Goal: Find specific page/section: Find specific page/section

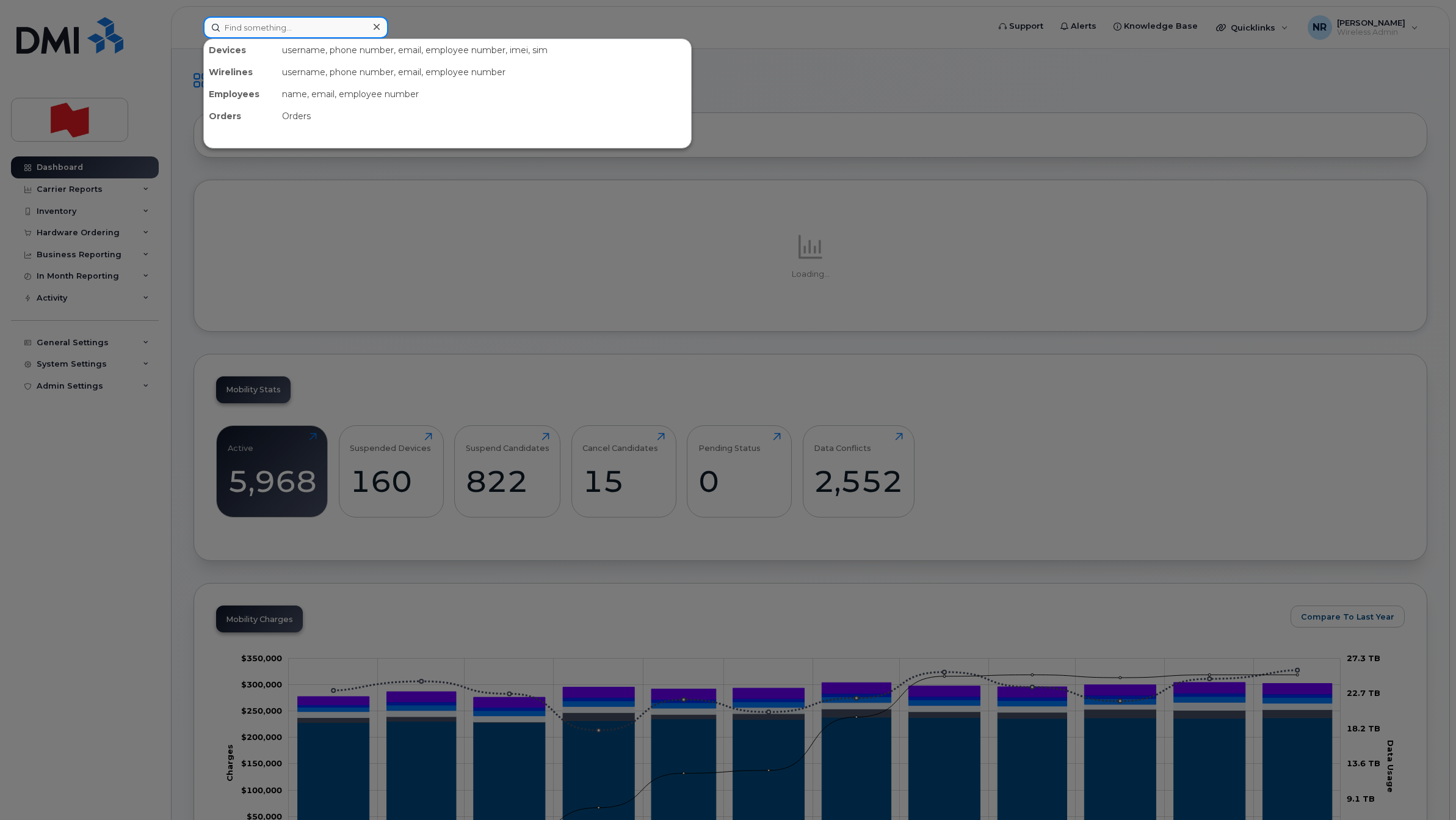
click at [316, 28] on input at bounding box center [296, 27] width 185 height 22
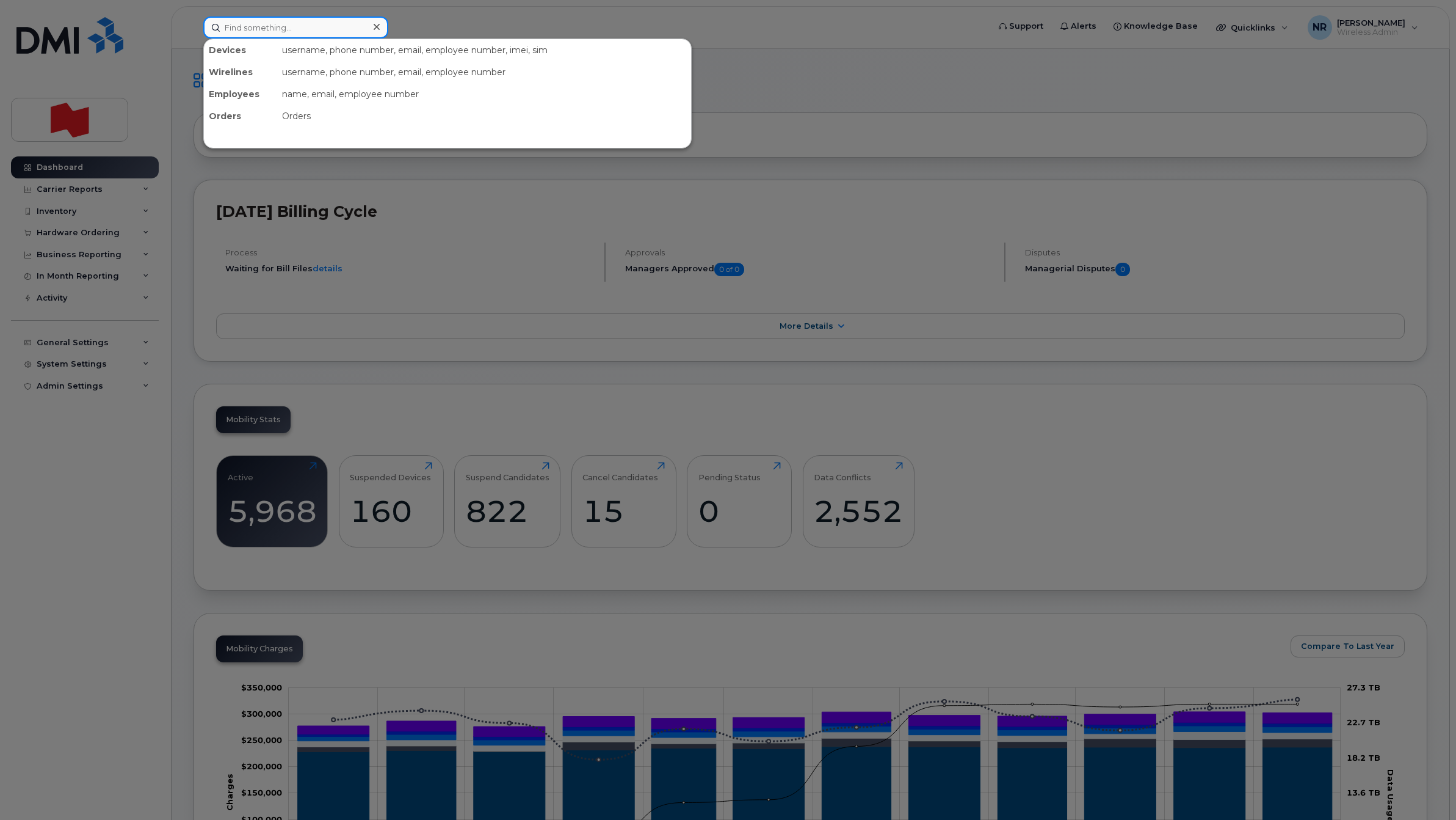
click at [244, 19] on input at bounding box center [296, 27] width 185 height 22
drag, startPoint x: 315, startPoint y: 33, endPoint x: 222, endPoint y: 31, distance: 93.0
click at [222, 31] on input "4169296432" at bounding box center [296, 27] width 185 height 22
paste input "Filipiuk"
type input "Filipiuk"
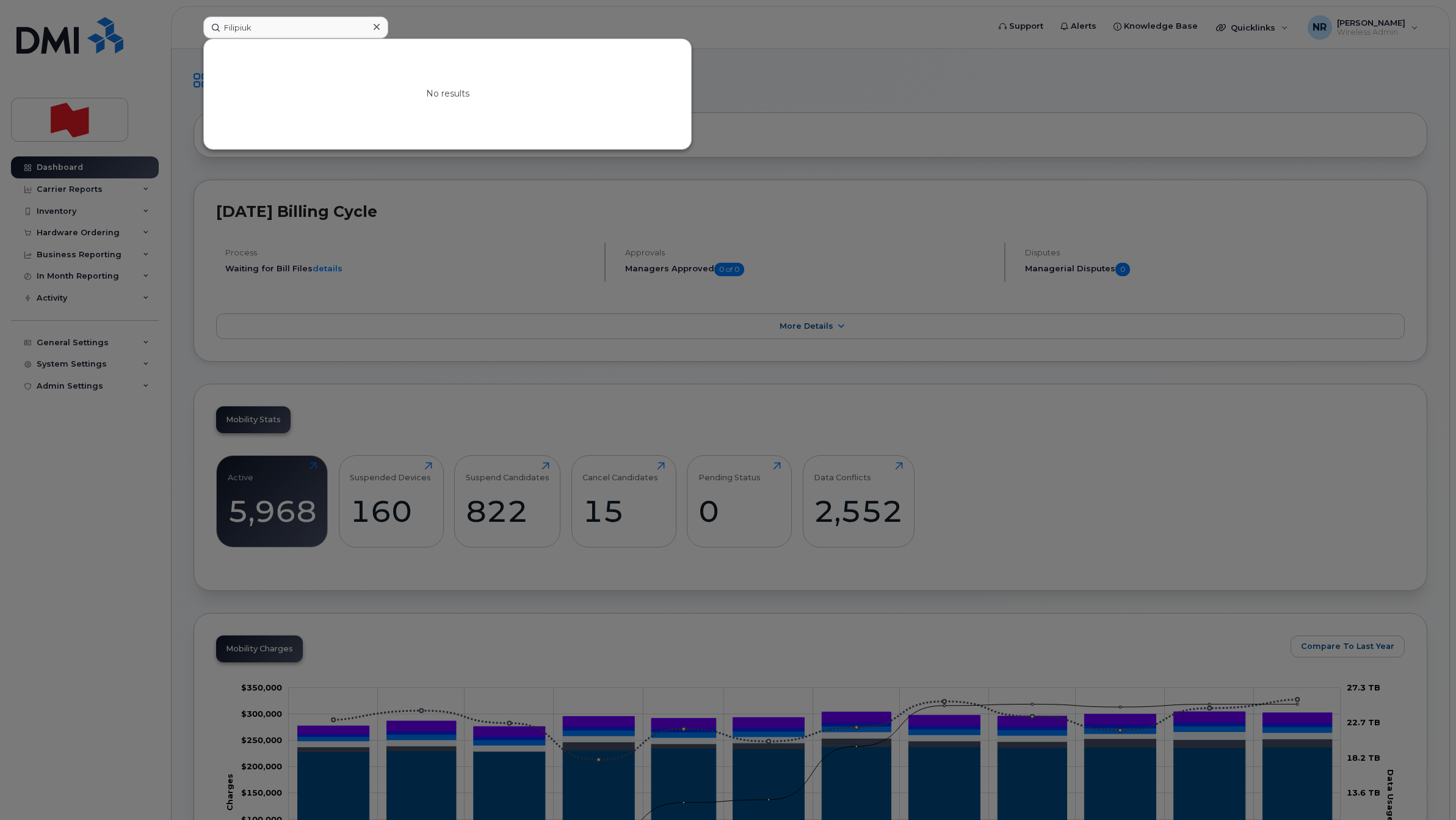
drag, startPoint x: 374, startPoint y: 26, endPoint x: 335, endPoint y: 27, distance: 39.0
click at [373, 26] on icon at bounding box center [376, 26] width 6 height 10
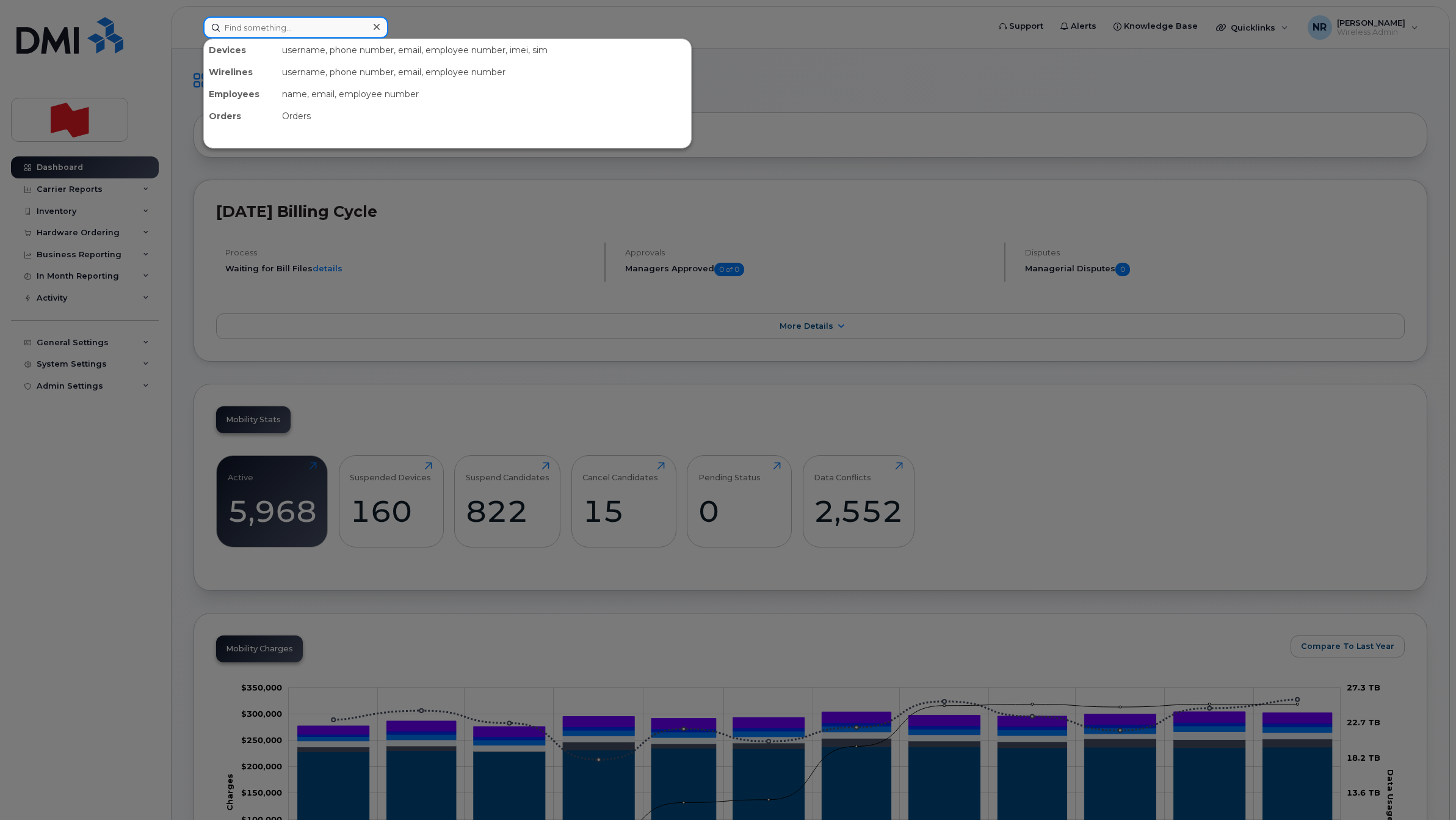
click at [296, 31] on input at bounding box center [296, 27] width 185 height 22
paste input "5142068211"
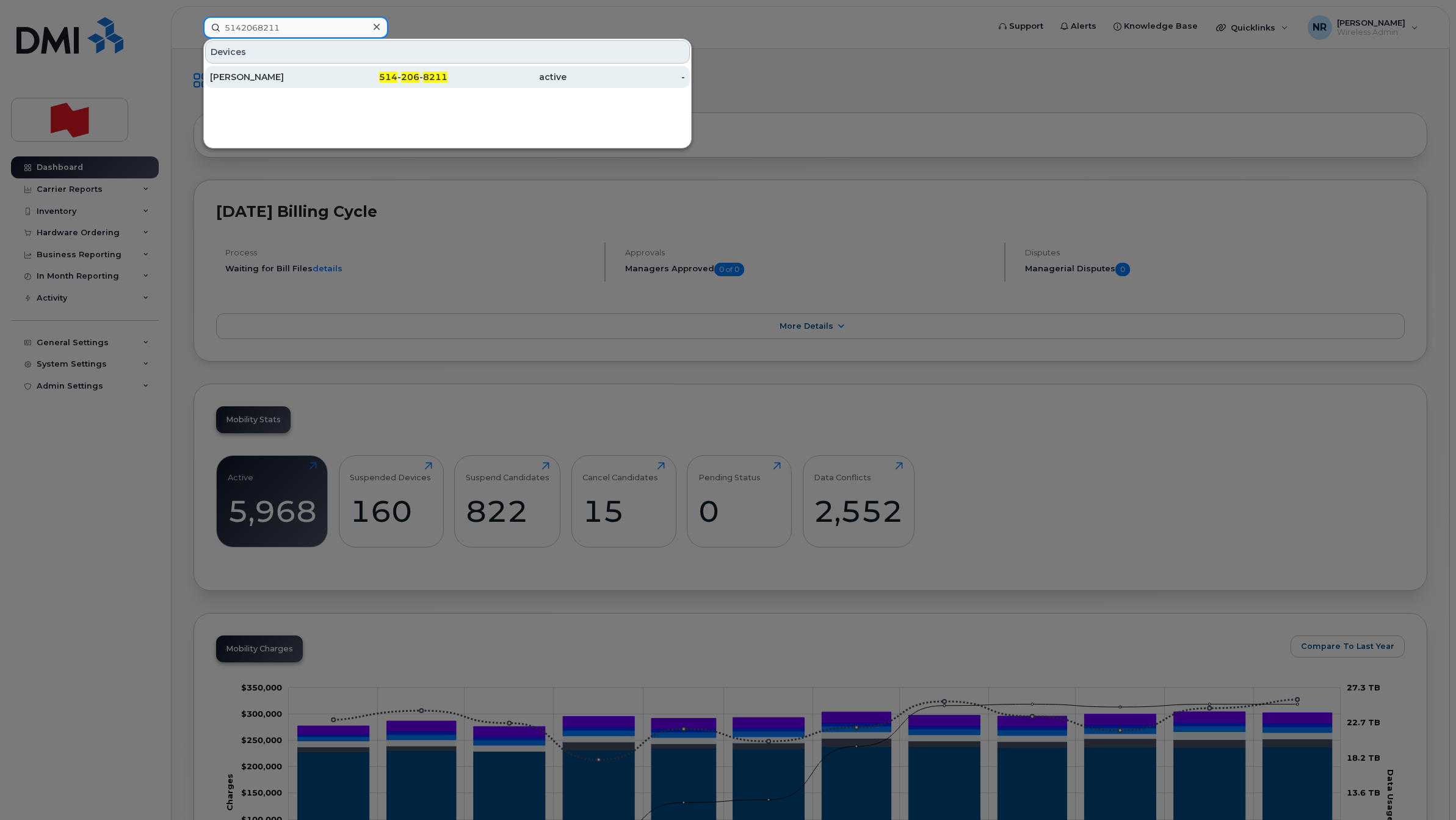
type input "5142068211"
click at [247, 77] on div "Joey Dubreuil" at bounding box center [269, 77] width 119 height 12
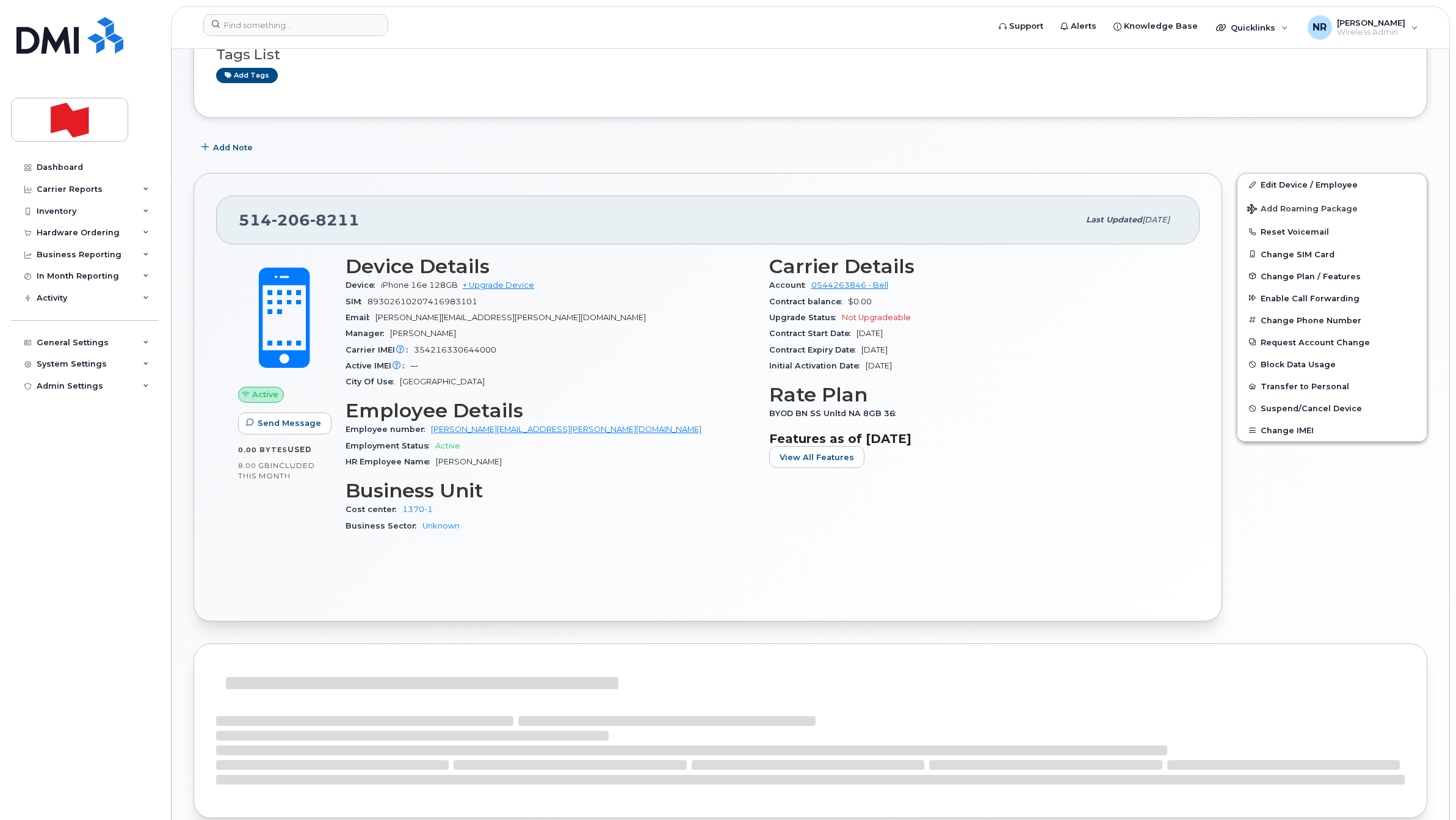
scroll to position [388, 0]
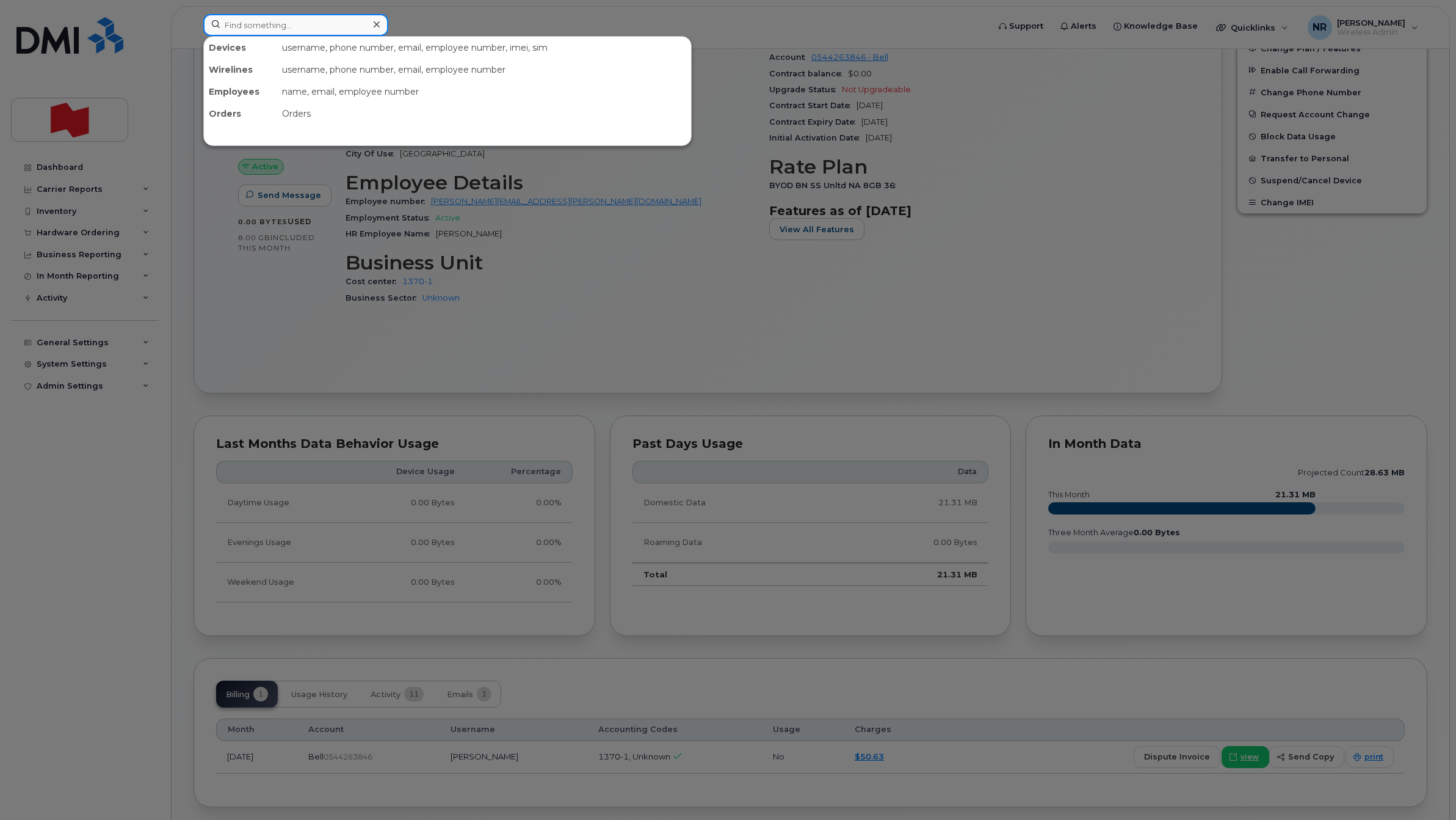
click at [286, 26] on input at bounding box center [296, 25] width 185 height 22
paste input "5142126159"
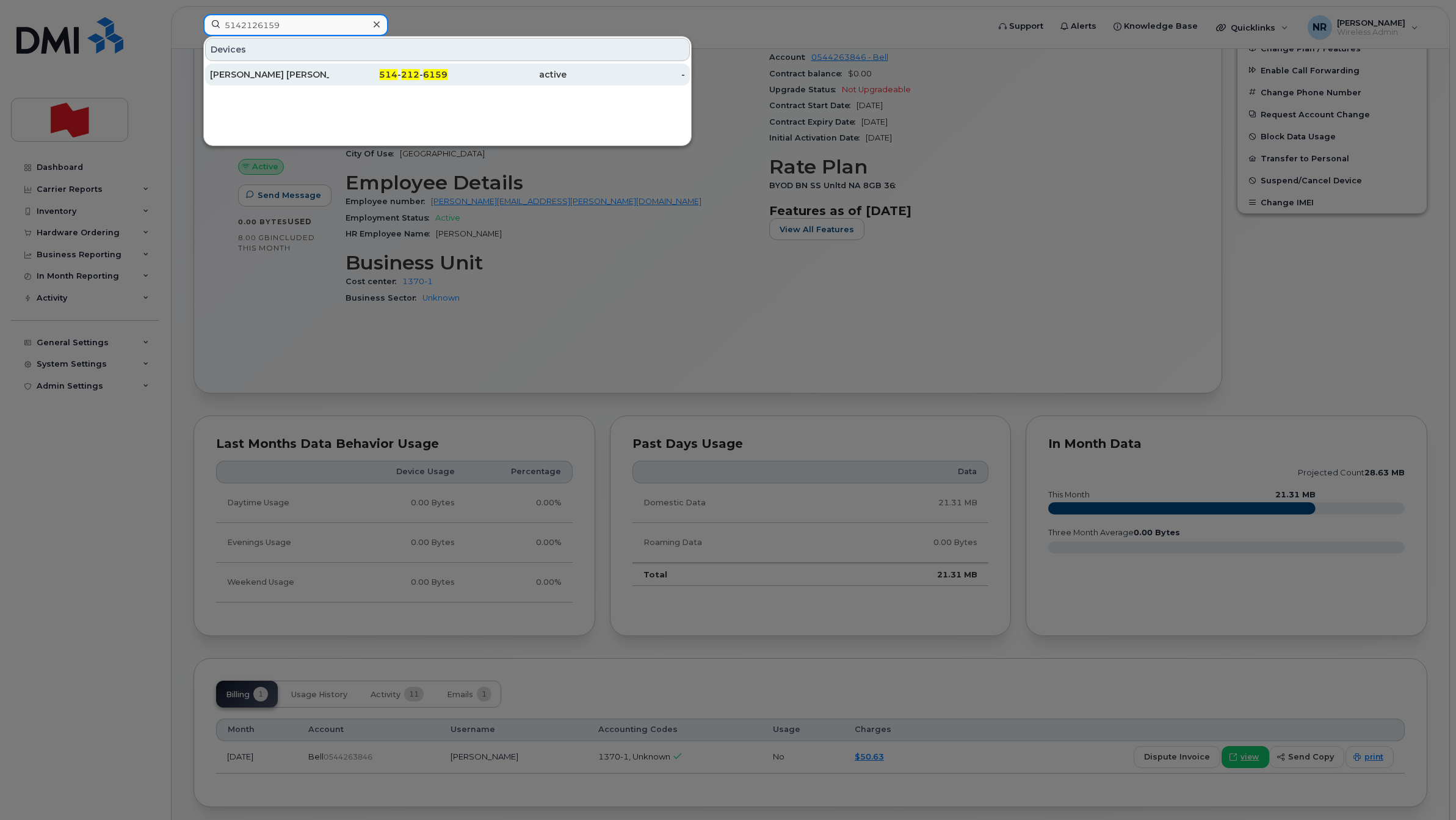
type input "5142126159"
click at [264, 78] on div "[PERSON_NAME] [PERSON_NAME]" at bounding box center [269, 75] width 119 height 12
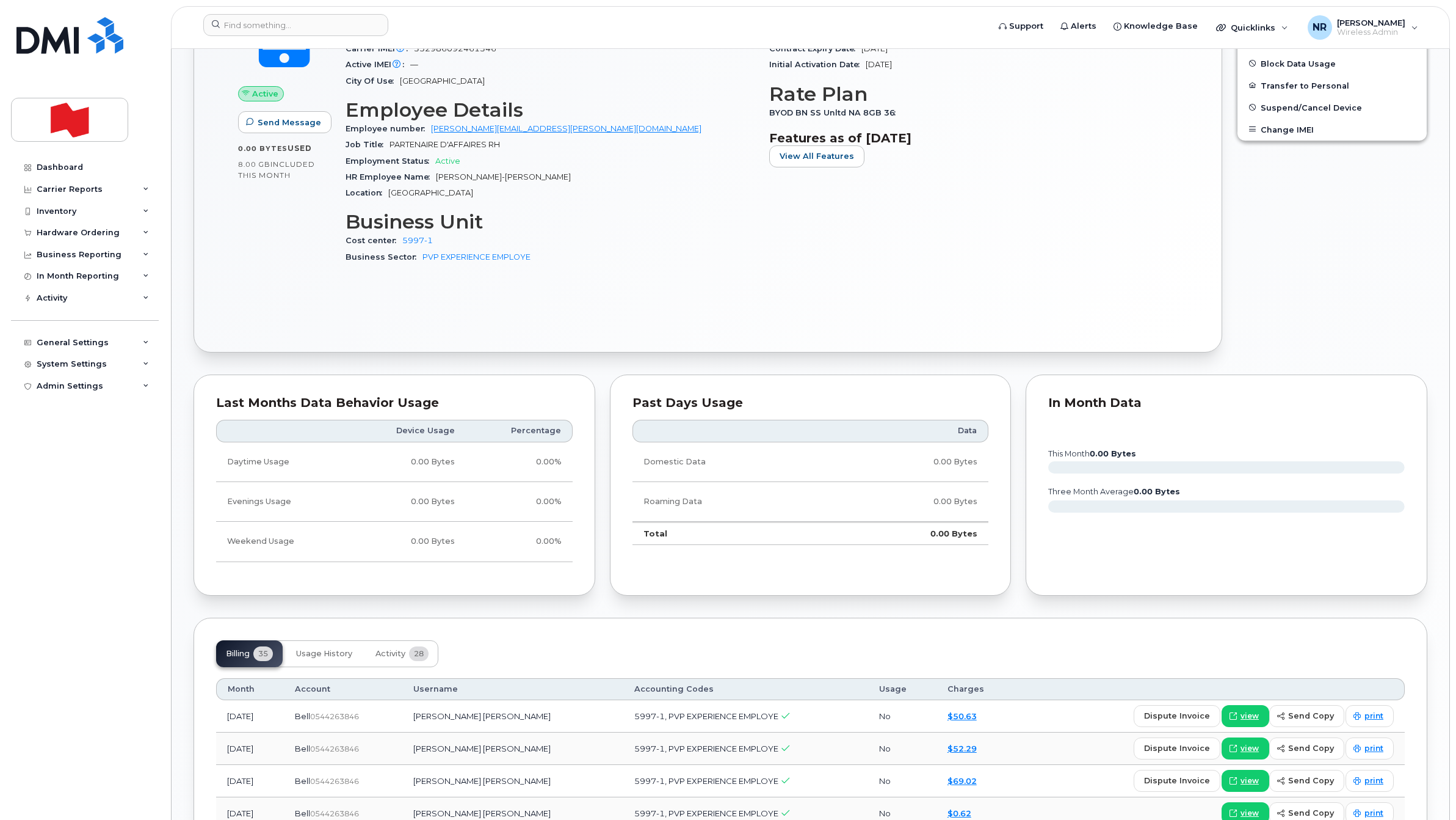
scroll to position [610, 0]
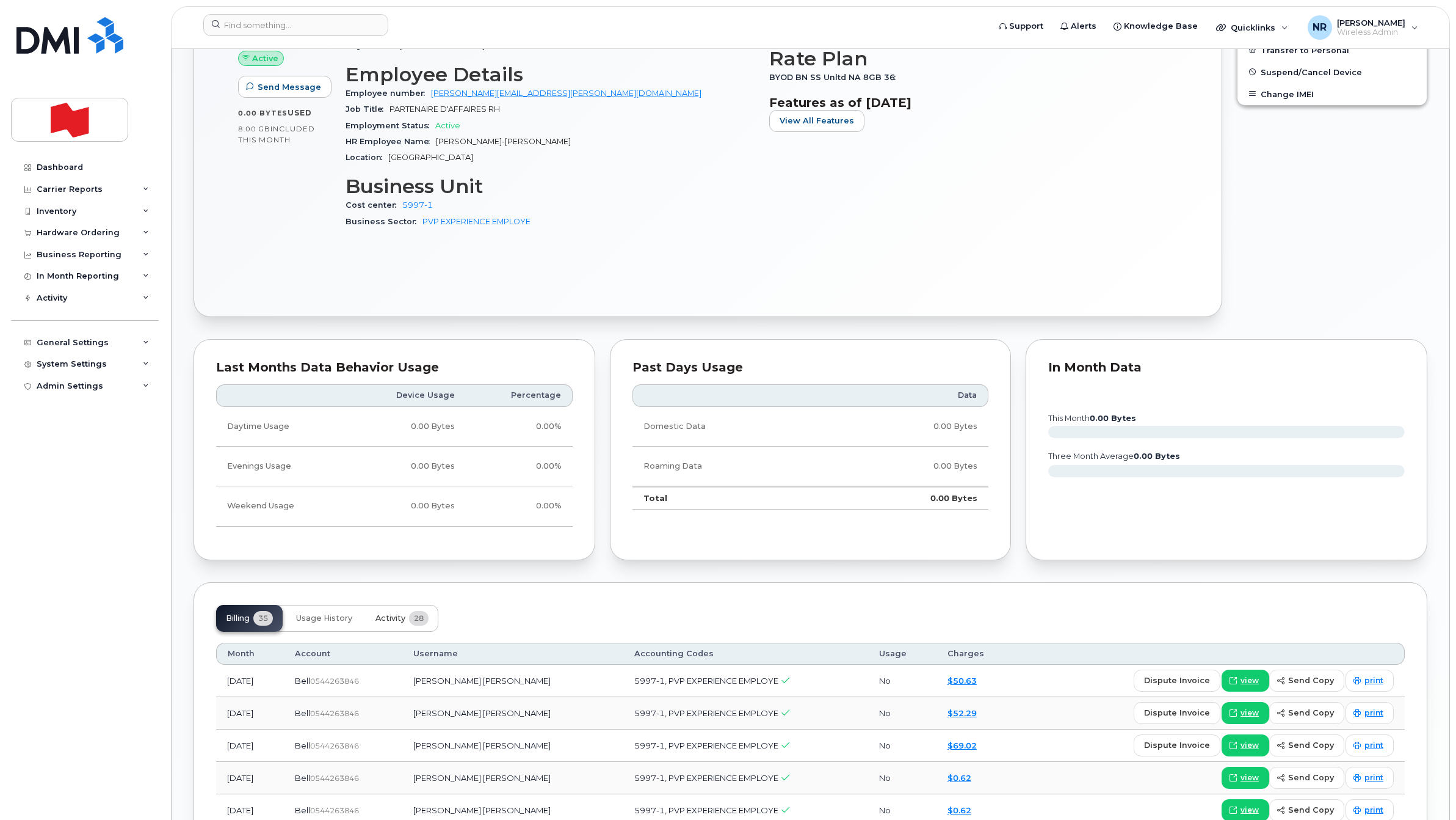
click at [403, 617] on span "Activity" at bounding box center [390, 617] width 30 height 10
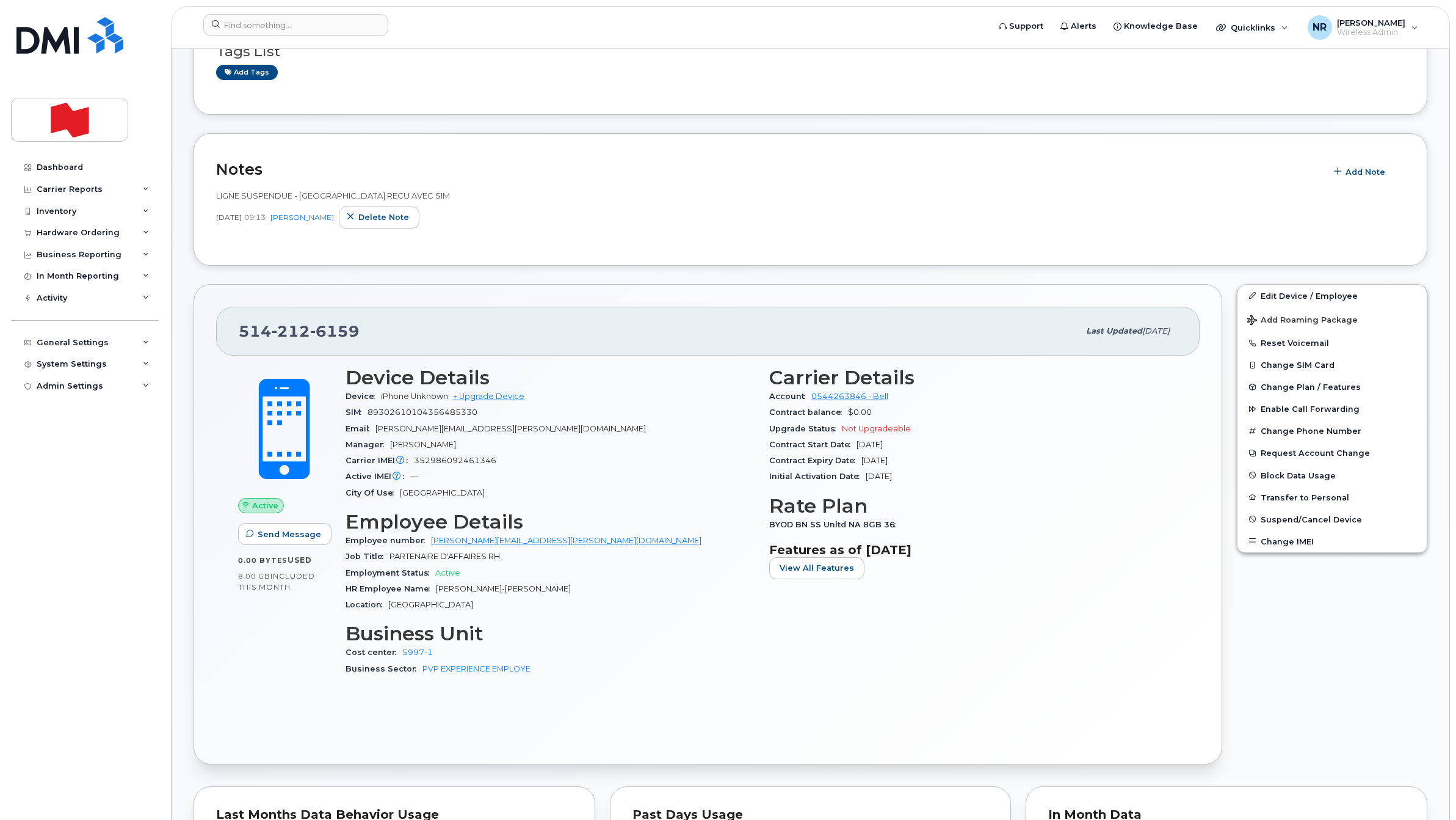
scroll to position [0, 0]
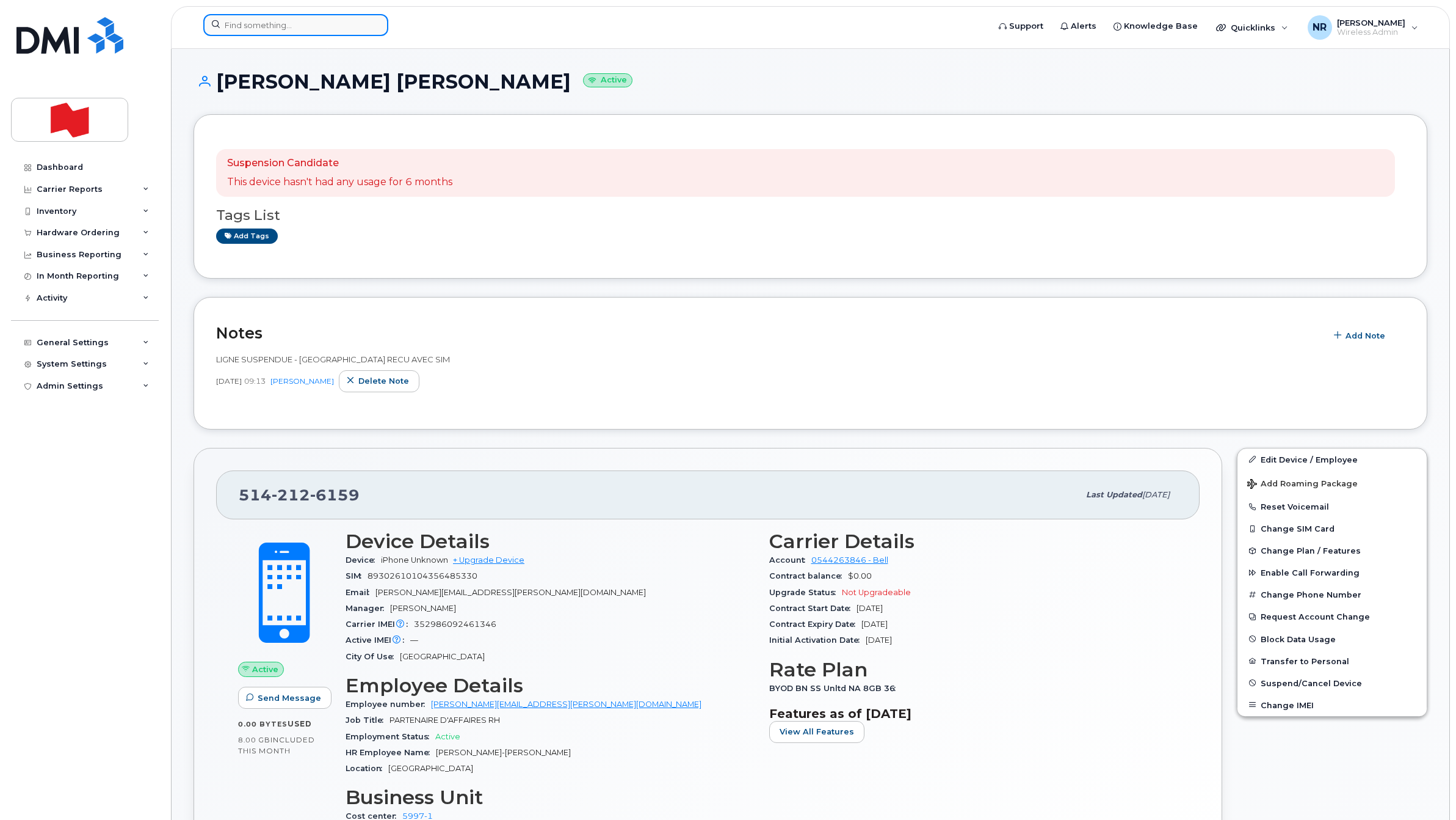
click at [305, 26] on input at bounding box center [296, 25] width 185 height 22
paste input "5142133004"
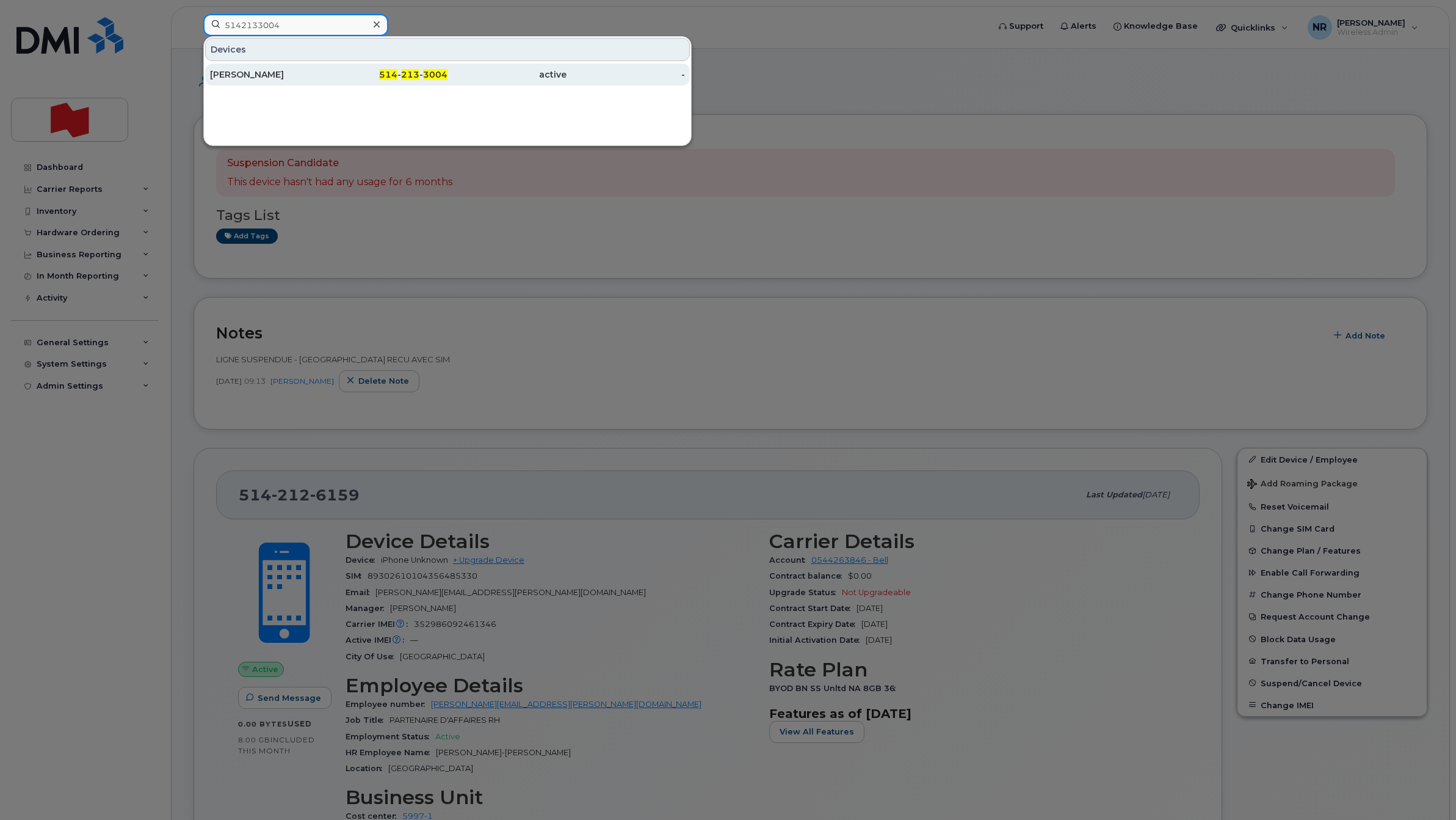
type input "5142133004"
click at [258, 81] on div "Marc Tremblay" at bounding box center [269, 74] width 119 height 22
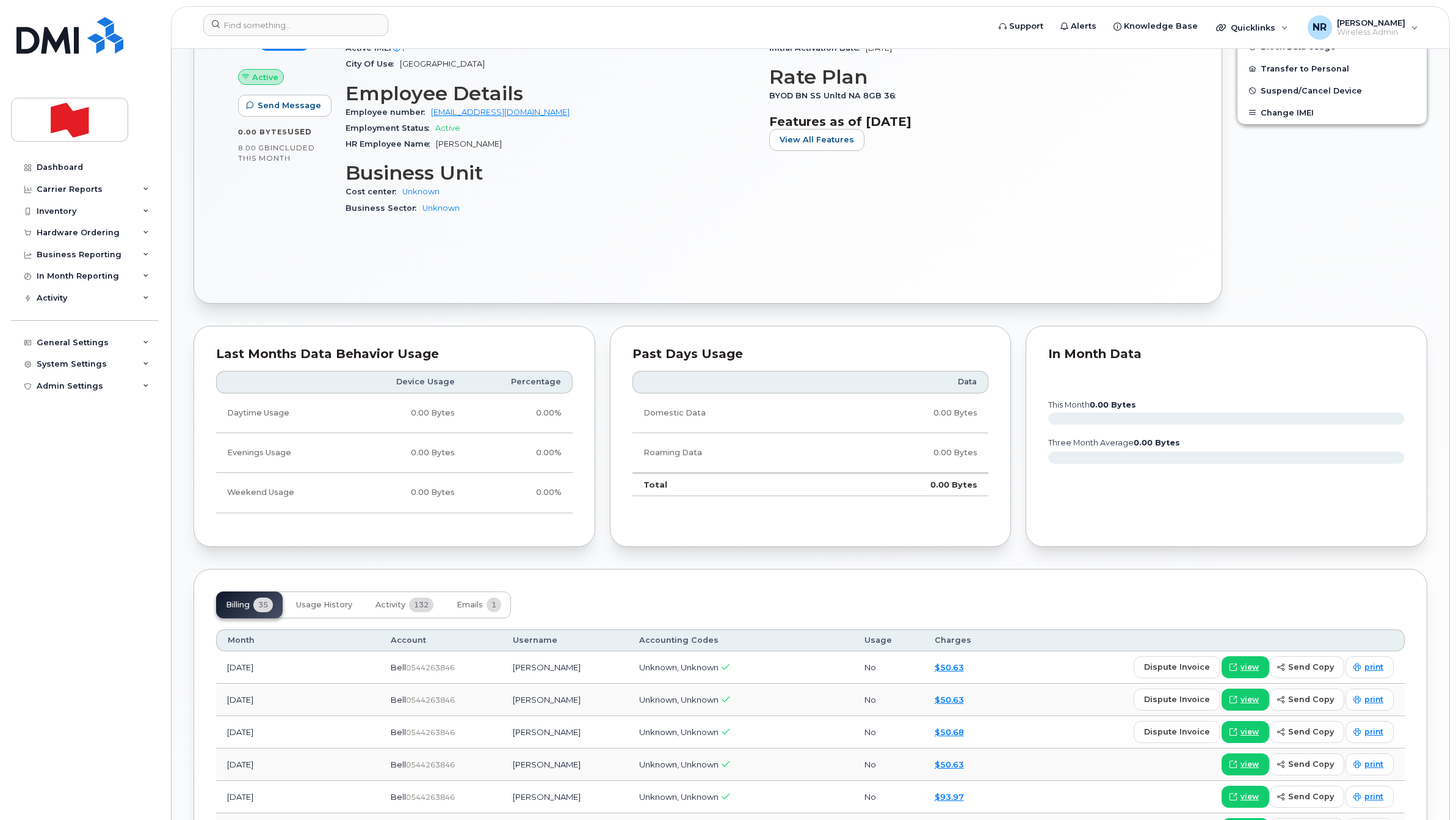
scroll to position [764, 0]
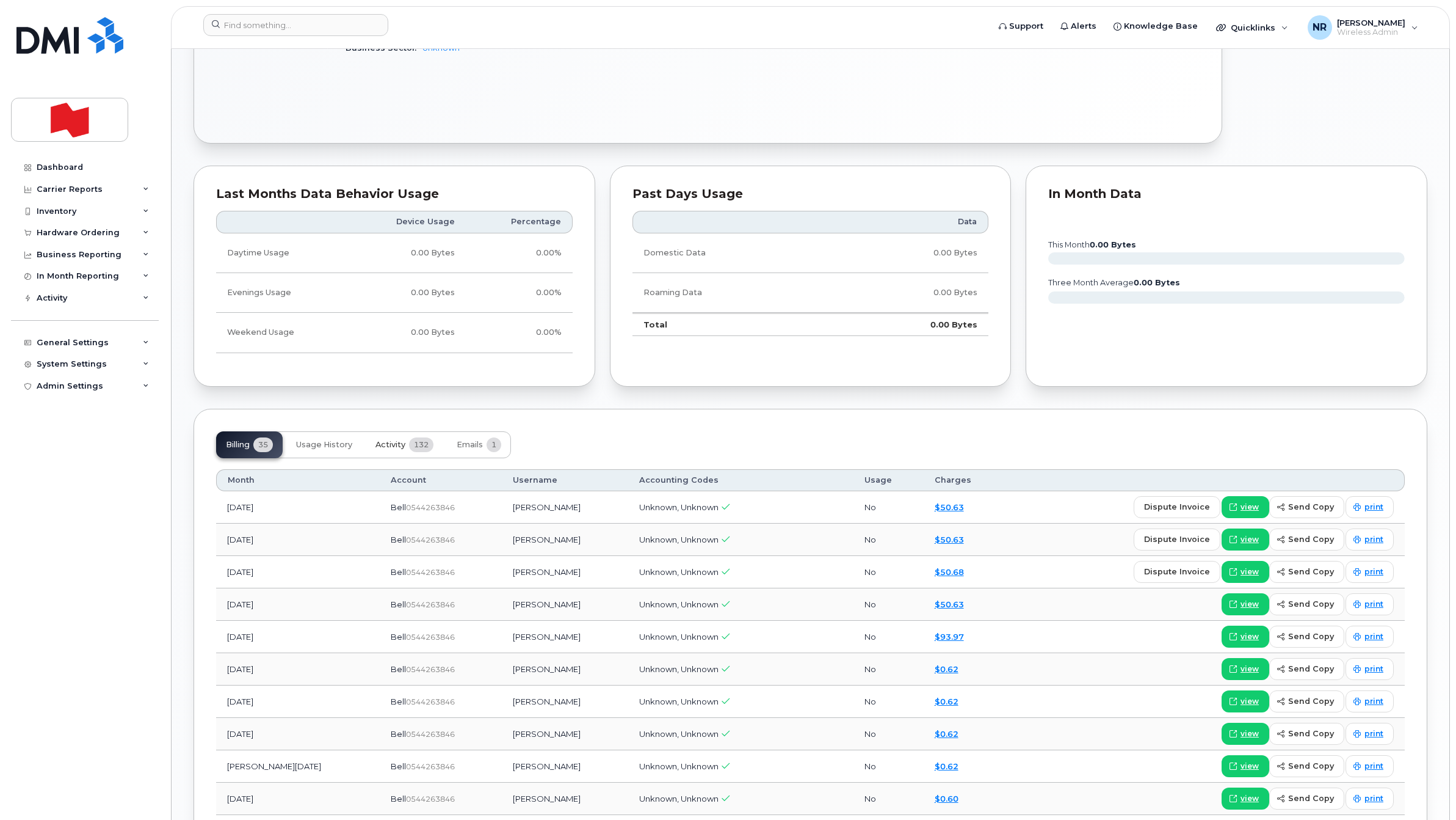
click at [405, 449] on span "Activity" at bounding box center [390, 444] width 30 height 10
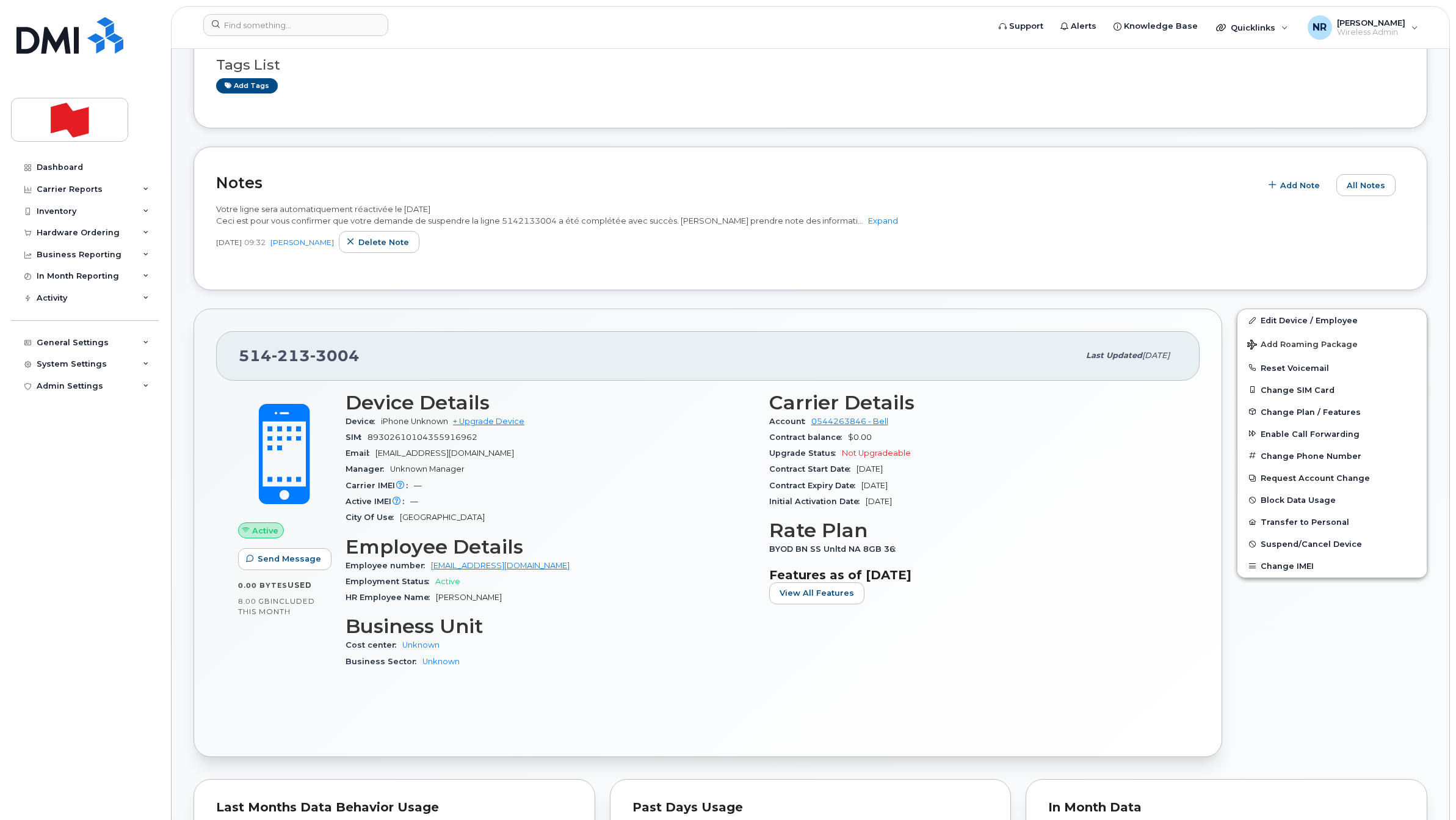
scroll to position [77, 0]
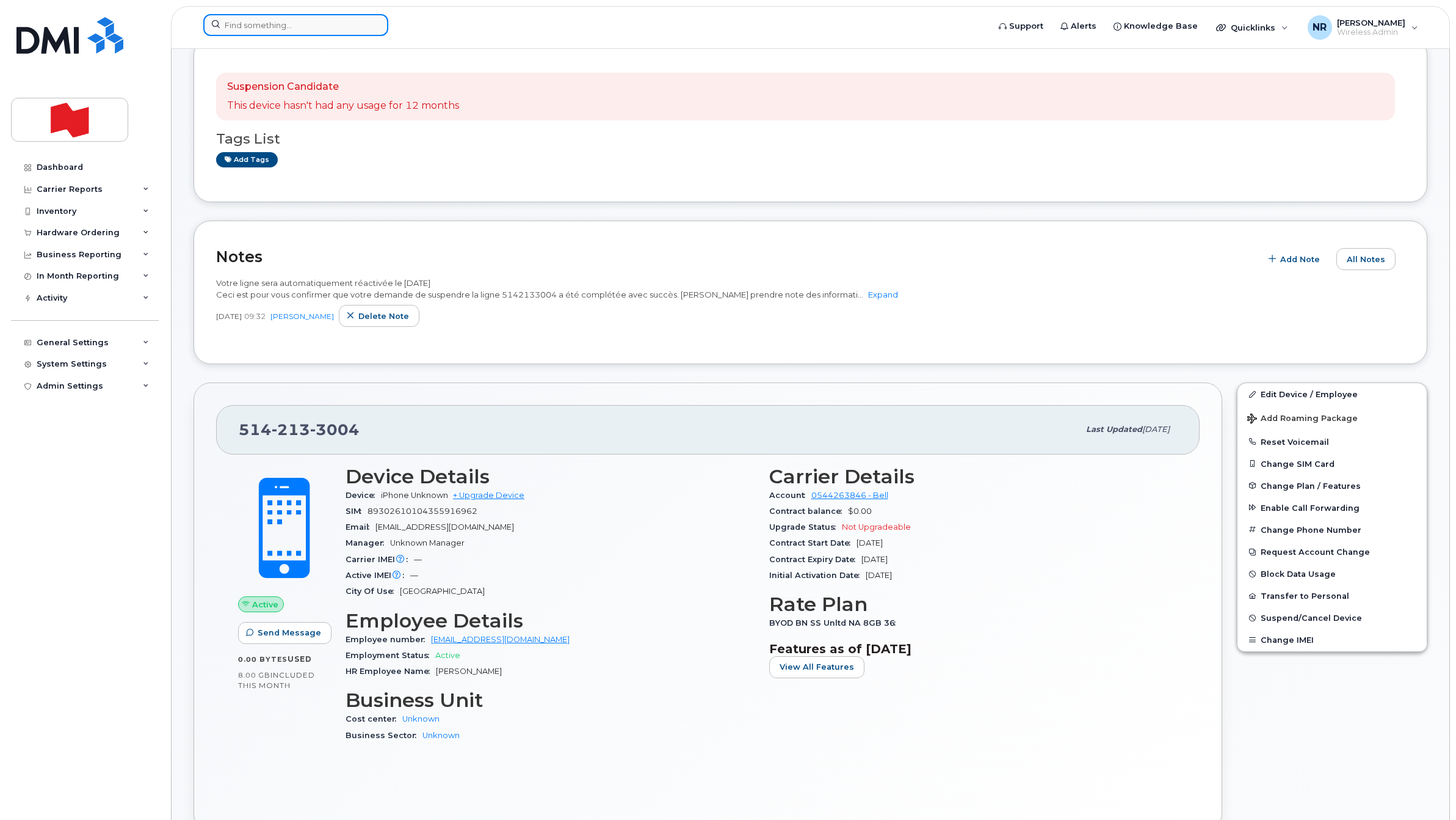
click at [267, 17] on input at bounding box center [296, 25] width 185 height 22
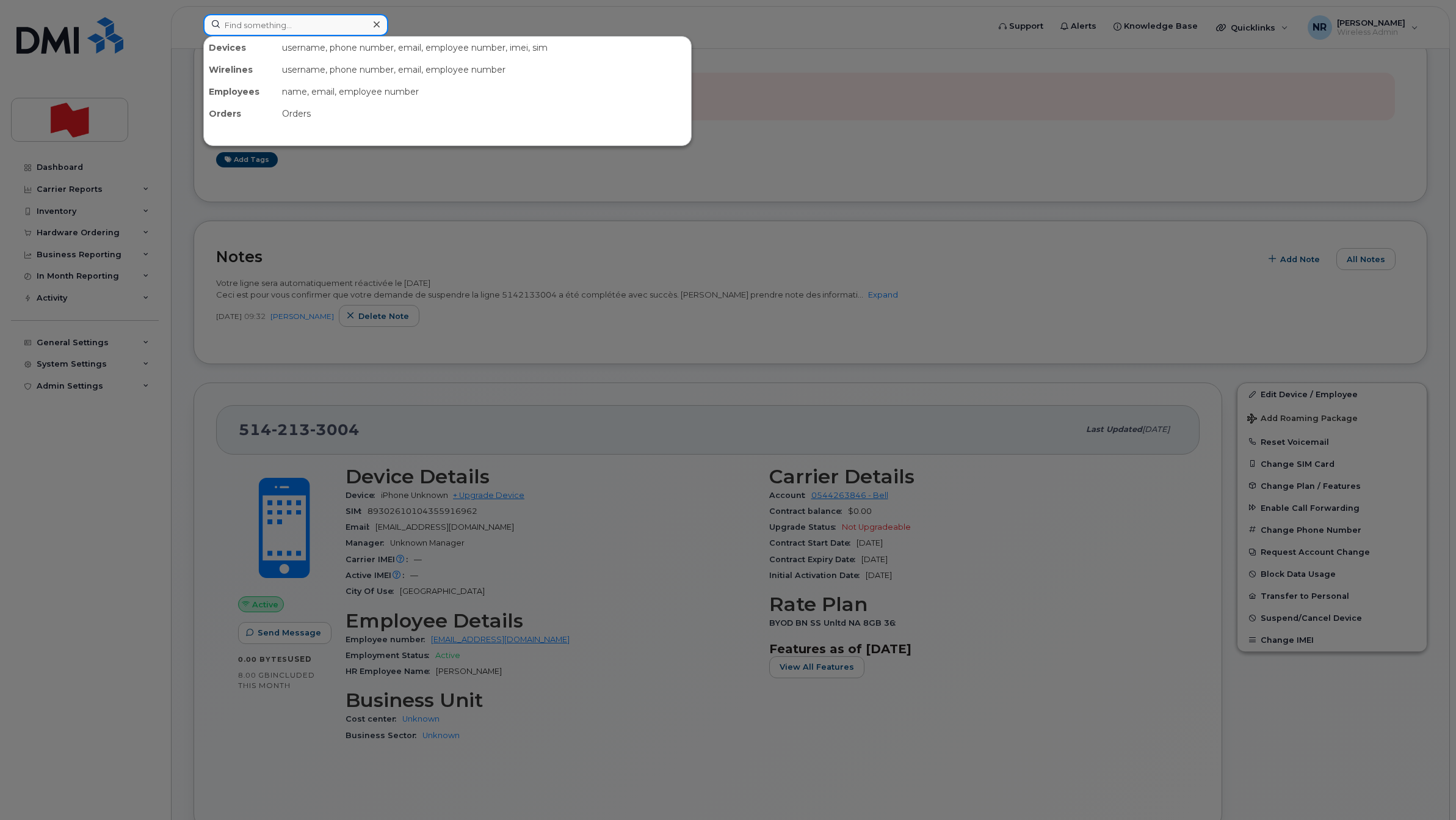
paste input "5142138962"
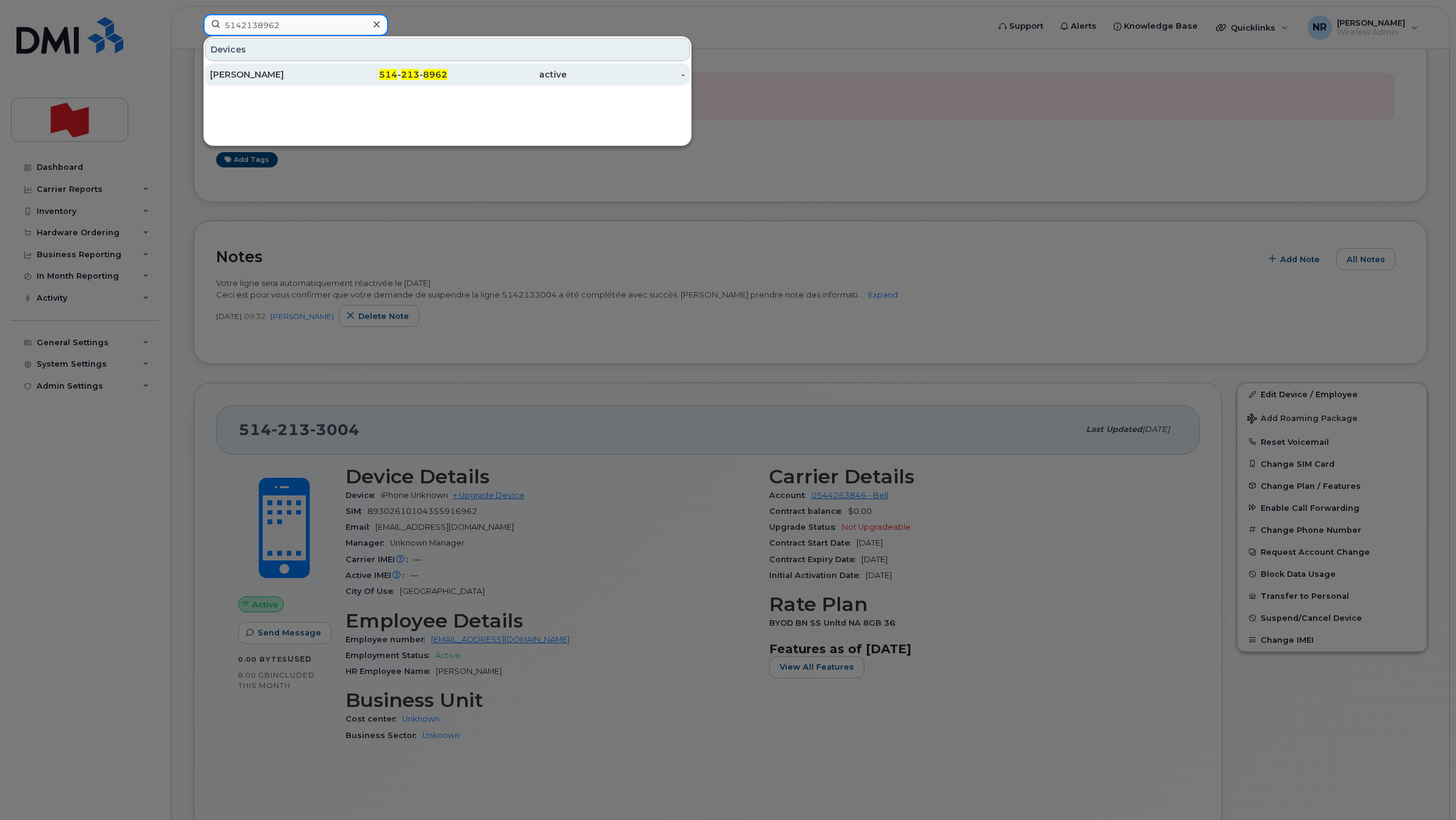
type input "5142138962"
click at [236, 77] on div "Maude Witkowski" at bounding box center [269, 75] width 119 height 12
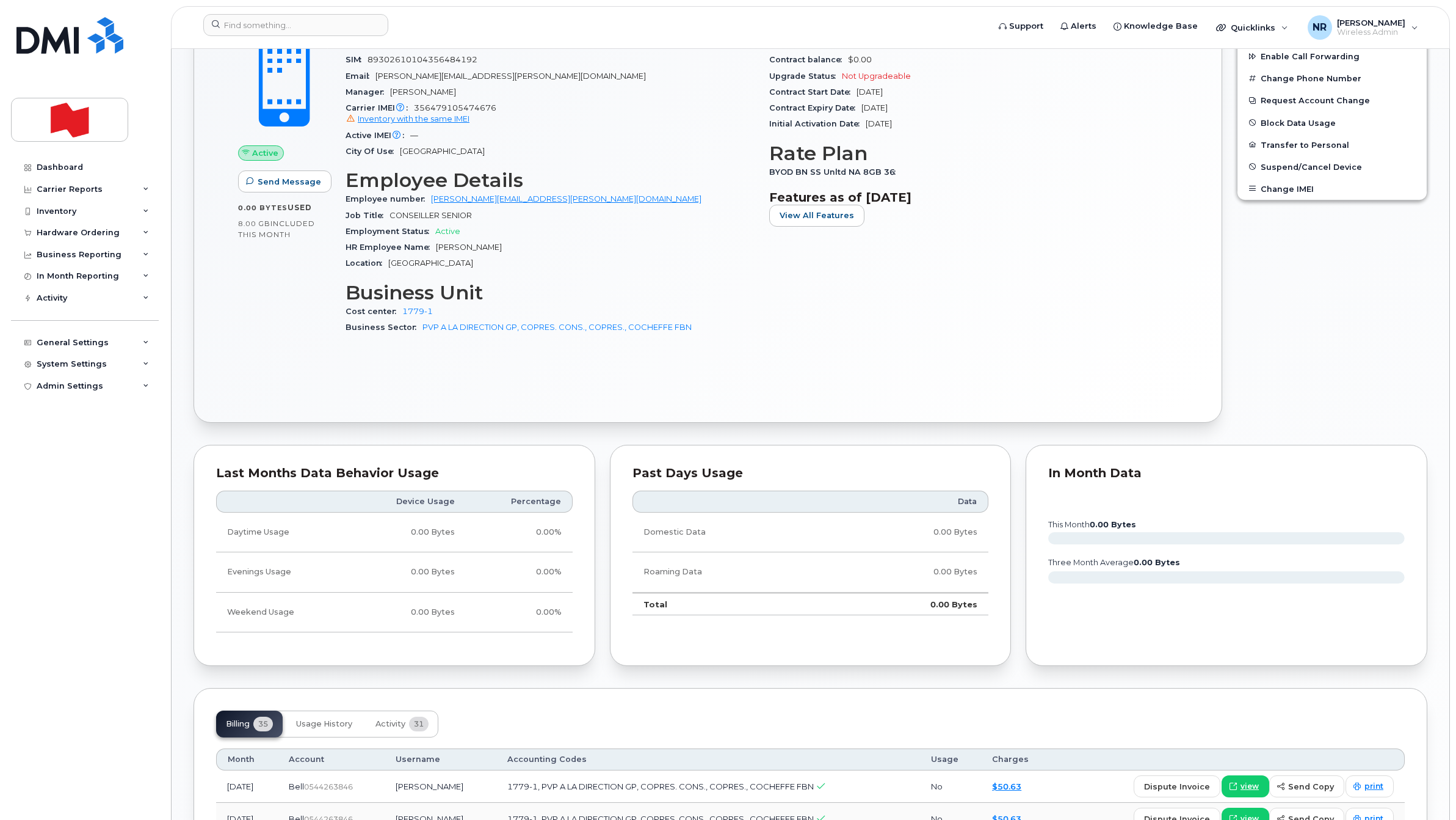
scroll to position [535, 0]
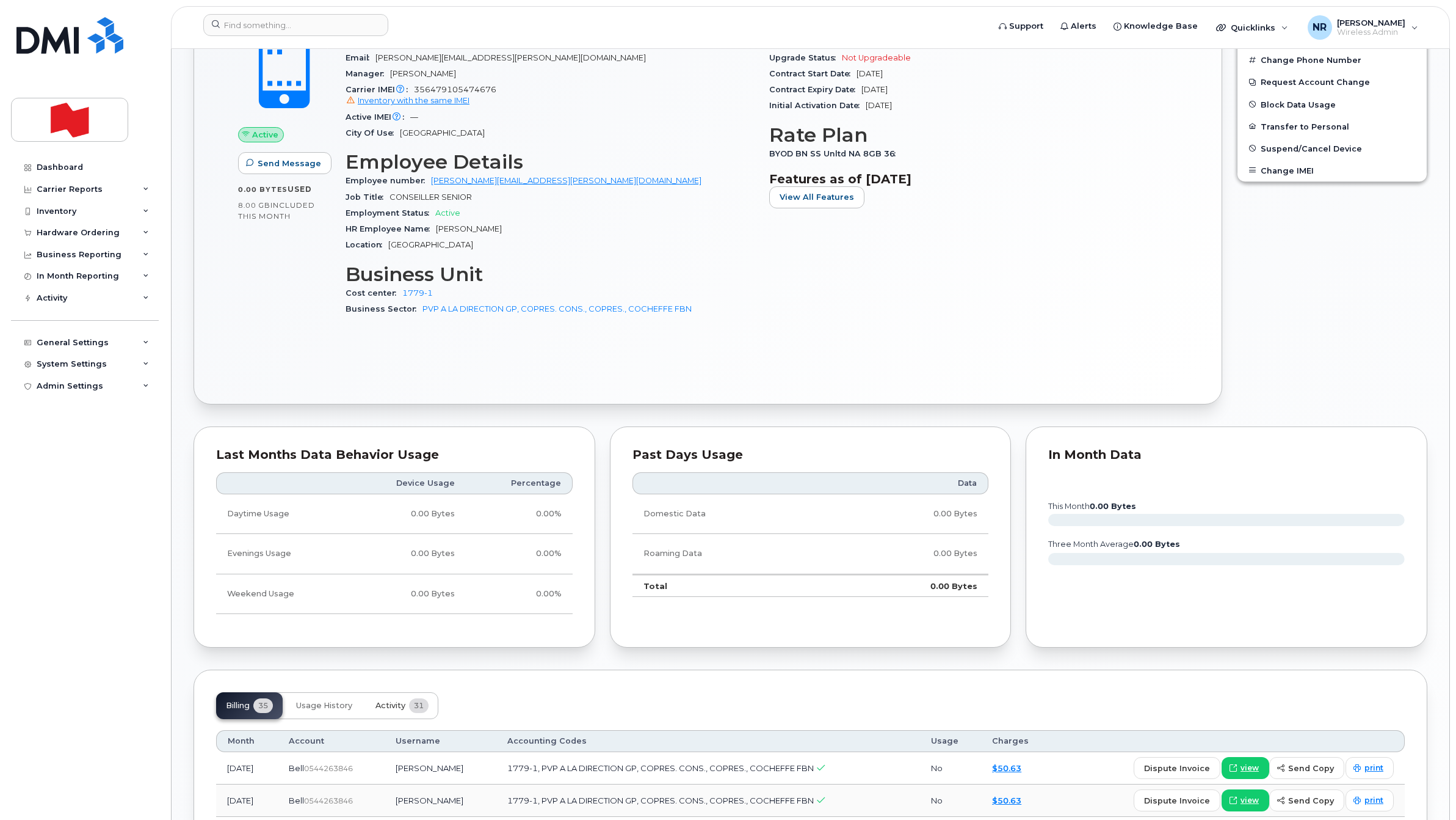
click at [387, 709] on span "Activity" at bounding box center [390, 705] width 30 height 10
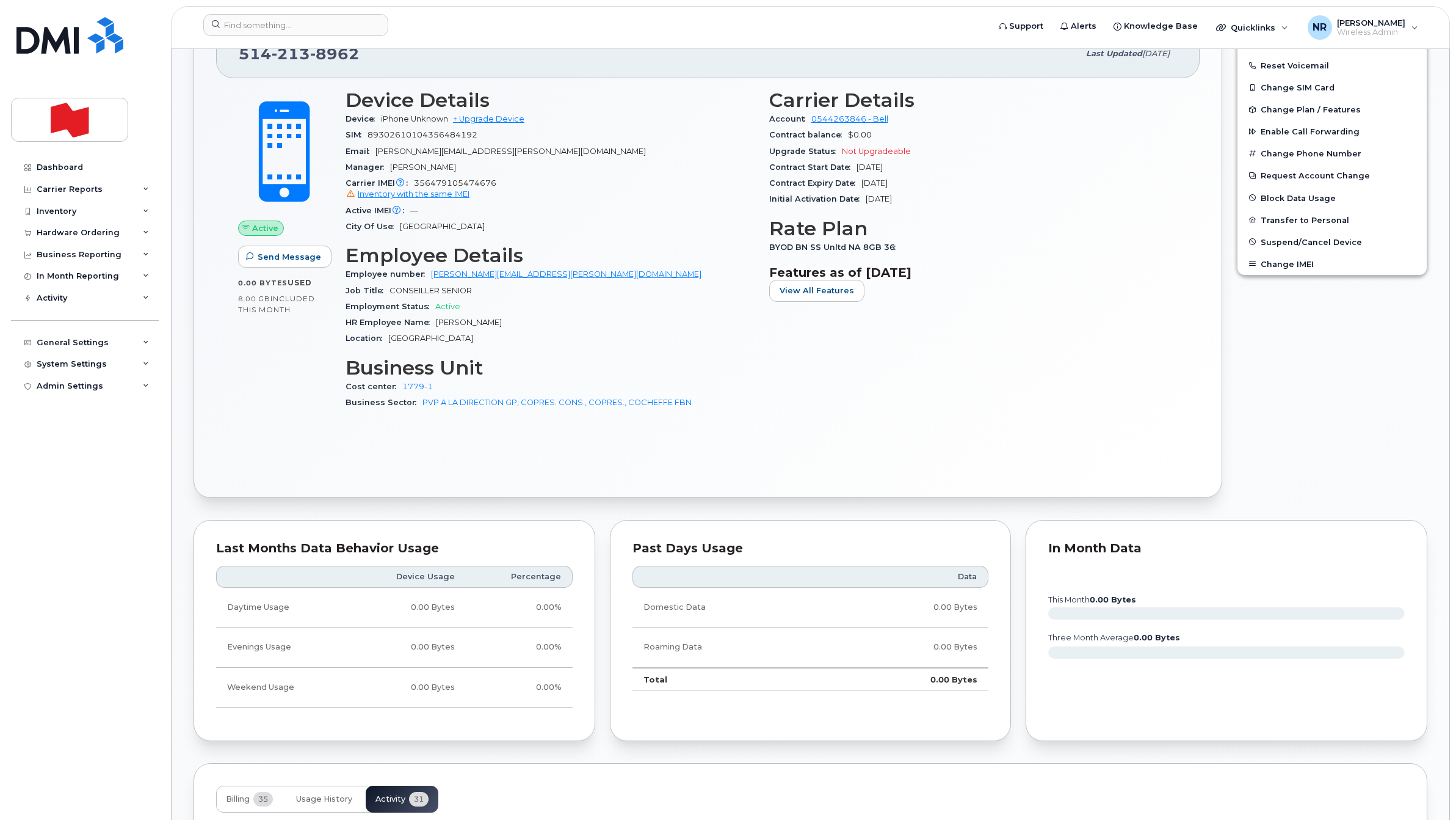
scroll to position [0, 0]
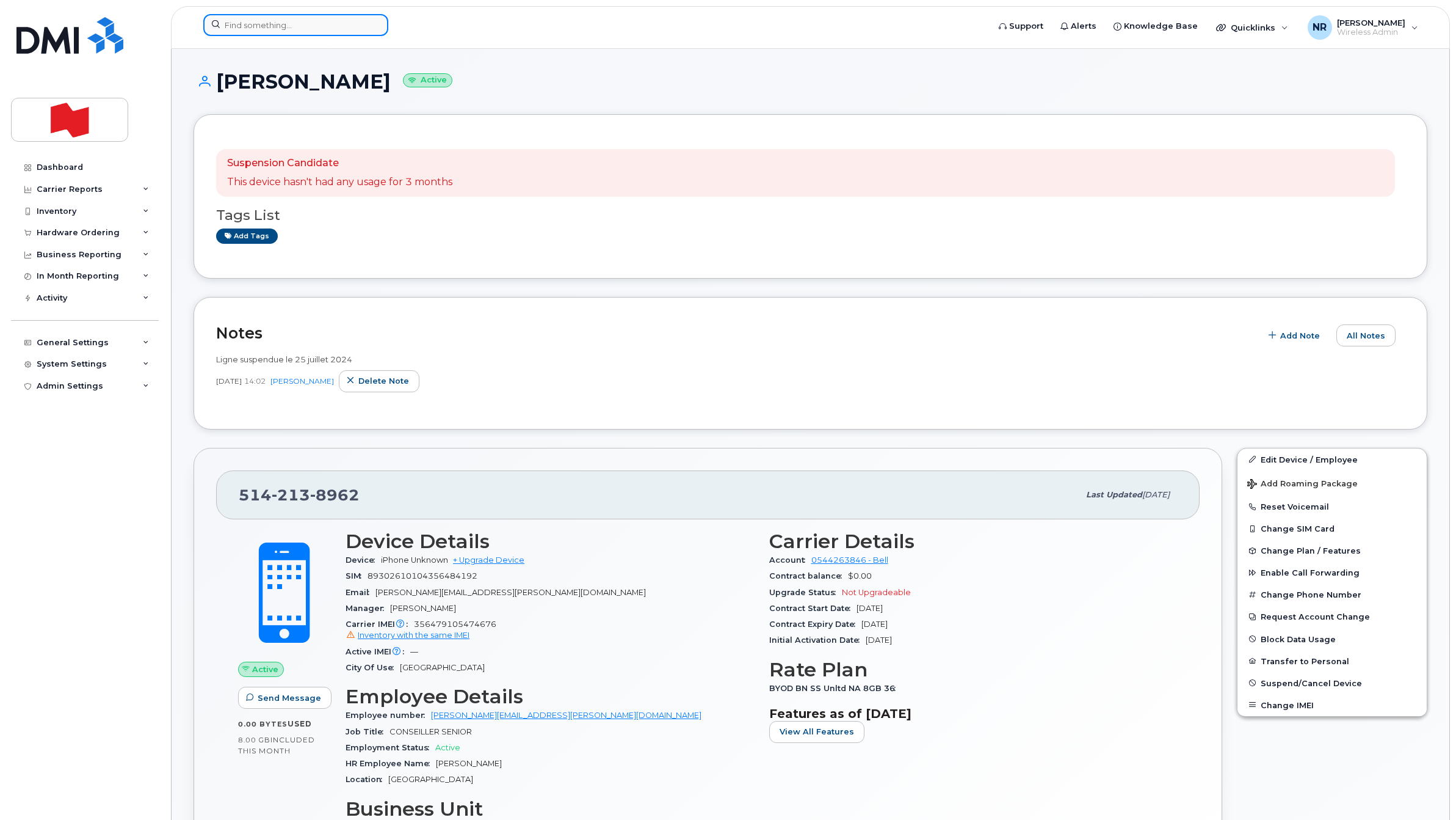
click at [289, 23] on input at bounding box center [296, 25] width 185 height 22
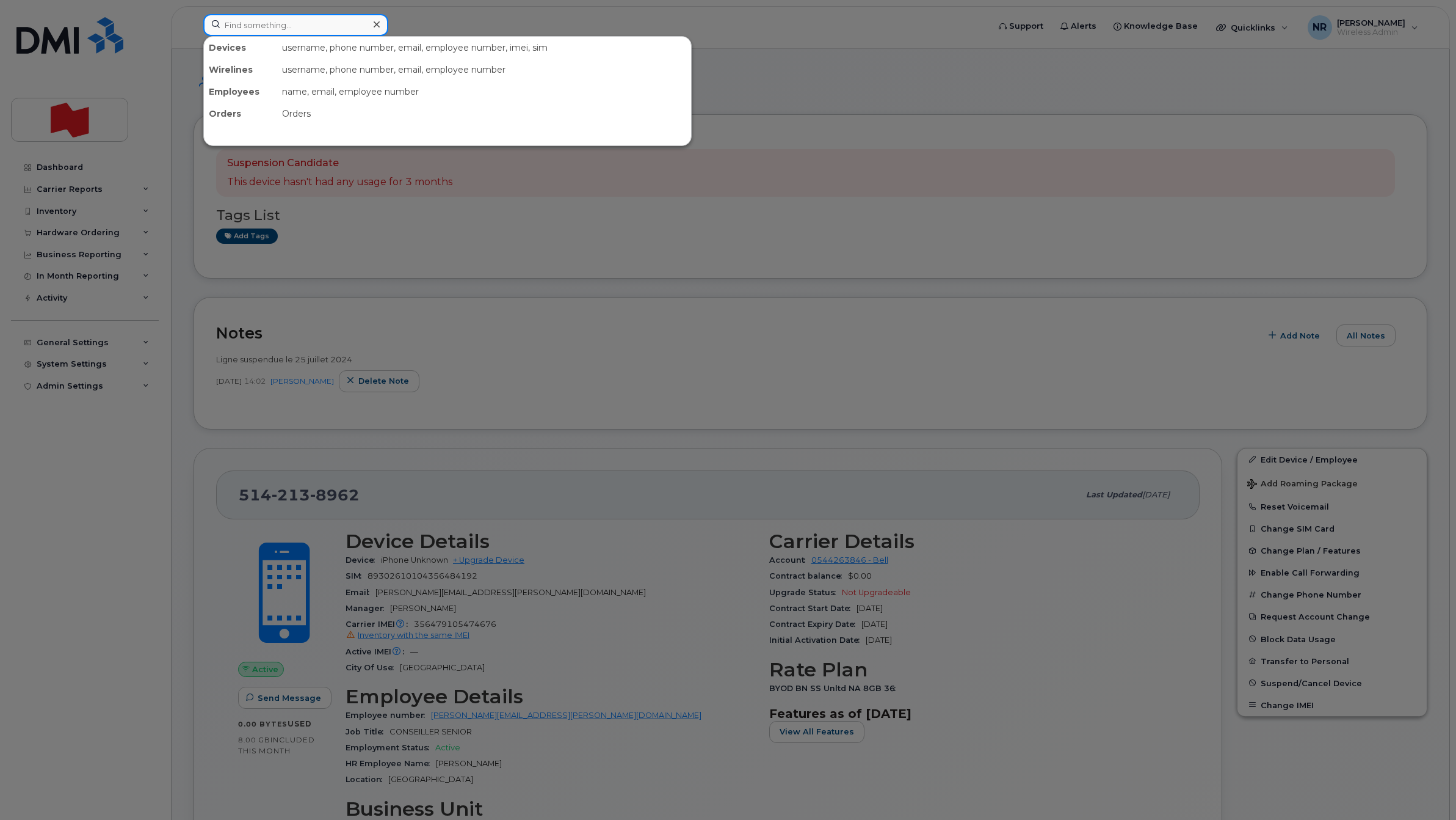
paste input "5142194387"
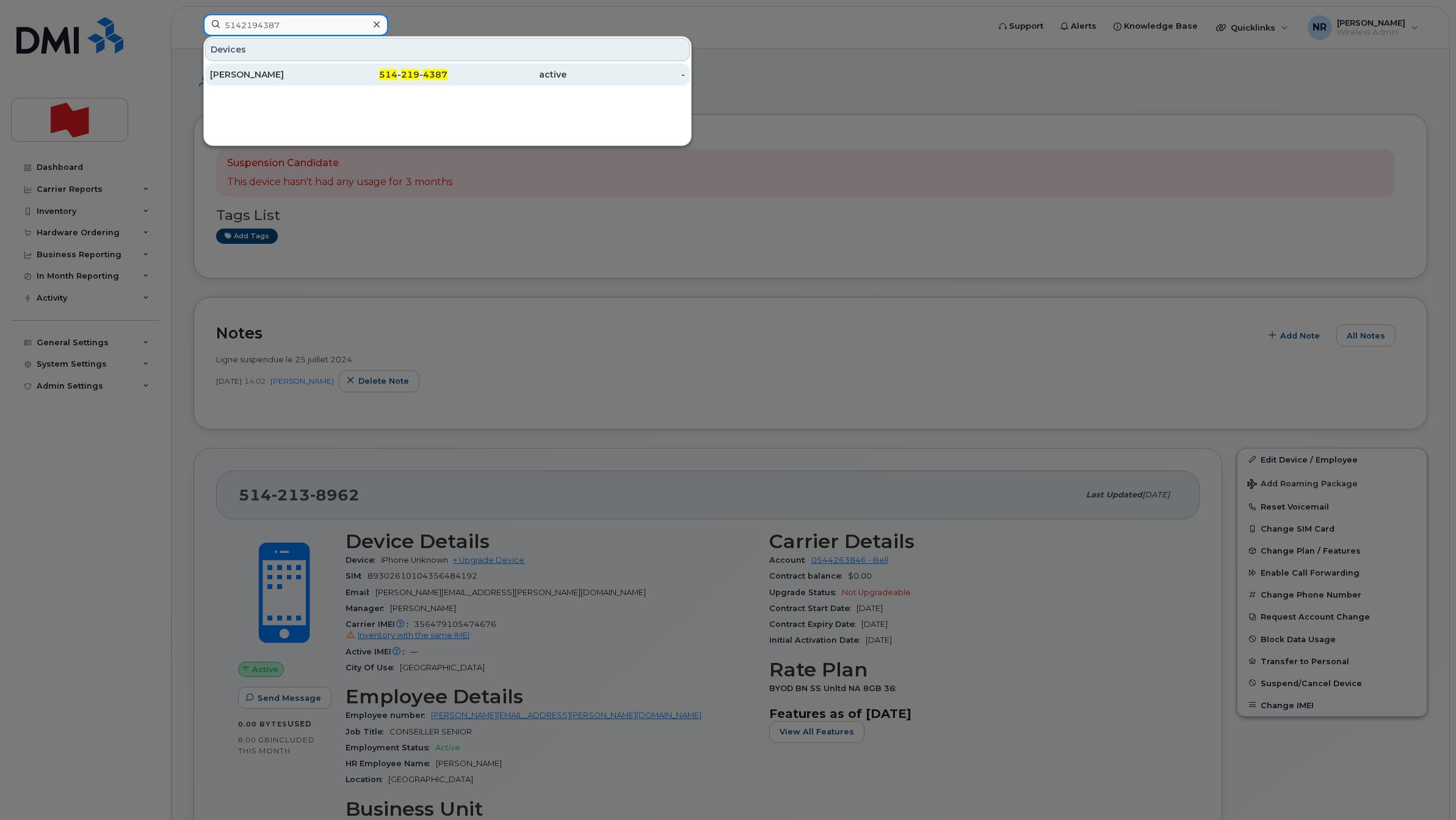
type input "5142194387"
click at [279, 77] on div "[PERSON_NAME]" at bounding box center [269, 75] width 119 height 12
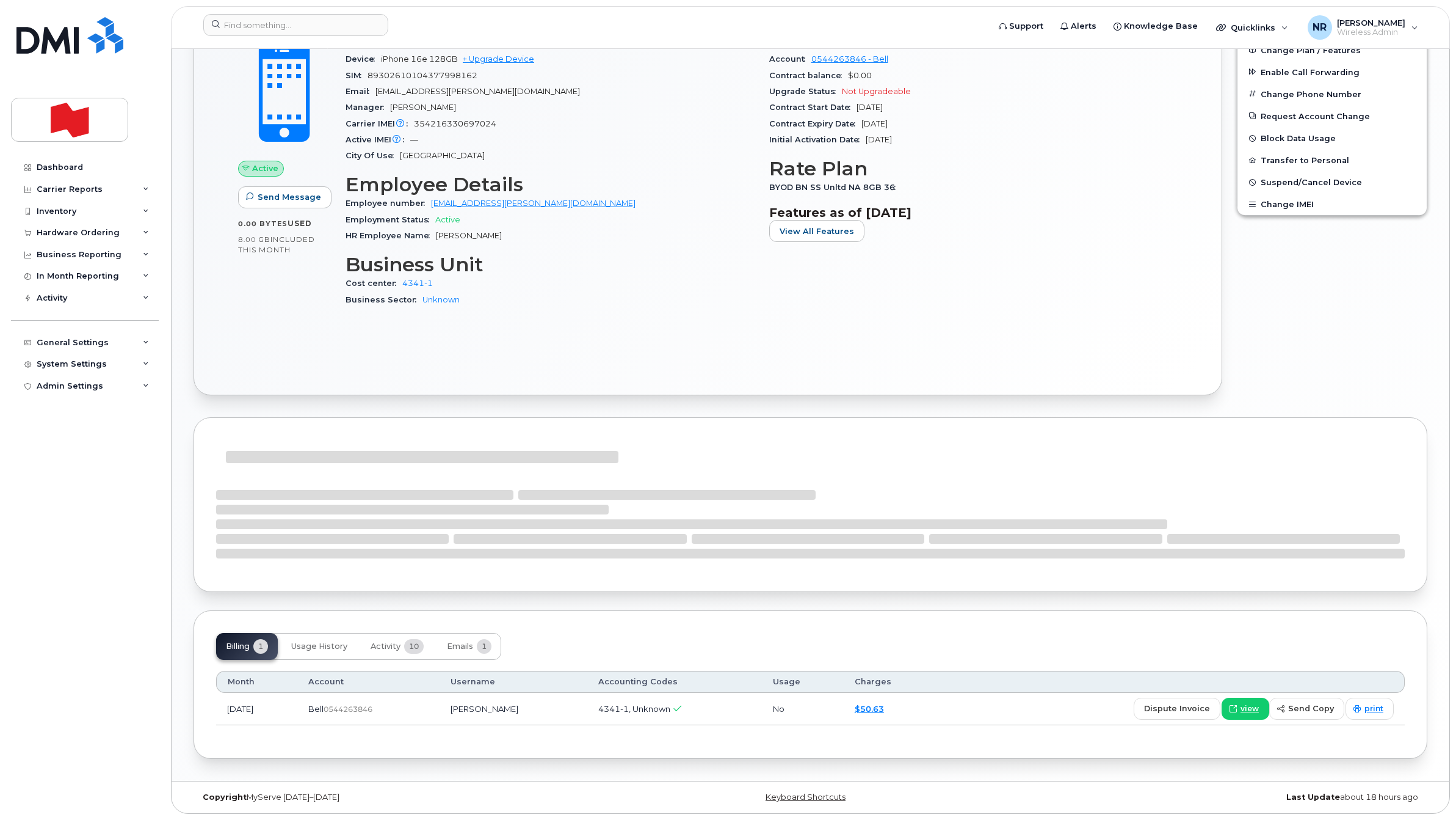
scroll to position [388, 0]
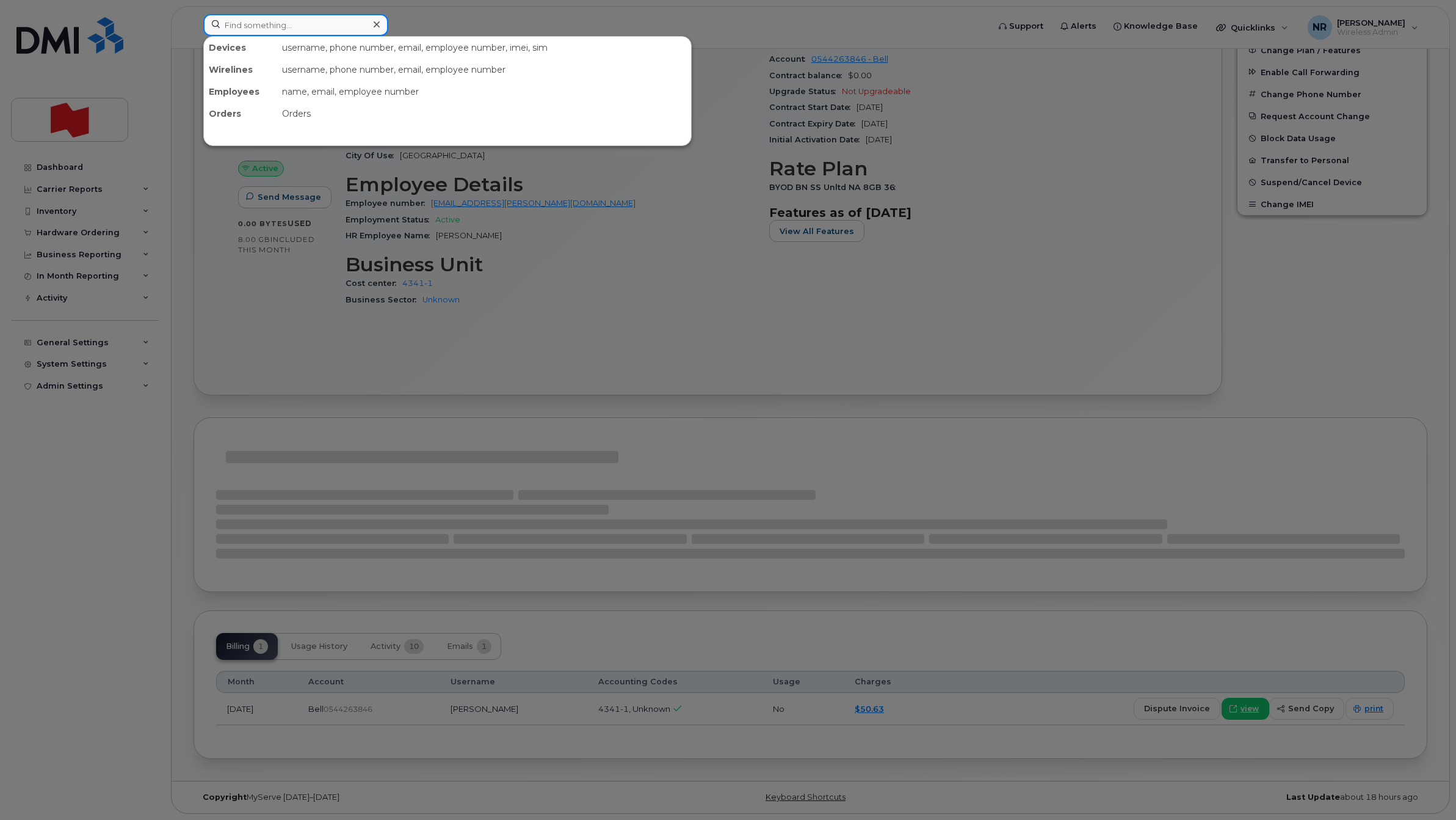
click at [282, 26] on input at bounding box center [296, 25] width 185 height 22
paste input "5142268853"
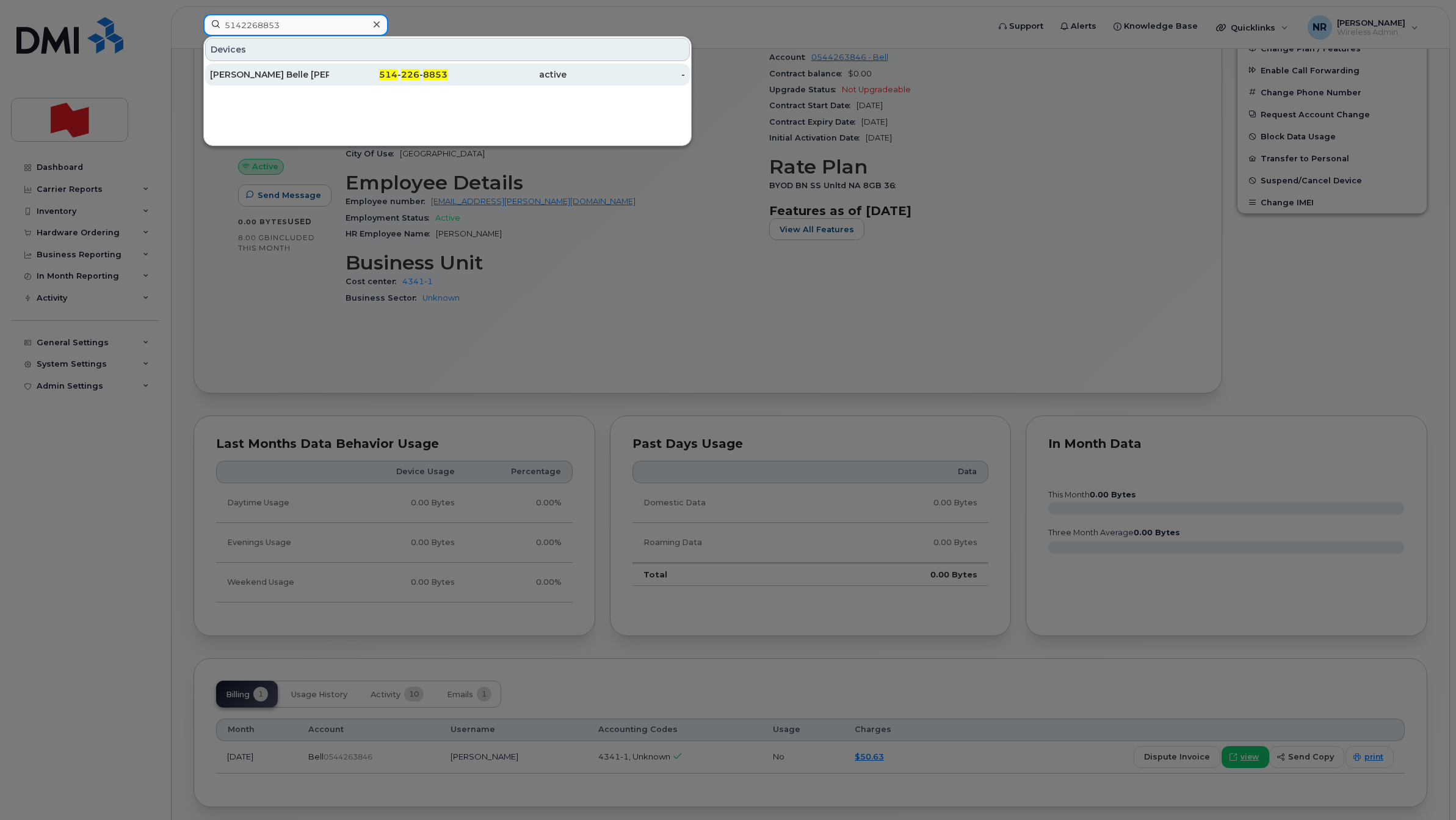
type input "5142268853"
click at [275, 78] on div "[PERSON_NAME] Belle [PERSON_NAME]" at bounding box center [269, 75] width 119 height 12
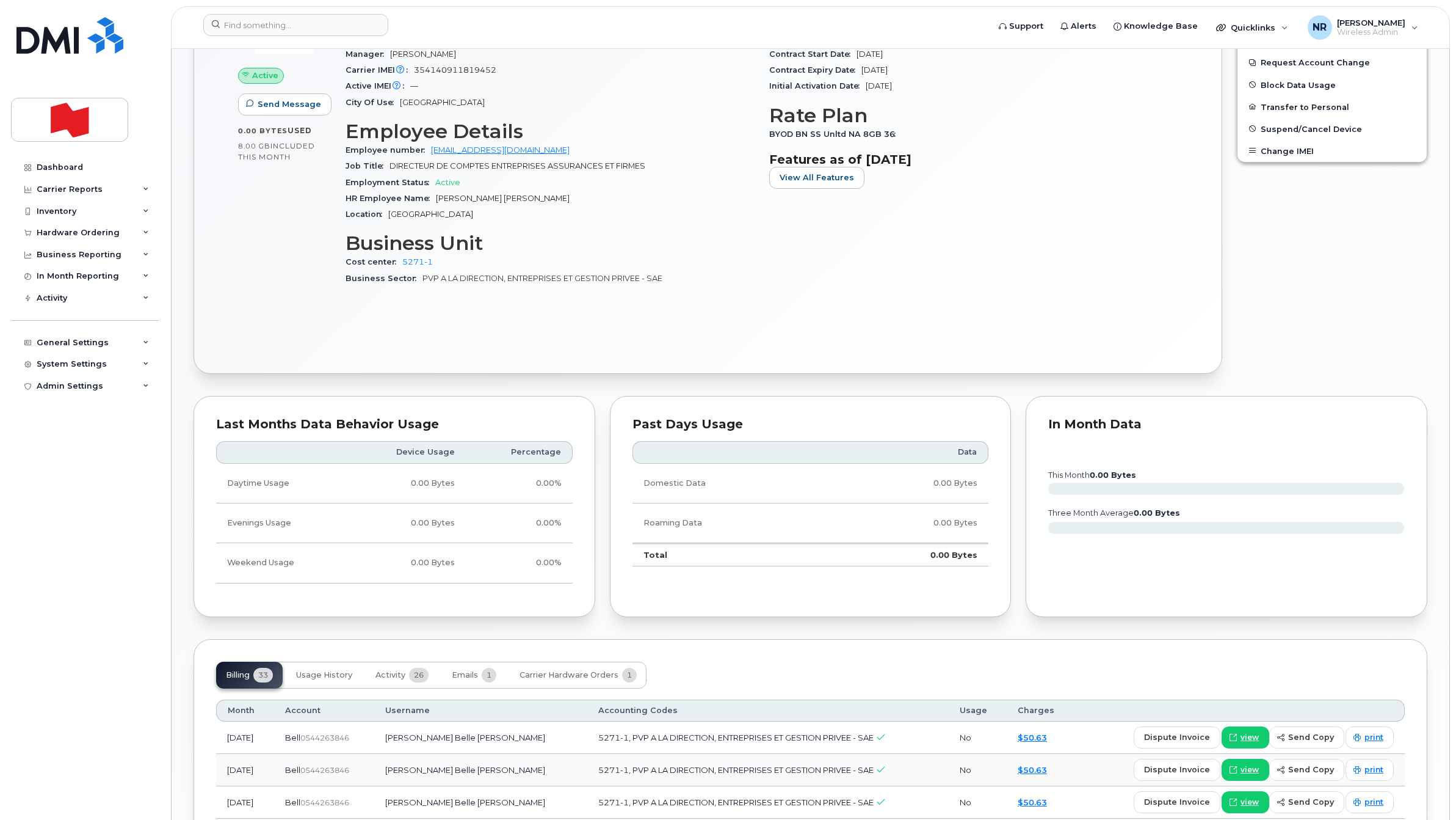
scroll to position [687, 0]
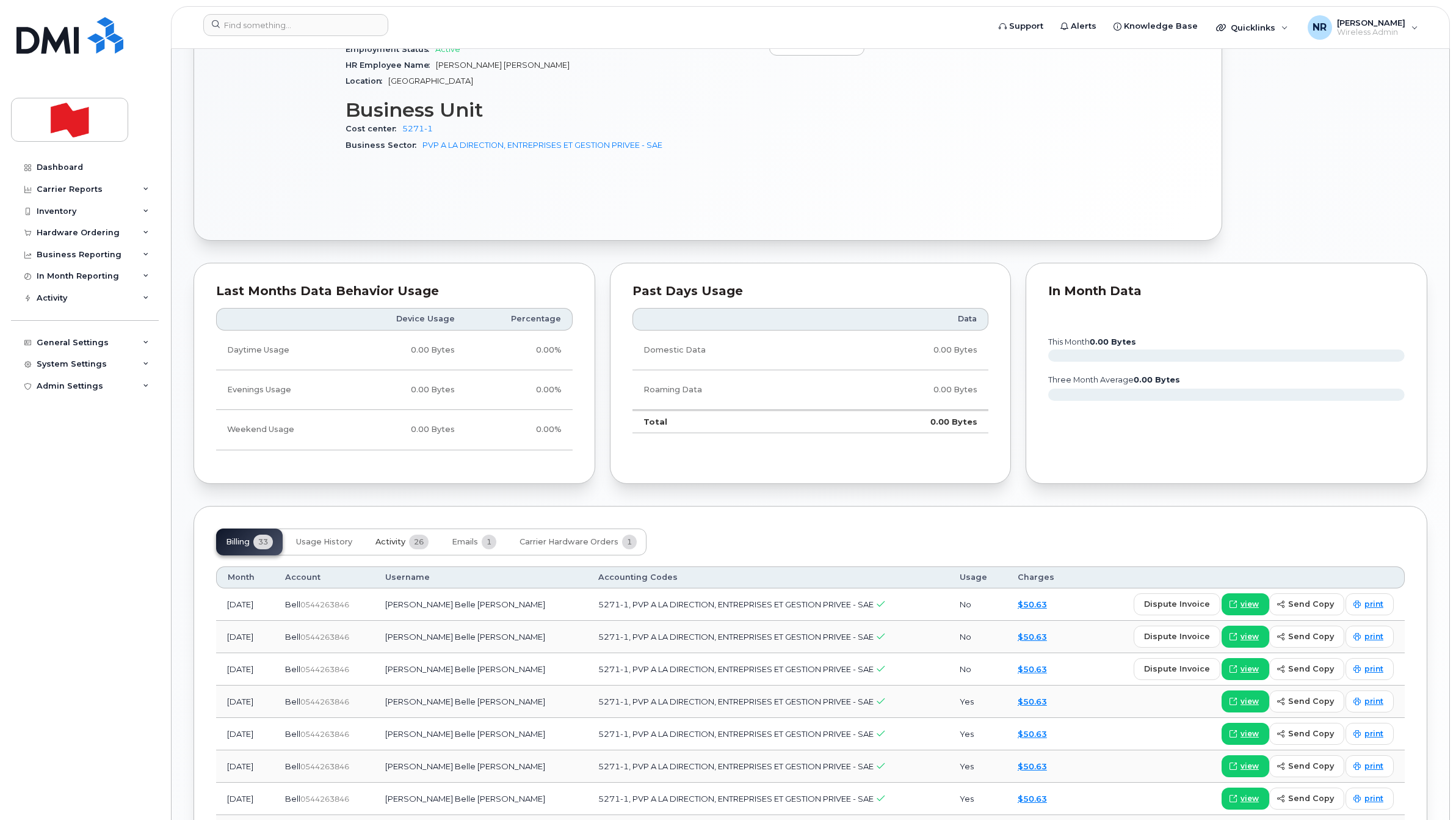
click at [386, 545] on span "Activity" at bounding box center [390, 541] width 30 height 10
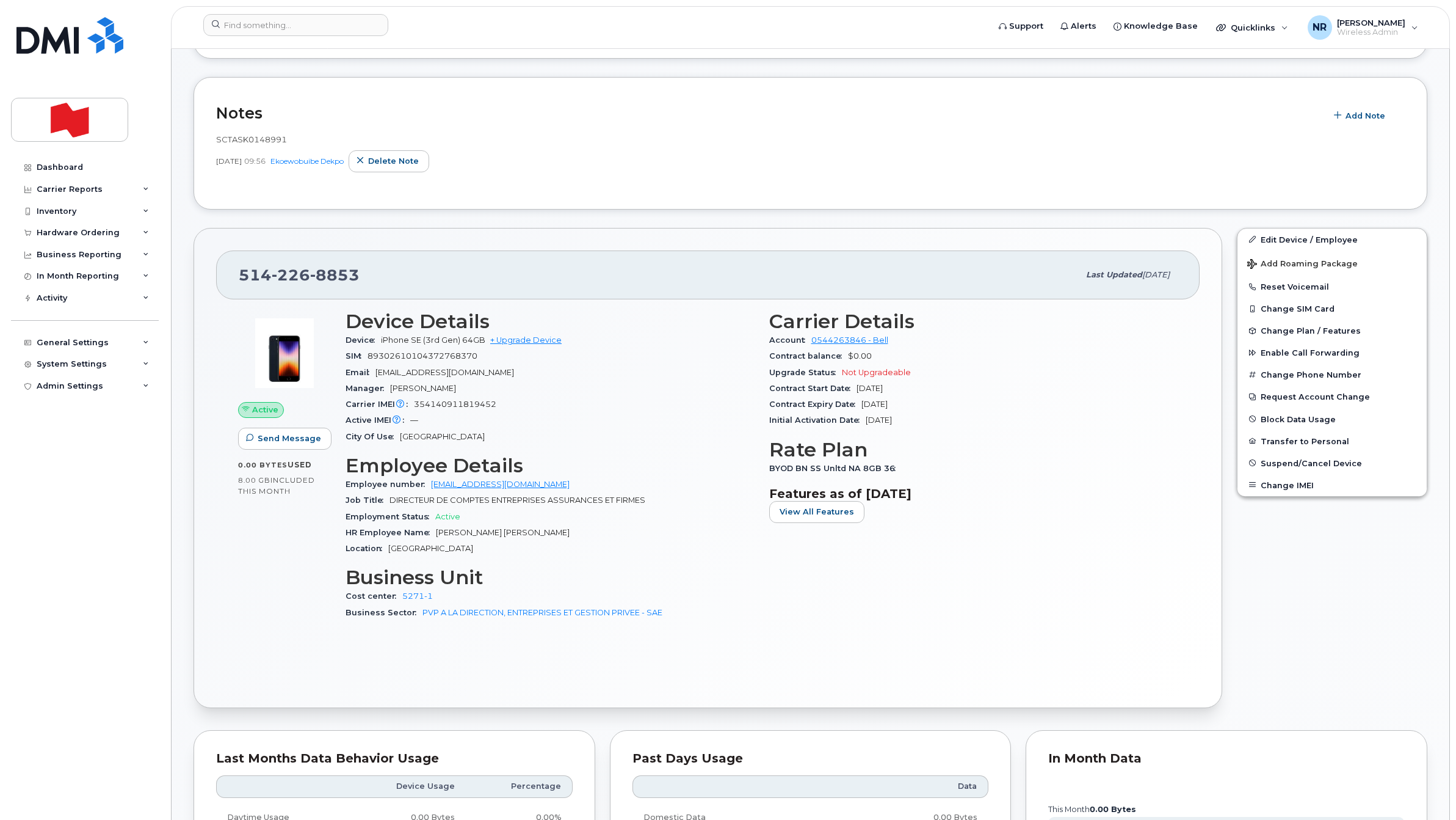
scroll to position [0, 0]
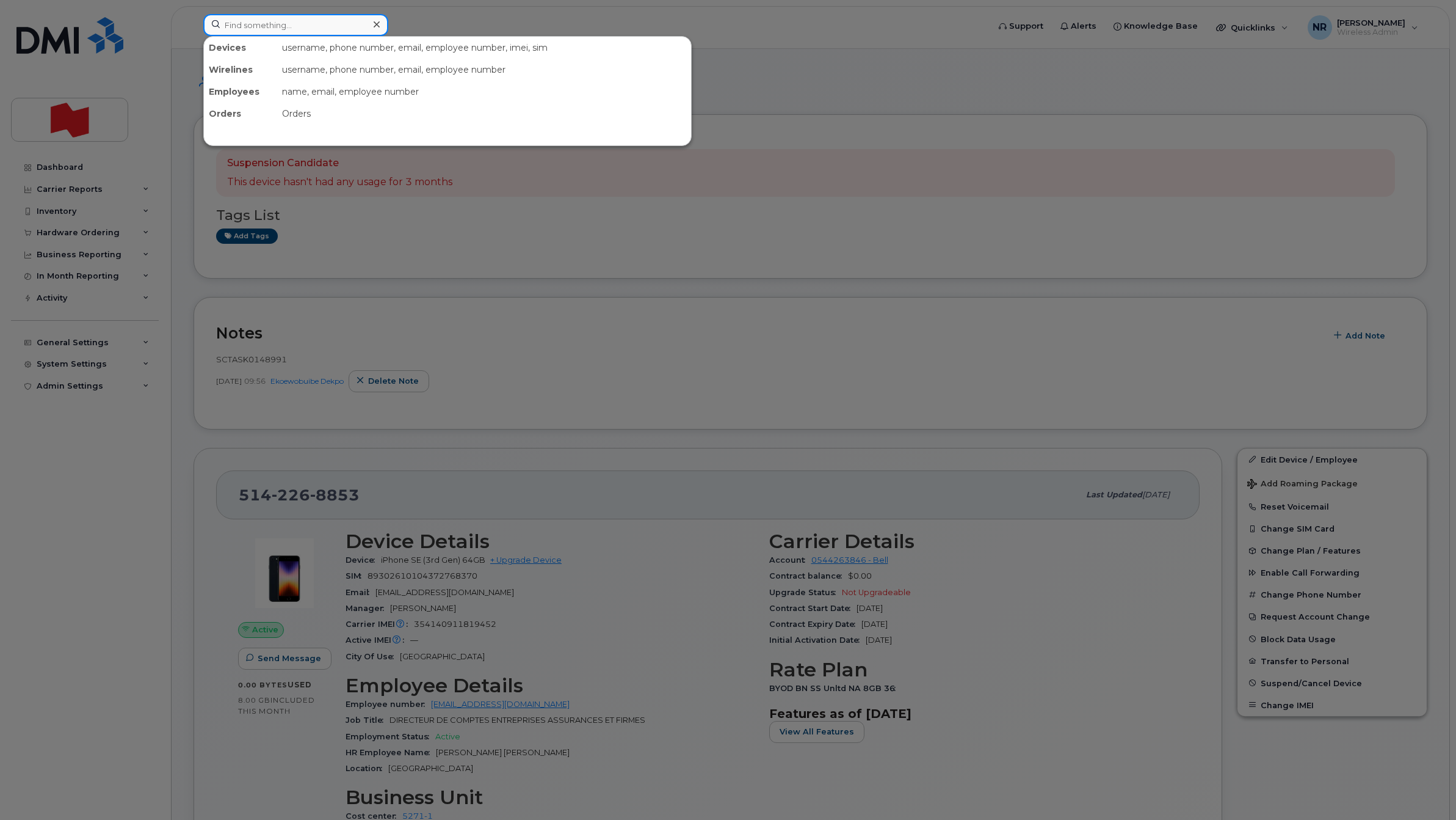
click at [279, 21] on input at bounding box center [296, 25] width 185 height 22
paste input "5142269095"
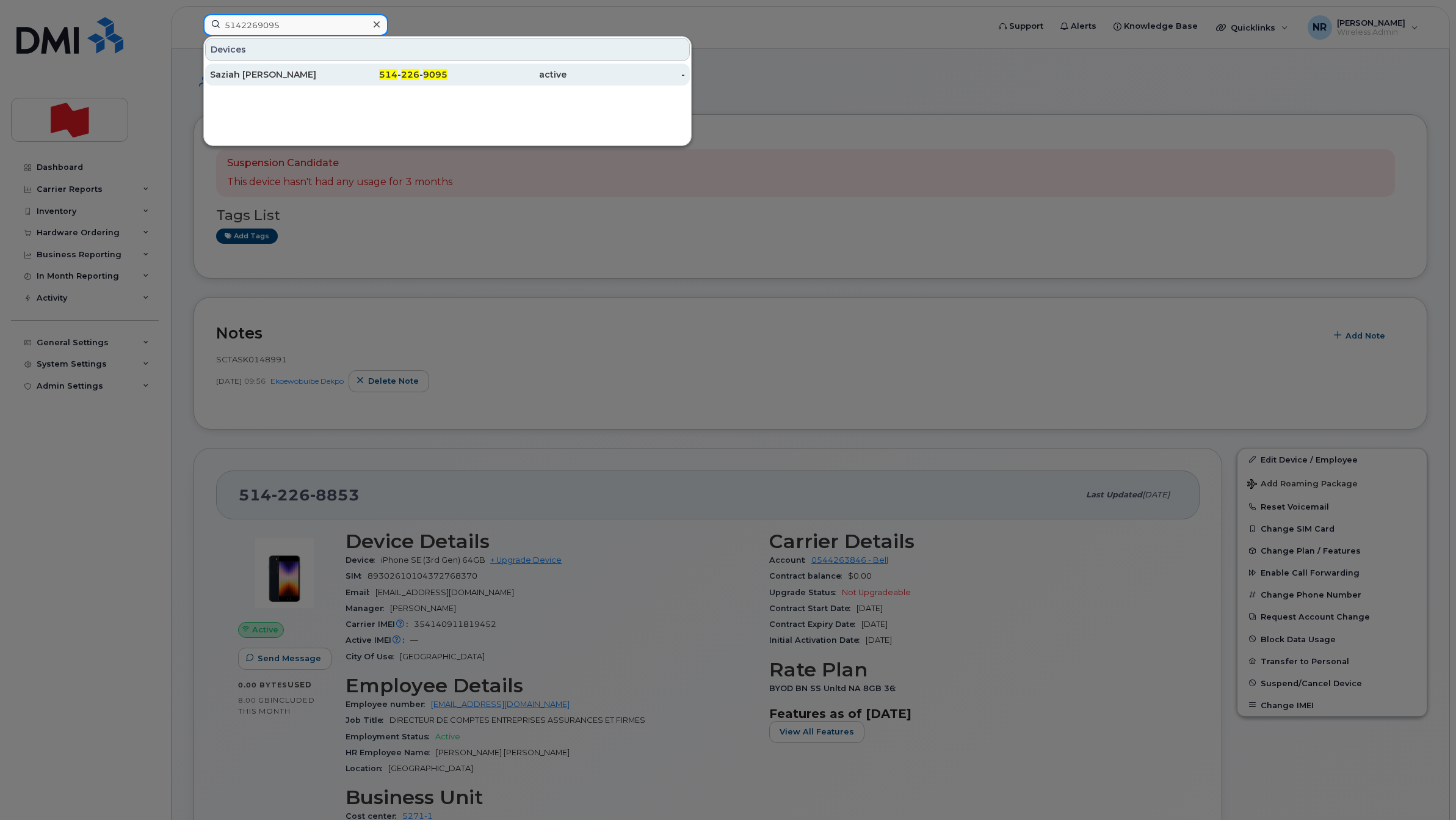
type input "5142269095"
click at [255, 70] on div "Saziah [PERSON_NAME]" at bounding box center [269, 75] width 119 height 12
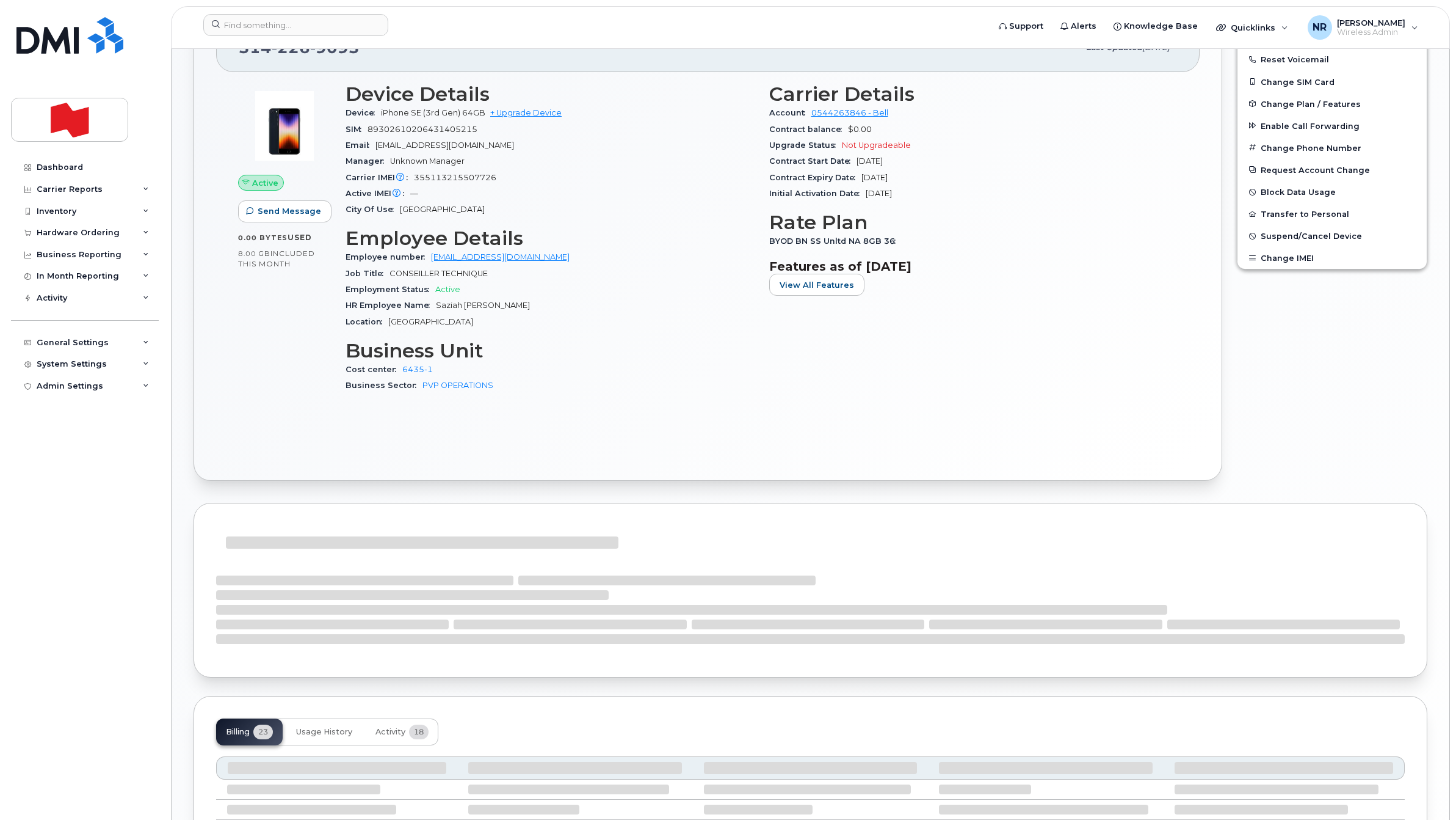
scroll to position [381, 0]
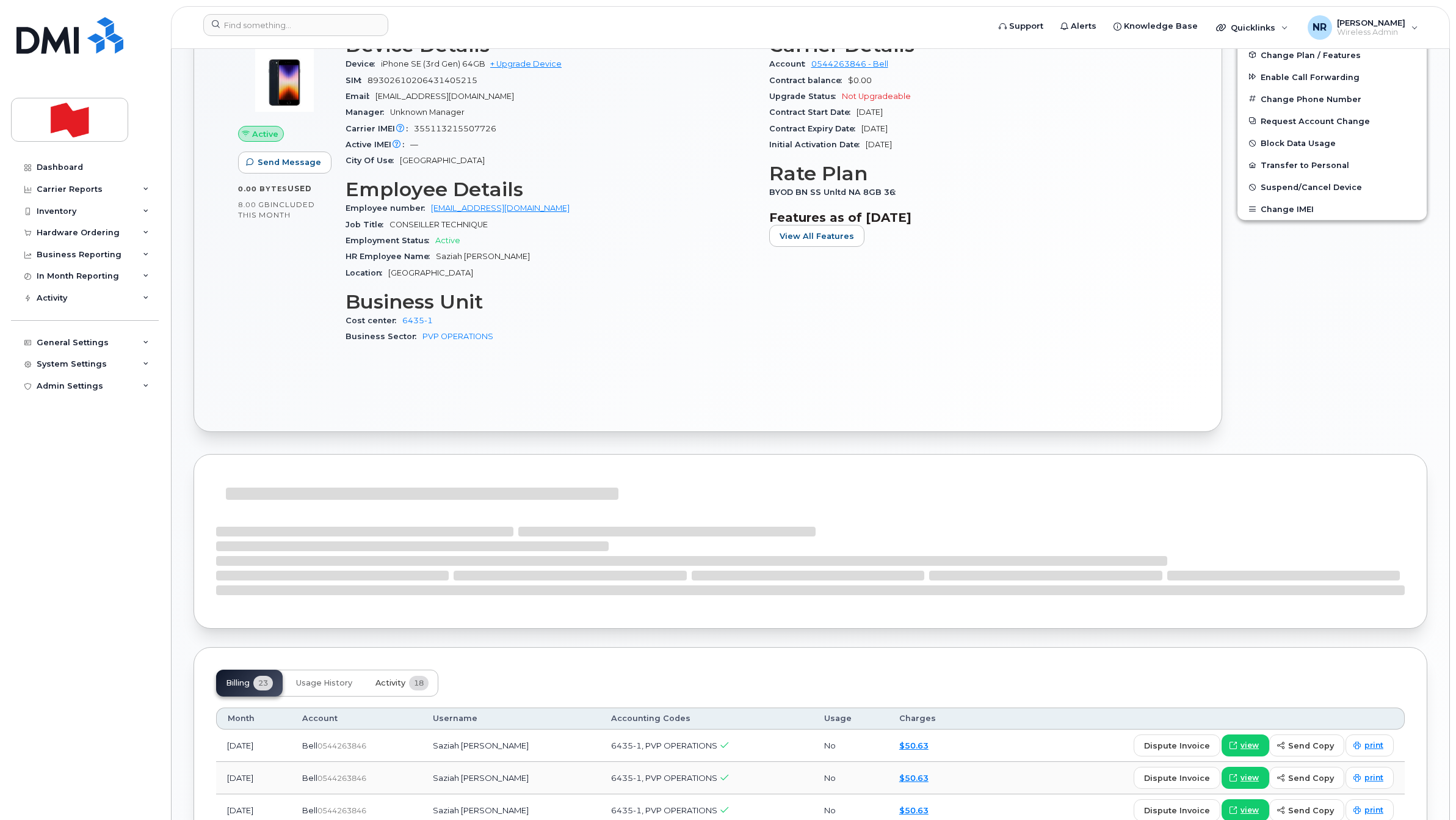
click at [397, 684] on span "Activity" at bounding box center [390, 683] width 30 height 10
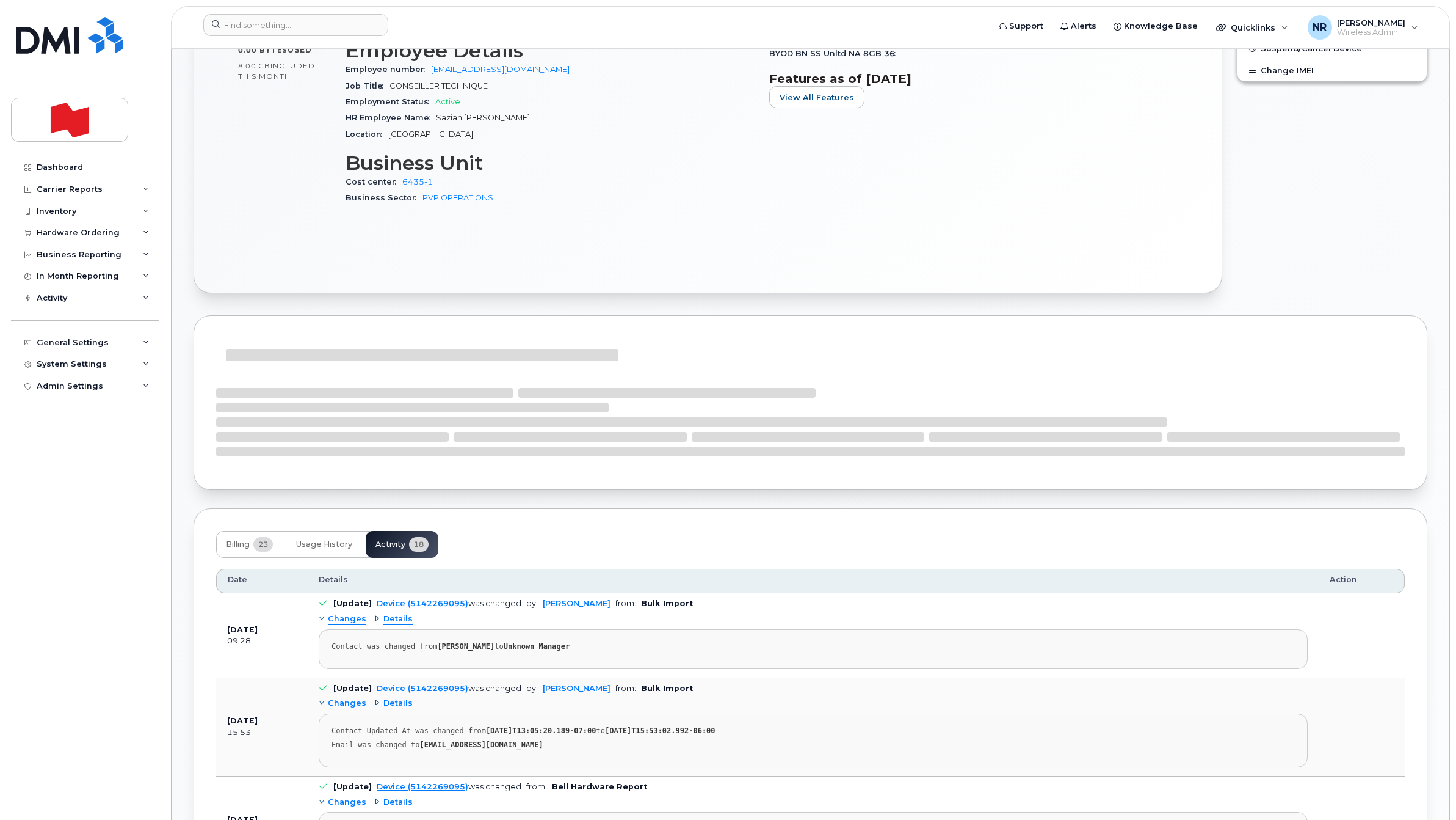
scroll to position [535, 0]
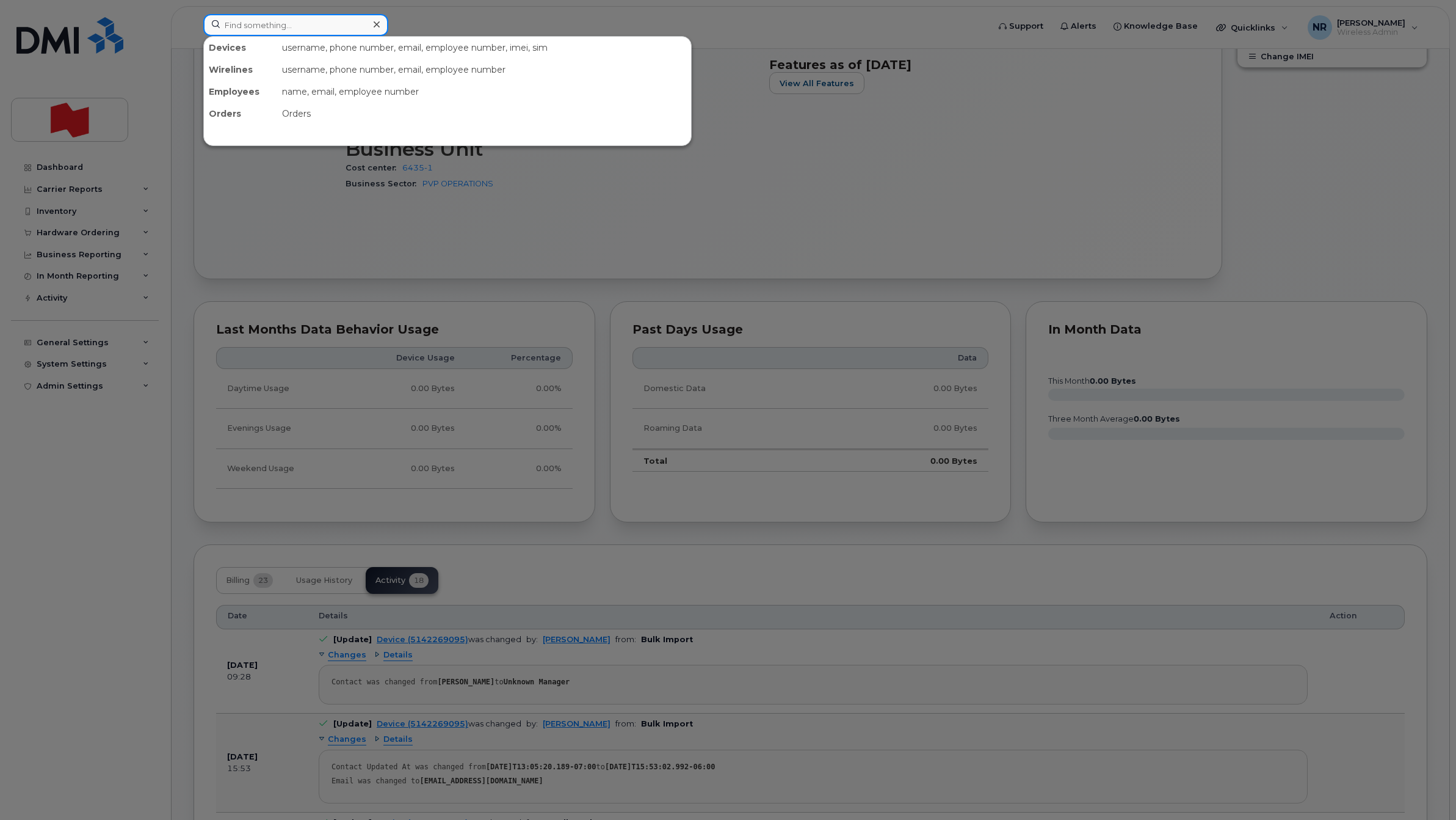
click at [272, 20] on input at bounding box center [296, 25] width 185 height 22
paste input "5142312943"
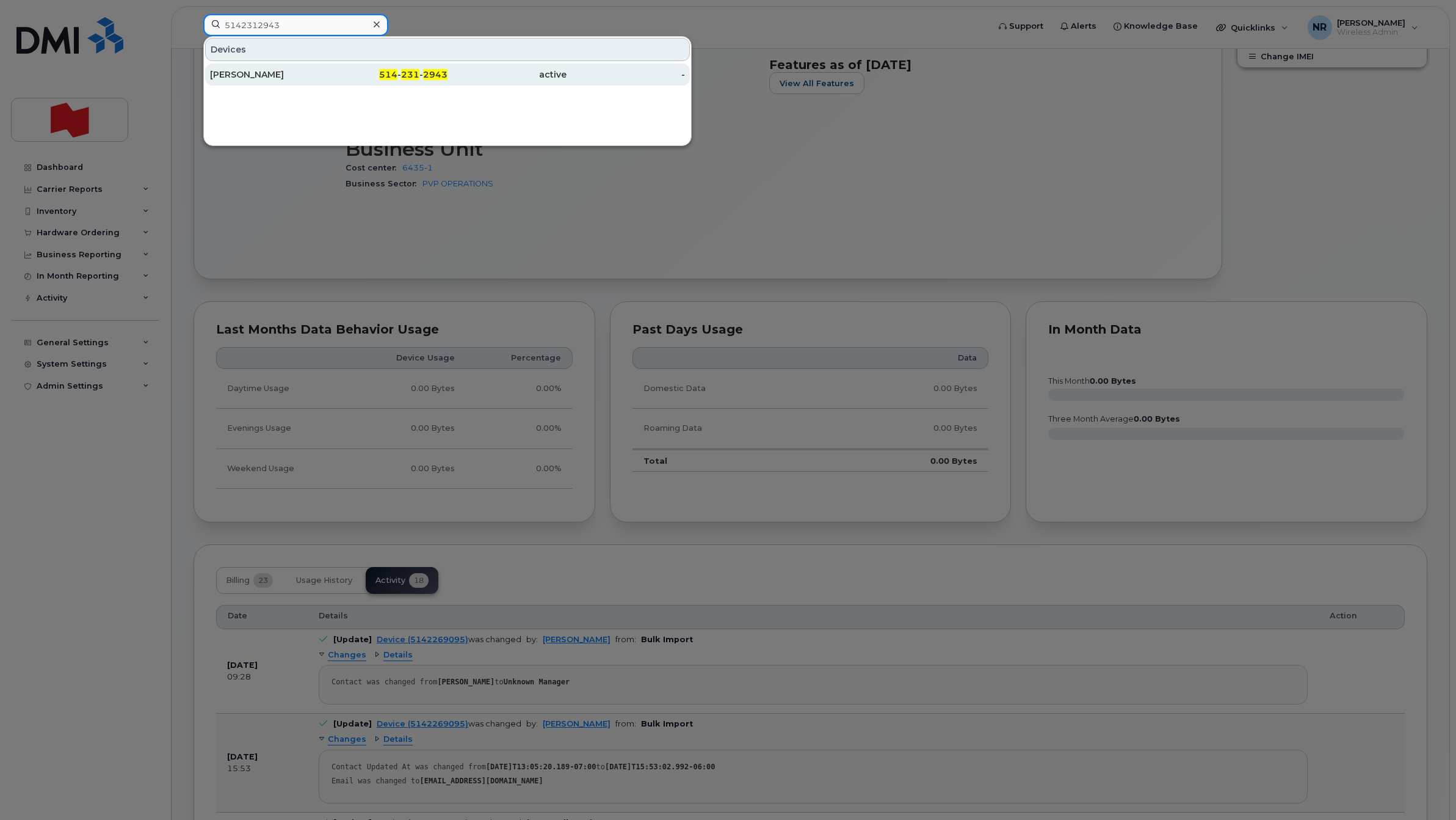
type input "5142312943"
click at [226, 74] on div "Philippe Sinou" at bounding box center [269, 75] width 119 height 12
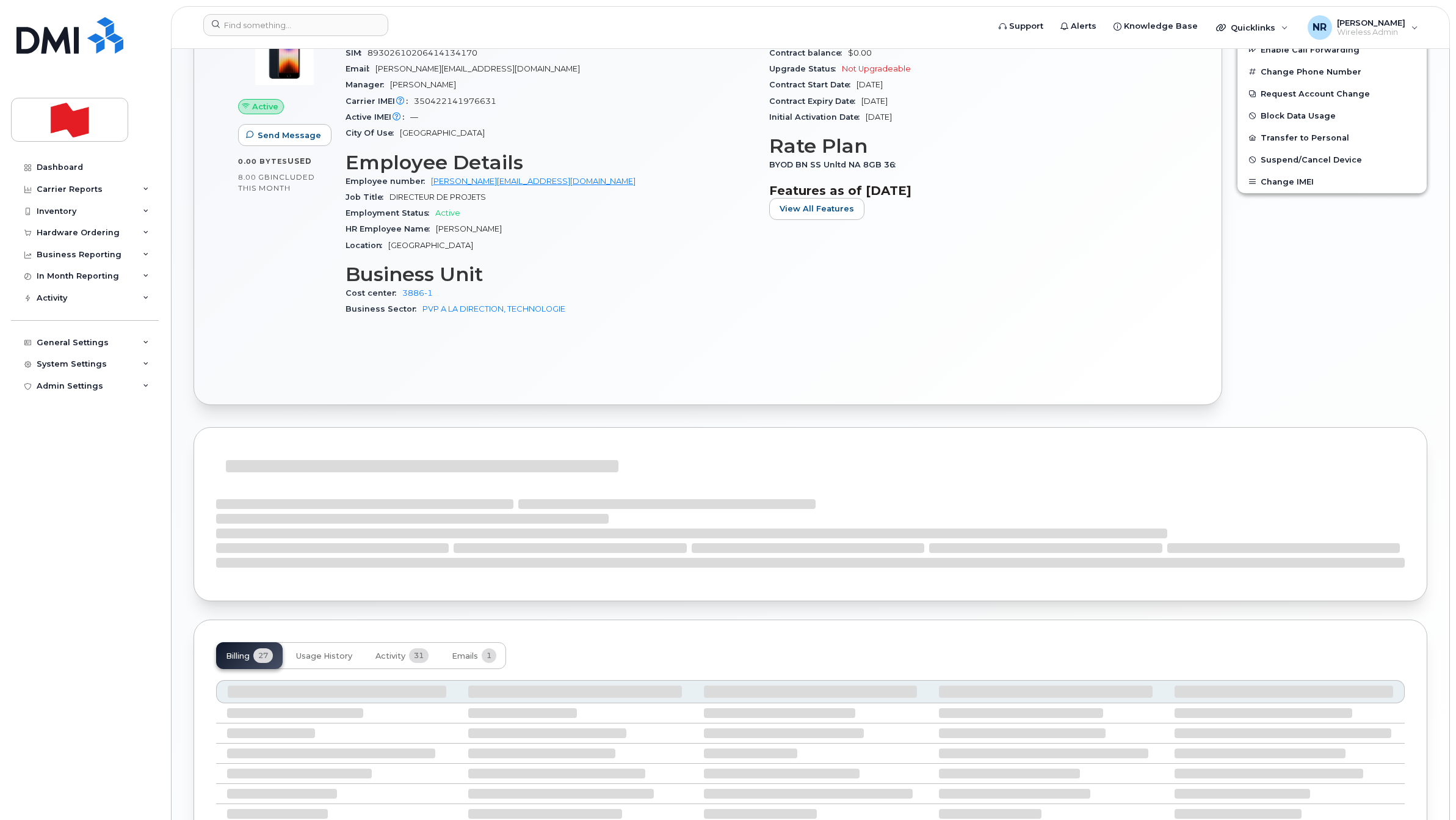
scroll to position [523, 0]
click at [405, 656] on span "Activity" at bounding box center [390, 655] width 30 height 10
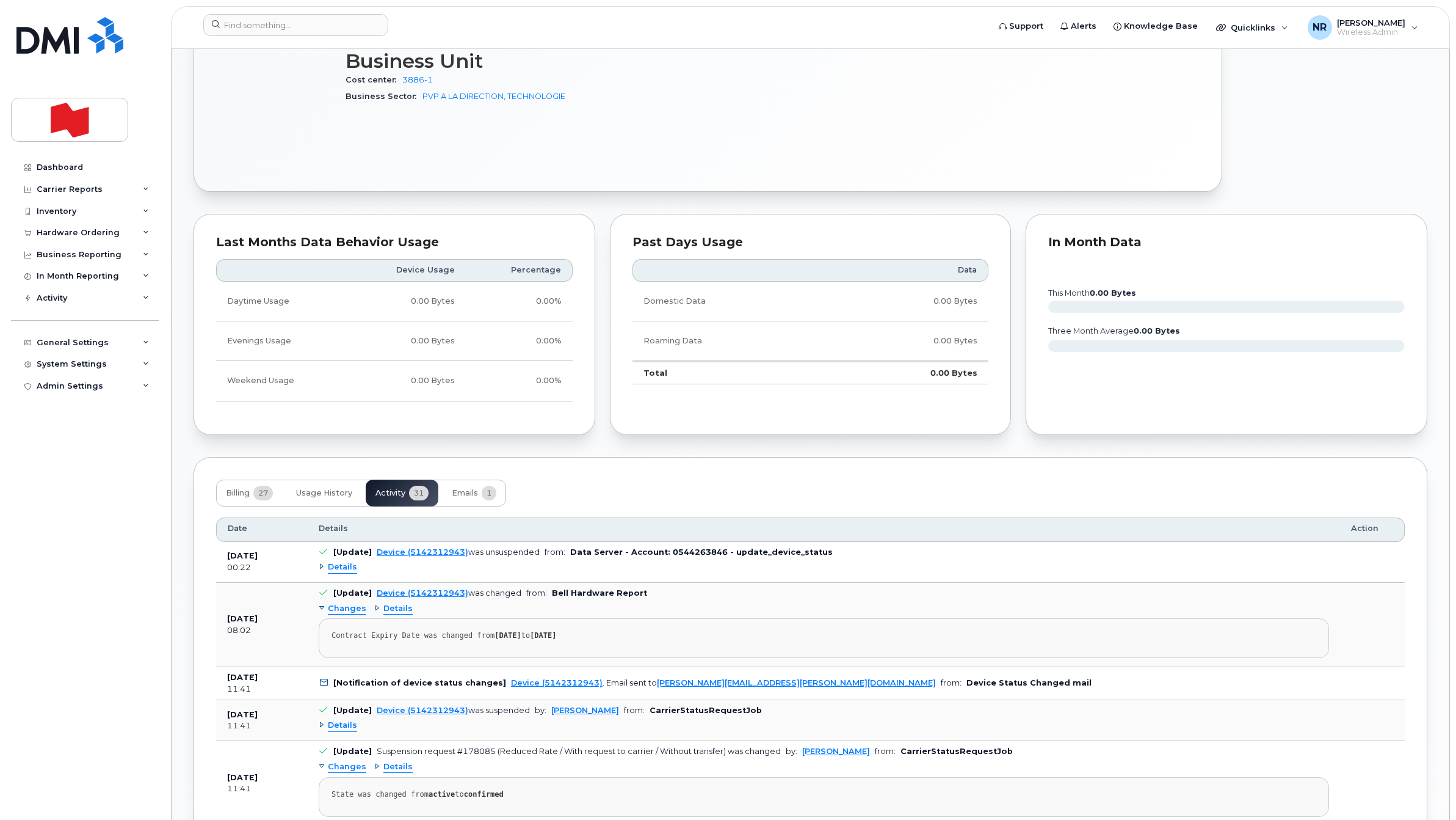
scroll to position [535, 0]
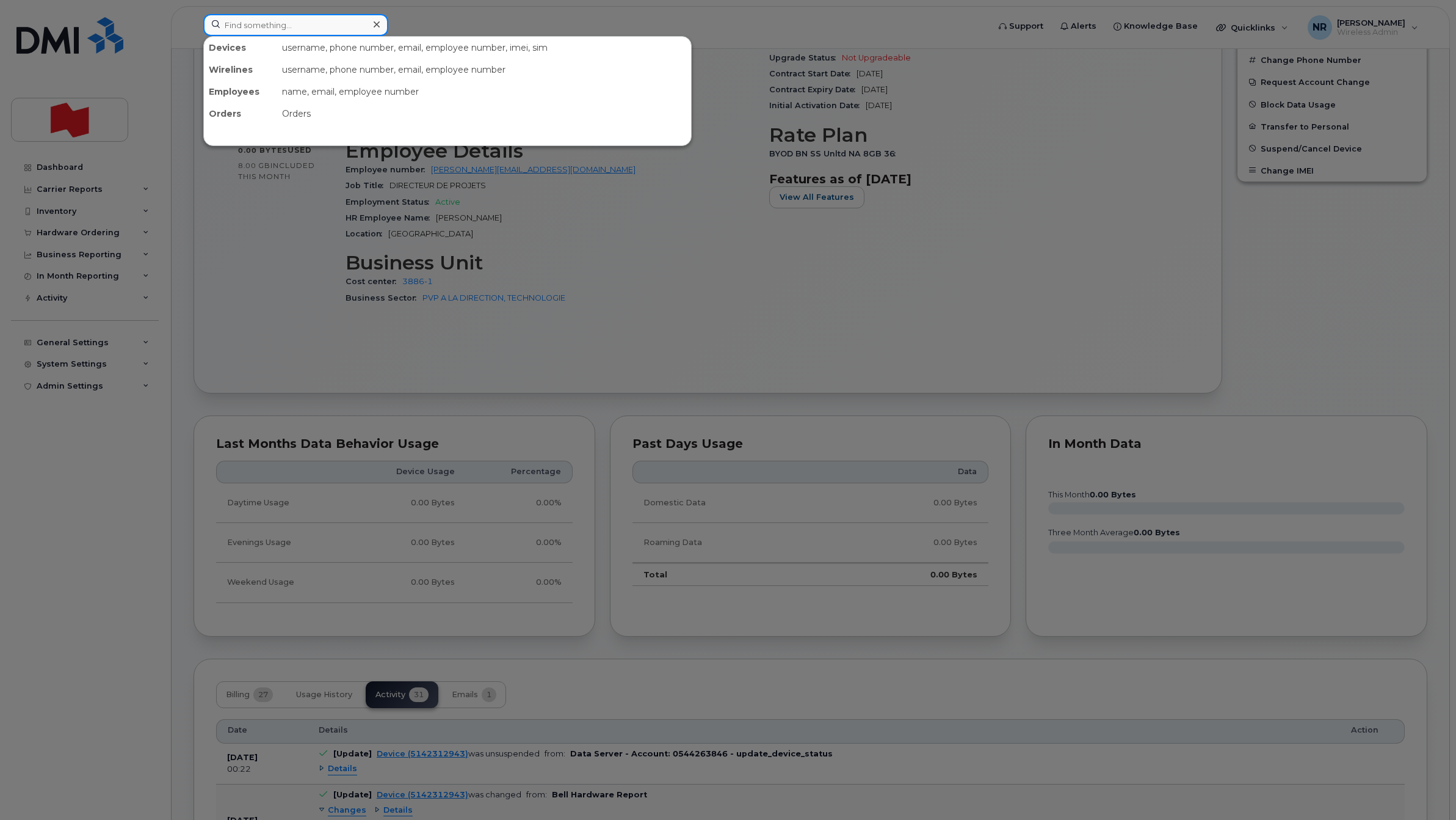
click at [276, 20] on input at bounding box center [296, 25] width 185 height 22
paste input "5142397209"
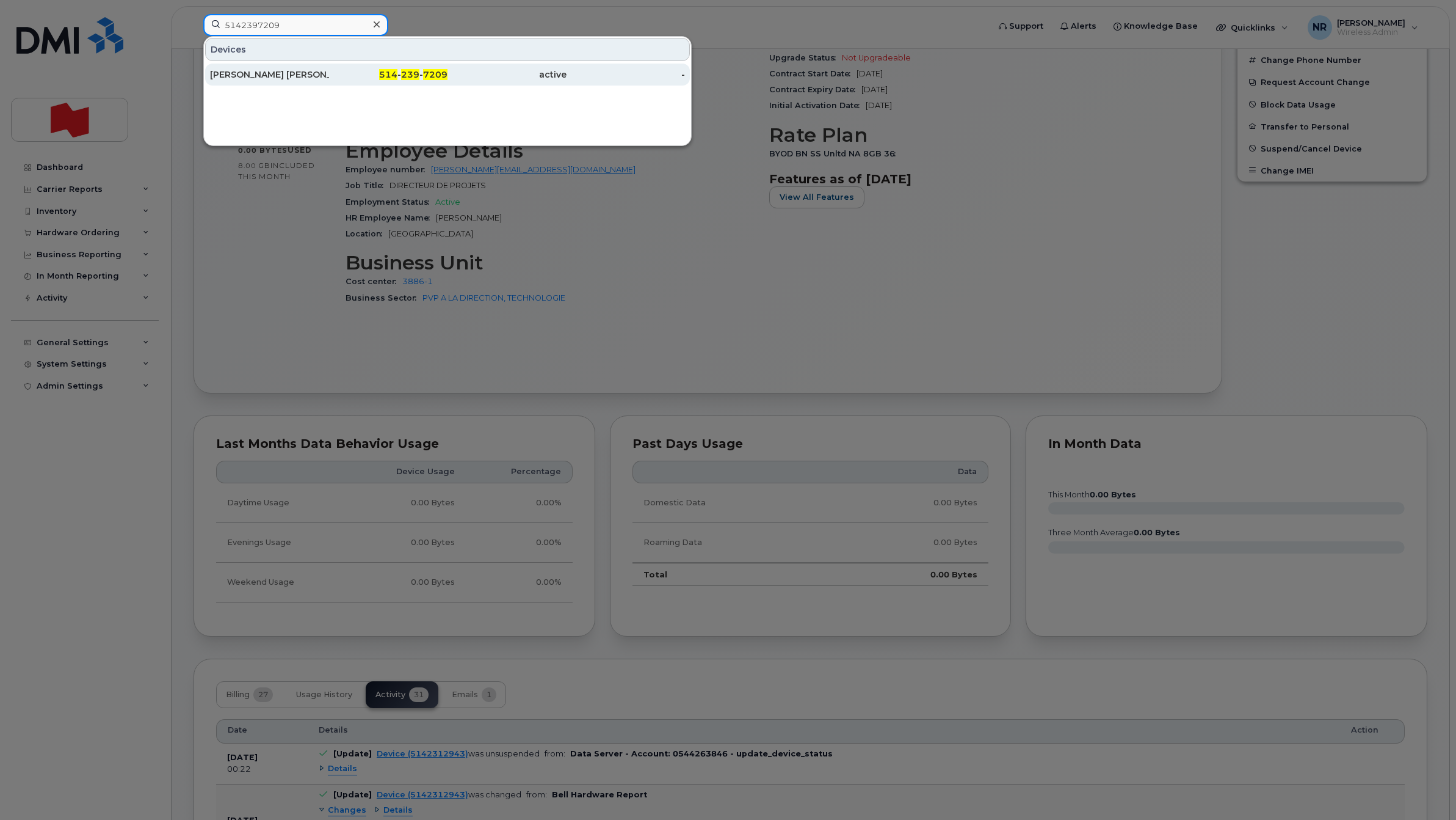
type input "5142397209"
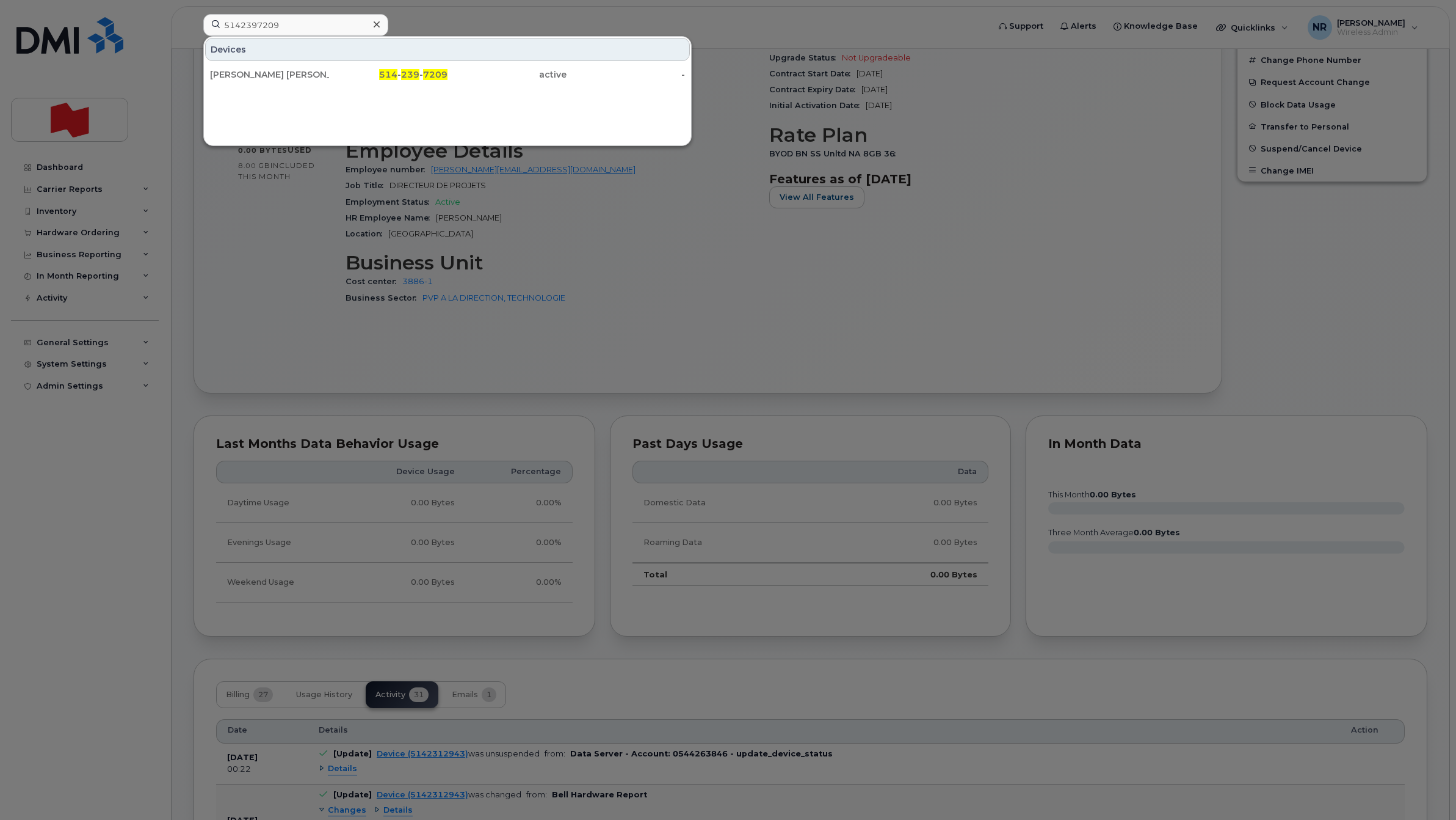
drag, startPoint x: 224, startPoint y: 68, endPoint x: 563, endPoint y: 119, distance: 342.8
click at [224, 68] on div "[PERSON_NAME] [PERSON_NAME]" at bounding box center [269, 74] width 119 height 22
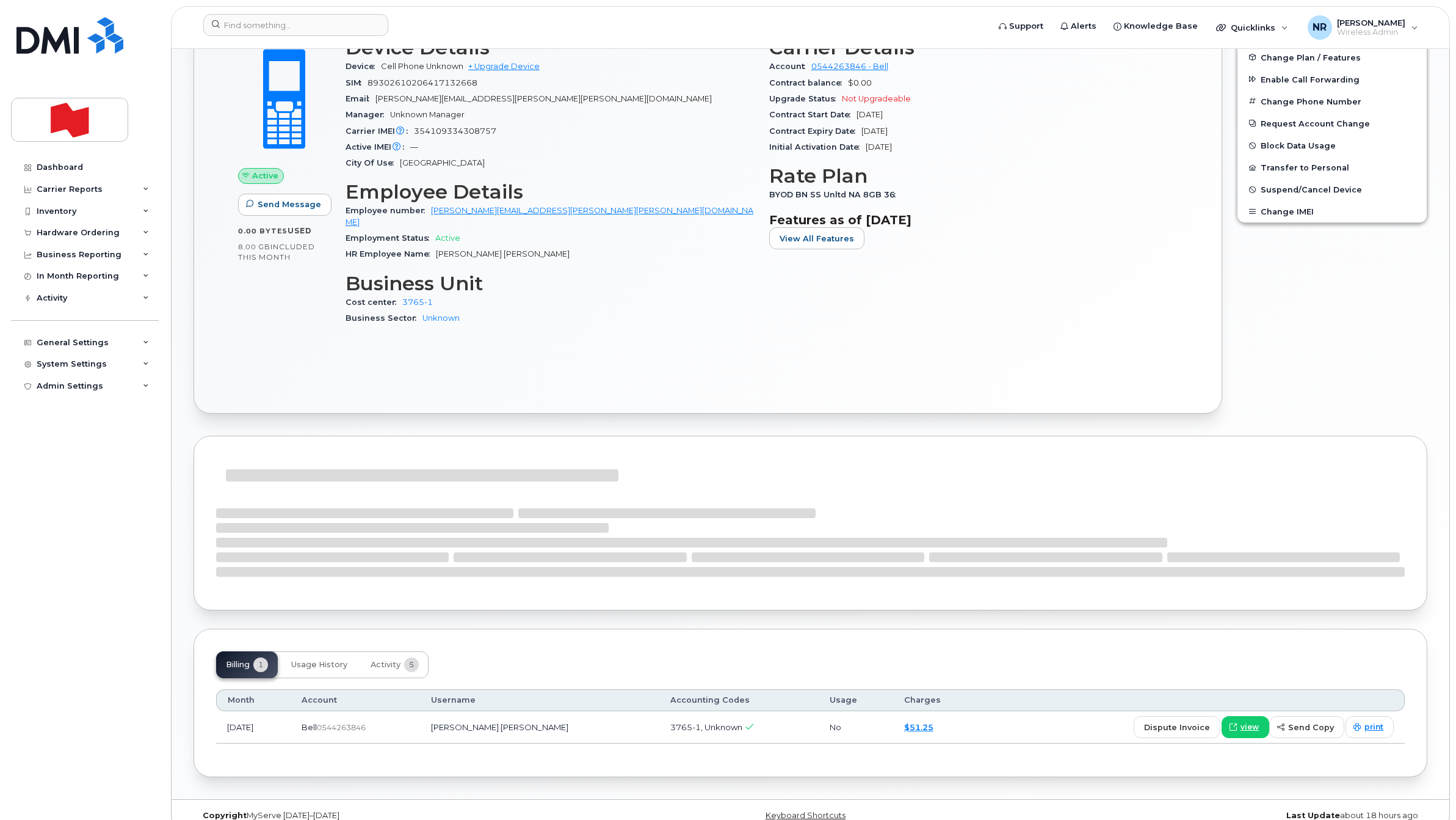
scroll to position [388, 0]
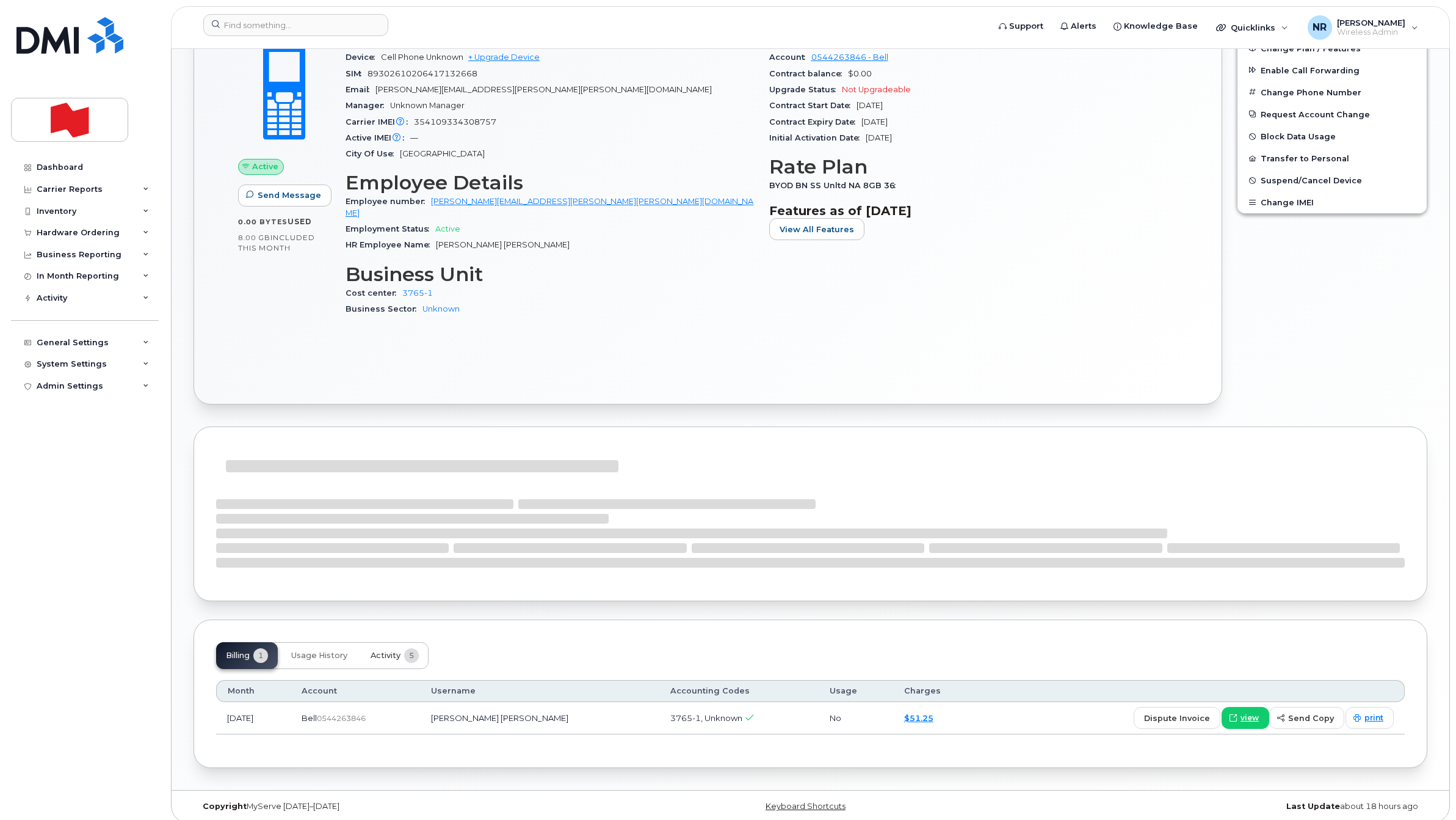
click at [386, 650] on span "Activity" at bounding box center [386, 654] width 30 height 10
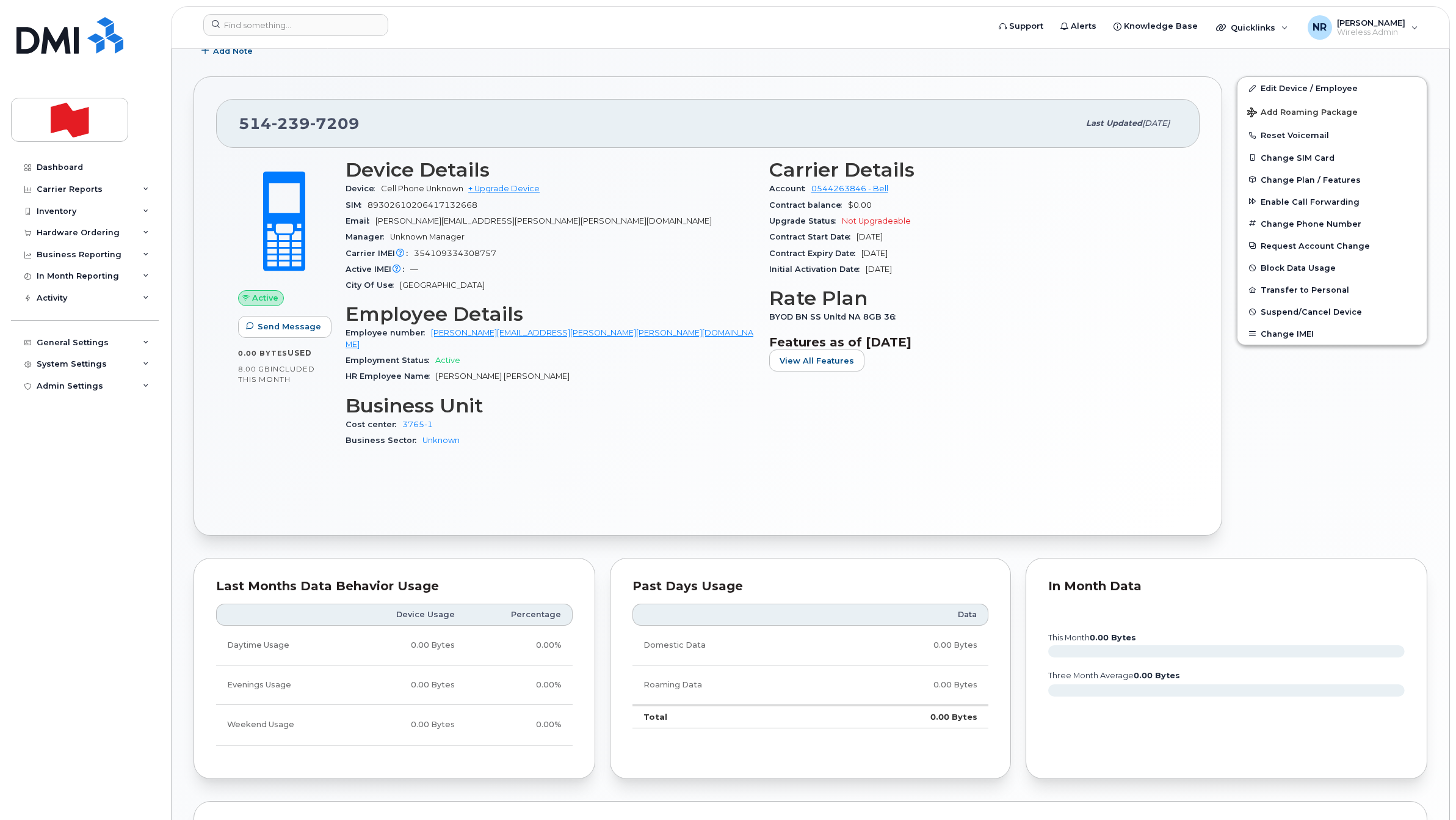
scroll to position [85, 0]
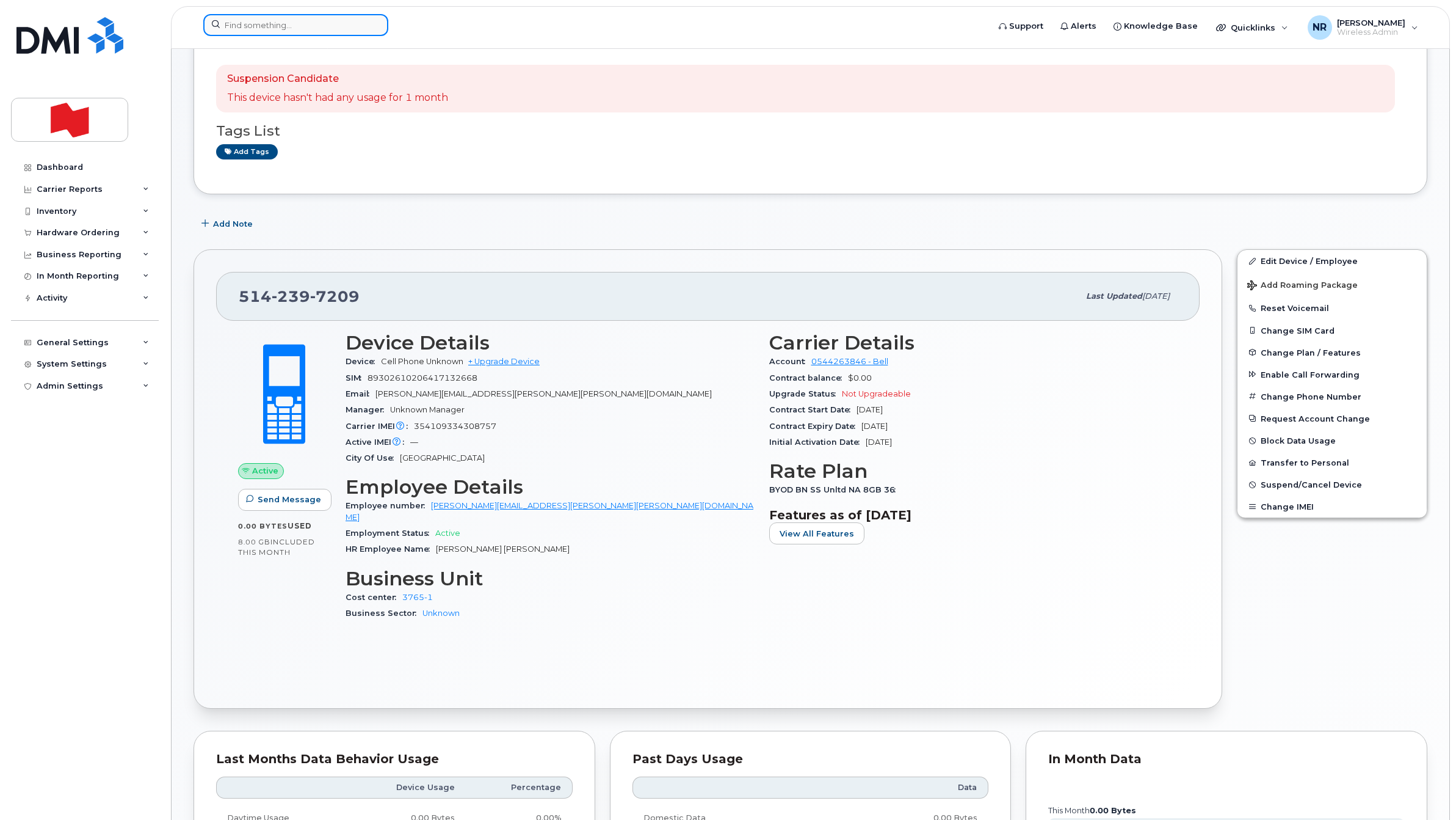
click at [285, 21] on input at bounding box center [296, 25] width 185 height 22
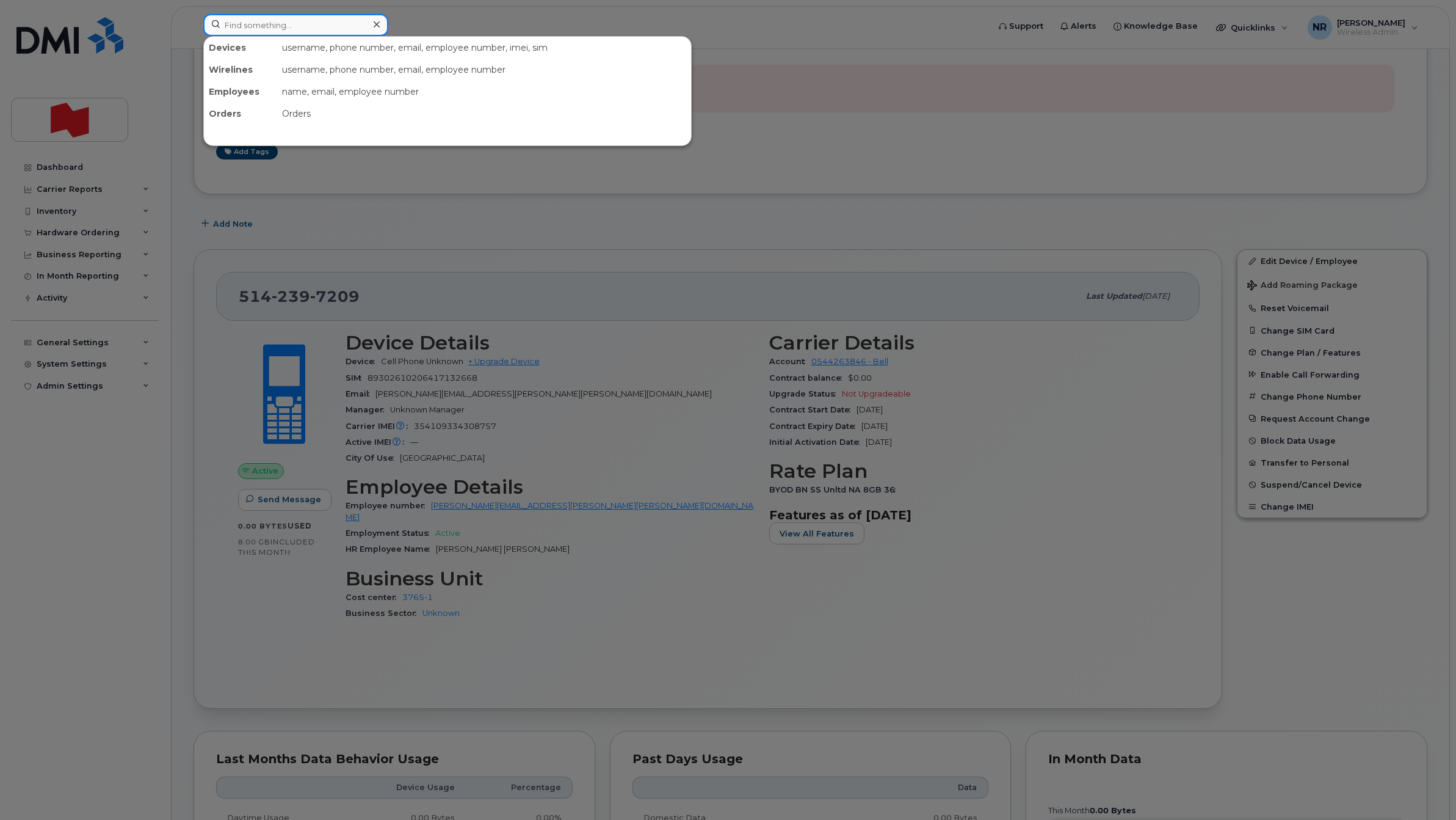
paste input "5142687742"
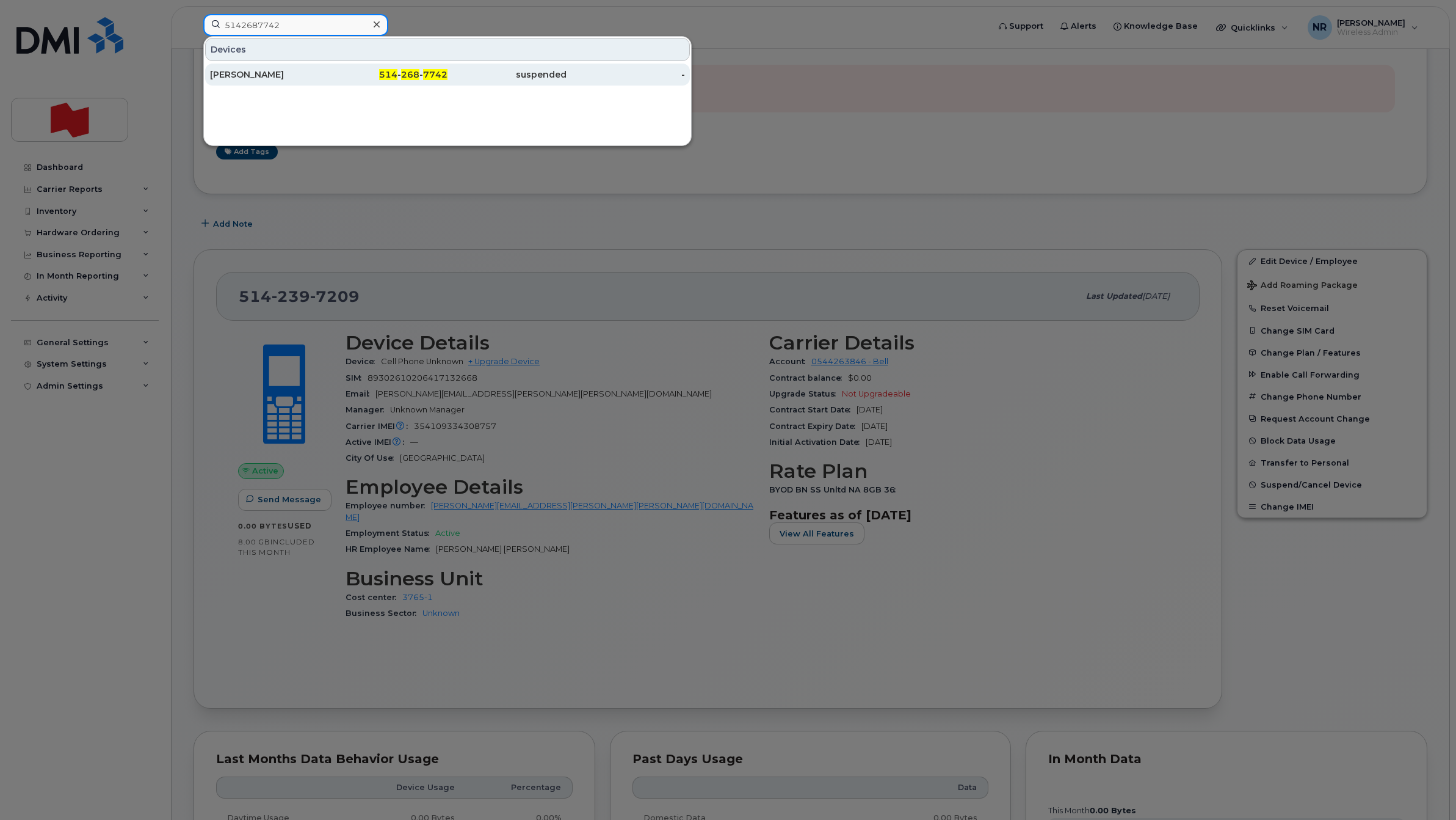
type input "5142687742"
click at [245, 78] on div "[PERSON_NAME]" at bounding box center [269, 75] width 119 height 12
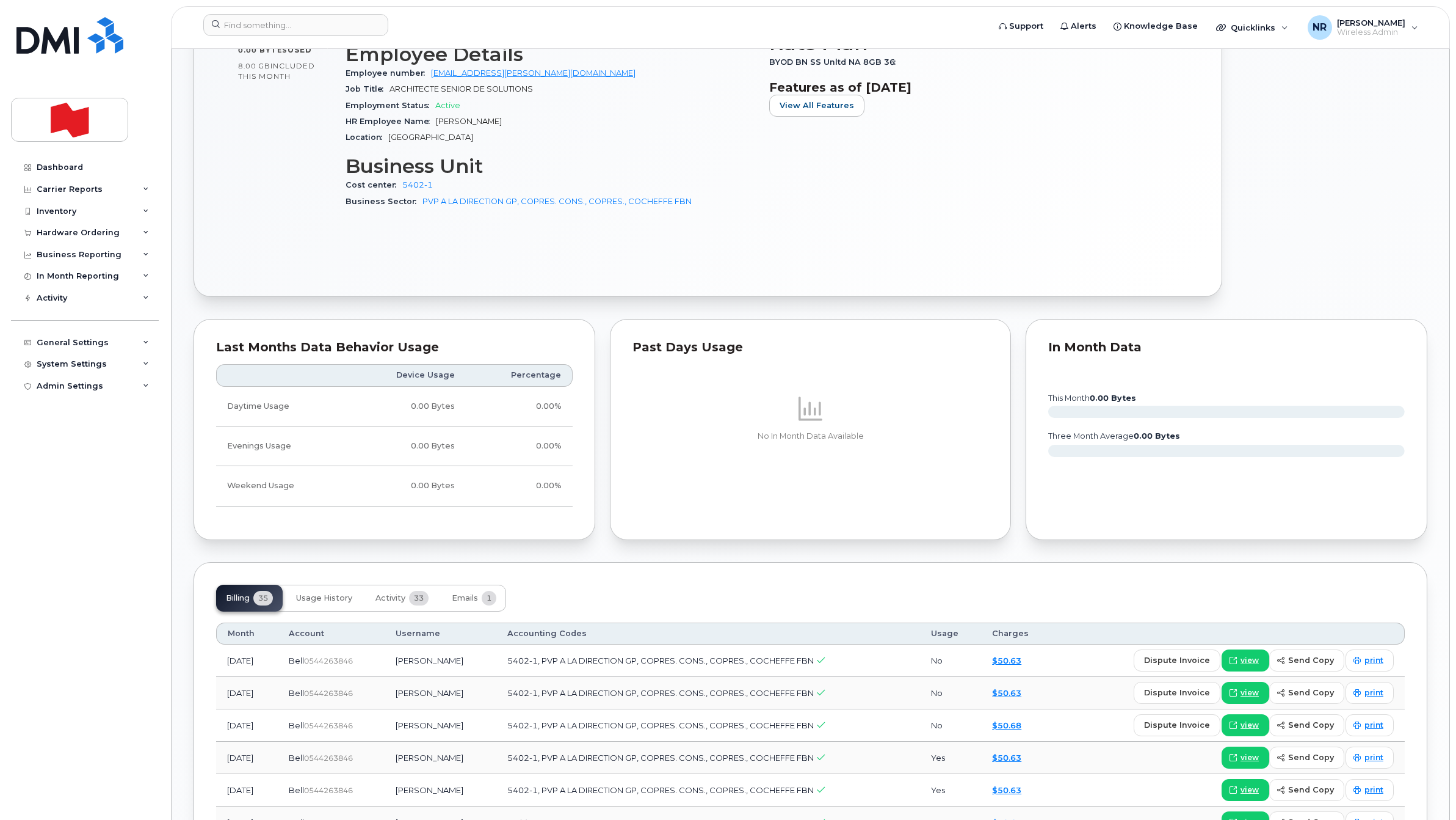
scroll to position [687, 0]
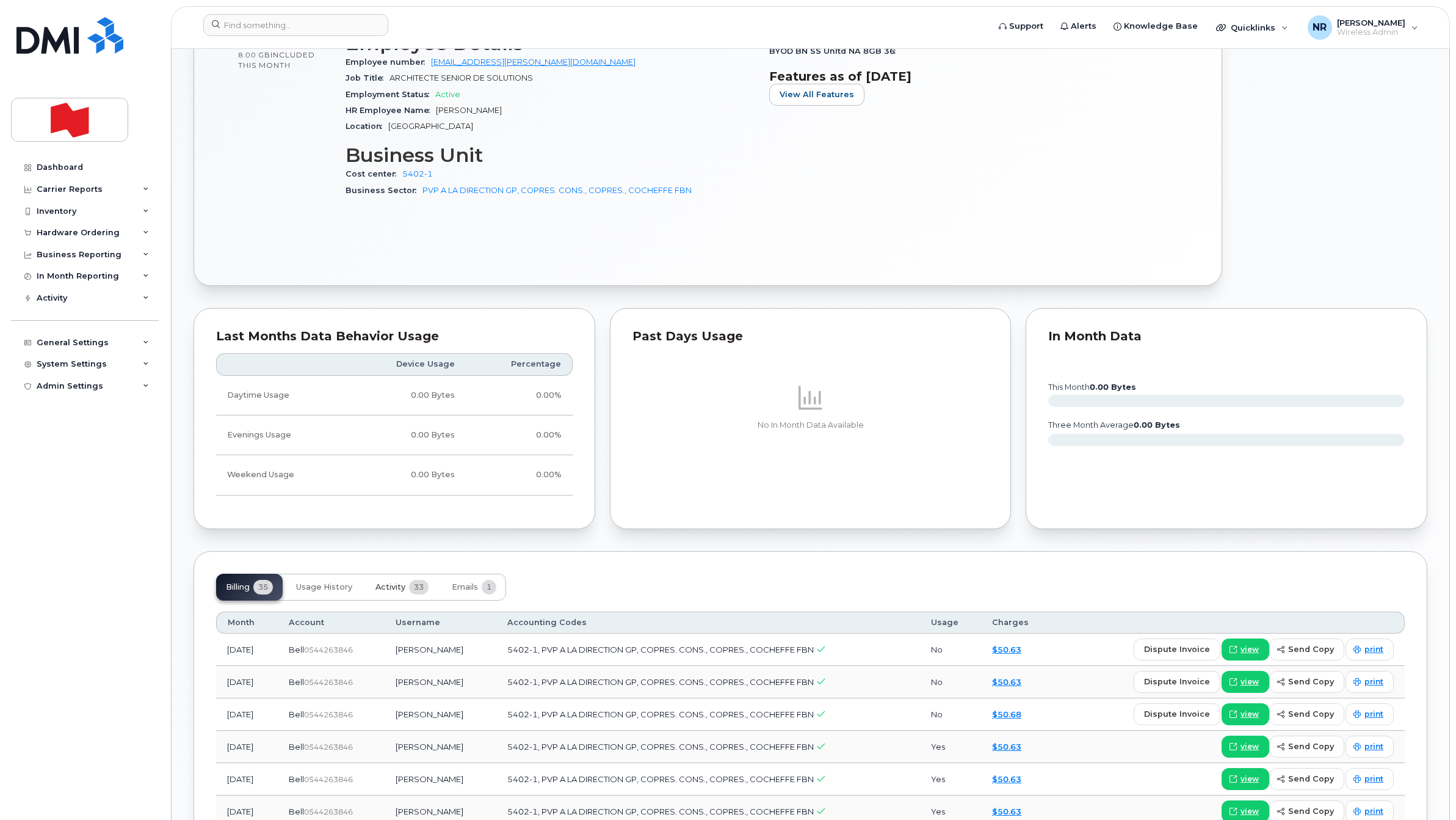
click at [397, 587] on span "Activity" at bounding box center [390, 587] width 30 height 10
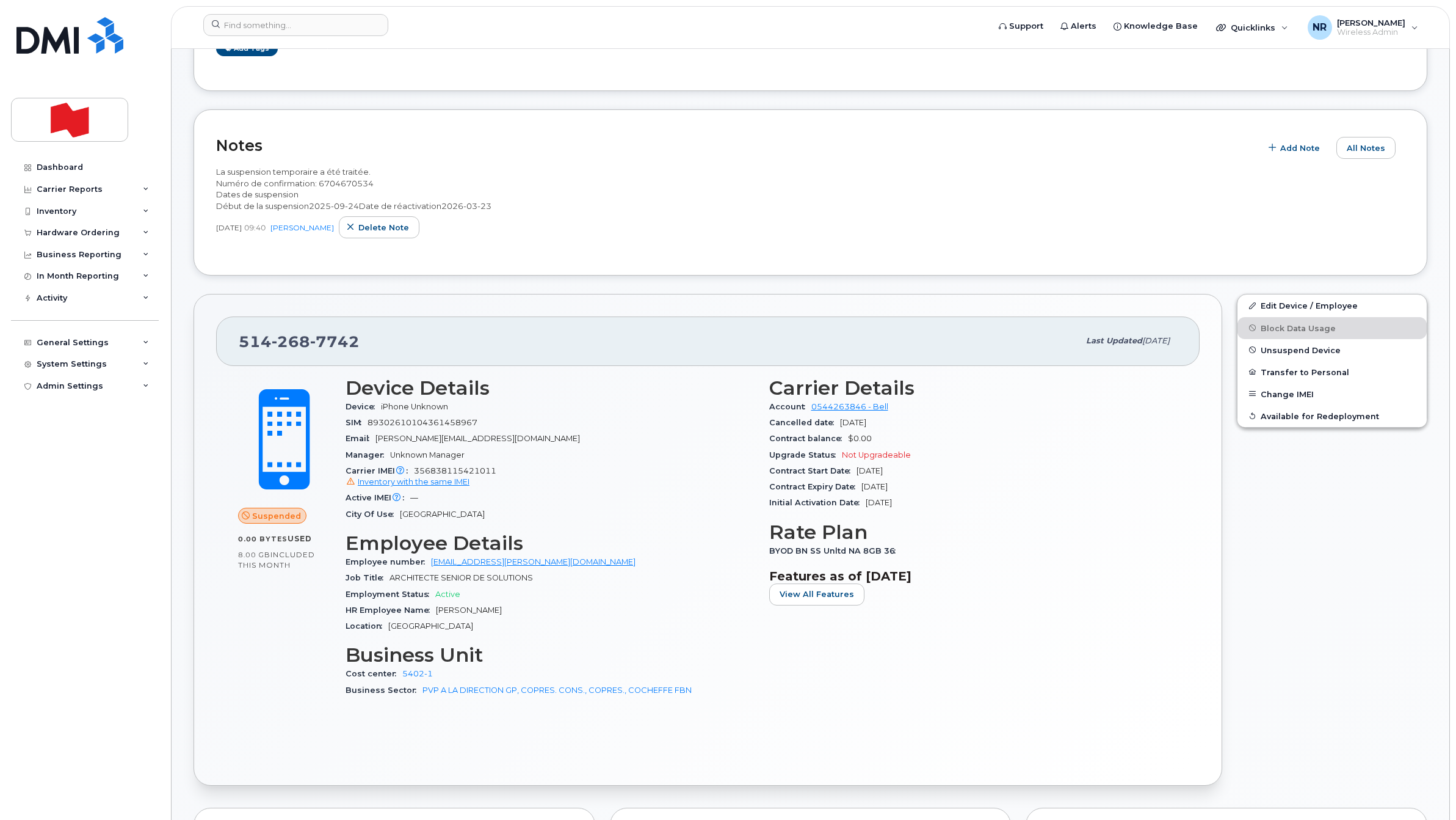
scroll to position [152, 0]
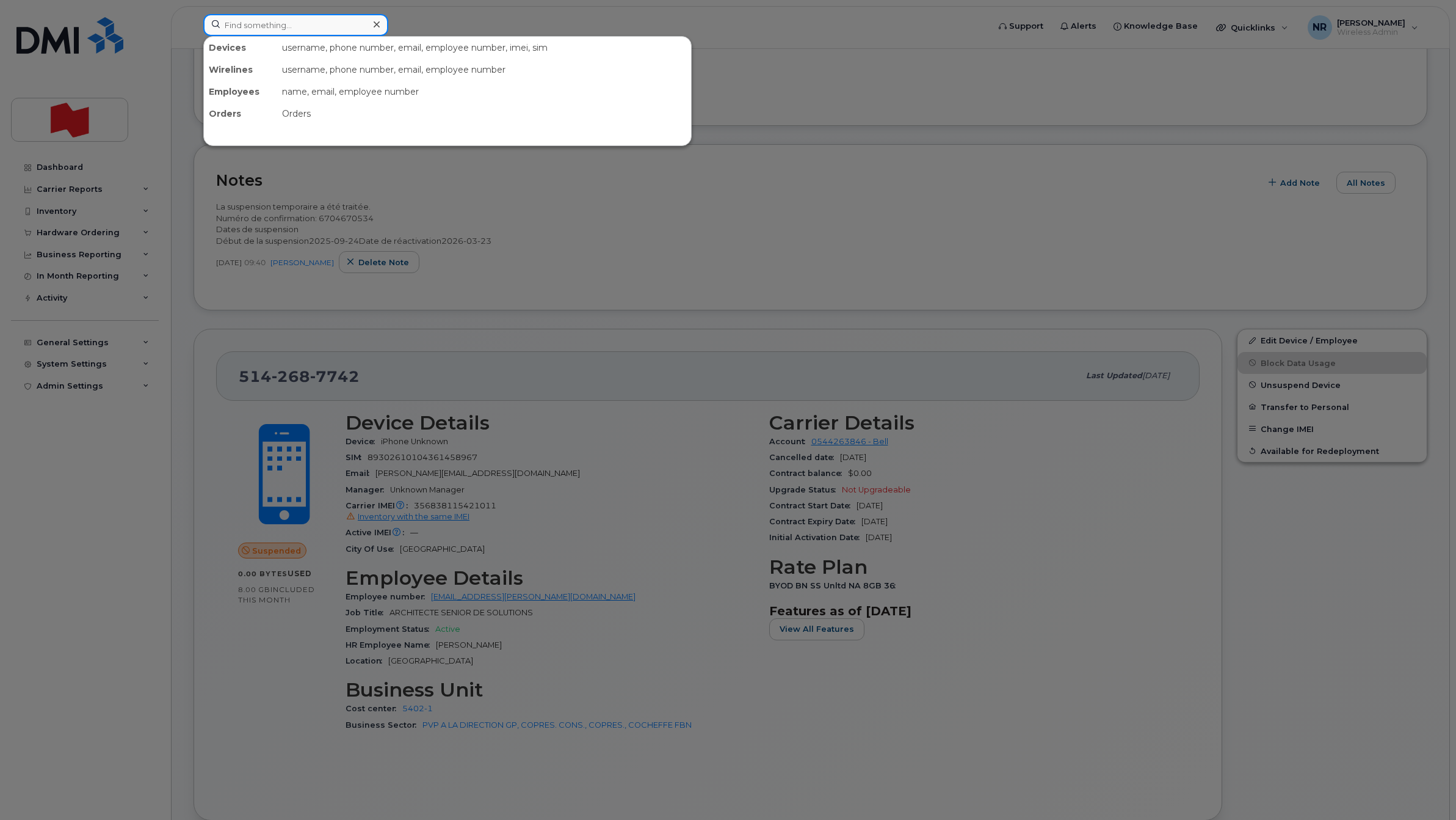
click at [244, 18] on input at bounding box center [296, 25] width 185 height 22
paste input "5143460295"
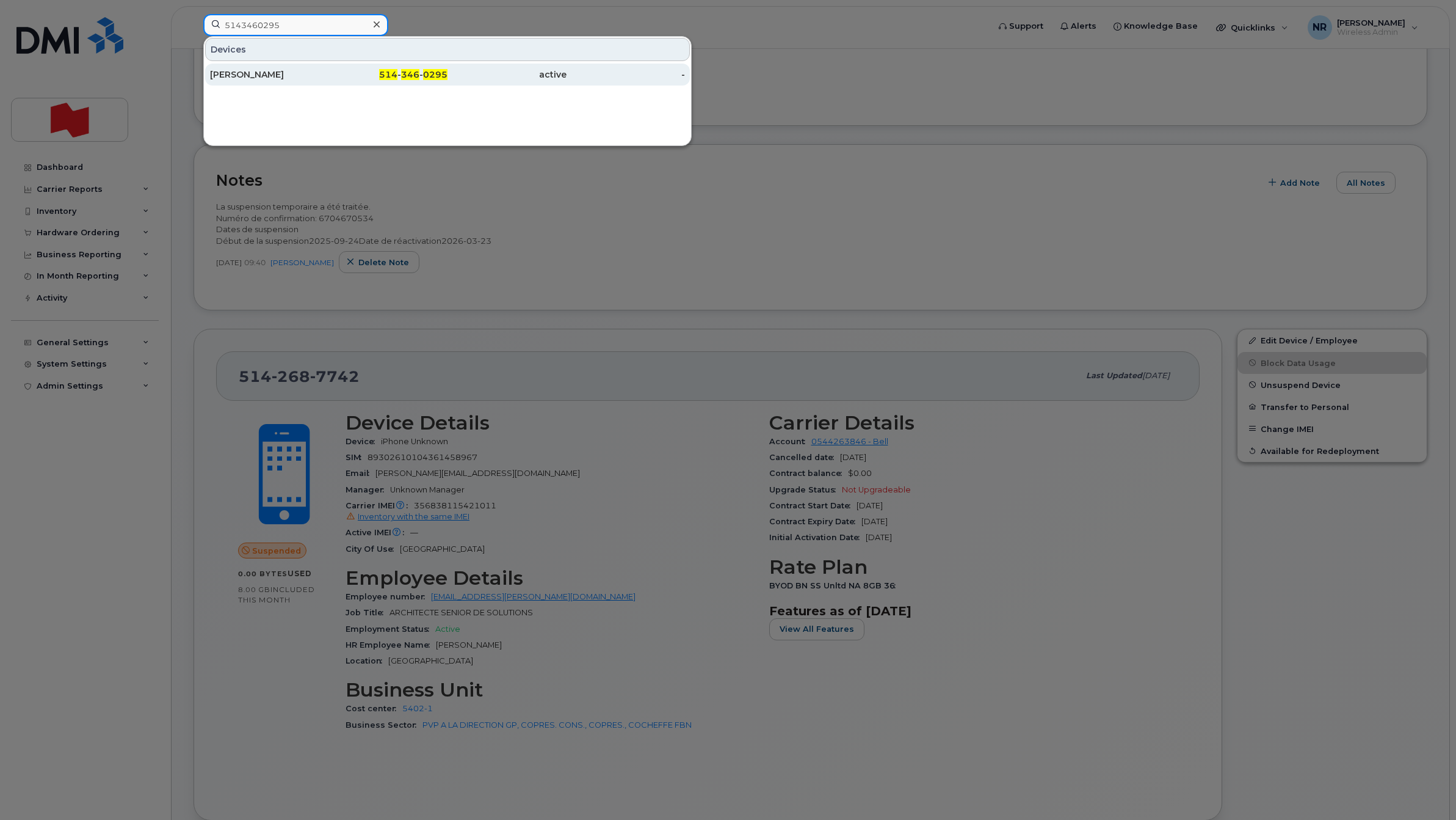
type input "5143460295"
click at [239, 72] on div "[PERSON_NAME]" at bounding box center [269, 75] width 119 height 12
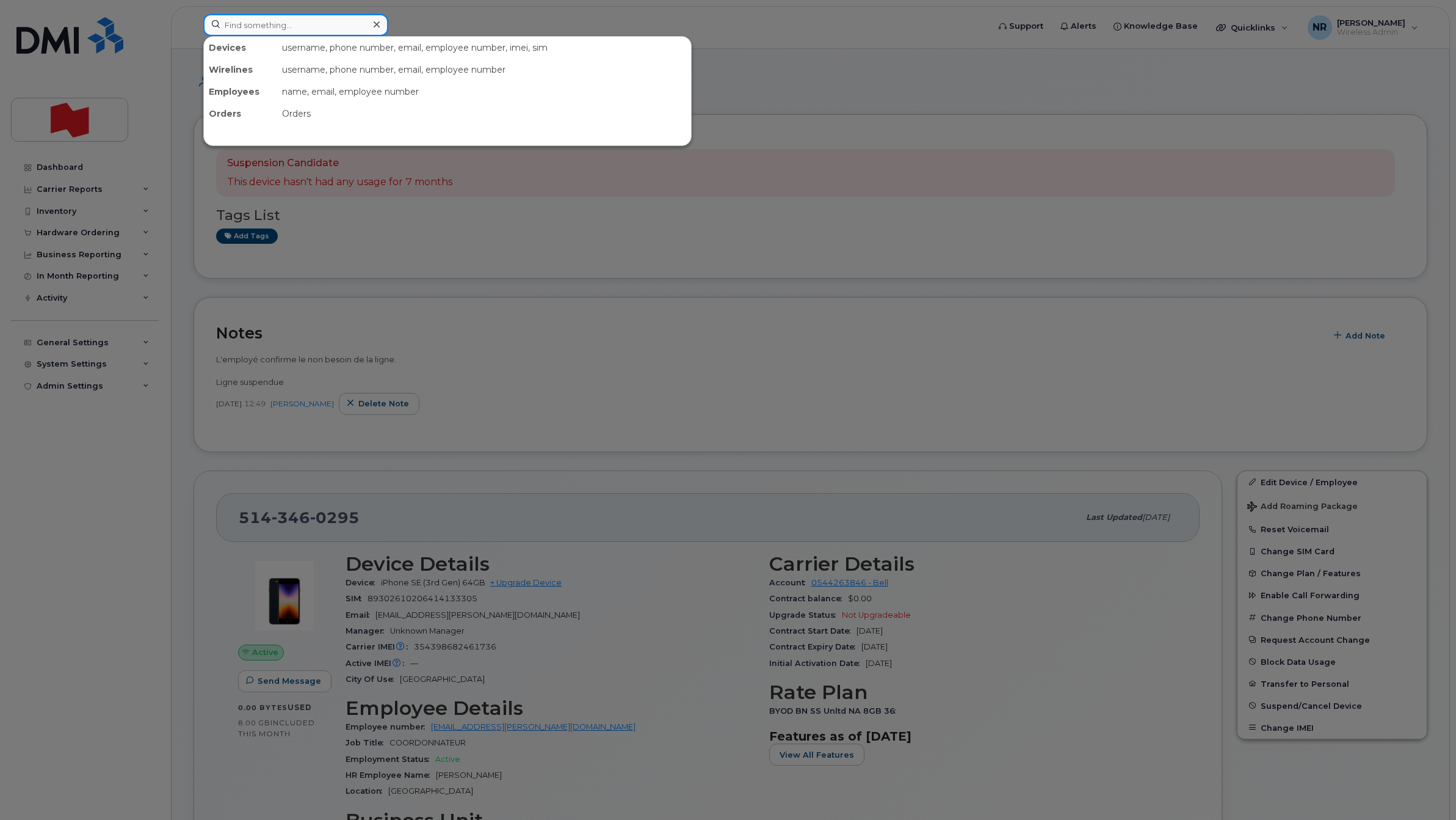
click at [290, 23] on input at bounding box center [296, 25] width 185 height 22
paste input "5143463137"
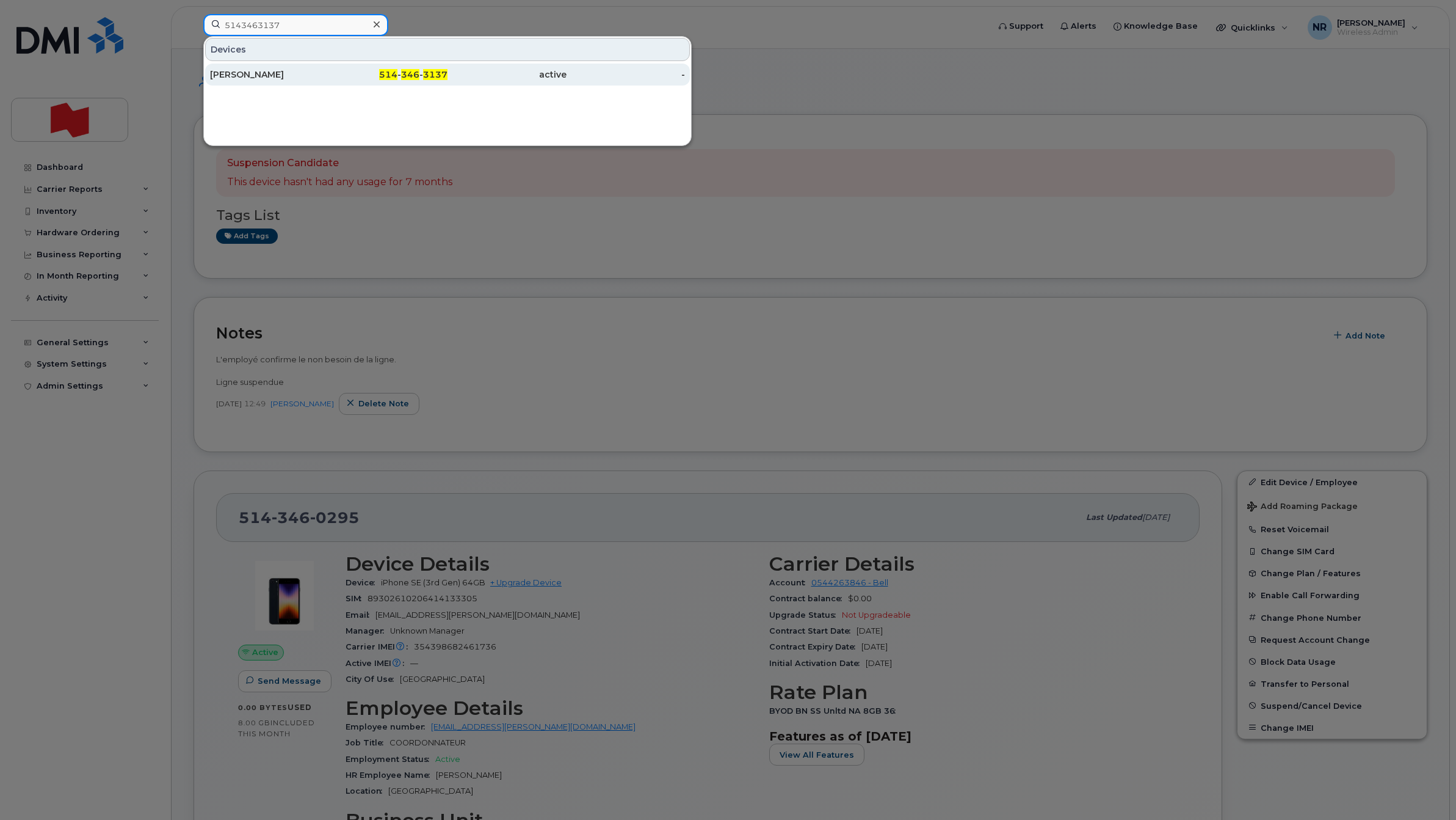
type input "5143463137"
click at [256, 73] on div "[PERSON_NAME]" at bounding box center [269, 75] width 119 height 12
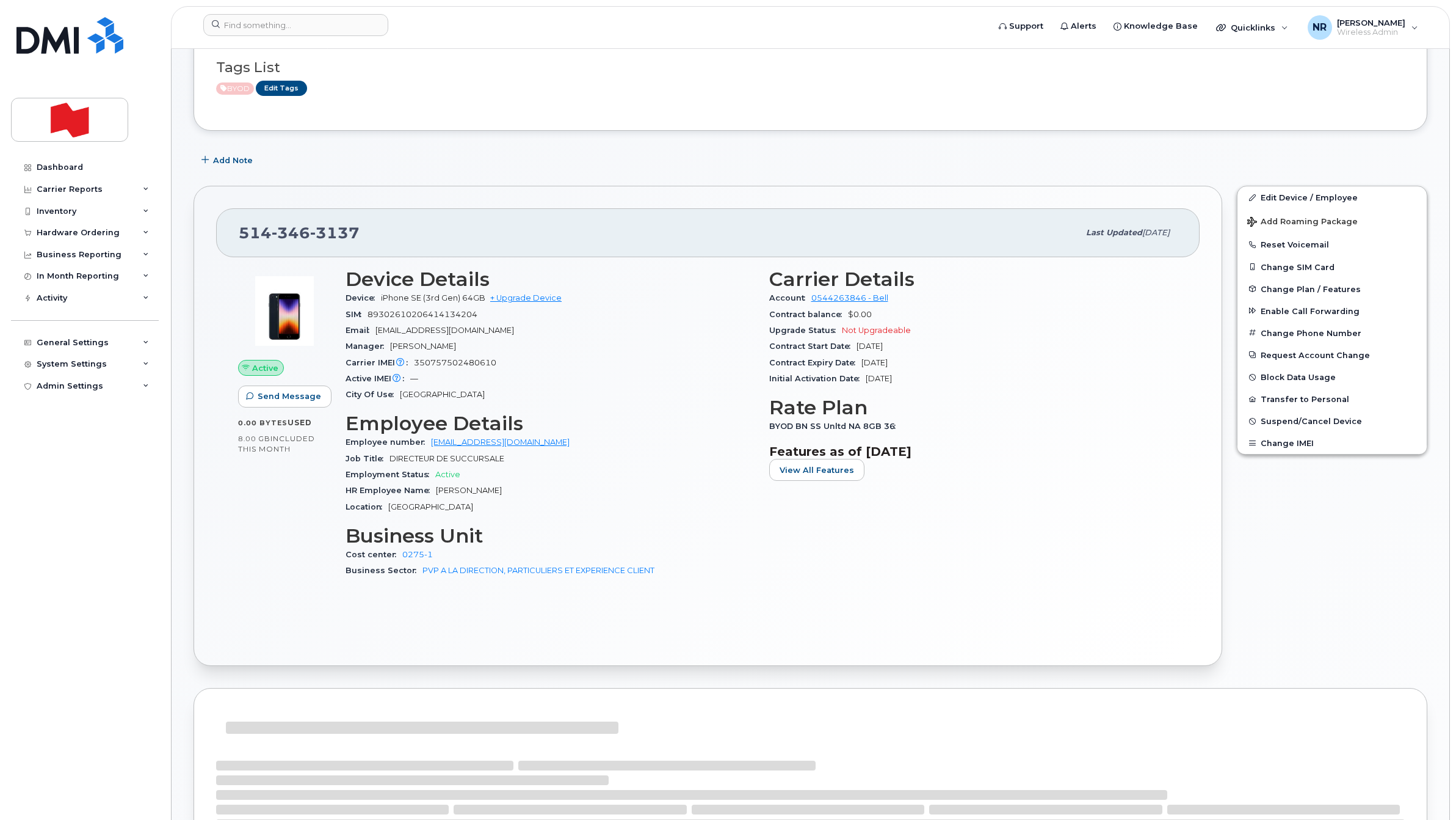
scroll to position [381, 0]
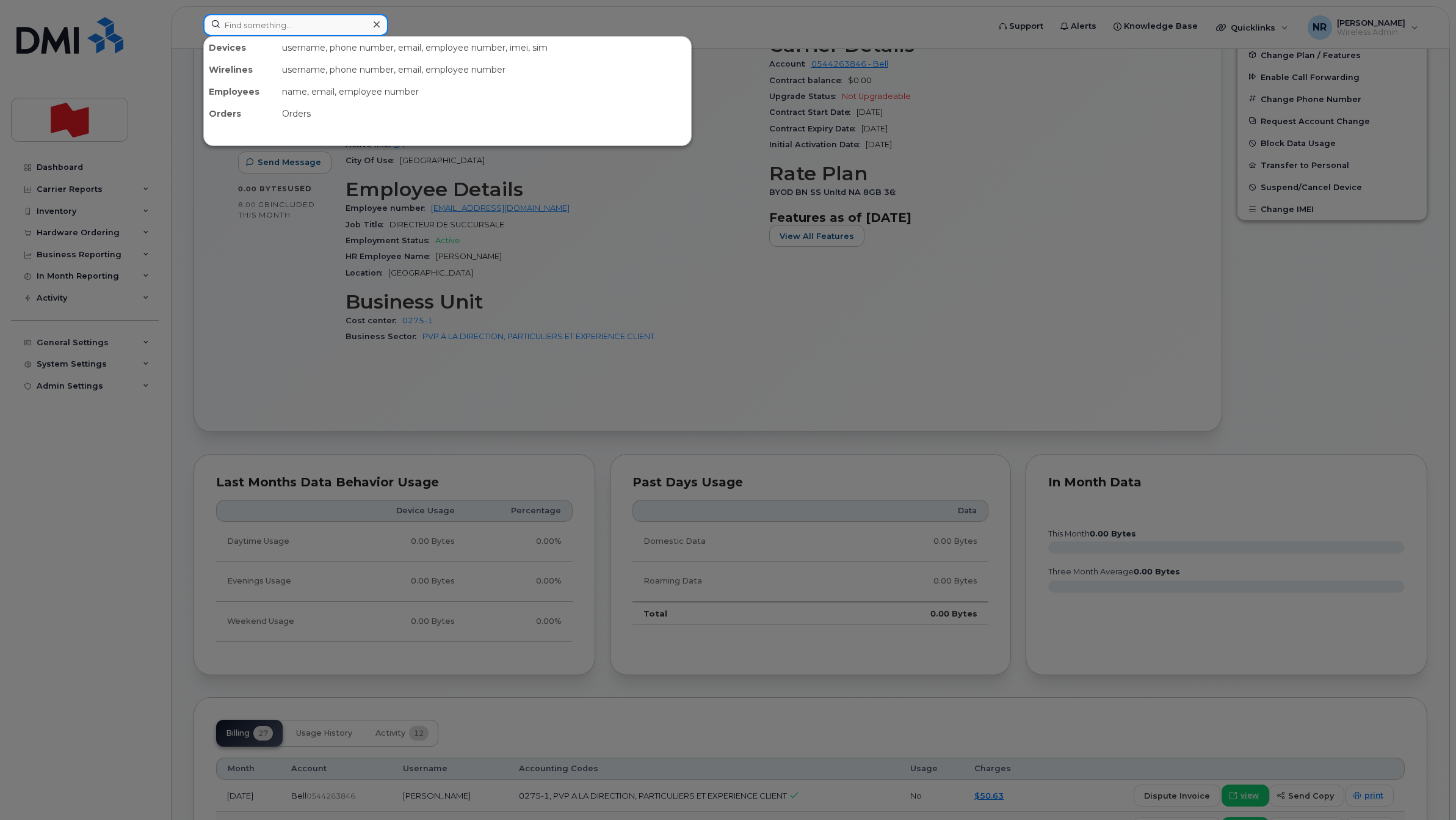
click at [272, 22] on input at bounding box center [296, 25] width 185 height 22
paste input "5143463375"
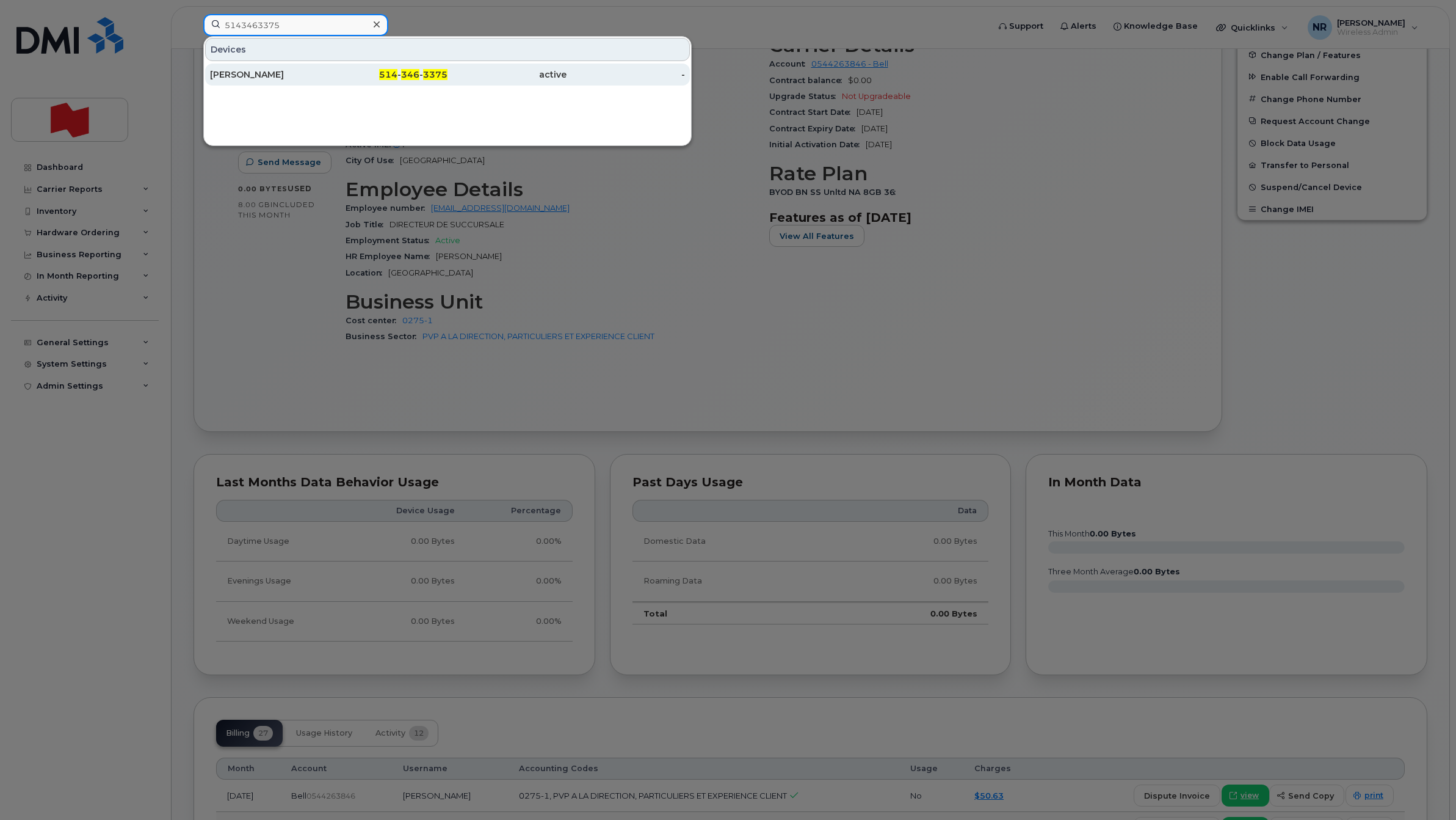
type input "5143463375"
click at [228, 78] on div "Xavier Monet" at bounding box center [269, 75] width 119 height 12
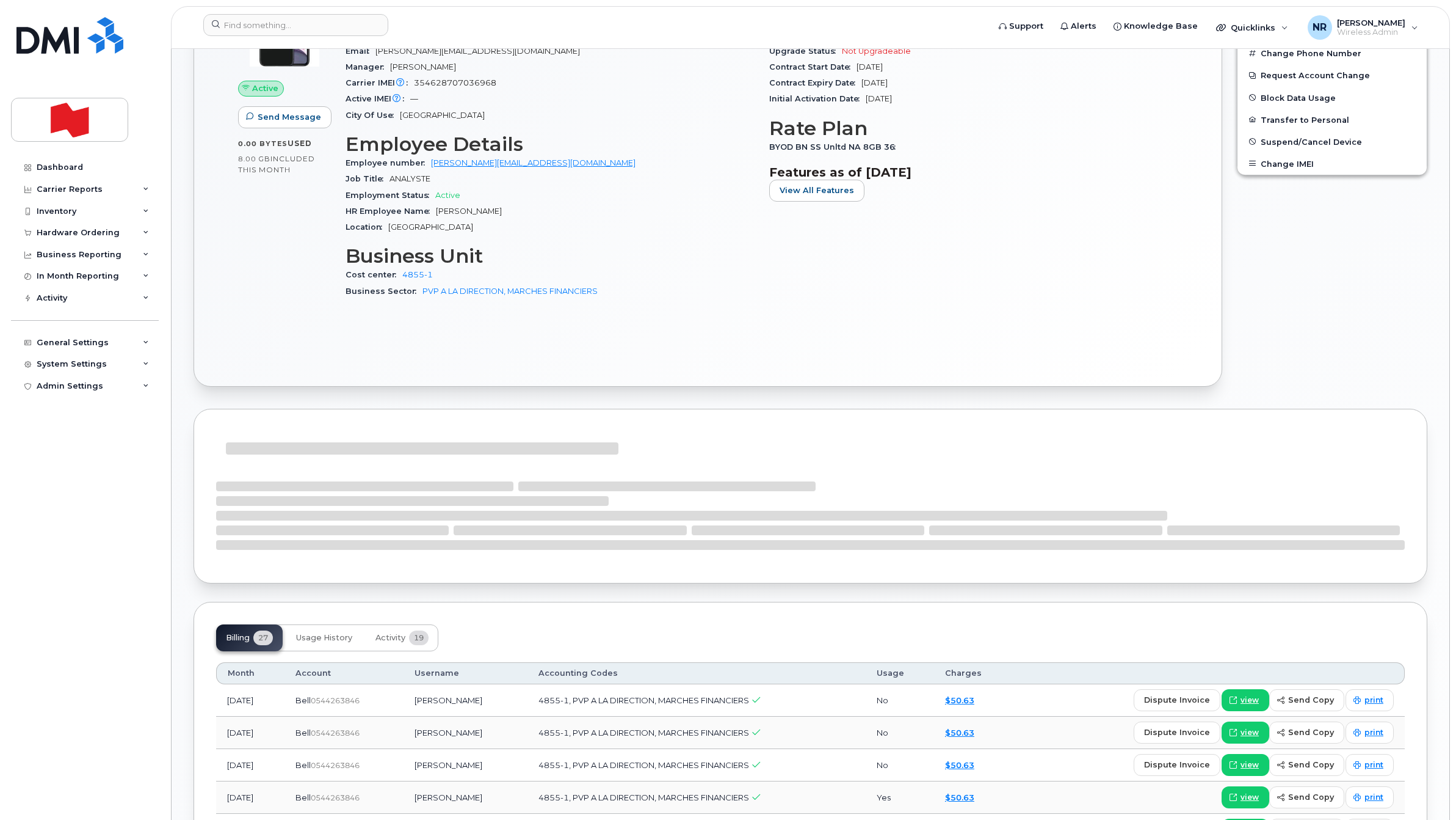
scroll to position [839, 0]
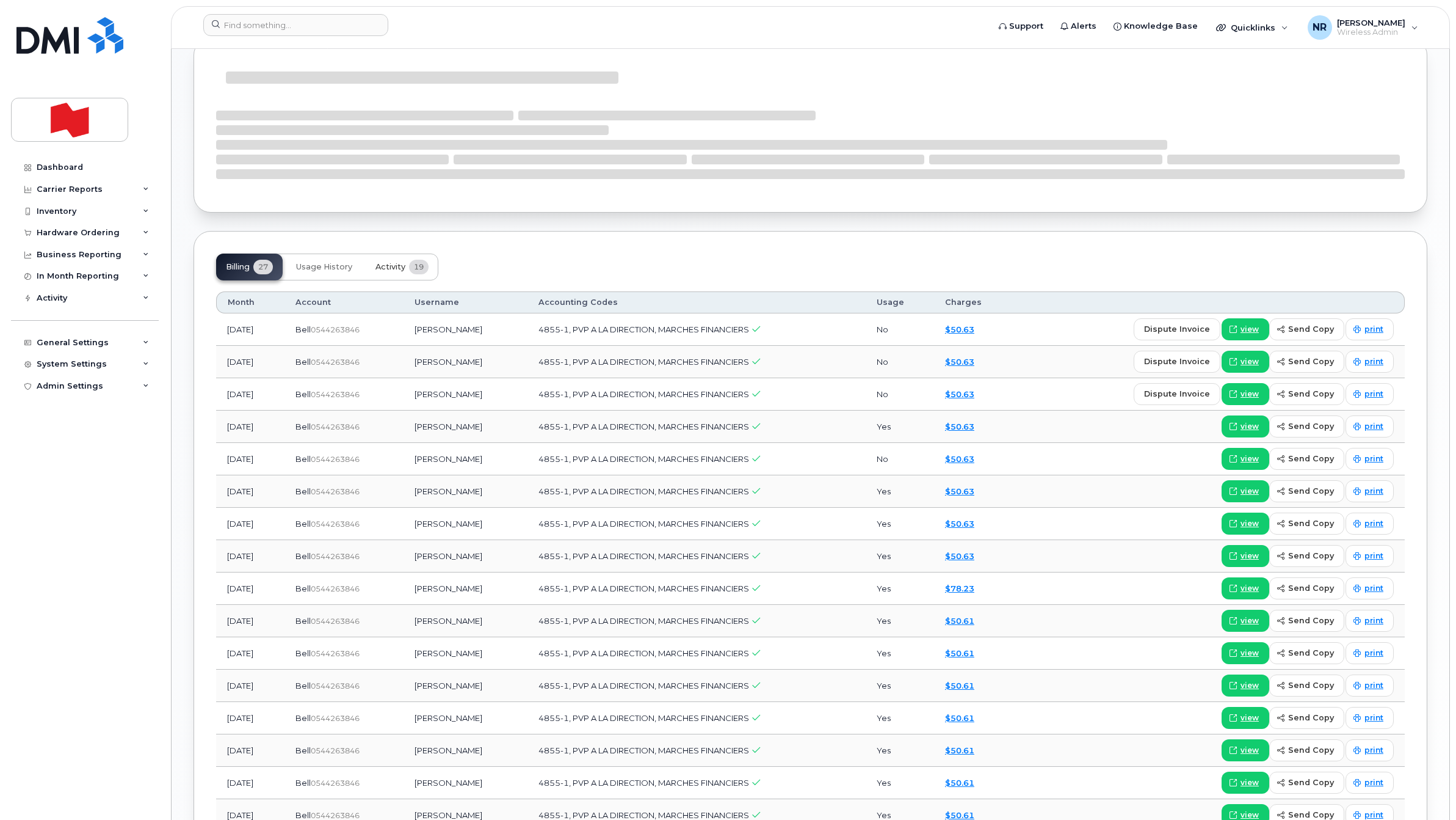
click at [386, 270] on span "Activity" at bounding box center [390, 266] width 30 height 10
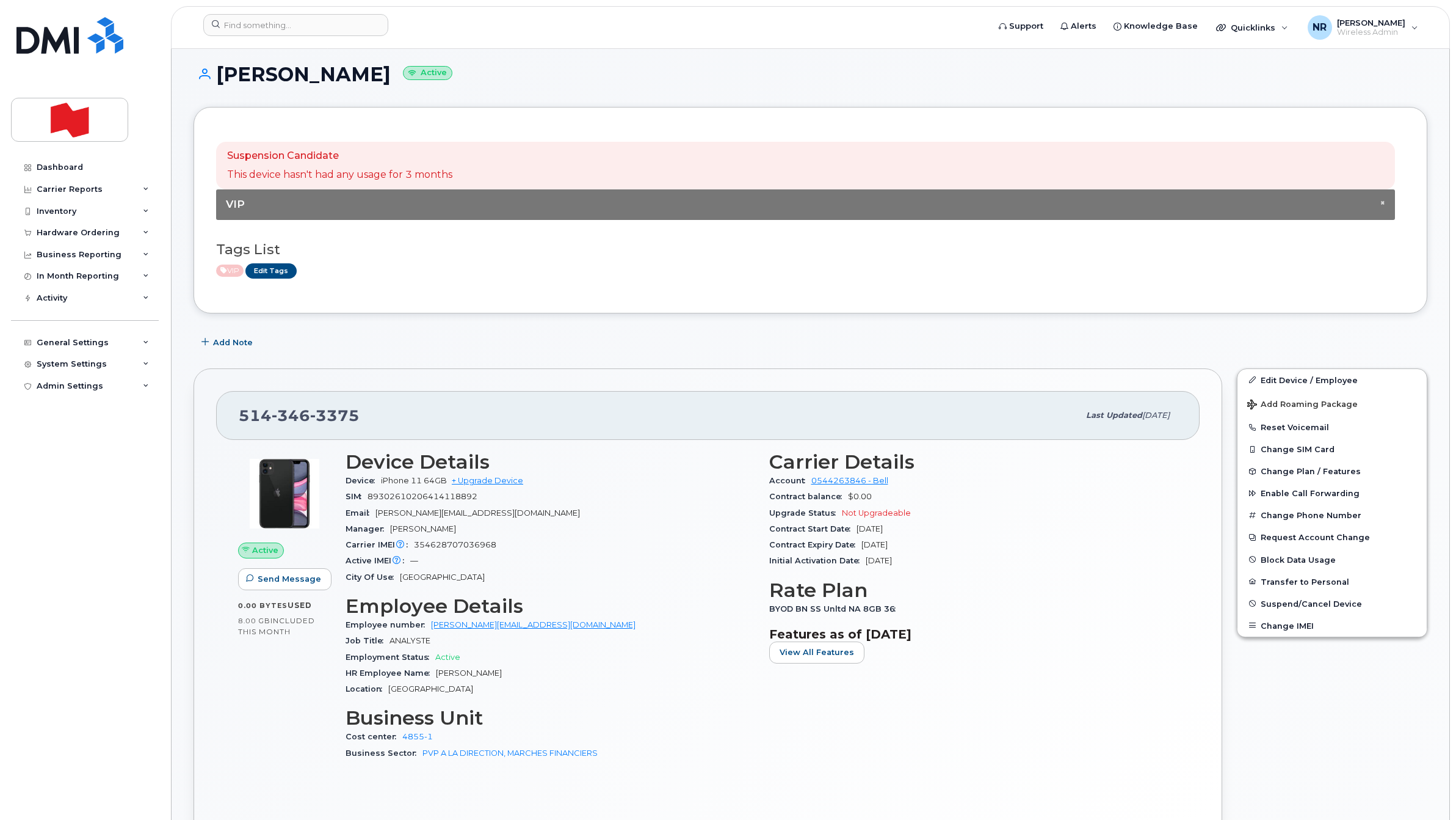
scroll to position [0, 0]
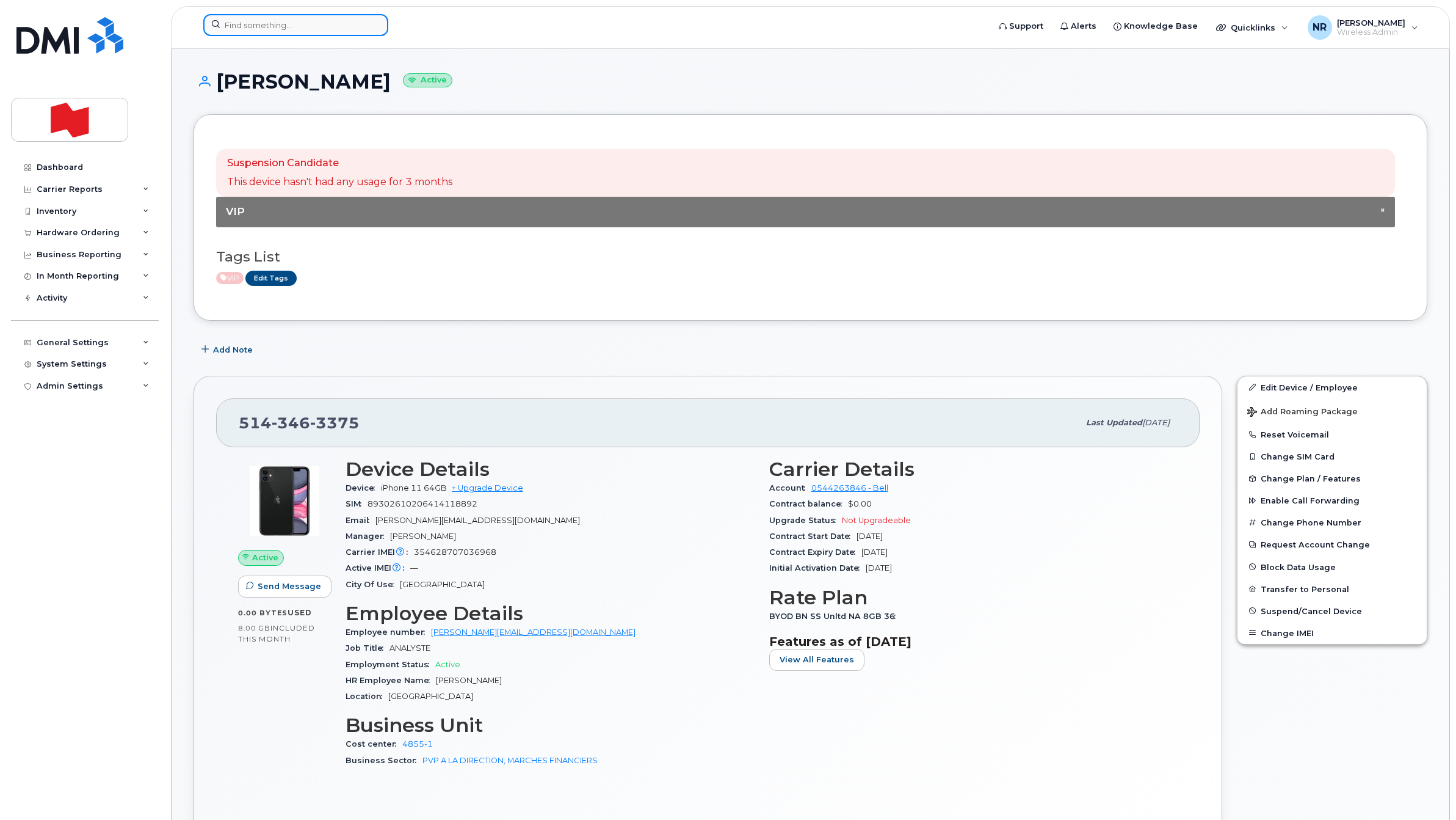
click at [272, 20] on input at bounding box center [296, 25] width 185 height 22
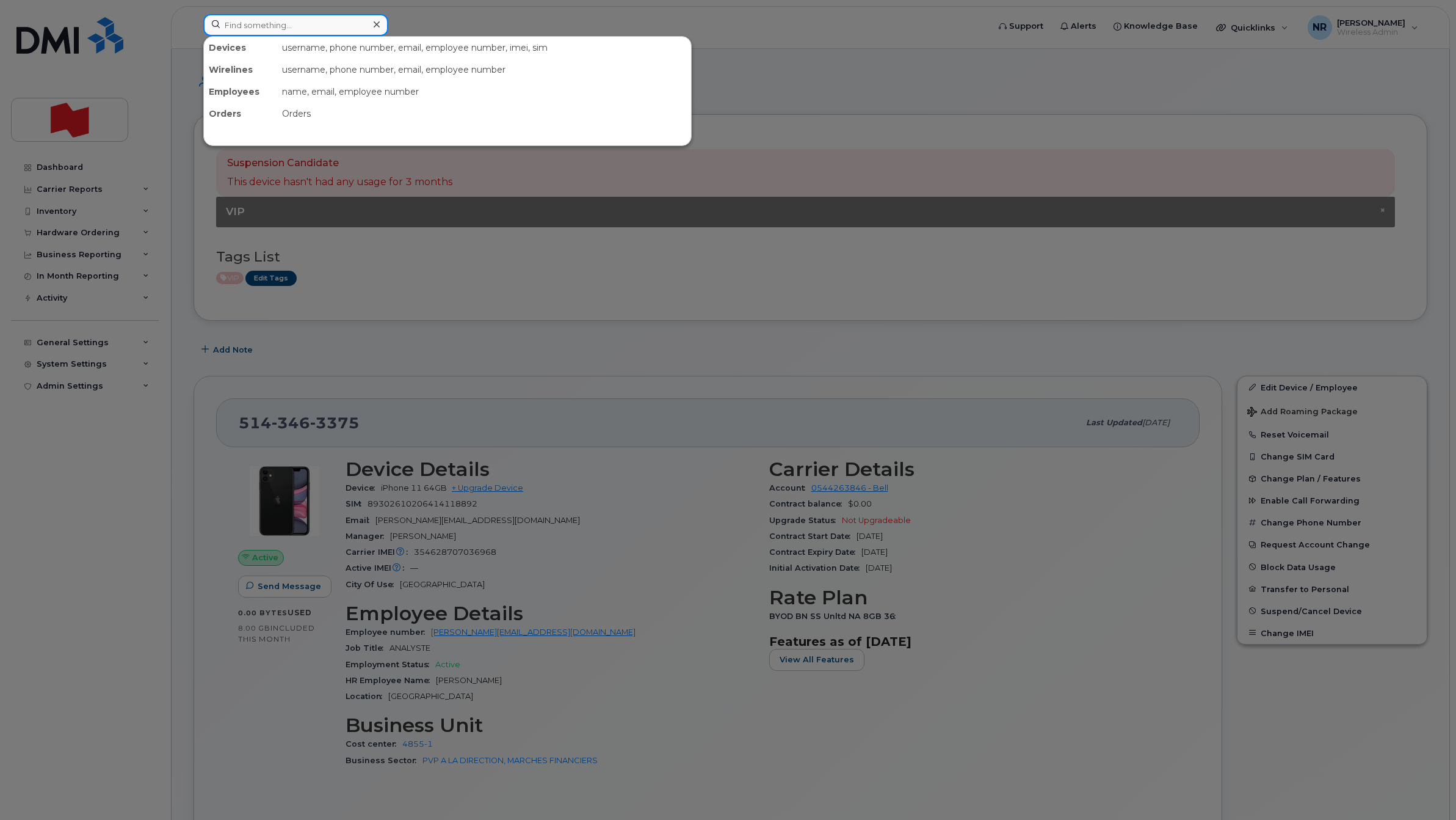
paste input "5143469218"
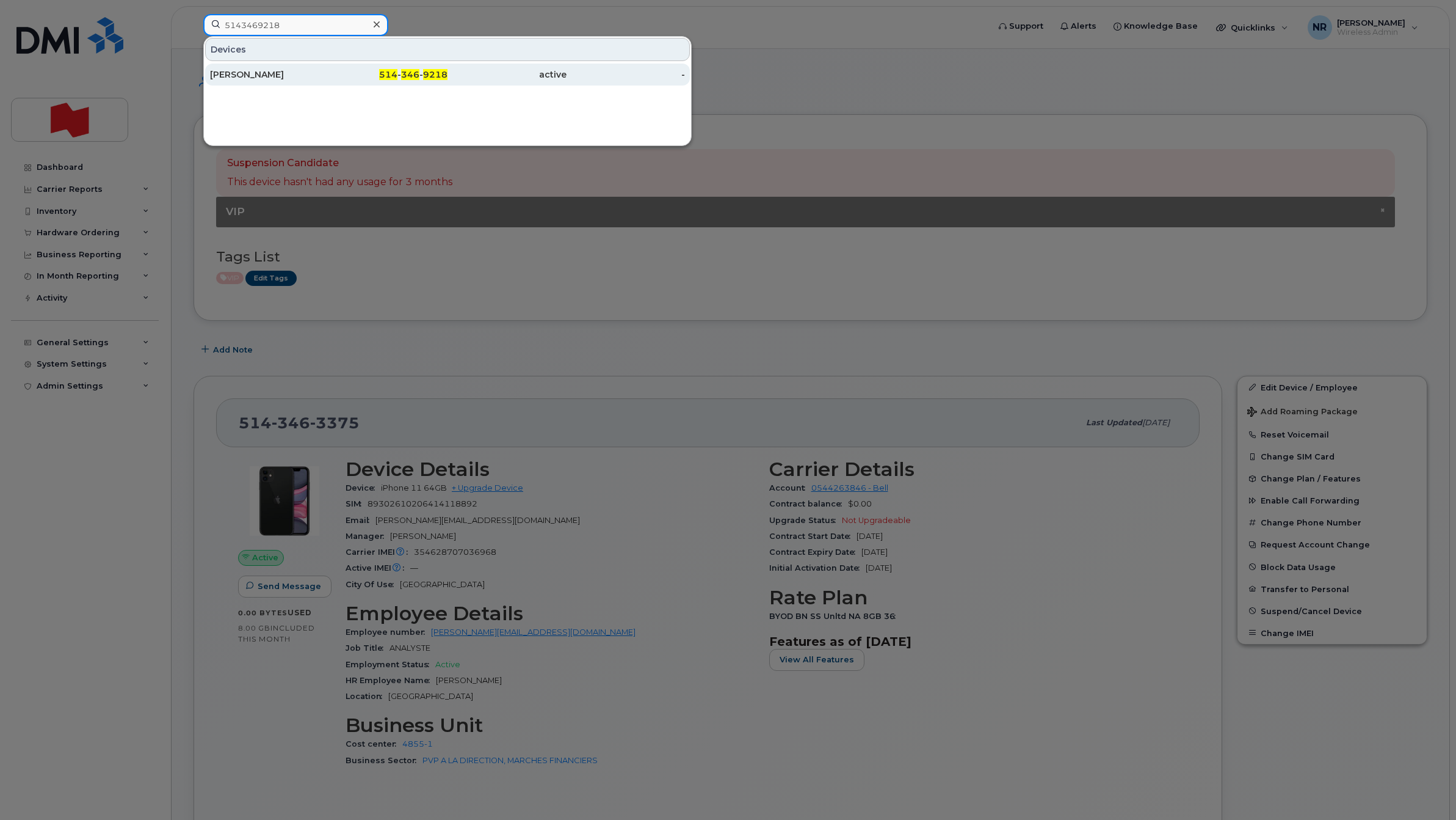
type input "5143469218"
click at [231, 75] on div "Victoria Paul" at bounding box center [269, 75] width 119 height 12
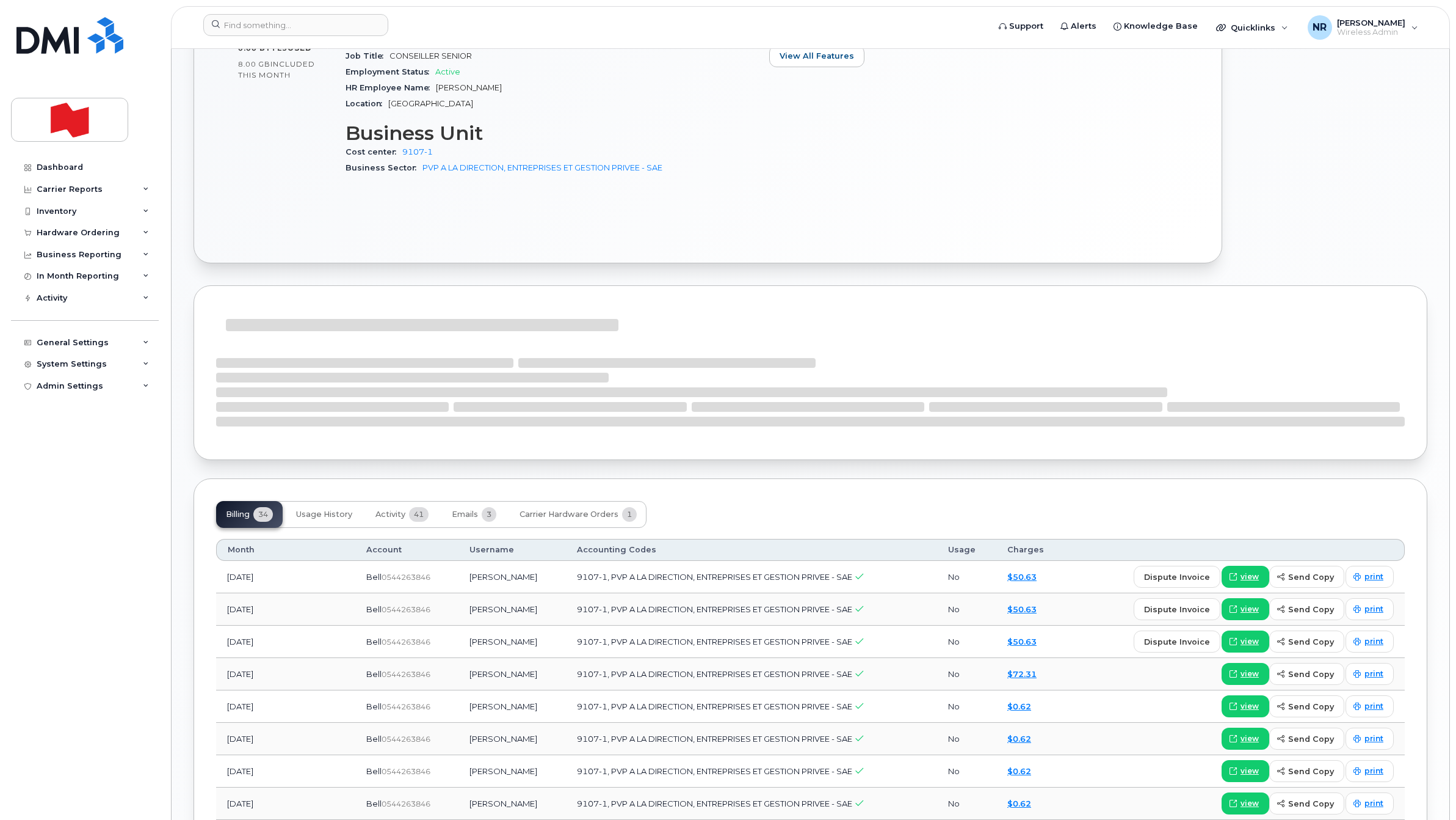
scroll to position [764, 0]
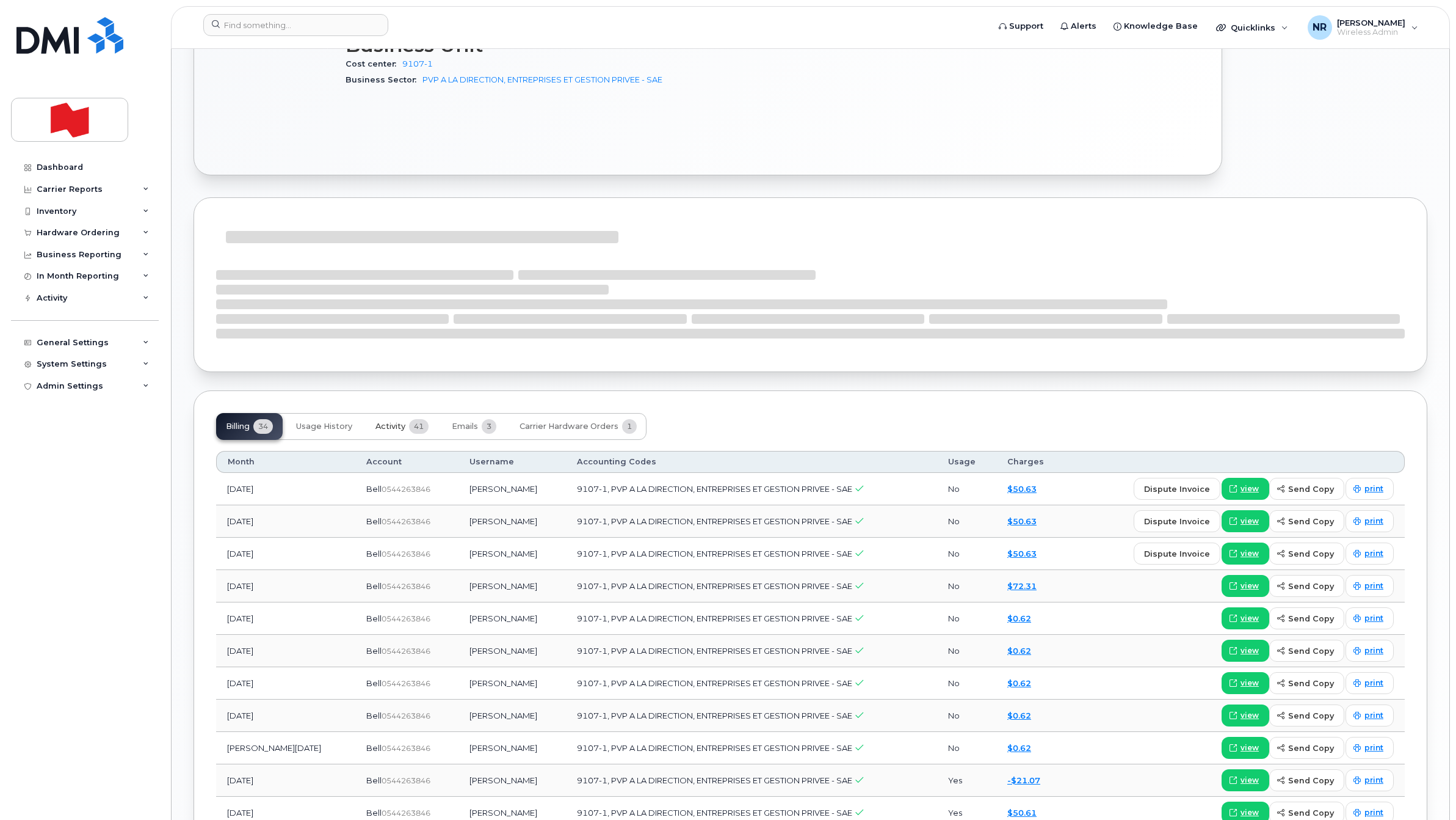
click at [393, 427] on span "Activity" at bounding box center [390, 425] width 30 height 10
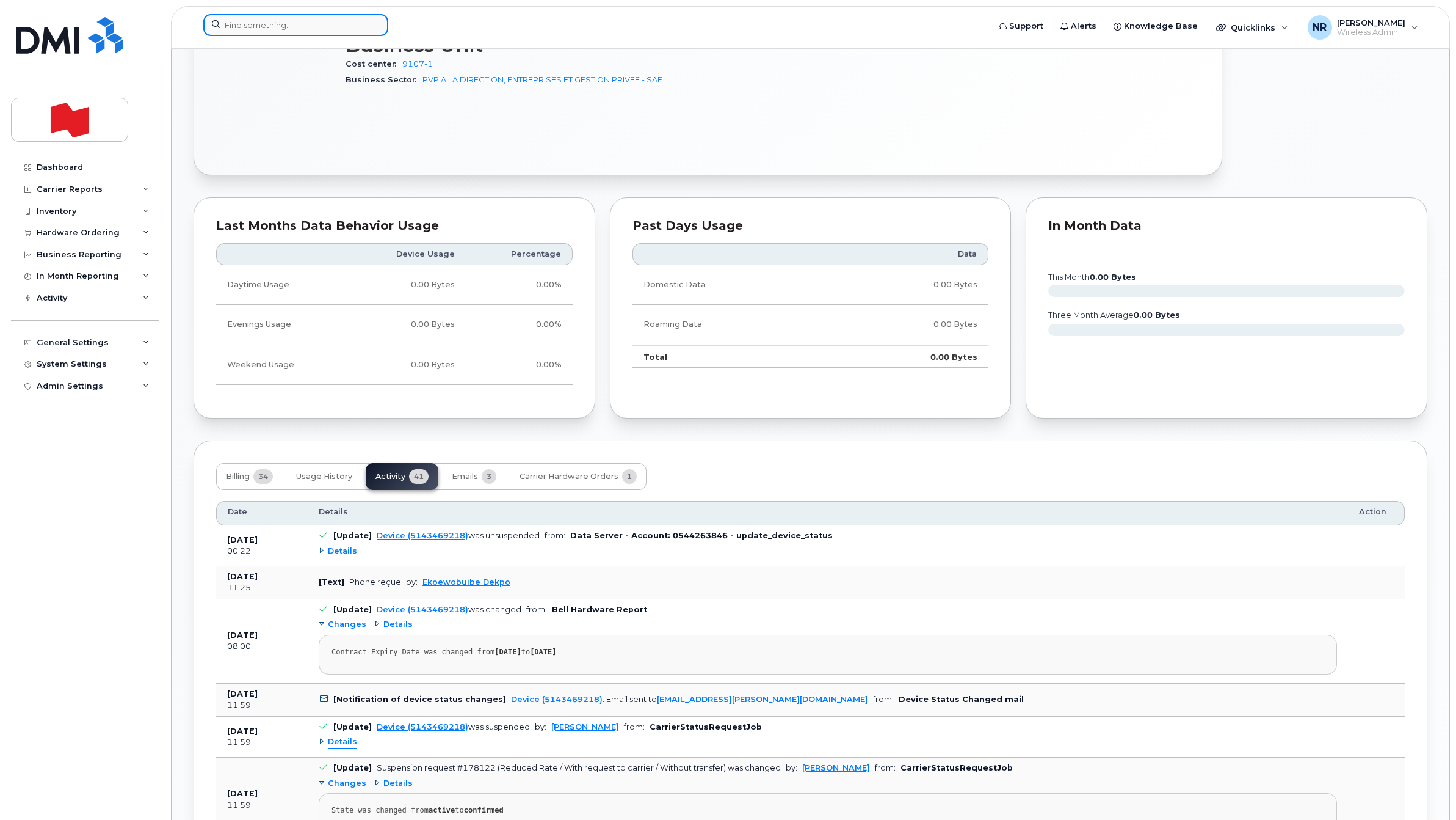
click at [315, 26] on input at bounding box center [296, 25] width 185 height 22
paste input "5143776764"
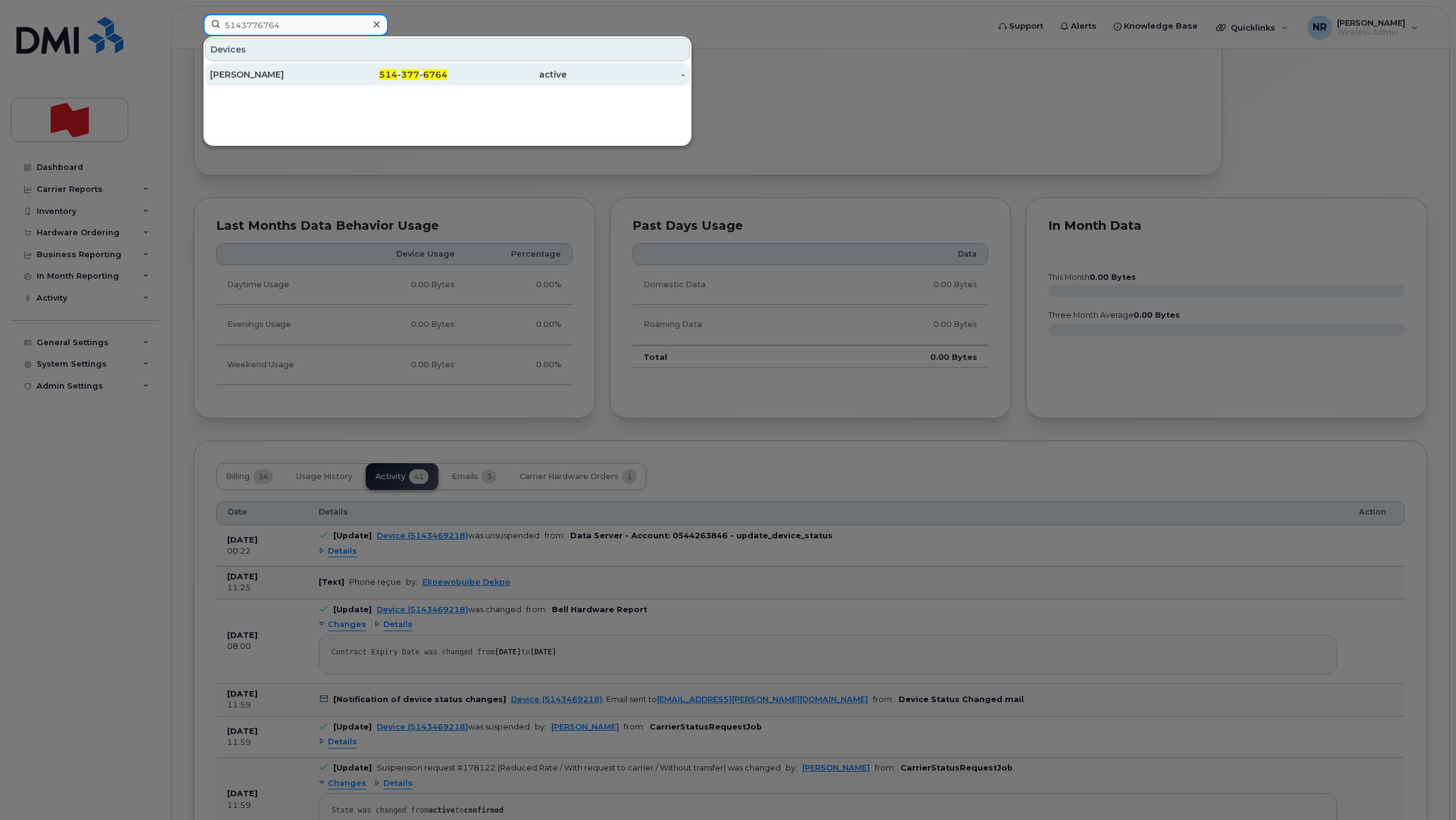
type input "5143776764"
click at [236, 77] on div "[PERSON_NAME]" at bounding box center [269, 75] width 119 height 12
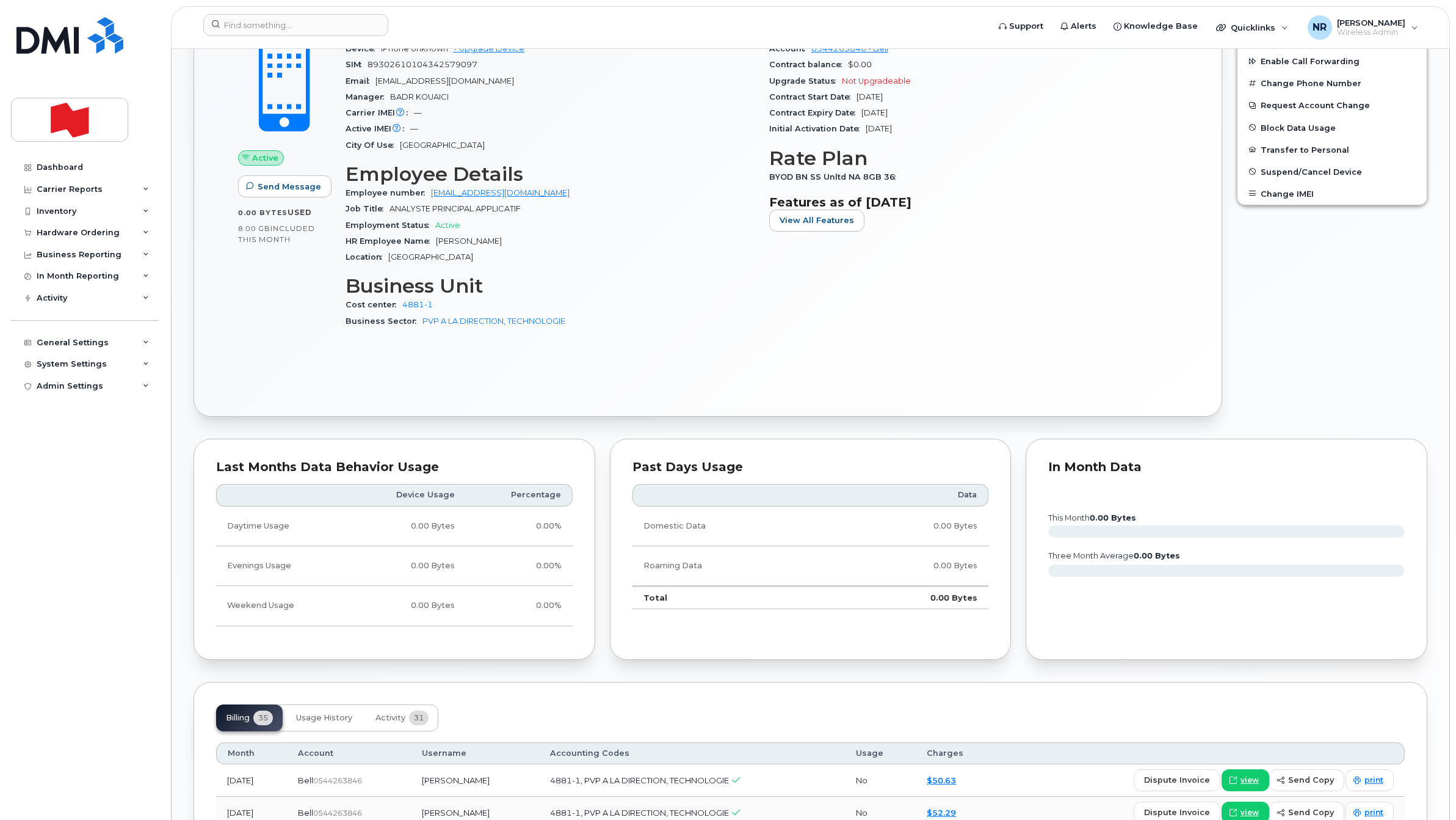
scroll to position [535, 0]
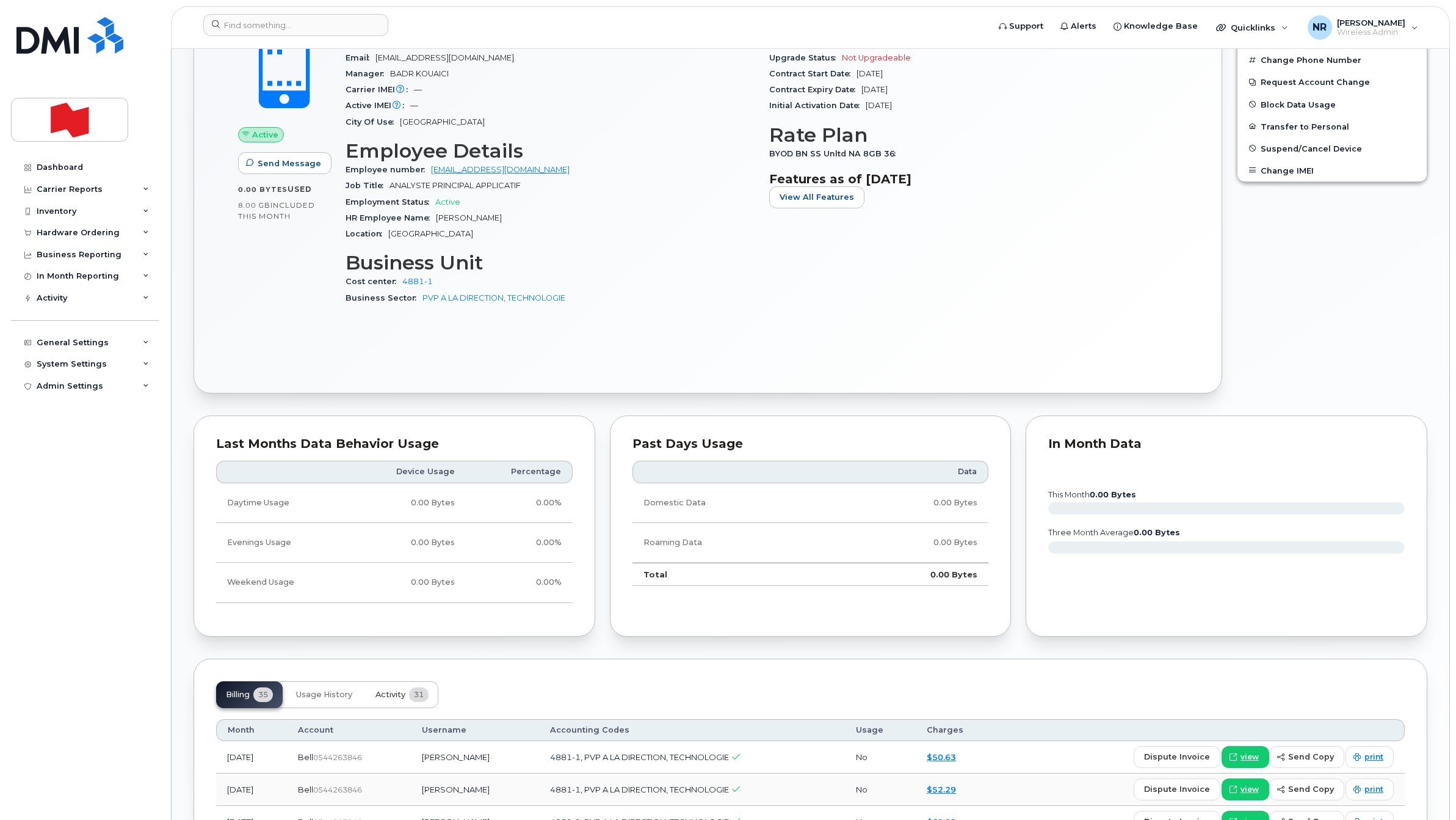
click at [383, 697] on span "Activity" at bounding box center [390, 694] width 30 height 10
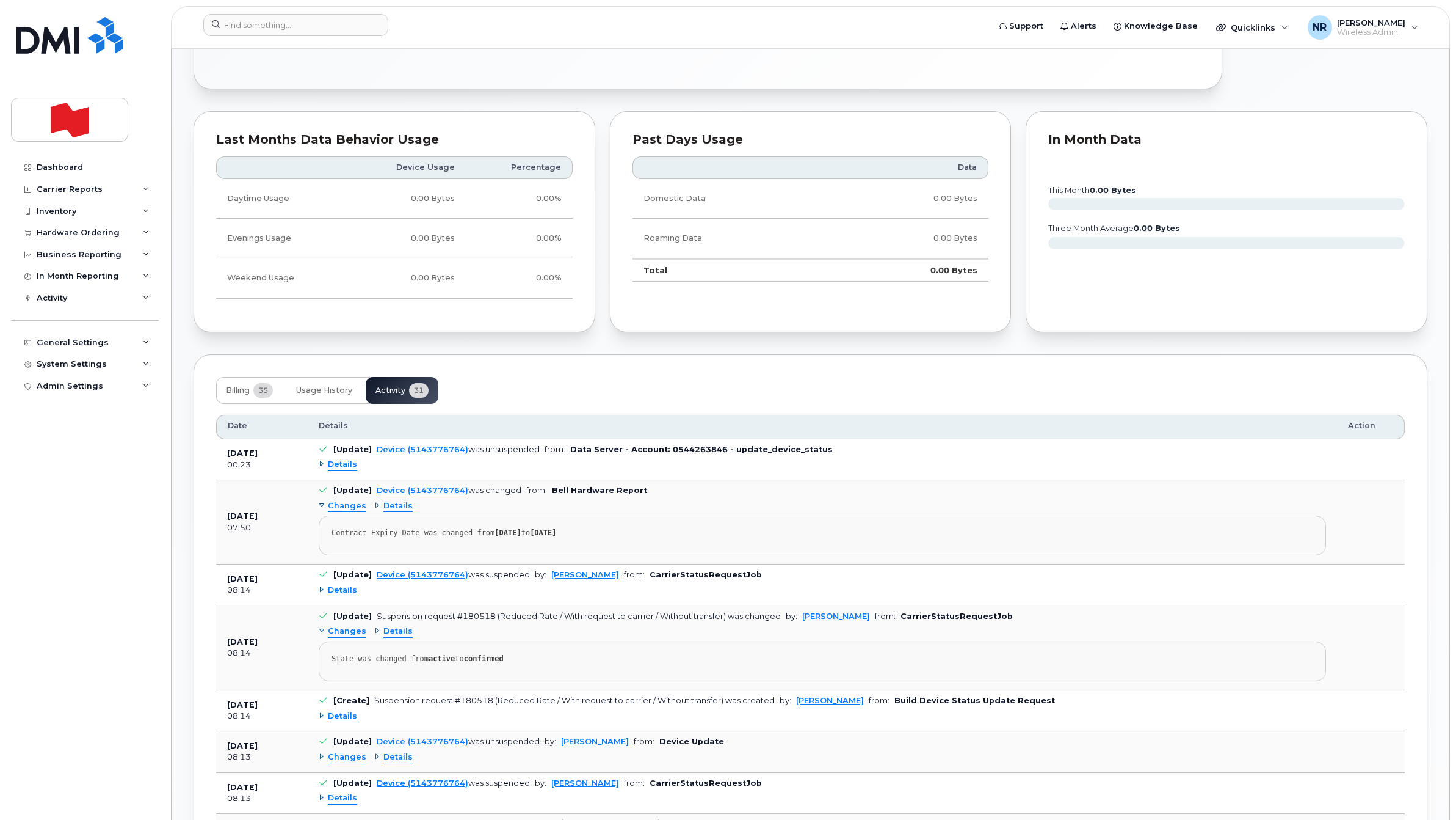
scroll to position [839, 0]
click at [278, 27] on input at bounding box center [296, 25] width 185 height 22
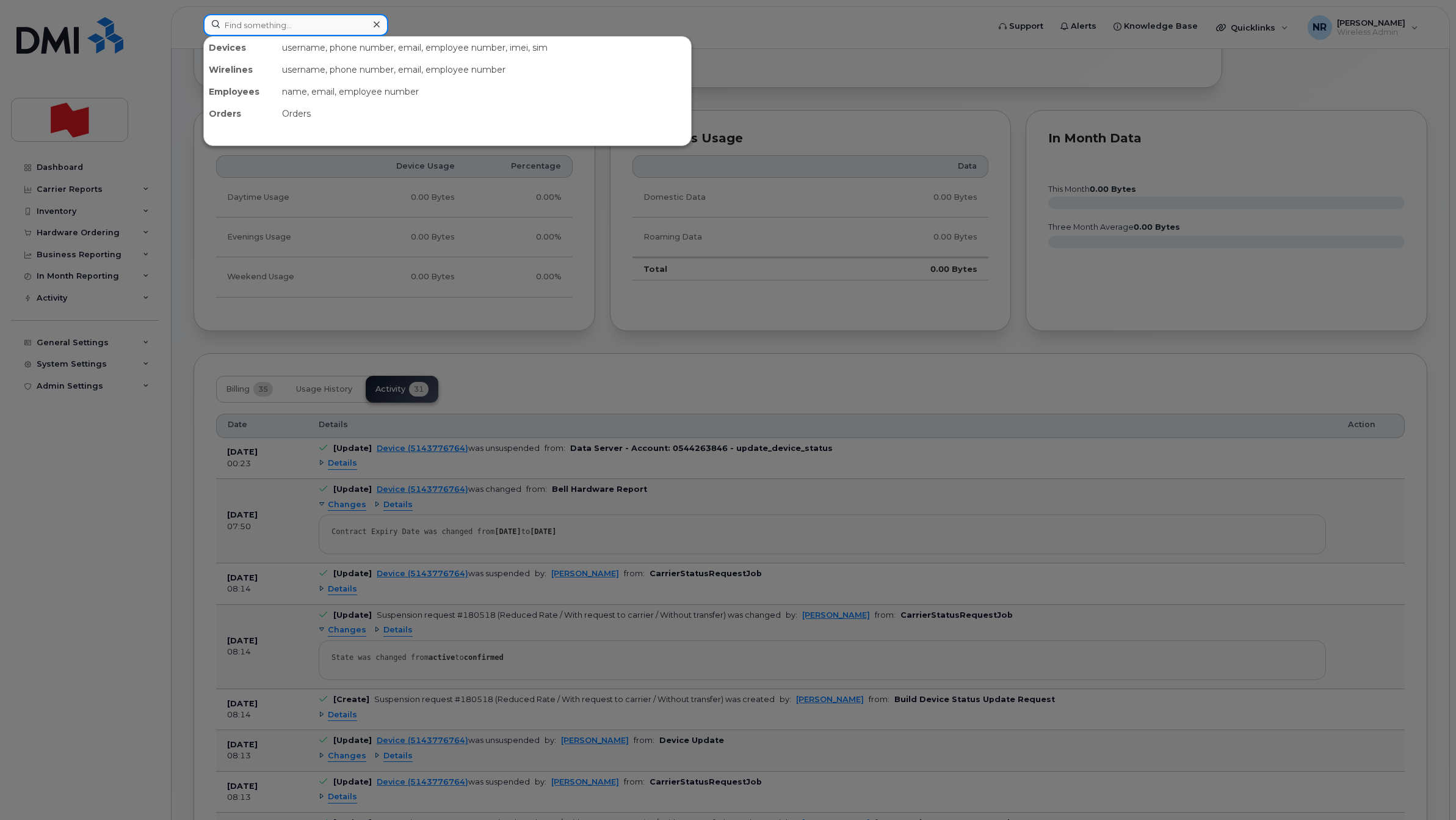
paste input "5143864118"
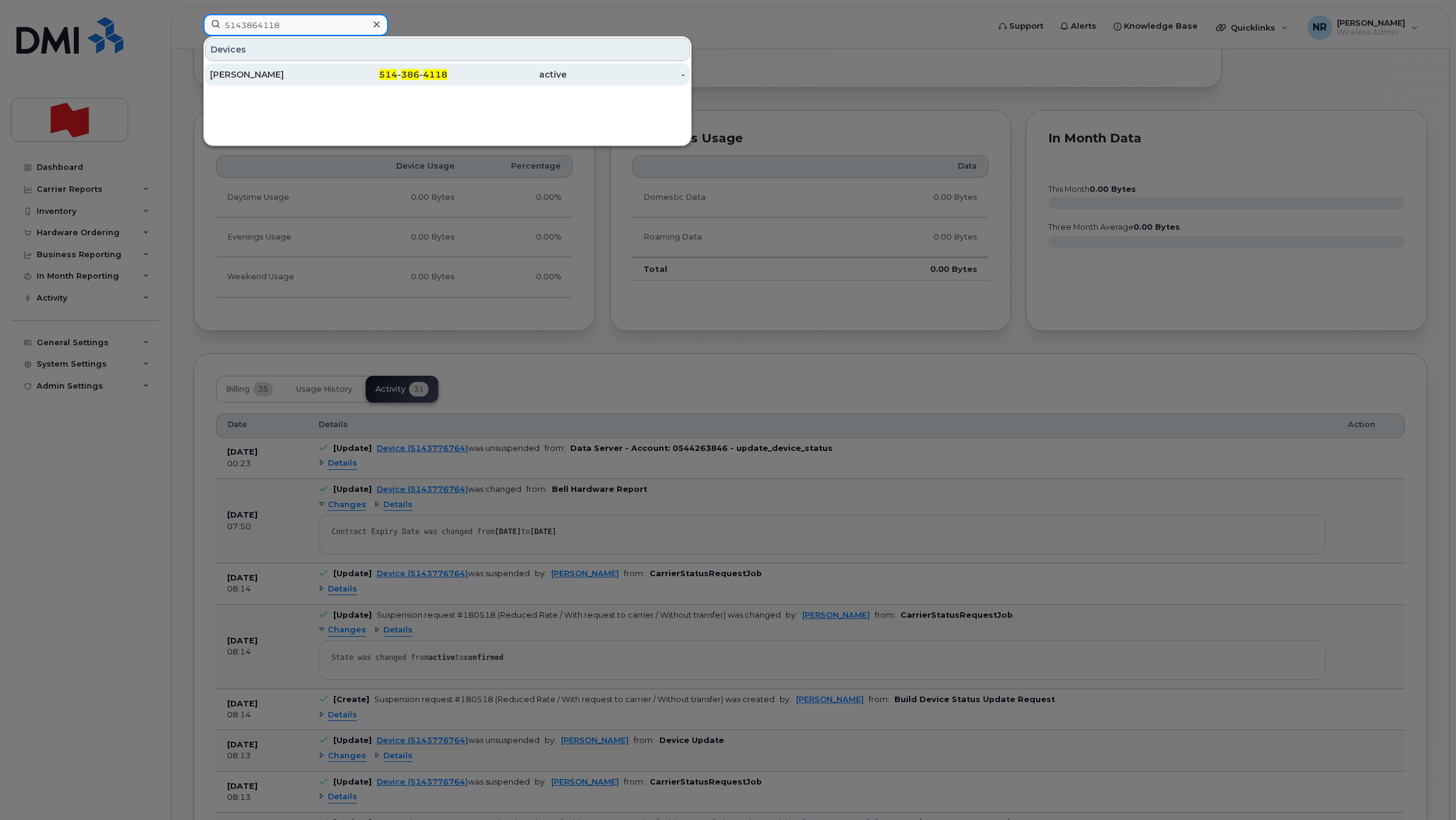
type input "5143864118"
click at [242, 77] on div "Marc Naccache" at bounding box center [269, 75] width 119 height 12
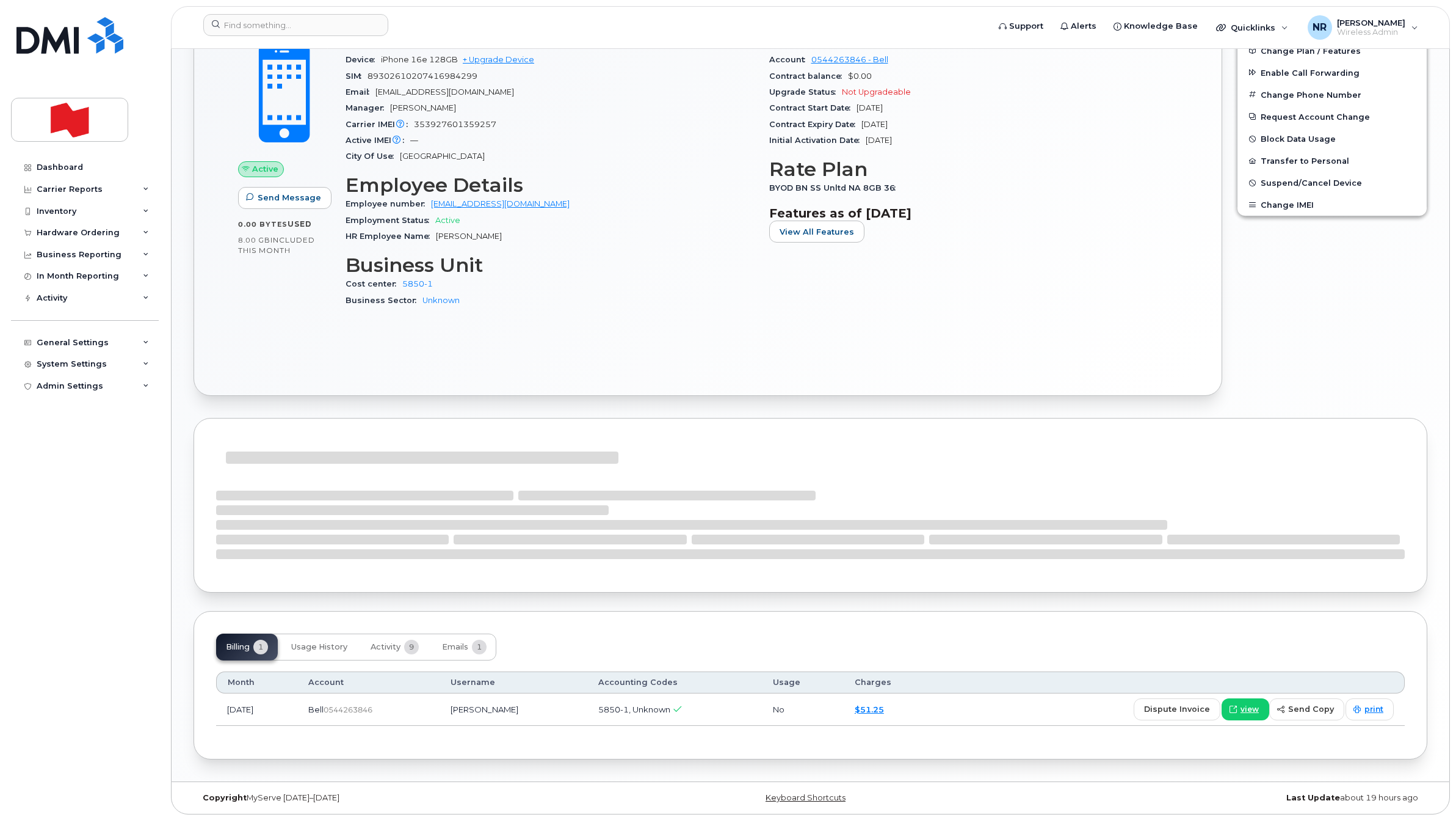
scroll to position [388, 0]
click at [389, 645] on span "Activity" at bounding box center [386, 646] width 30 height 10
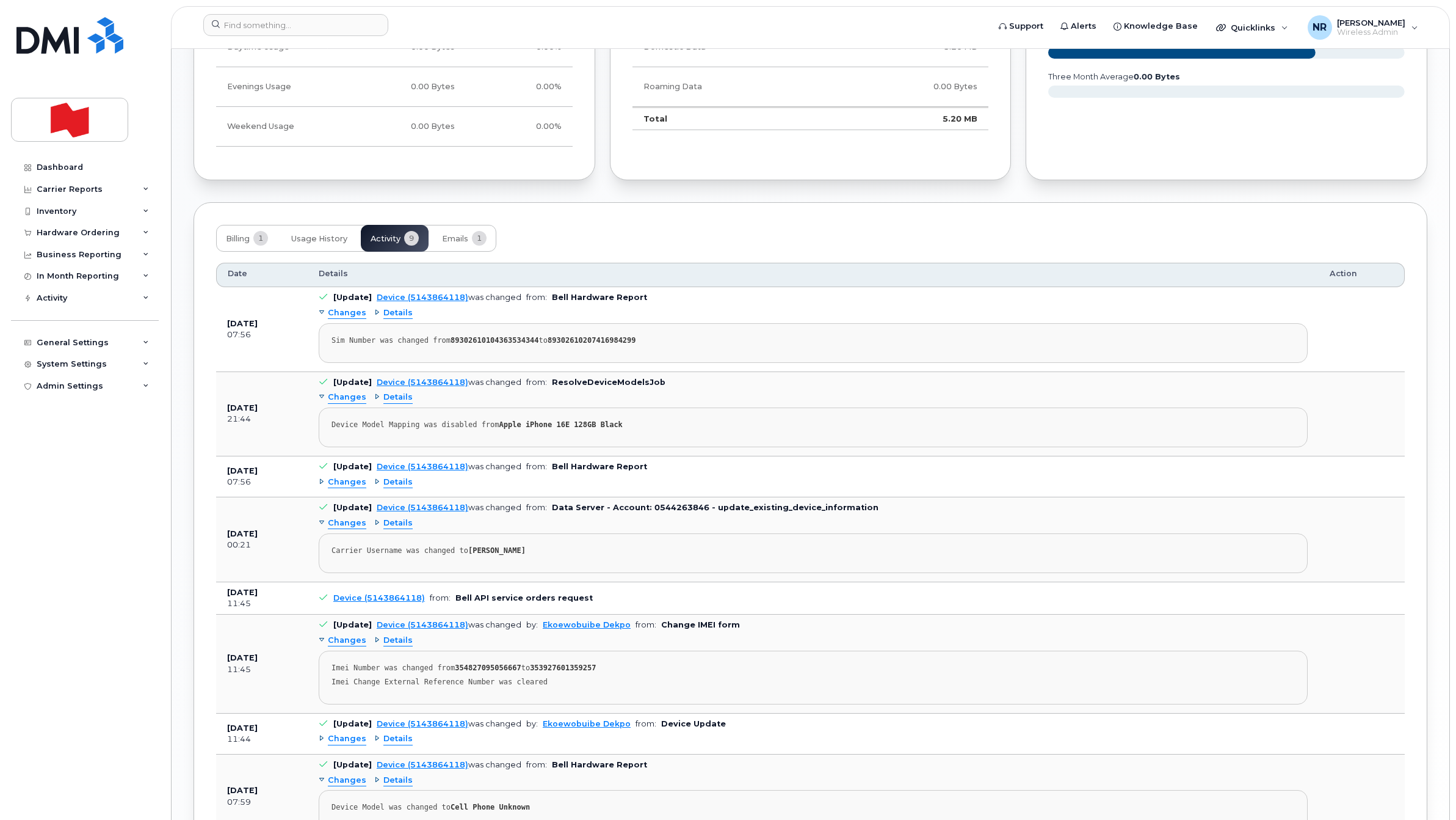
scroll to position [712, 0]
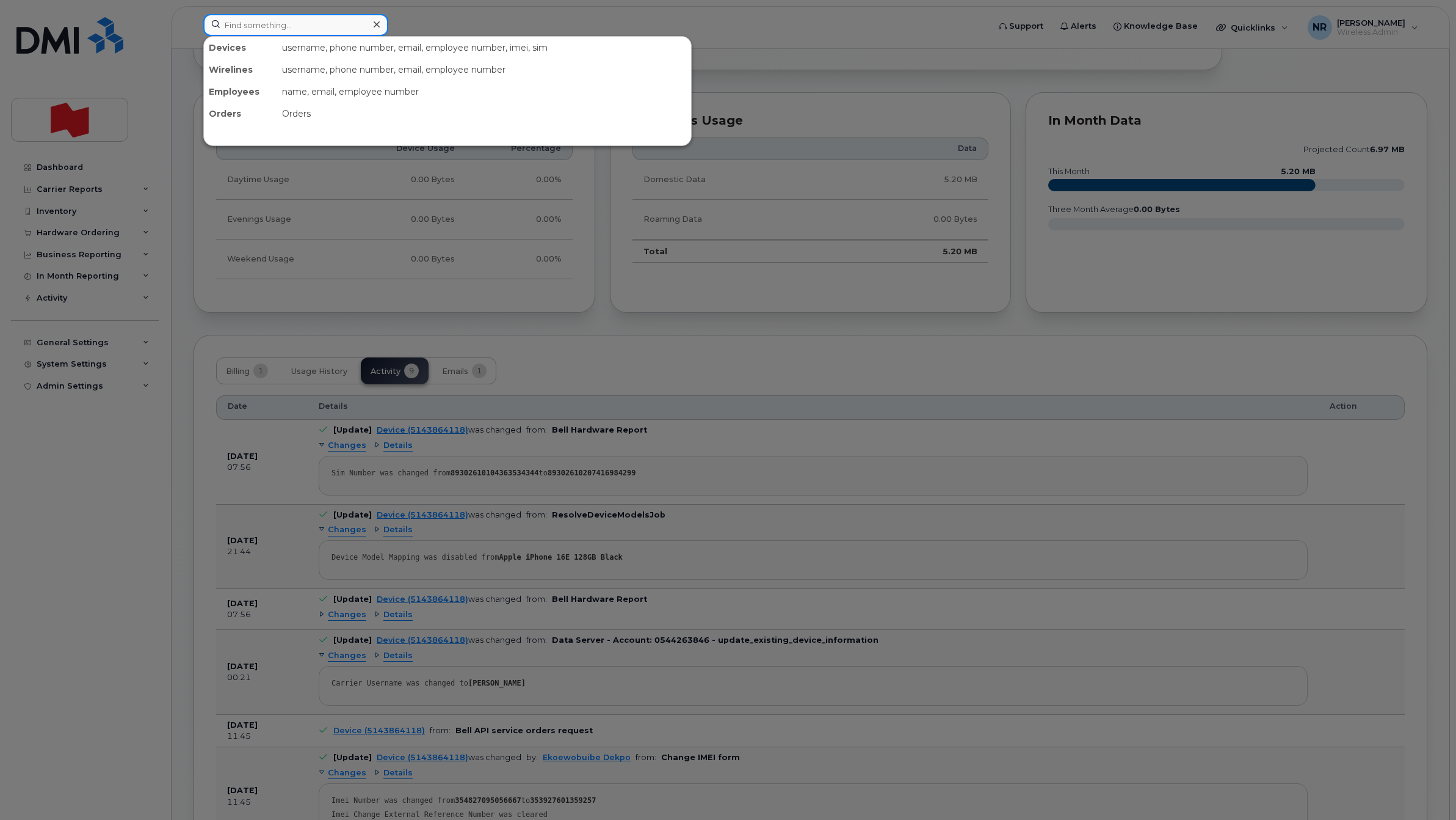
click at [315, 23] on input at bounding box center [296, 25] width 185 height 22
paste input "5144420426"
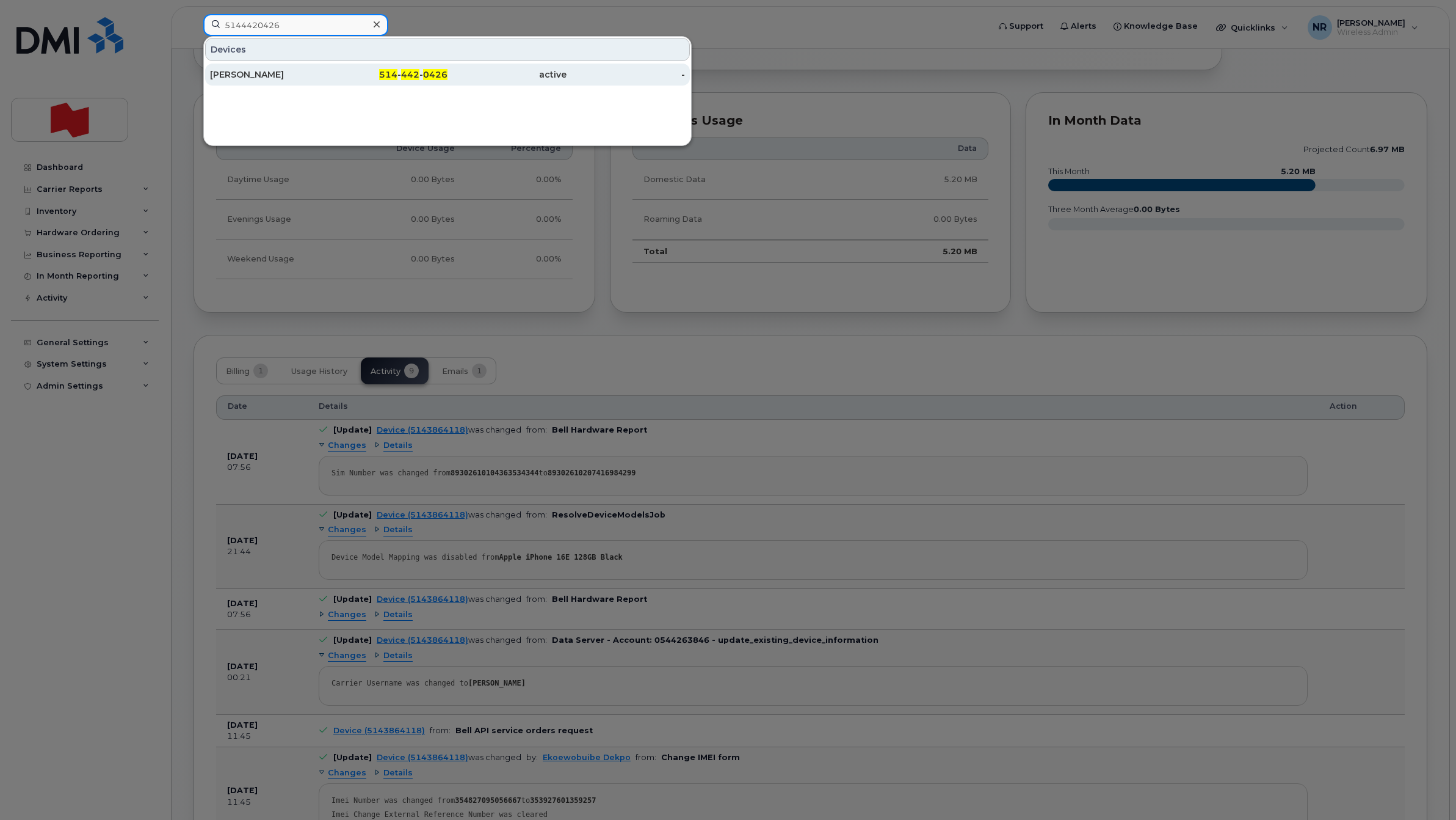
type input "5144420426"
click at [245, 70] on div "Andre Silveira" at bounding box center [269, 75] width 119 height 12
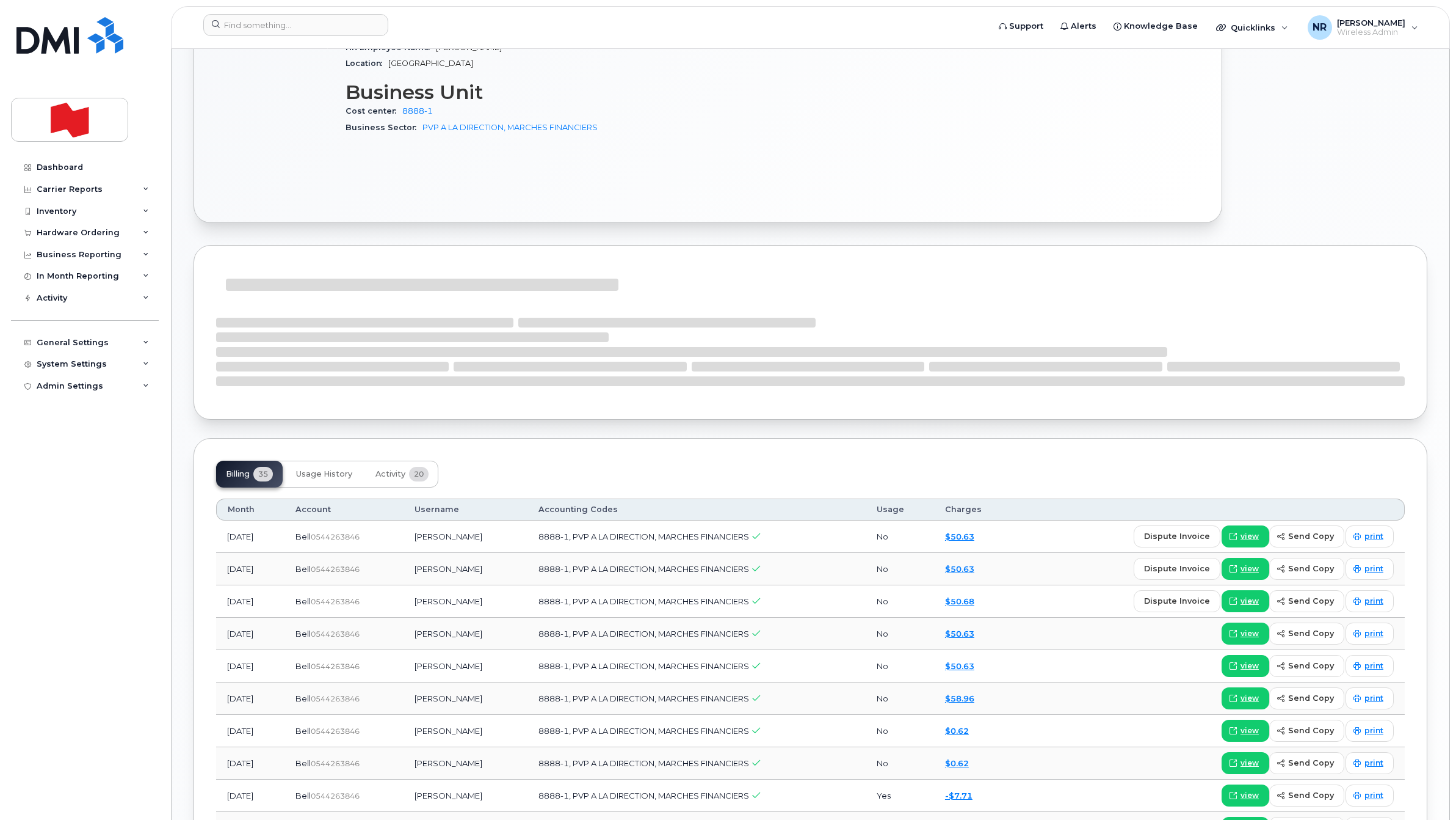
scroll to position [687, 0]
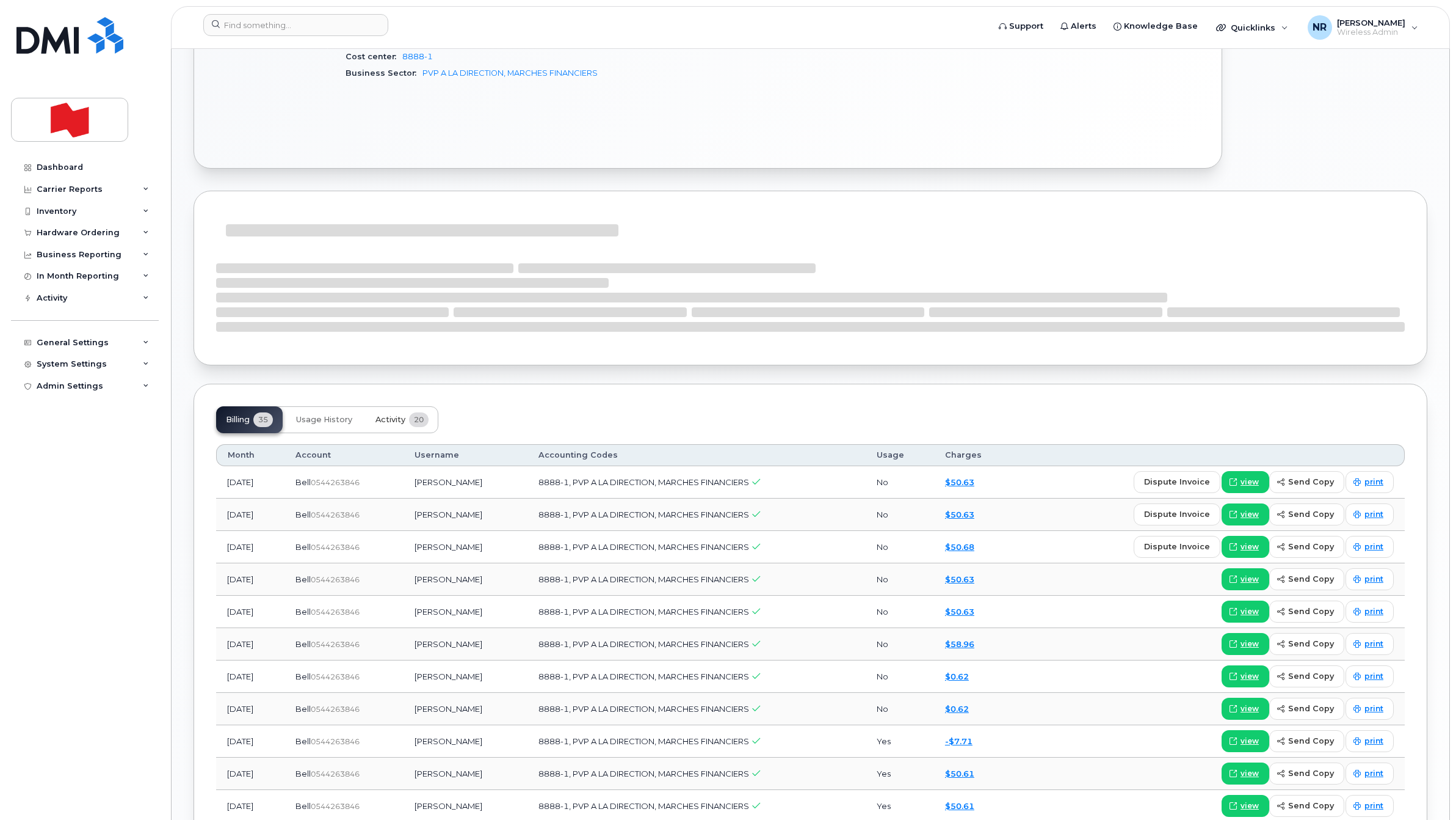
click at [392, 417] on span "Activity" at bounding box center [390, 419] width 30 height 10
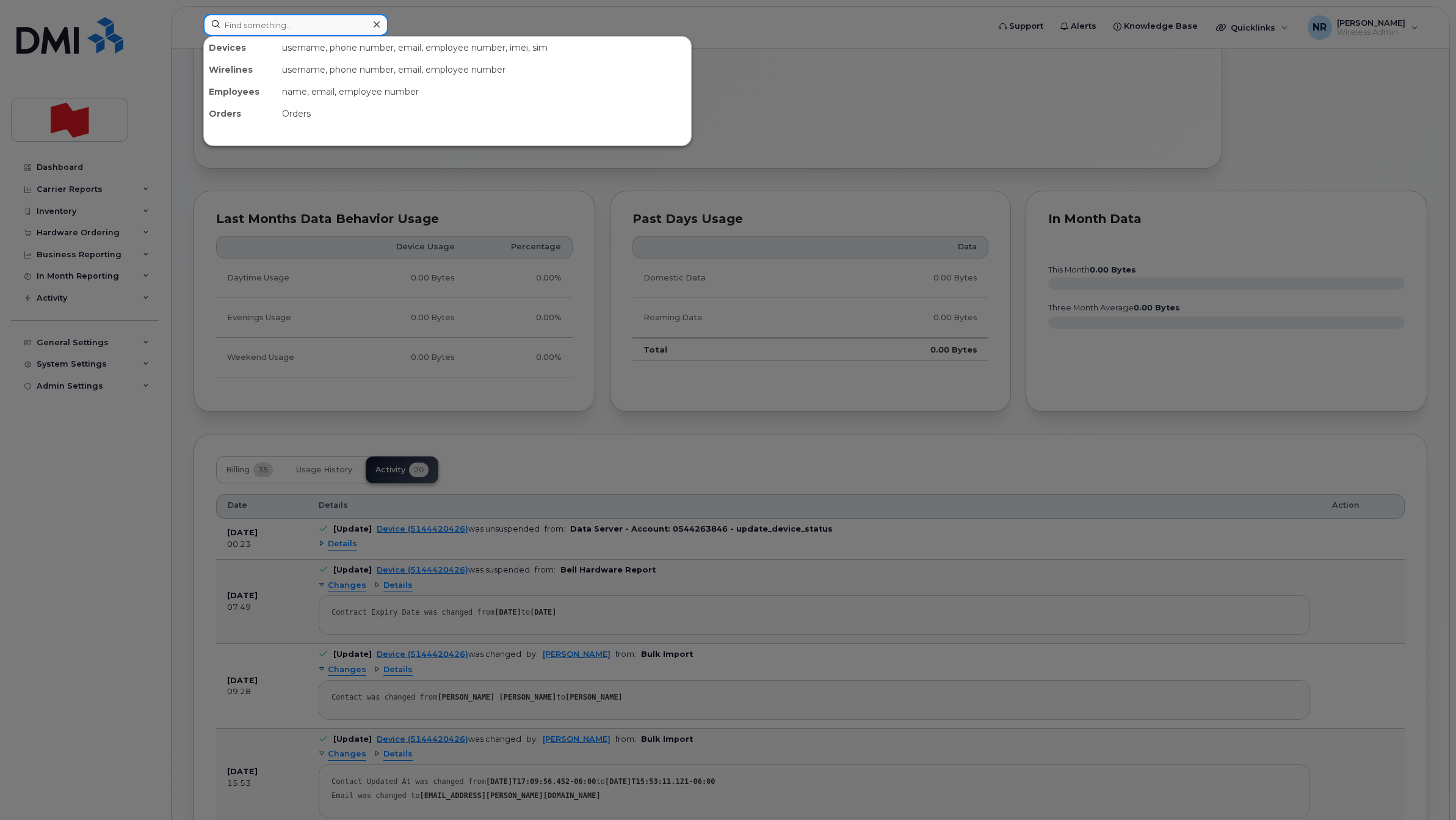
click at [264, 31] on input at bounding box center [296, 25] width 185 height 22
paste input "5146169854"
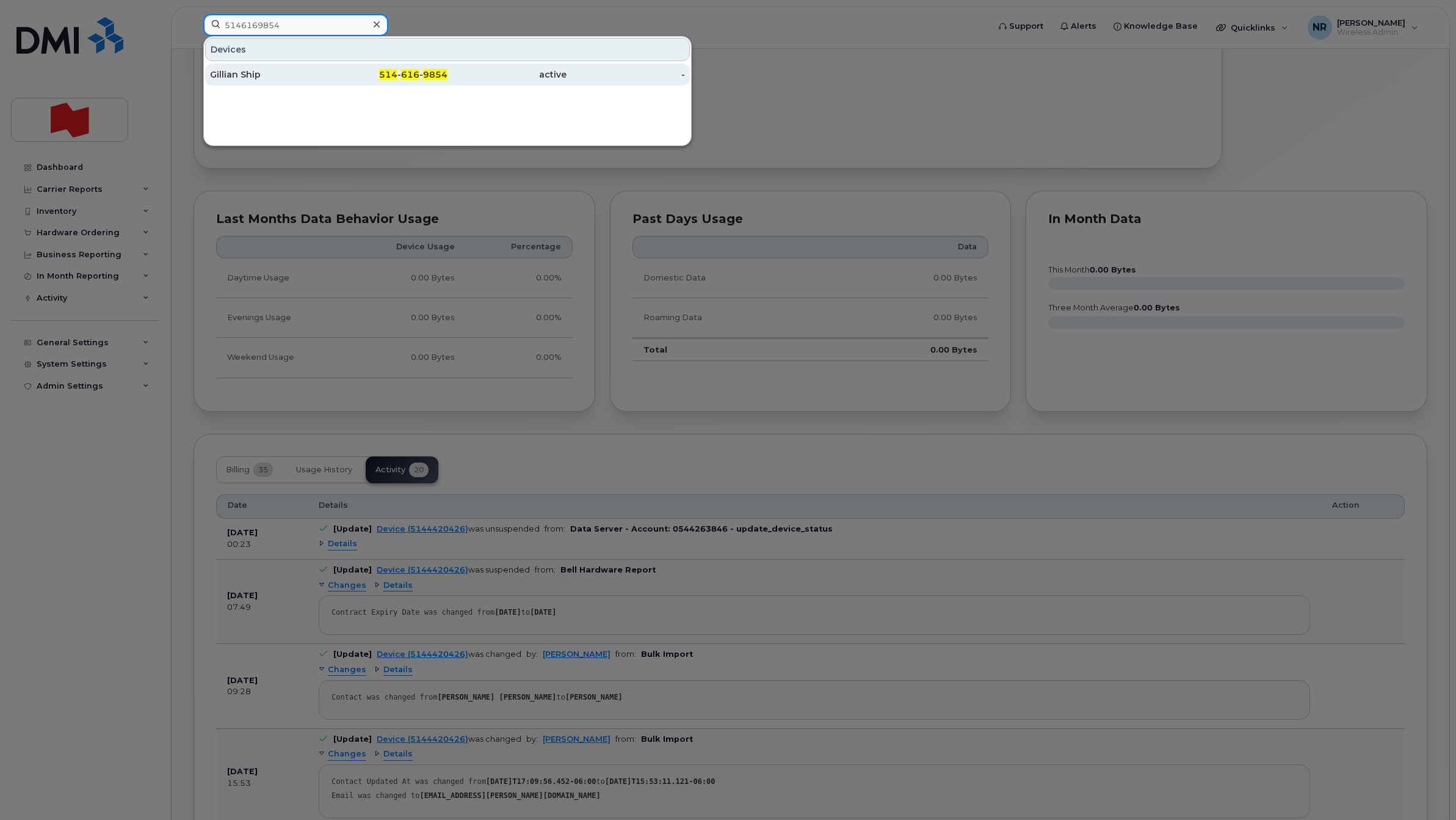
type input "5146169854"
click at [249, 78] on div "Gillian Ship" at bounding box center [269, 75] width 119 height 12
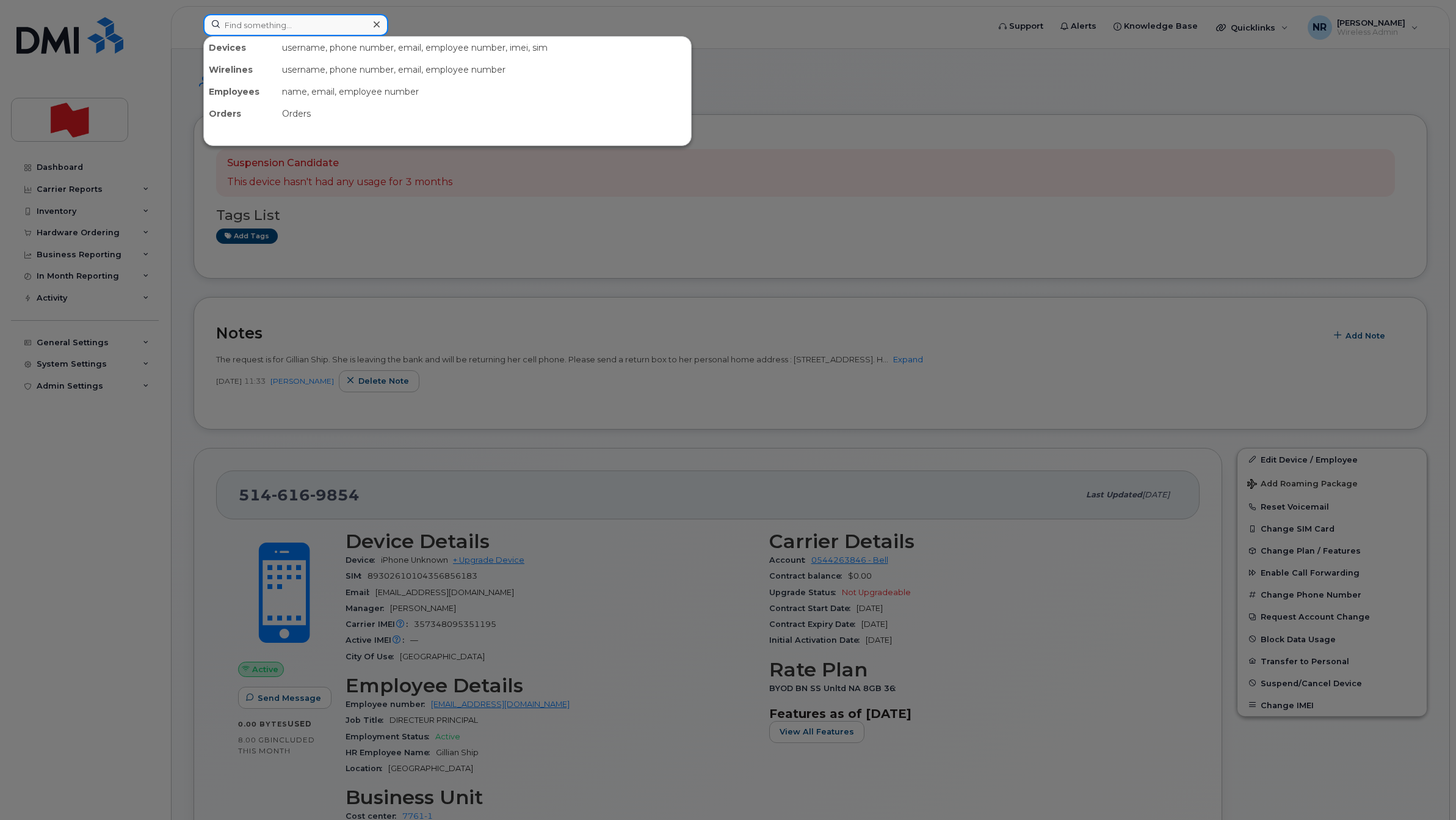
click at [258, 31] on input at bounding box center [296, 25] width 185 height 22
paste input "5146229187"
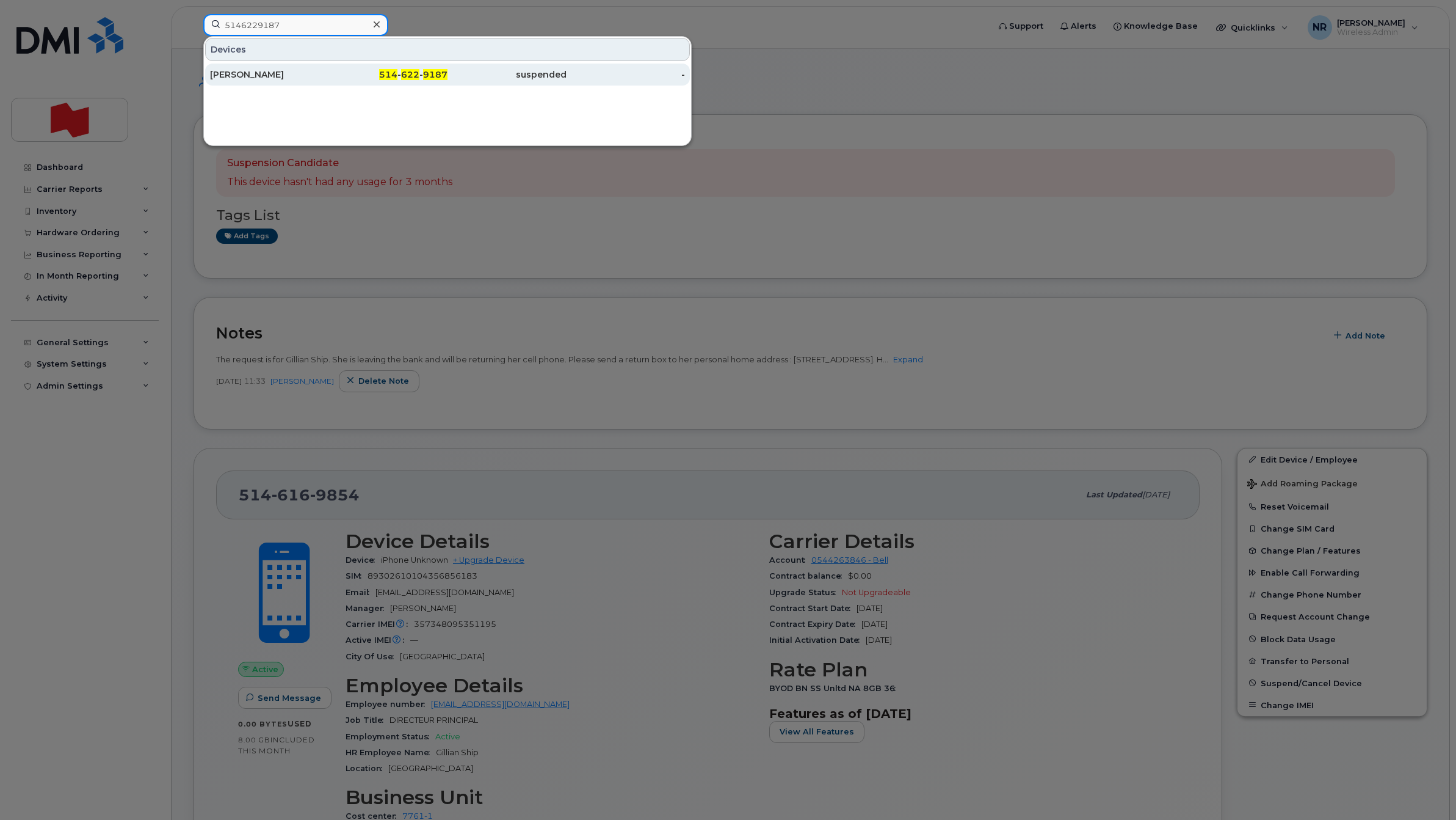
type input "5146229187"
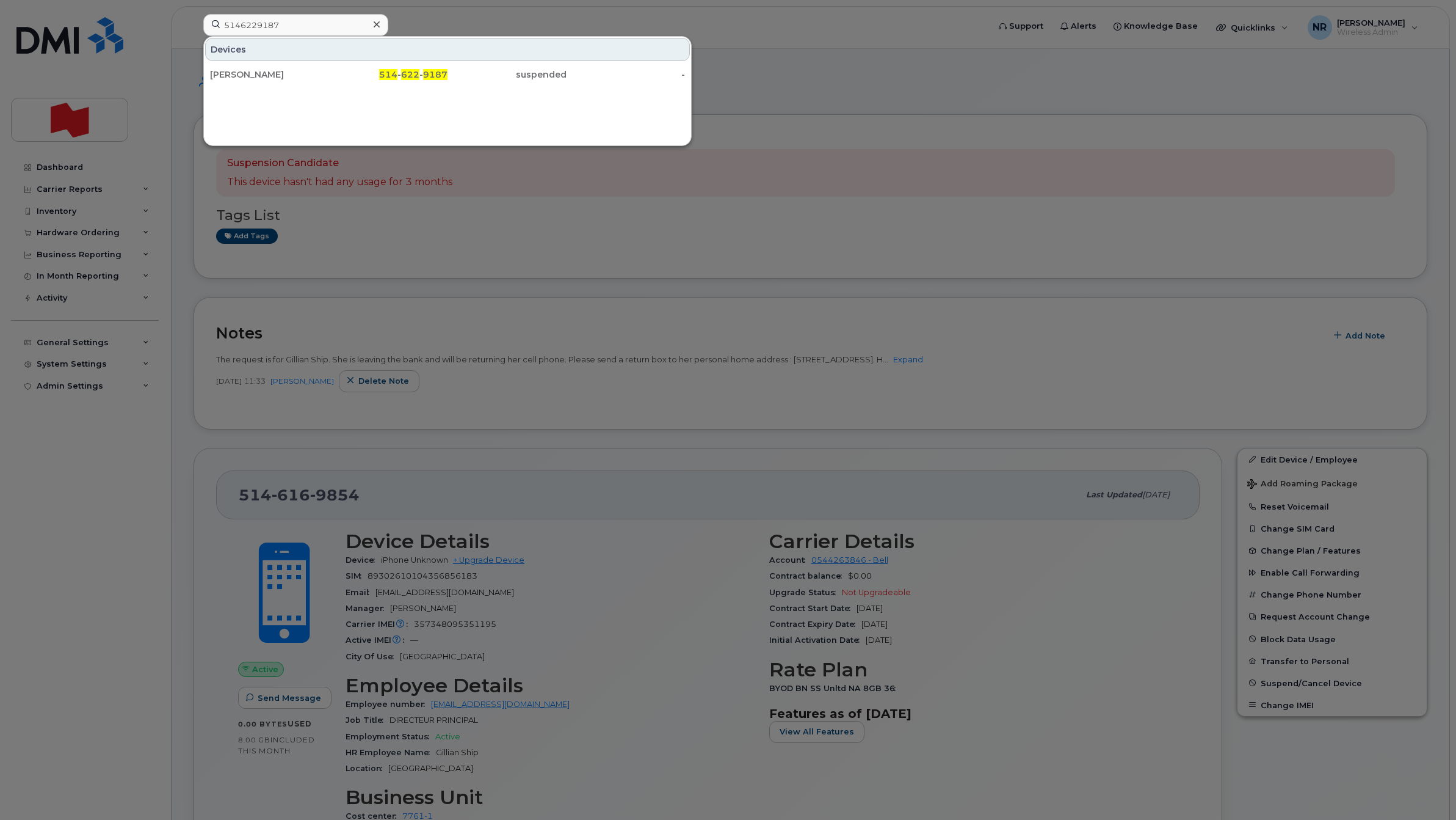
drag, startPoint x: 254, startPoint y: 72, endPoint x: 460, endPoint y: 116, distance: 210.6
click at [254, 72] on div "[PERSON_NAME]" at bounding box center [269, 75] width 119 height 12
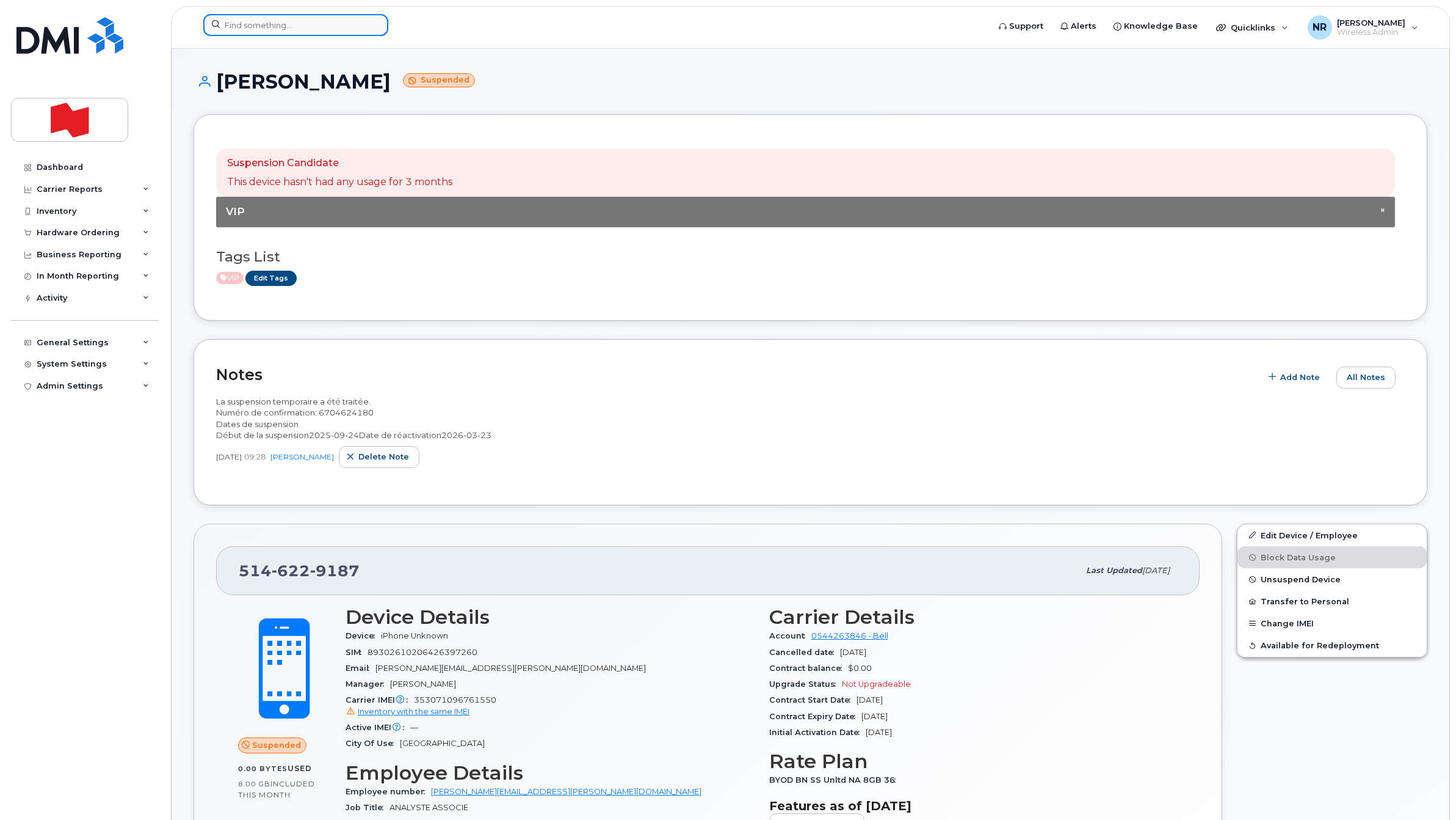
click at [300, 18] on input at bounding box center [296, 25] width 185 height 22
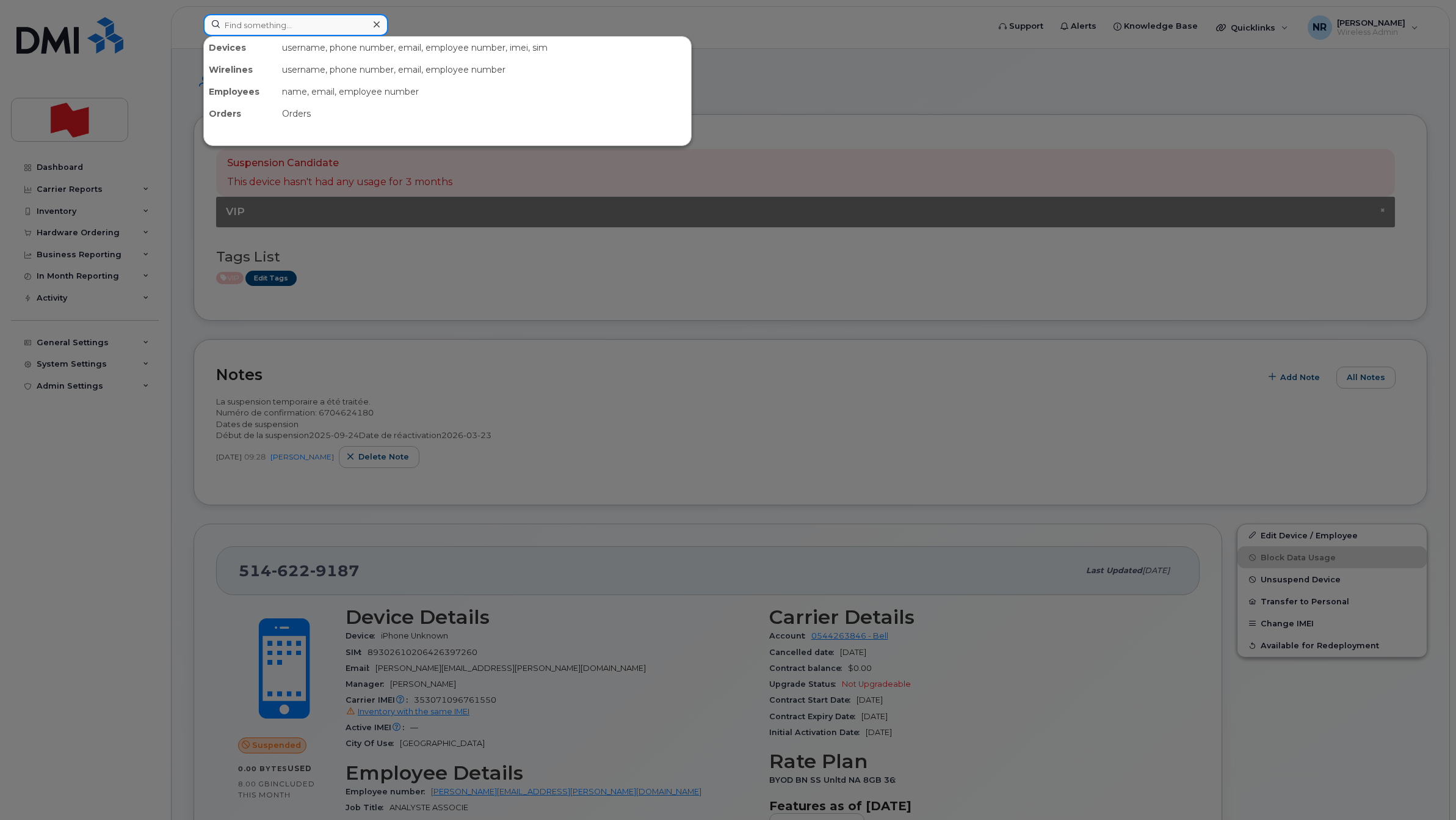
paste input "5147176266"
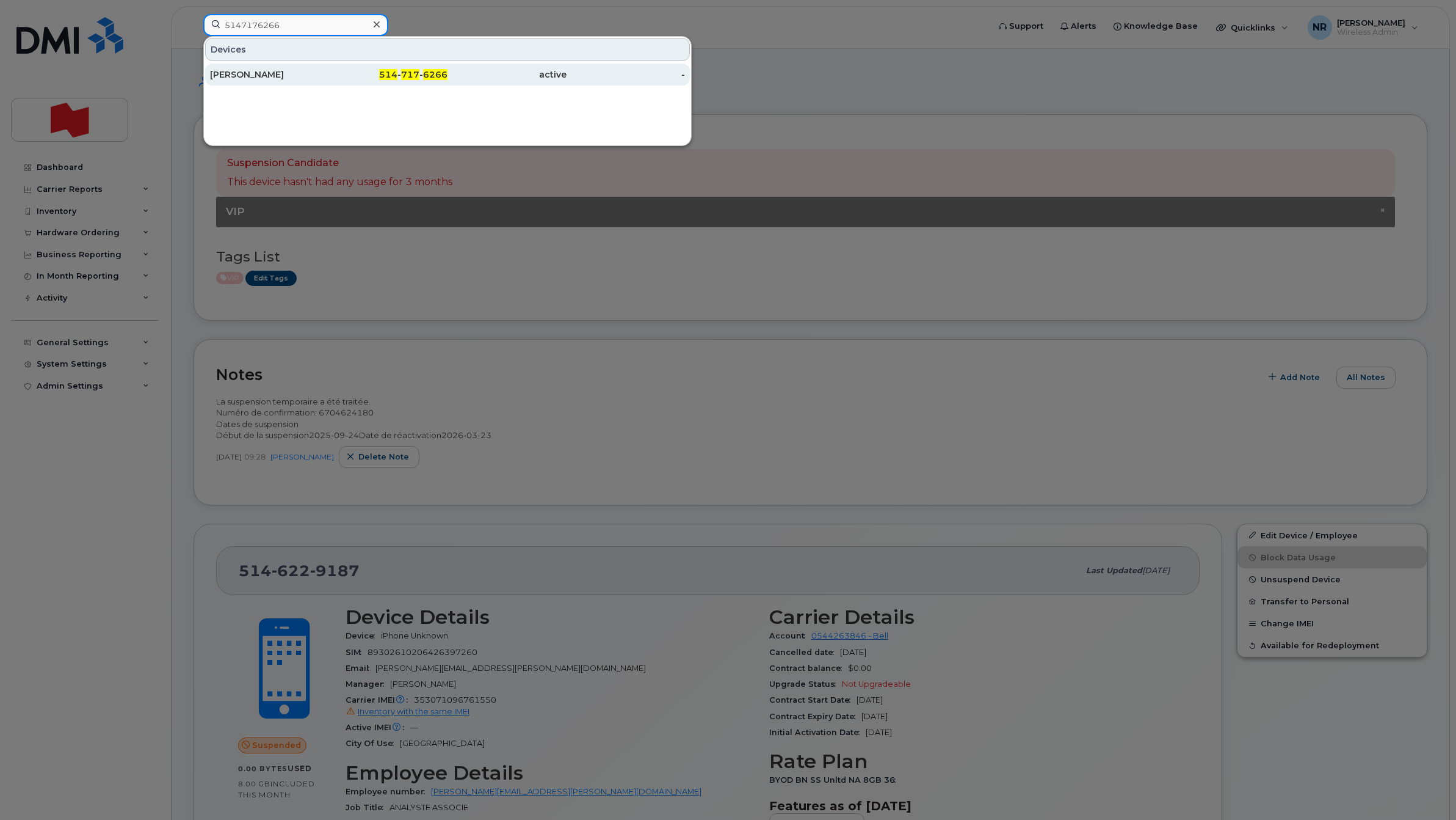
type input "5147176266"
drag, startPoint x: 232, startPoint y: 75, endPoint x: 254, endPoint y: 77, distance: 22.1
click at [232, 75] on div "Patrick Boilard" at bounding box center [269, 75] width 119 height 12
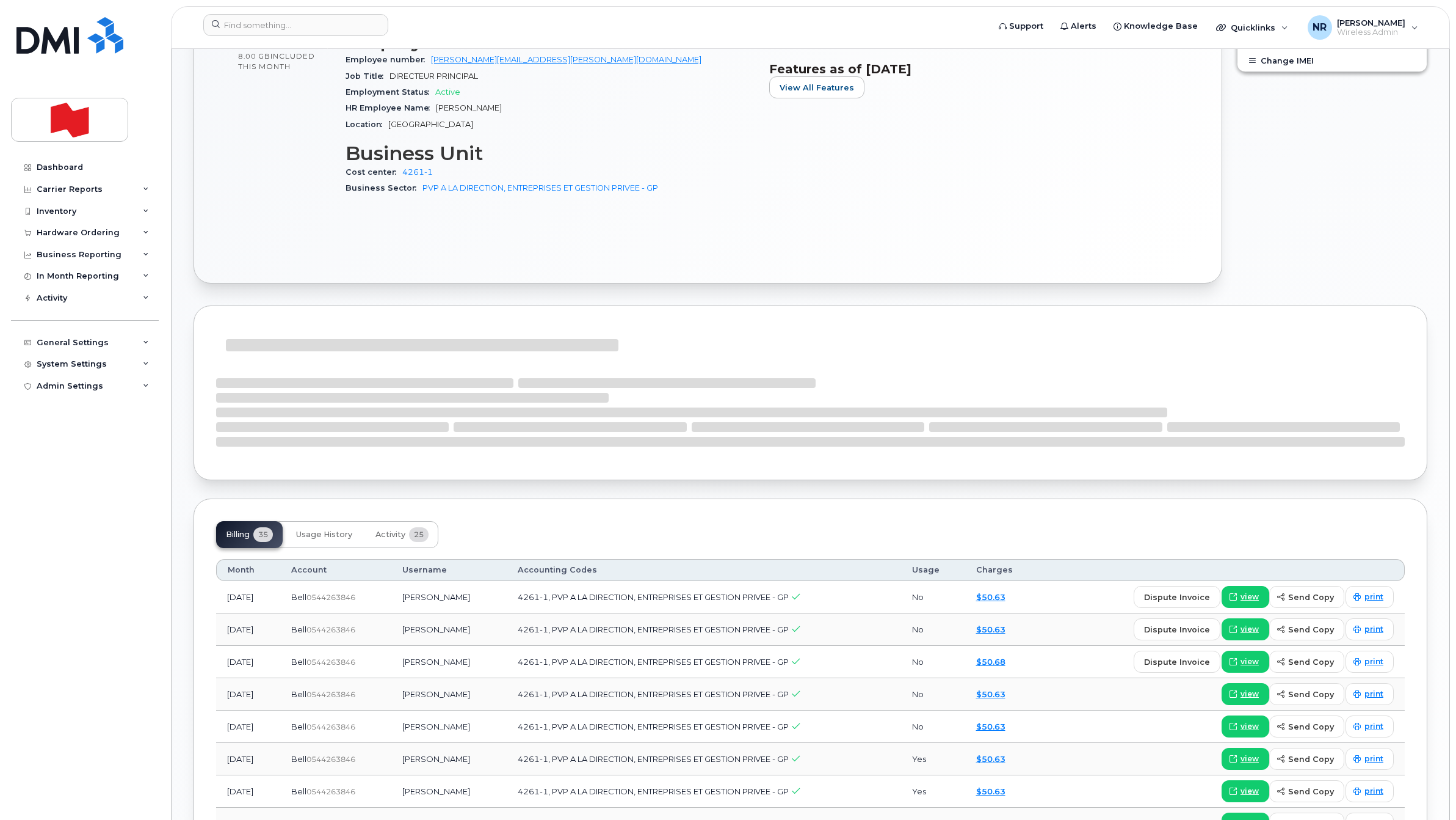
scroll to position [535, 0]
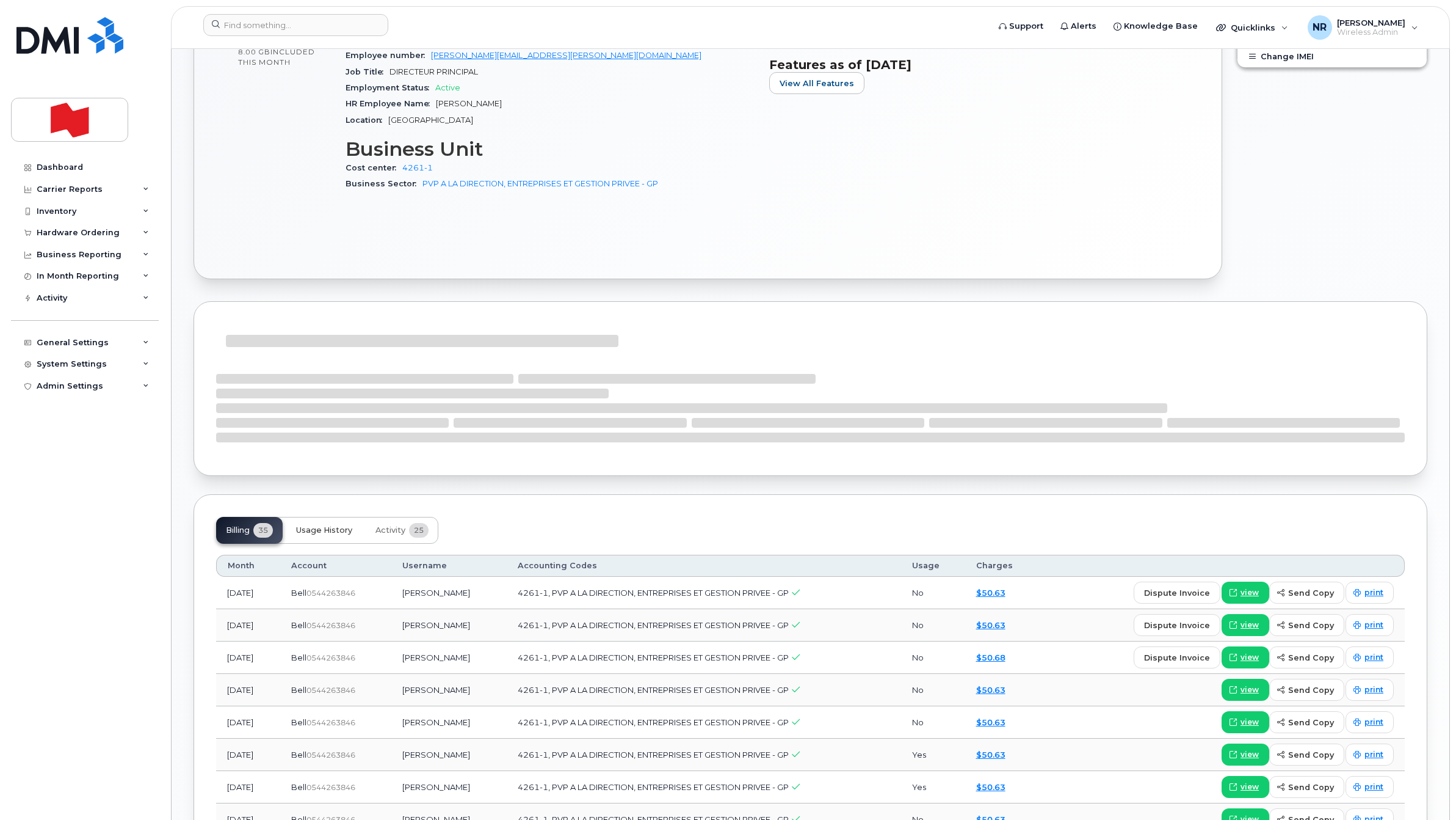
click at [336, 532] on span "Usage History" at bounding box center [324, 529] width 56 height 10
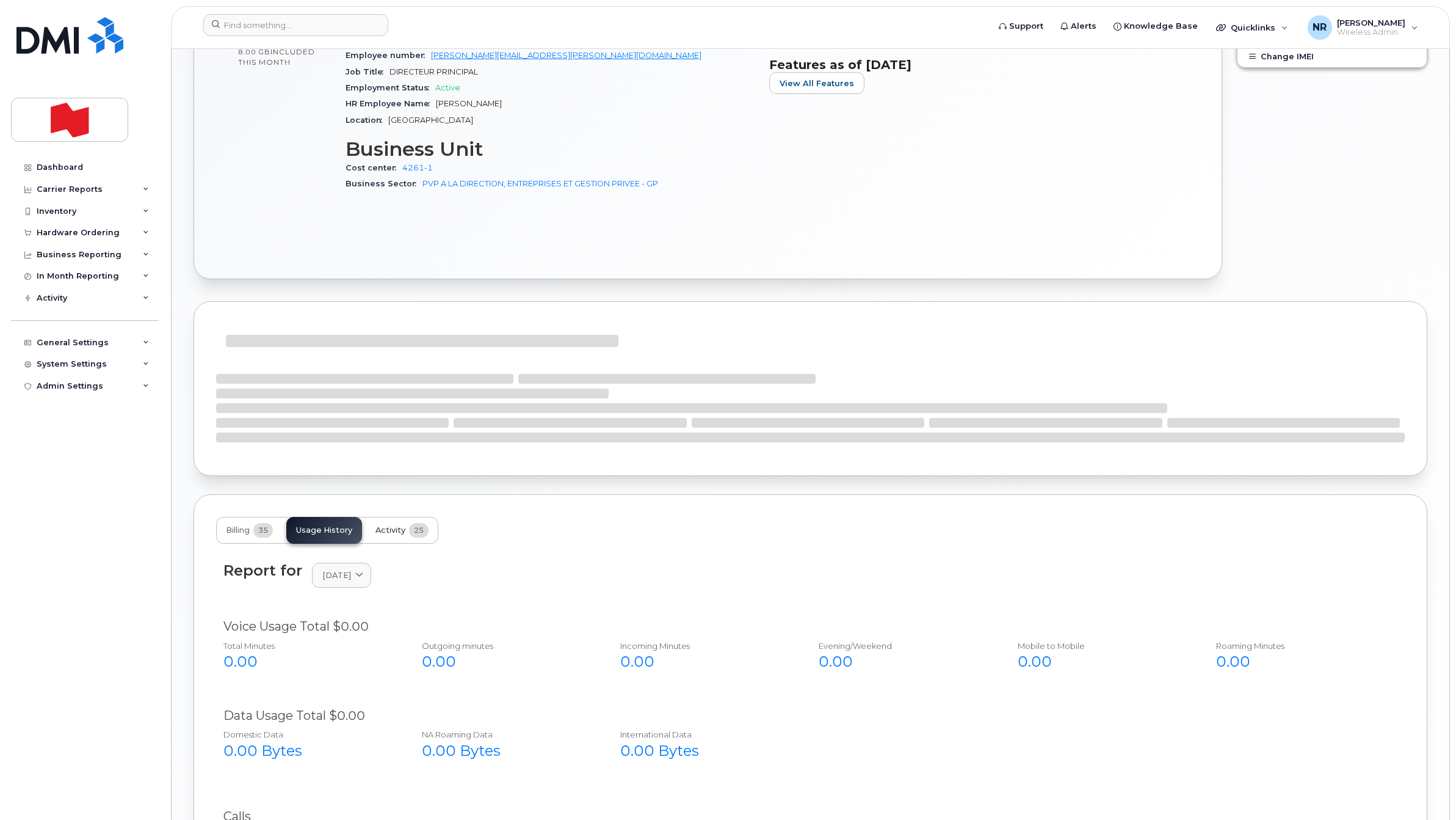
click at [395, 535] on span "Activity" at bounding box center [390, 529] width 30 height 10
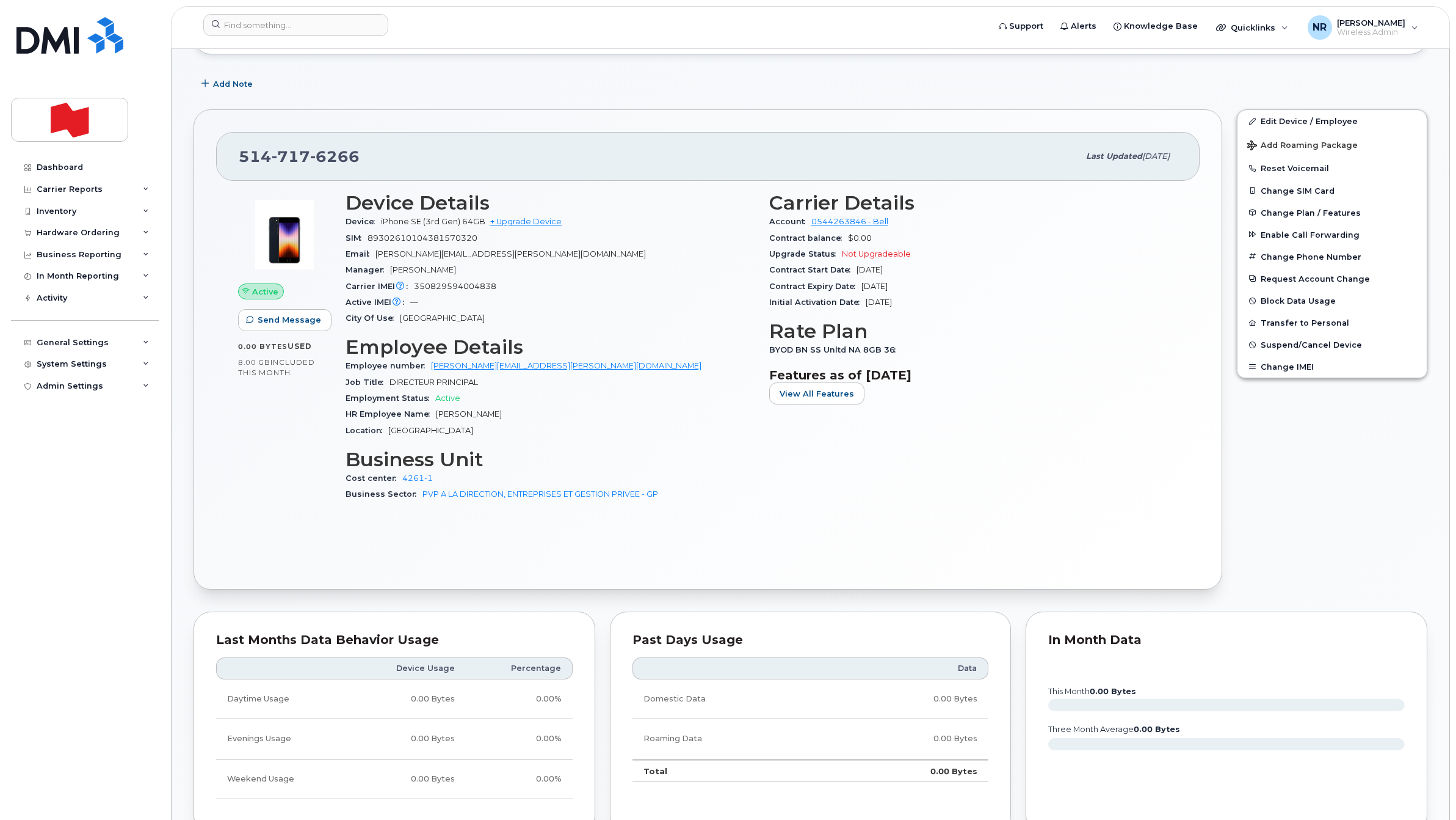
scroll to position [0, 0]
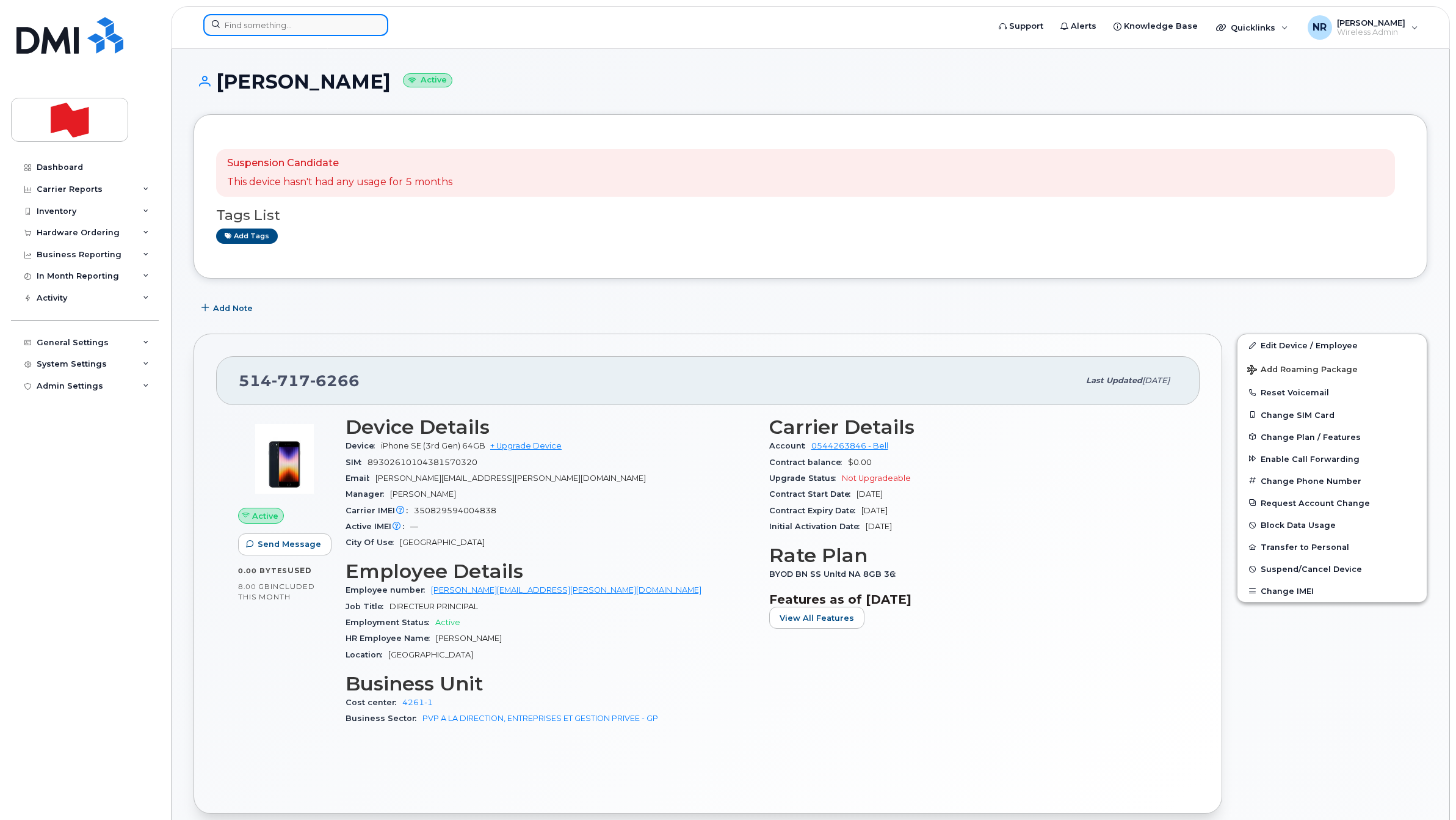
click at [305, 26] on input at bounding box center [296, 25] width 185 height 22
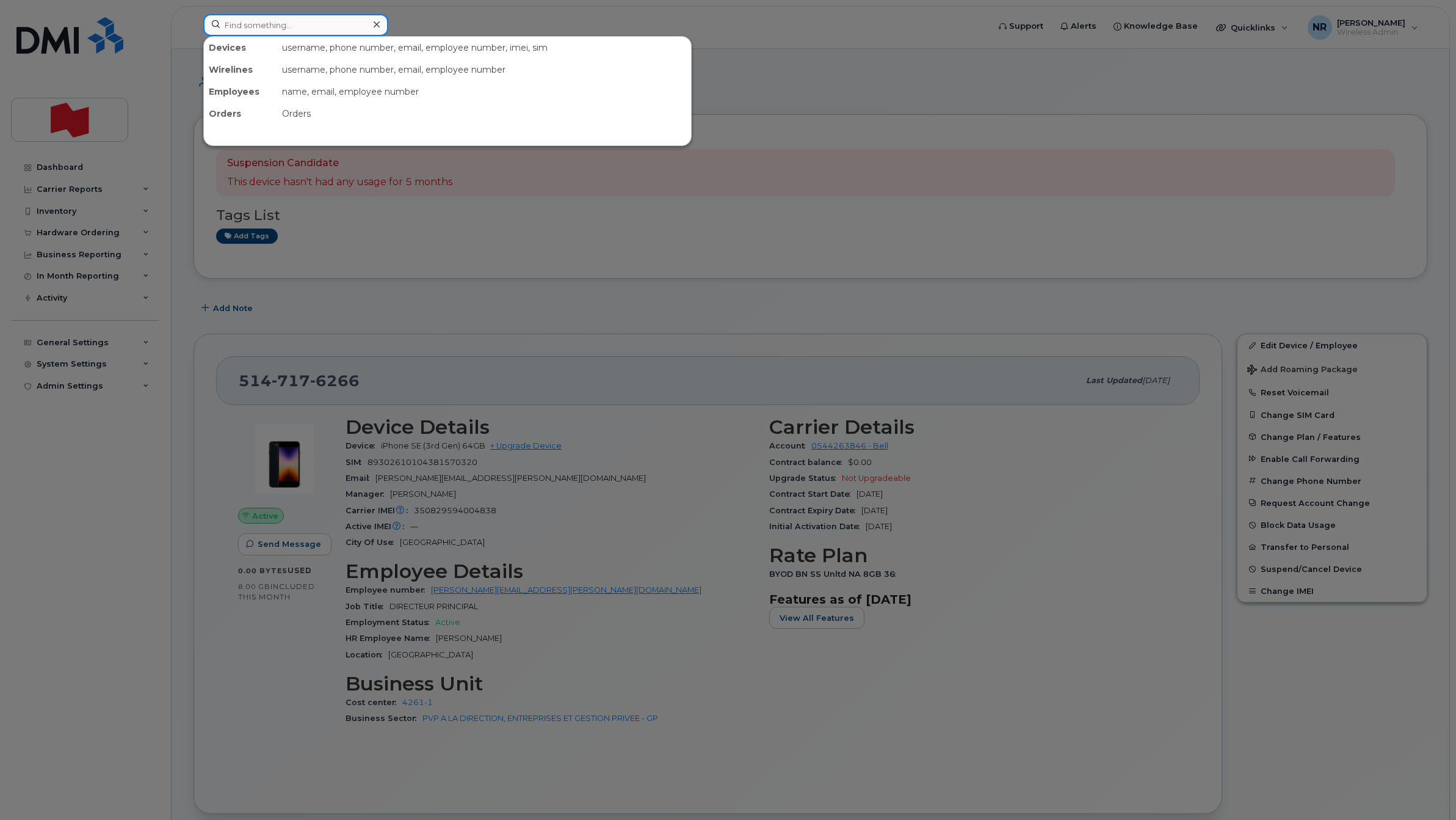
paste input "5147185176"
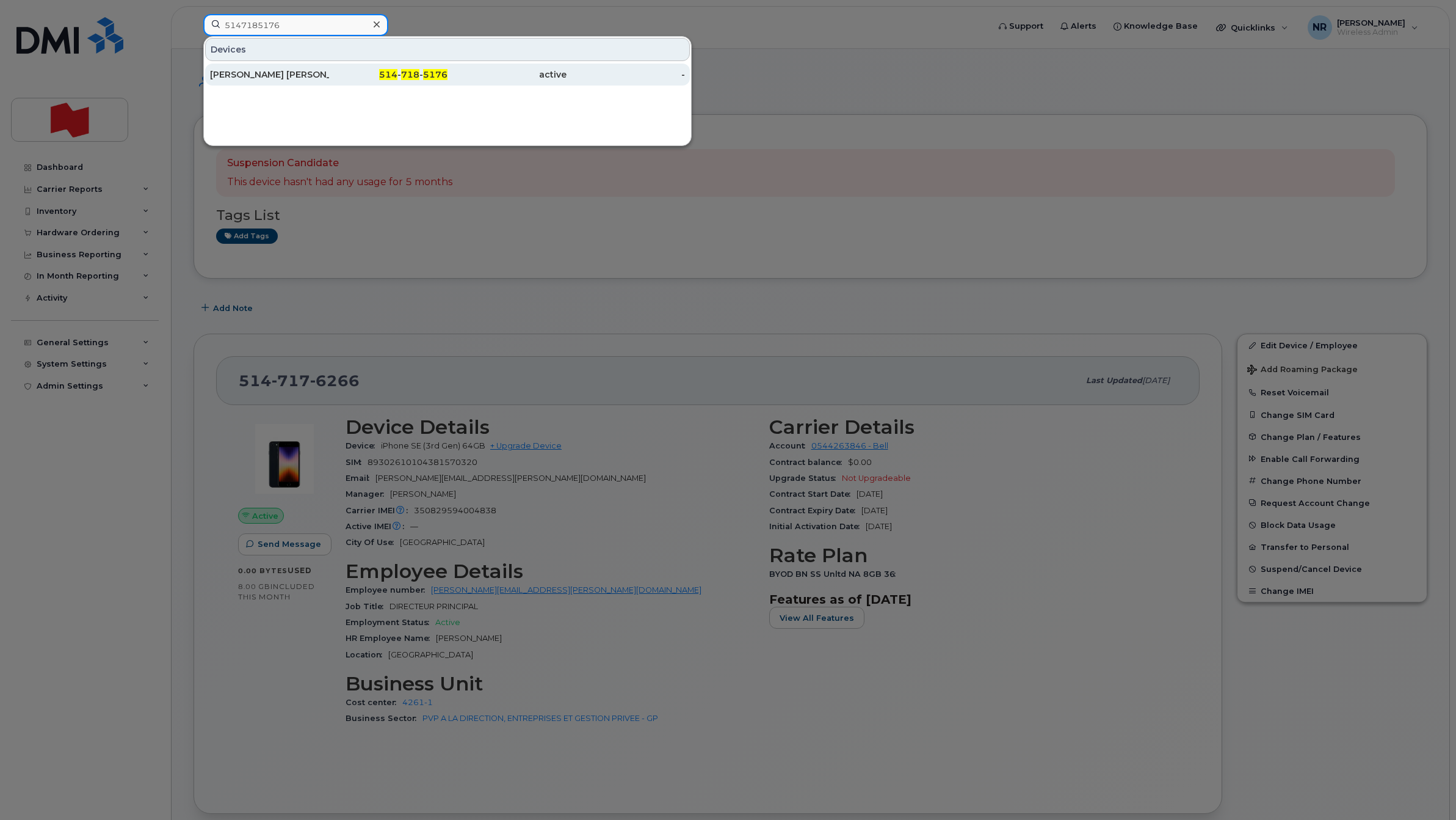
type input "5147185176"
click at [262, 73] on div "[PERSON_NAME] [PERSON_NAME]" at bounding box center [269, 75] width 119 height 12
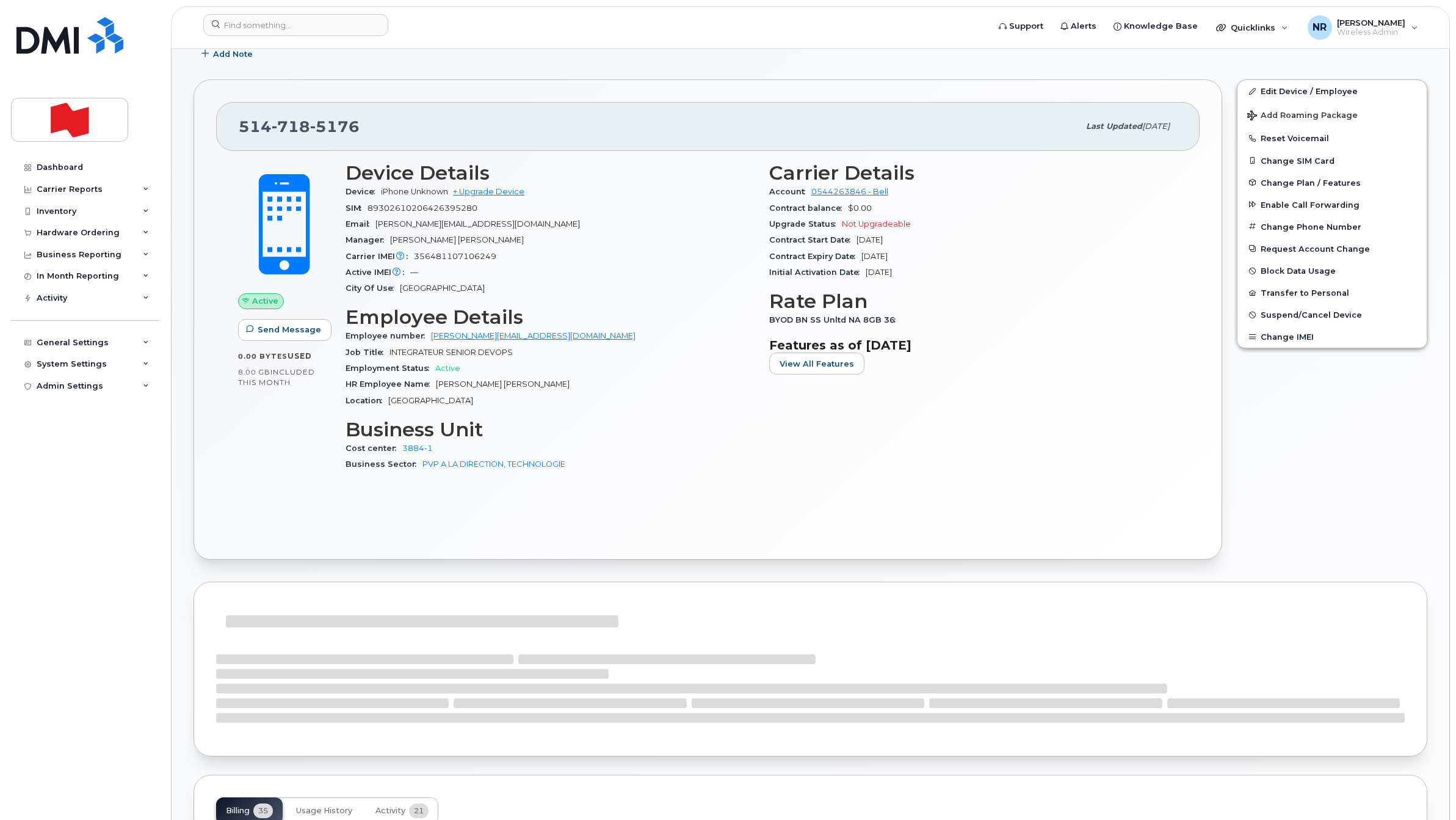
scroll to position [458, 0]
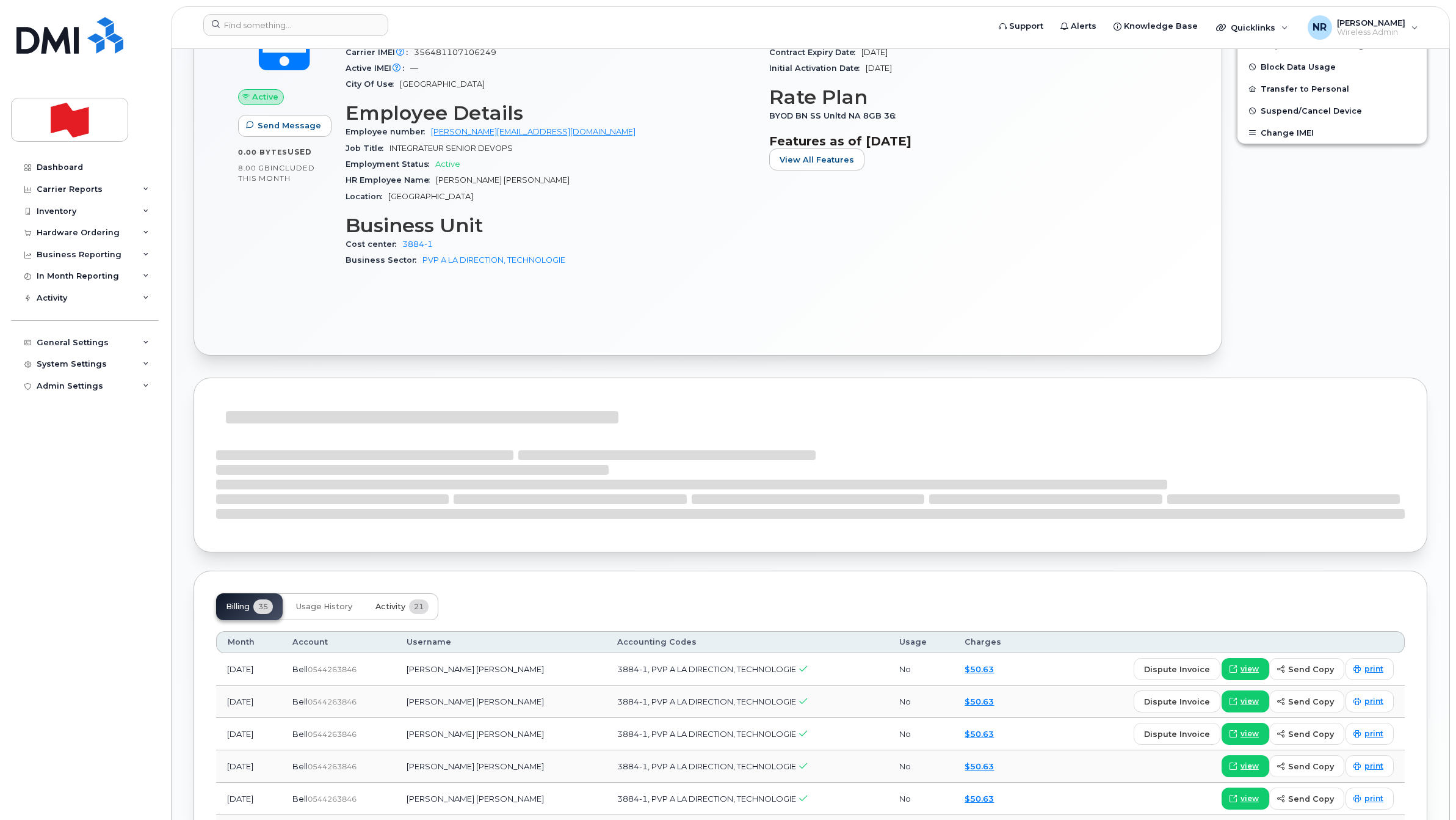
click at [401, 606] on span "Activity" at bounding box center [390, 606] width 30 height 10
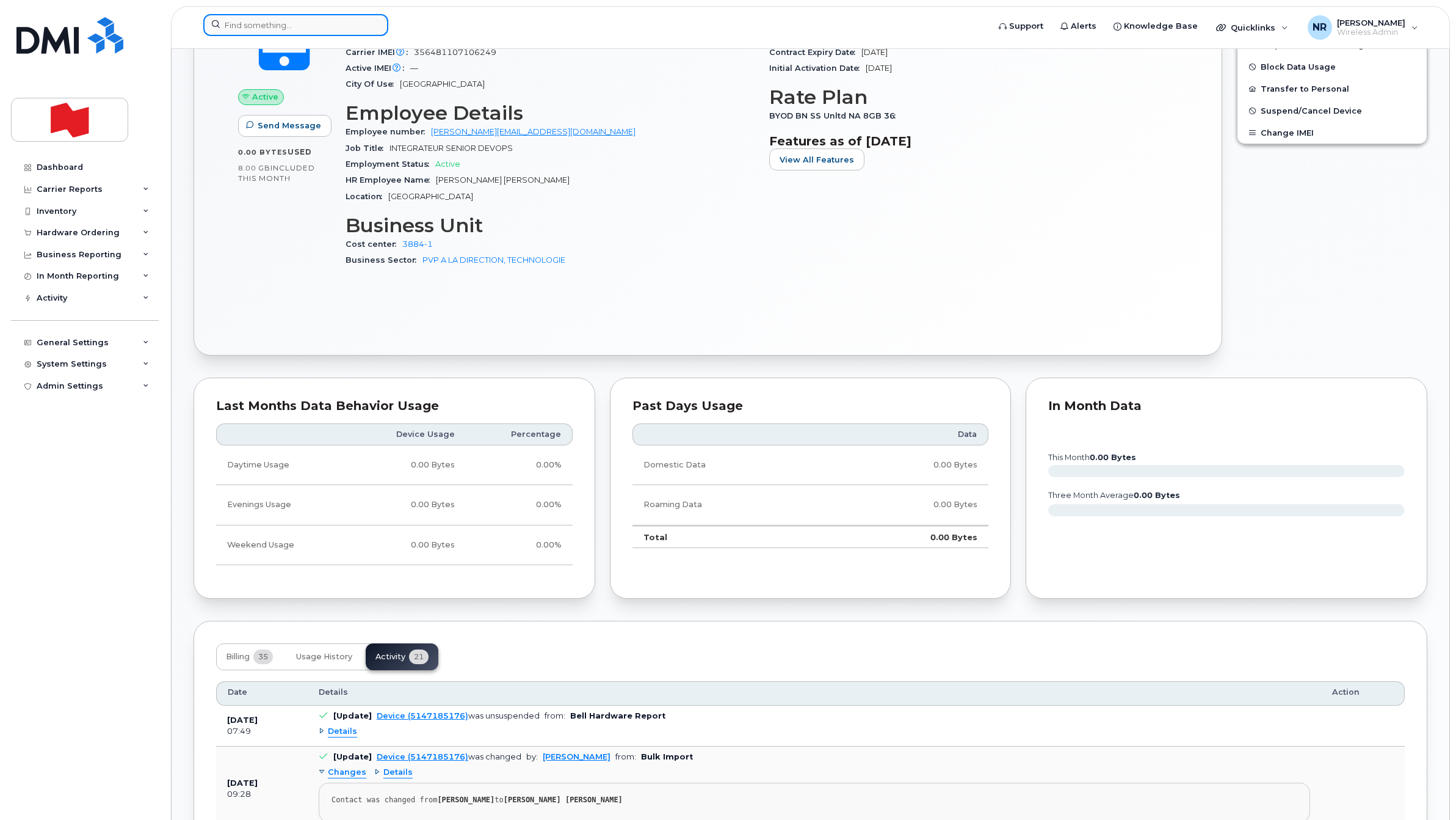
click at [278, 23] on input at bounding box center [296, 25] width 185 height 22
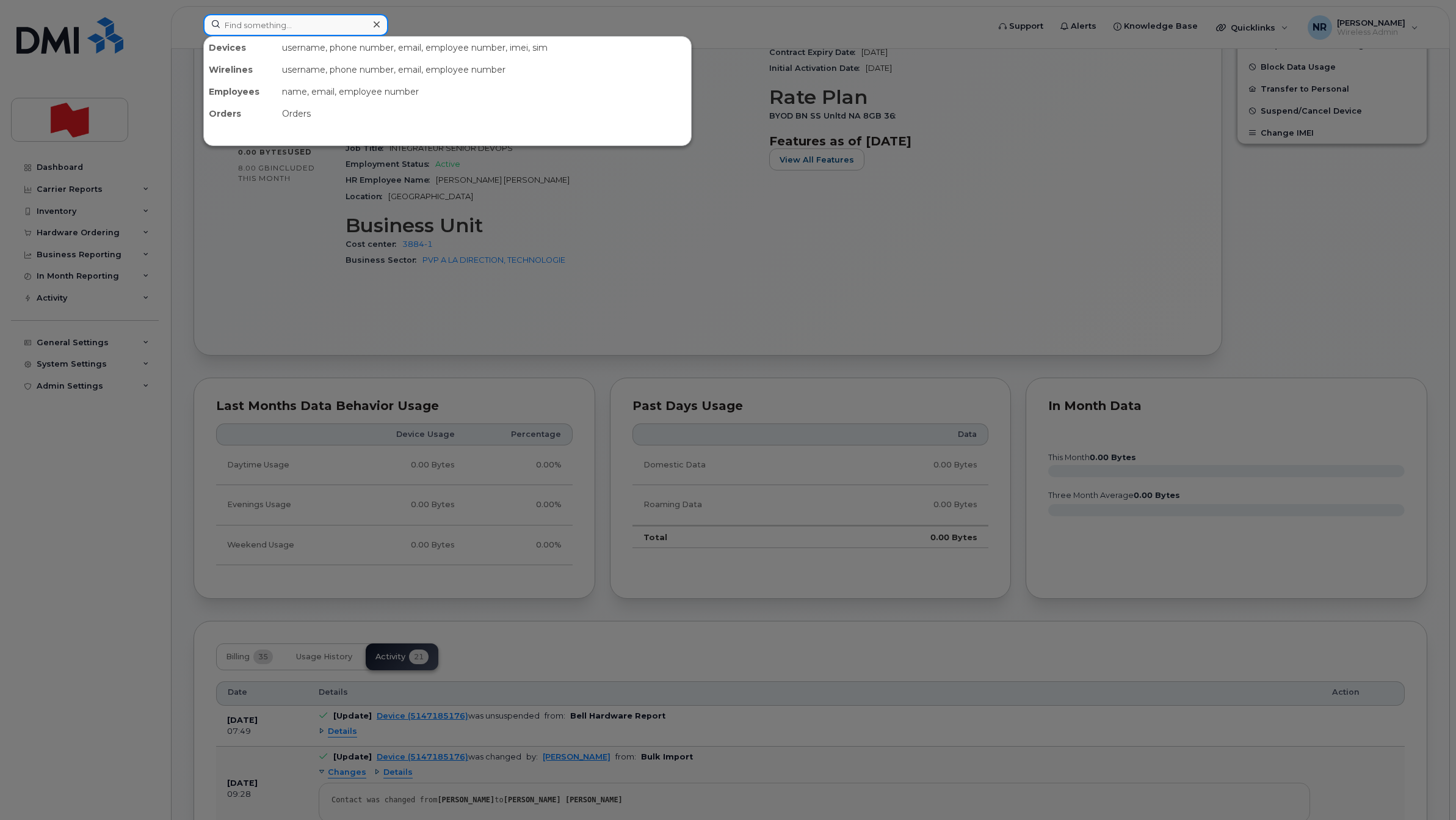
paste input "5149155089"
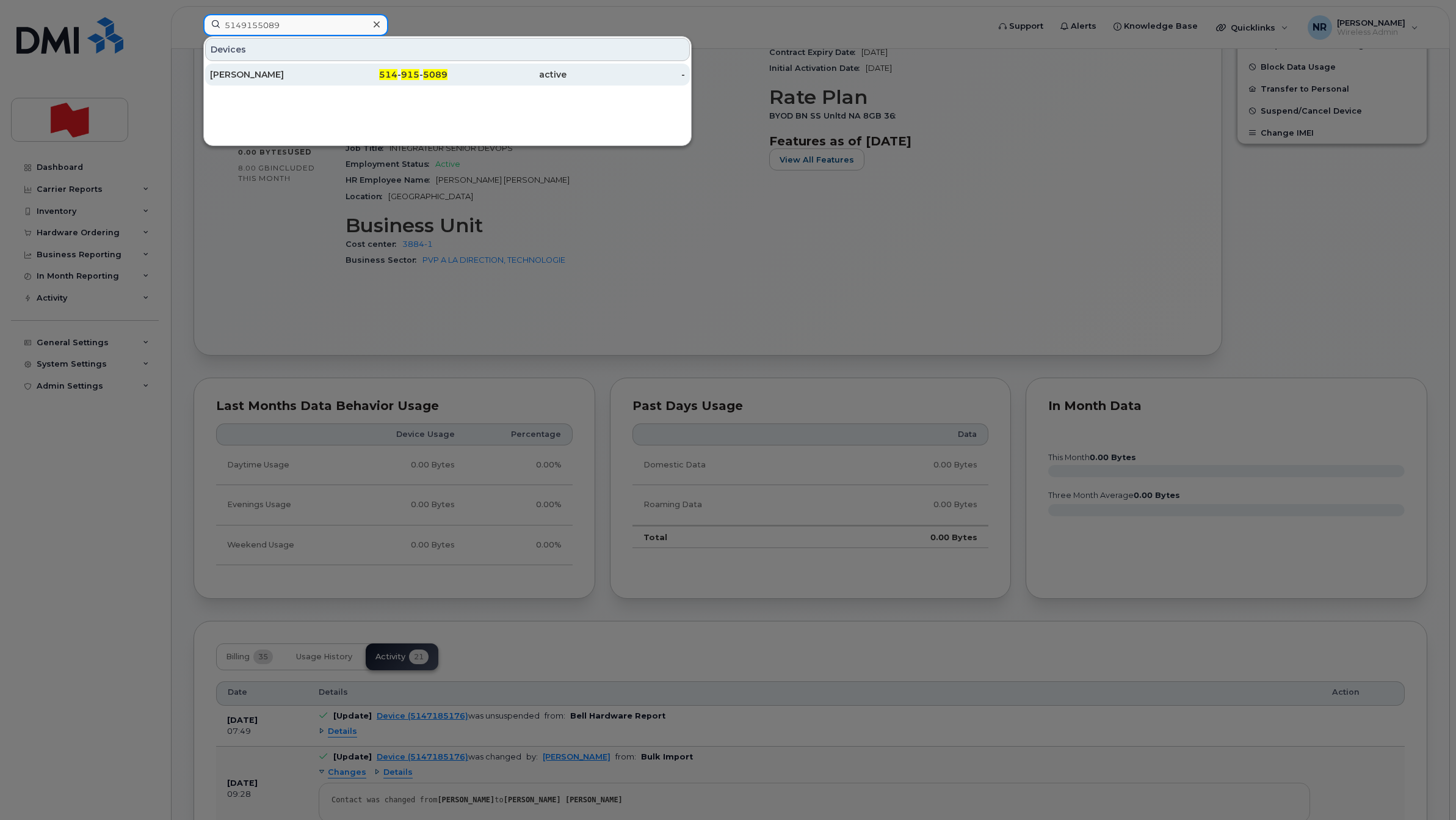
type input "5149155089"
click at [230, 71] on div "Stephane Lafontaine" at bounding box center [269, 75] width 119 height 12
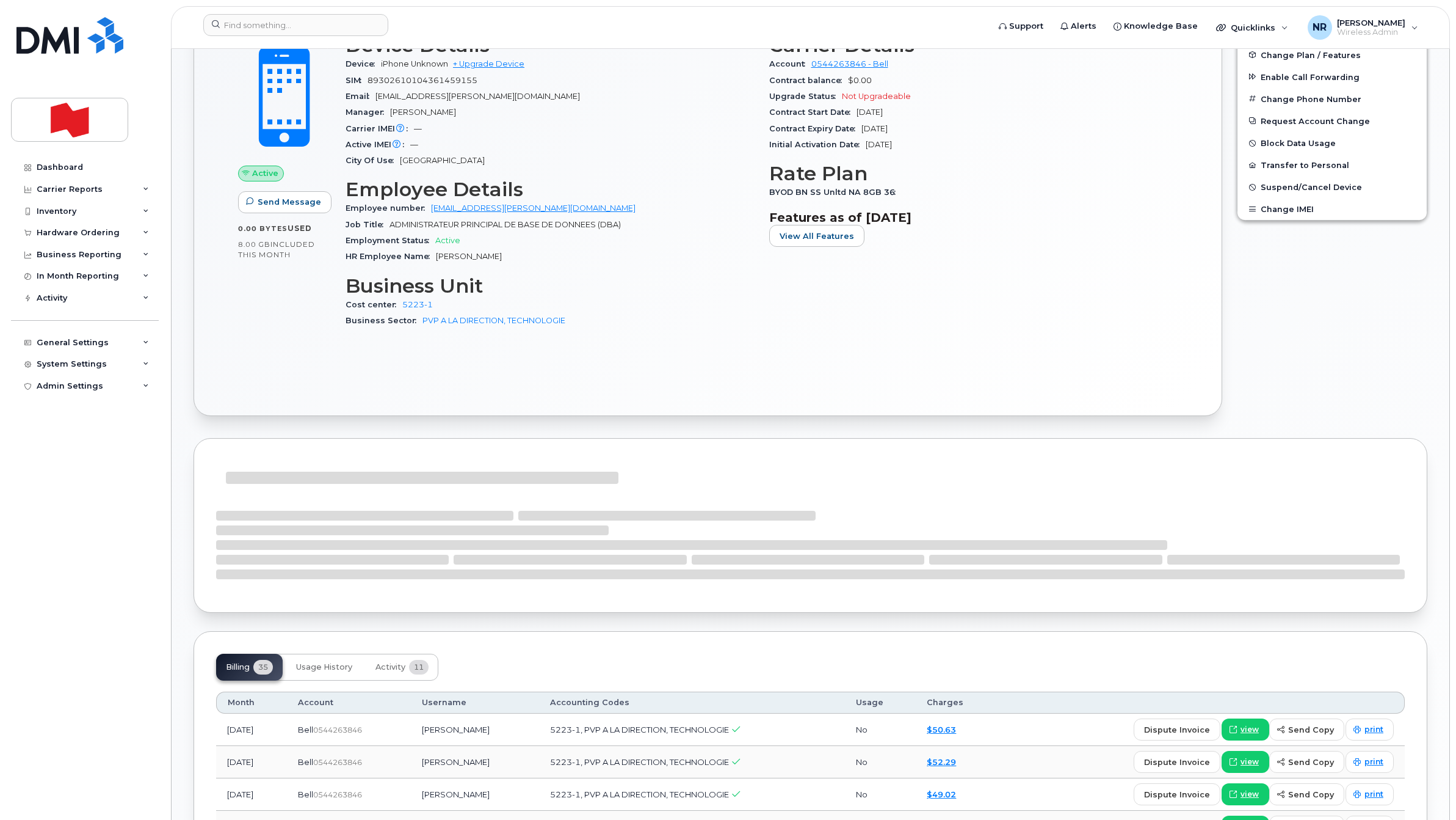
scroll to position [77, 0]
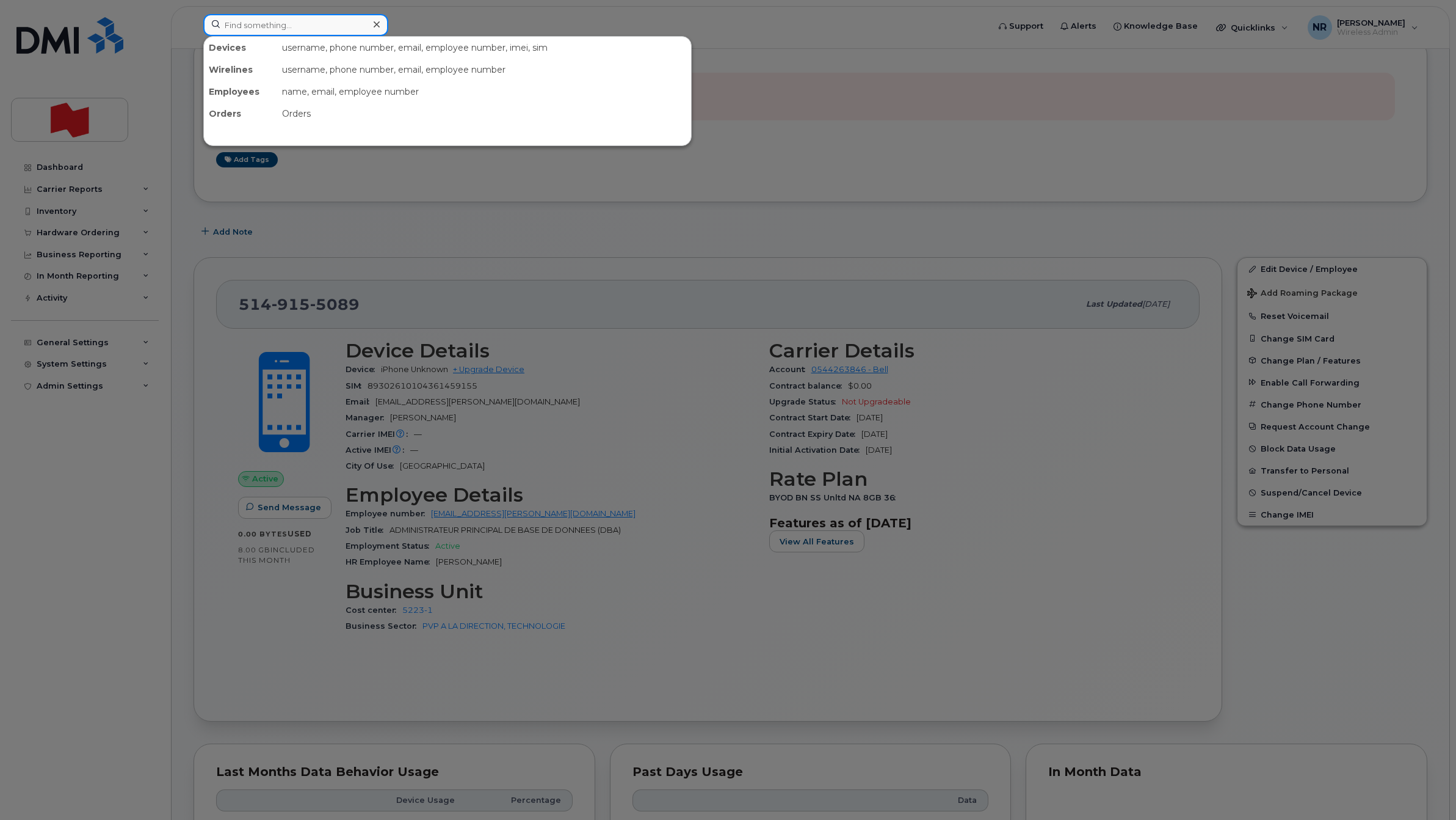
click at [276, 31] on input at bounding box center [296, 25] width 185 height 22
paste input "5149725926"
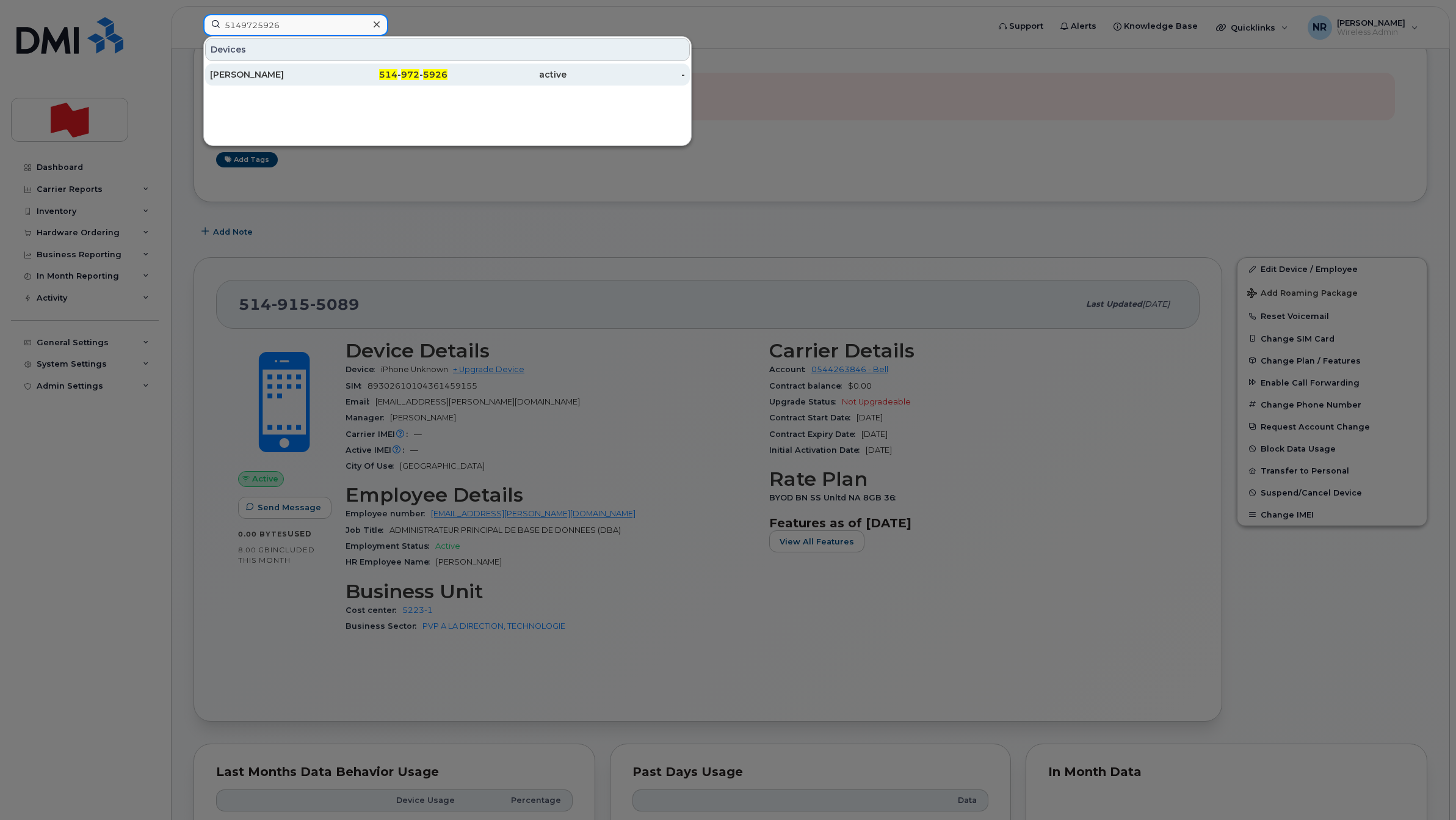
type input "5149725926"
click at [254, 77] on div "[PERSON_NAME]" at bounding box center [269, 75] width 119 height 12
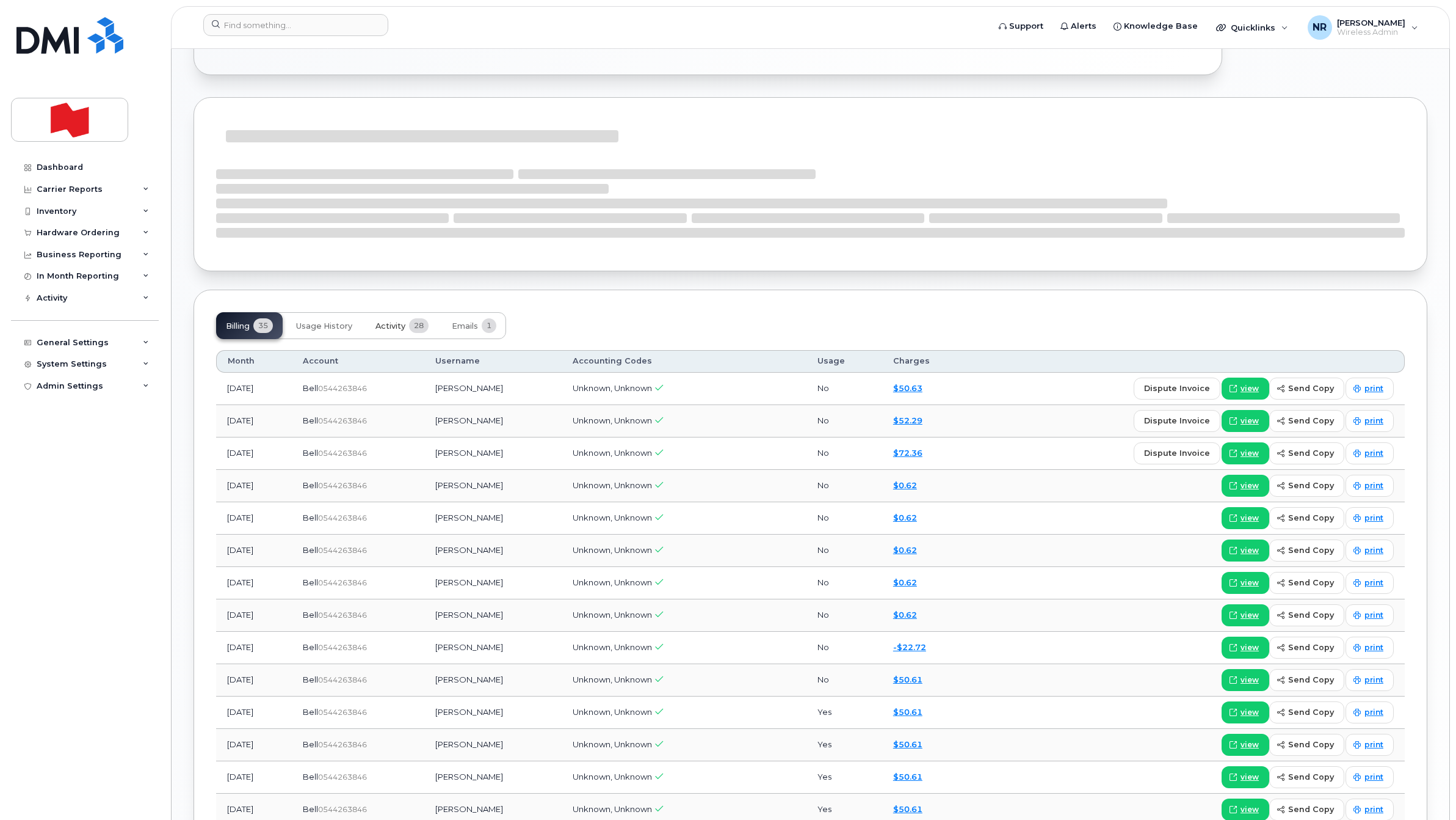
click at [397, 321] on span "Activity" at bounding box center [390, 326] width 30 height 10
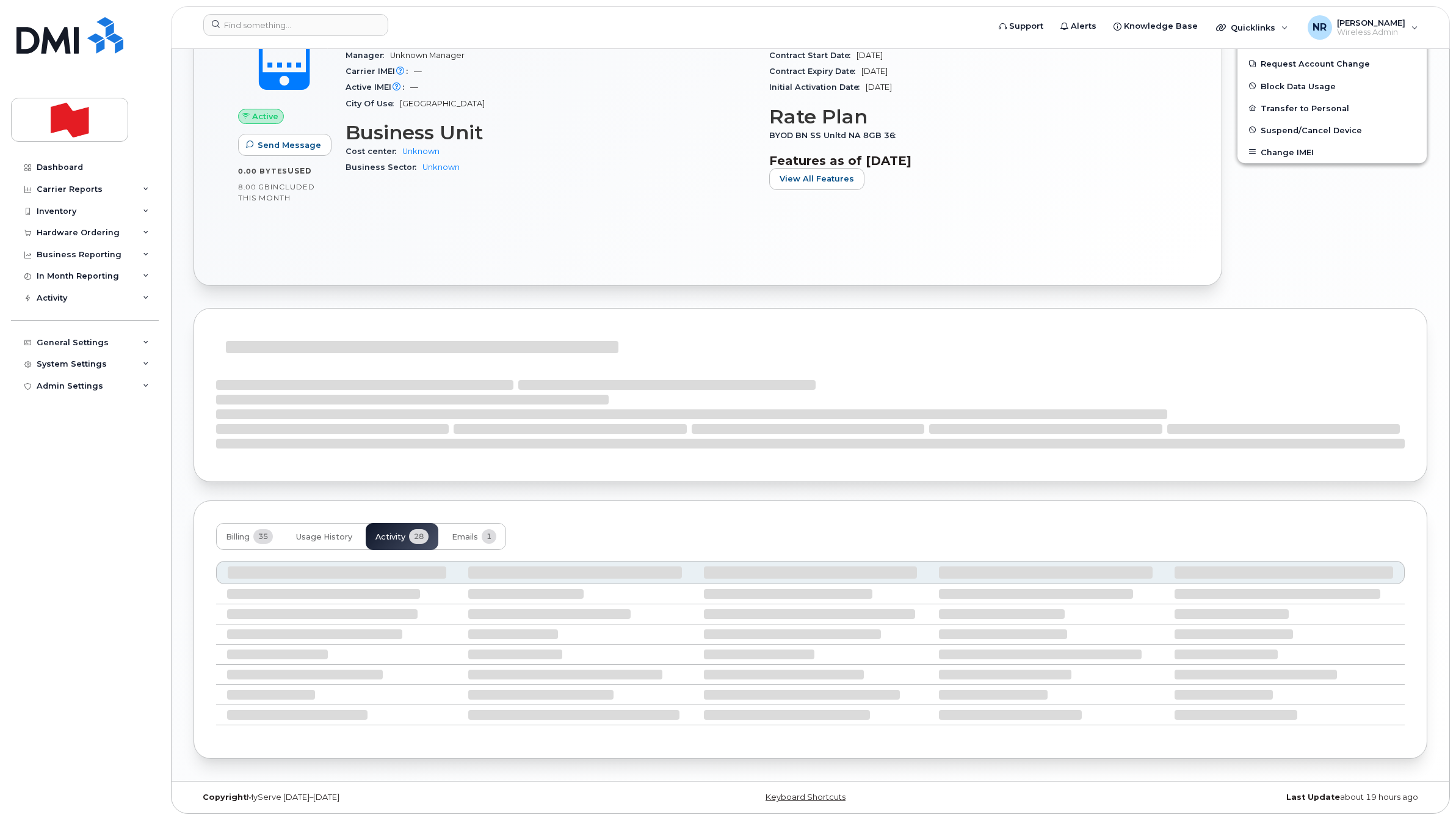
scroll to position [764, 0]
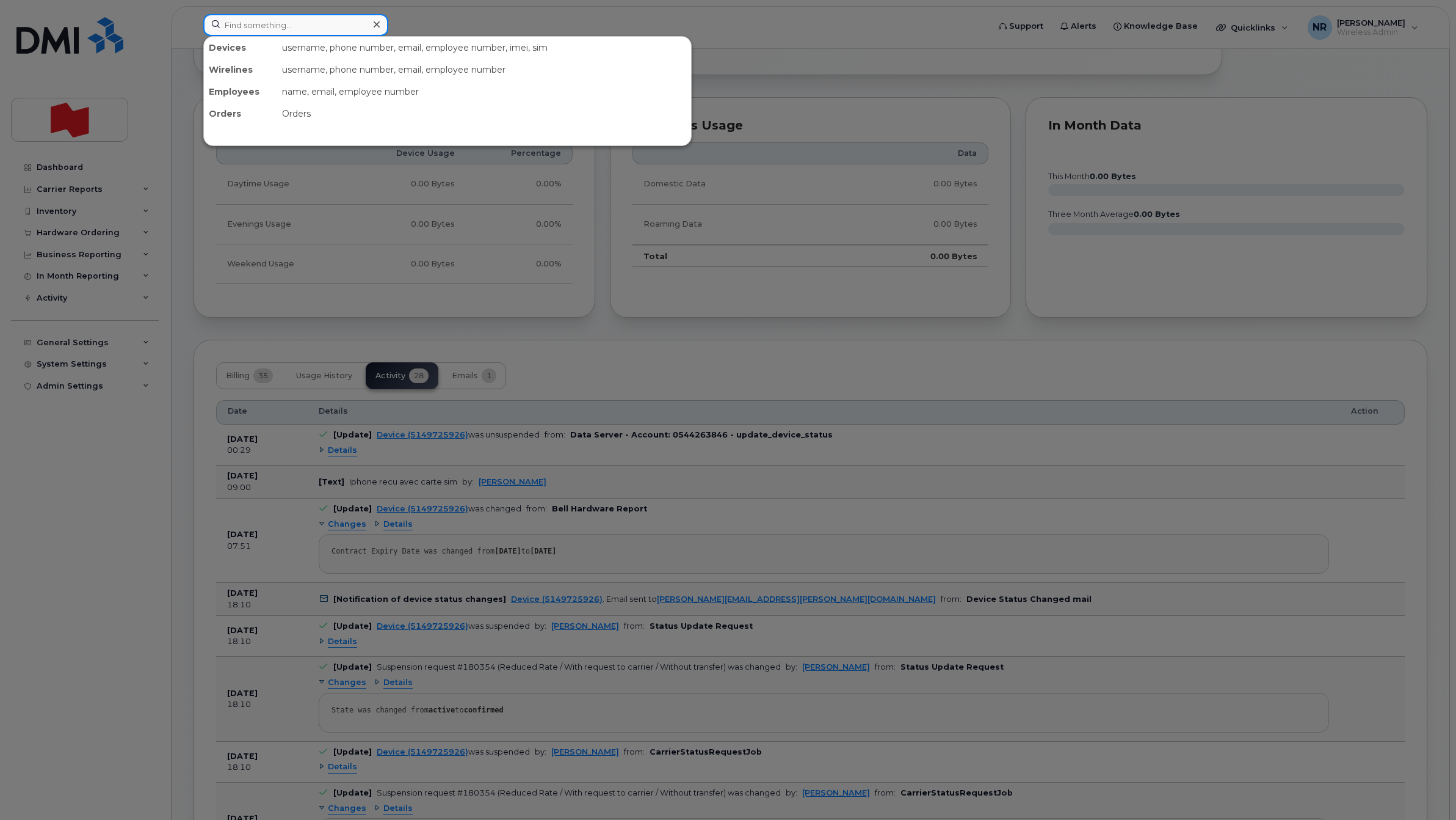
click at [283, 28] on input at bounding box center [296, 25] width 185 height 22
paste input "5192801335"
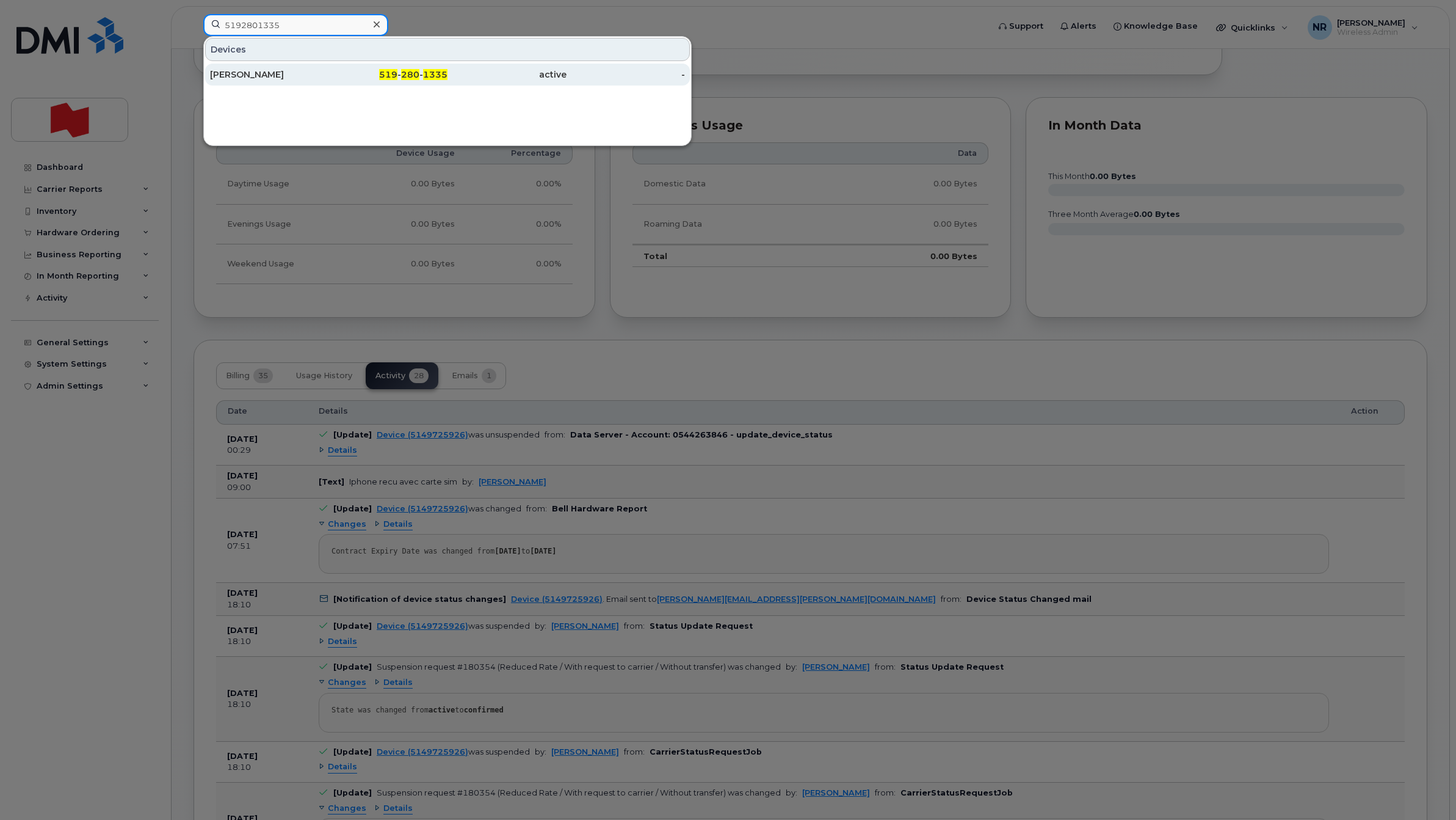
type input "5192801335"
click at [258, 74] on div "[PERSON_NAME]" at bounding box center [269, 75] width 119 height 12
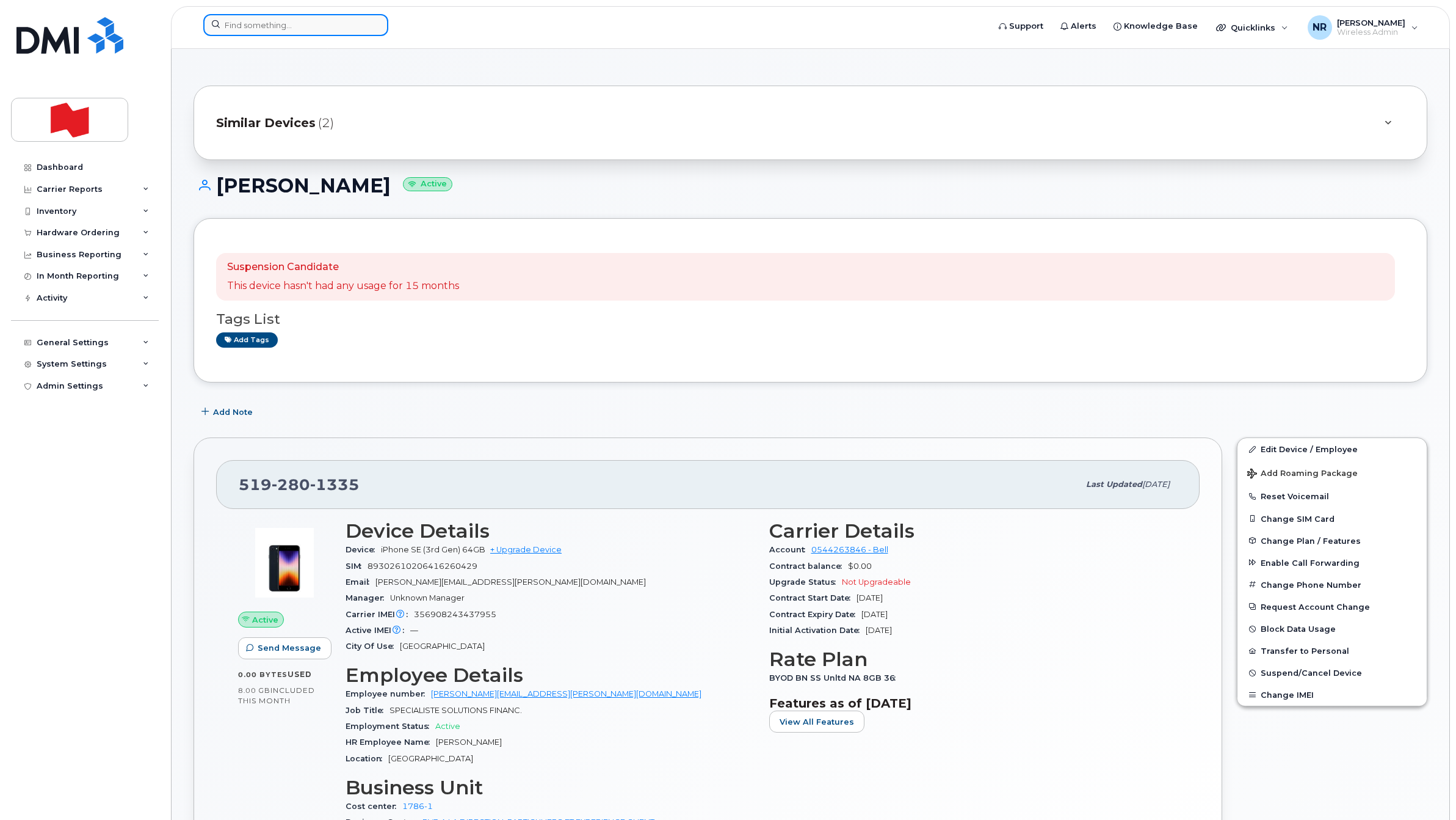
click at [290, 26] on input at bounding box center [296, 25] width 185 height 22
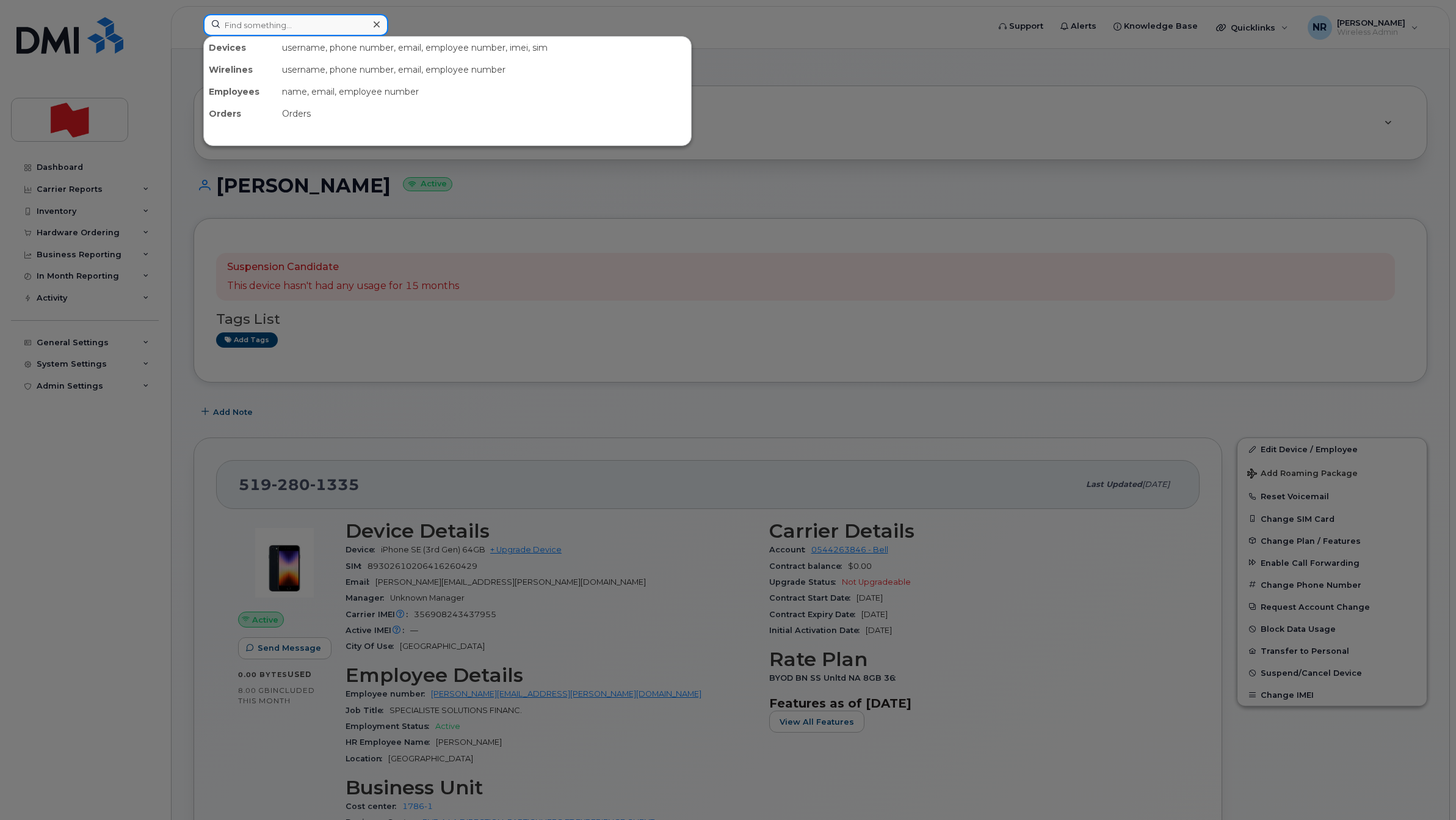
paste input "5793376349"
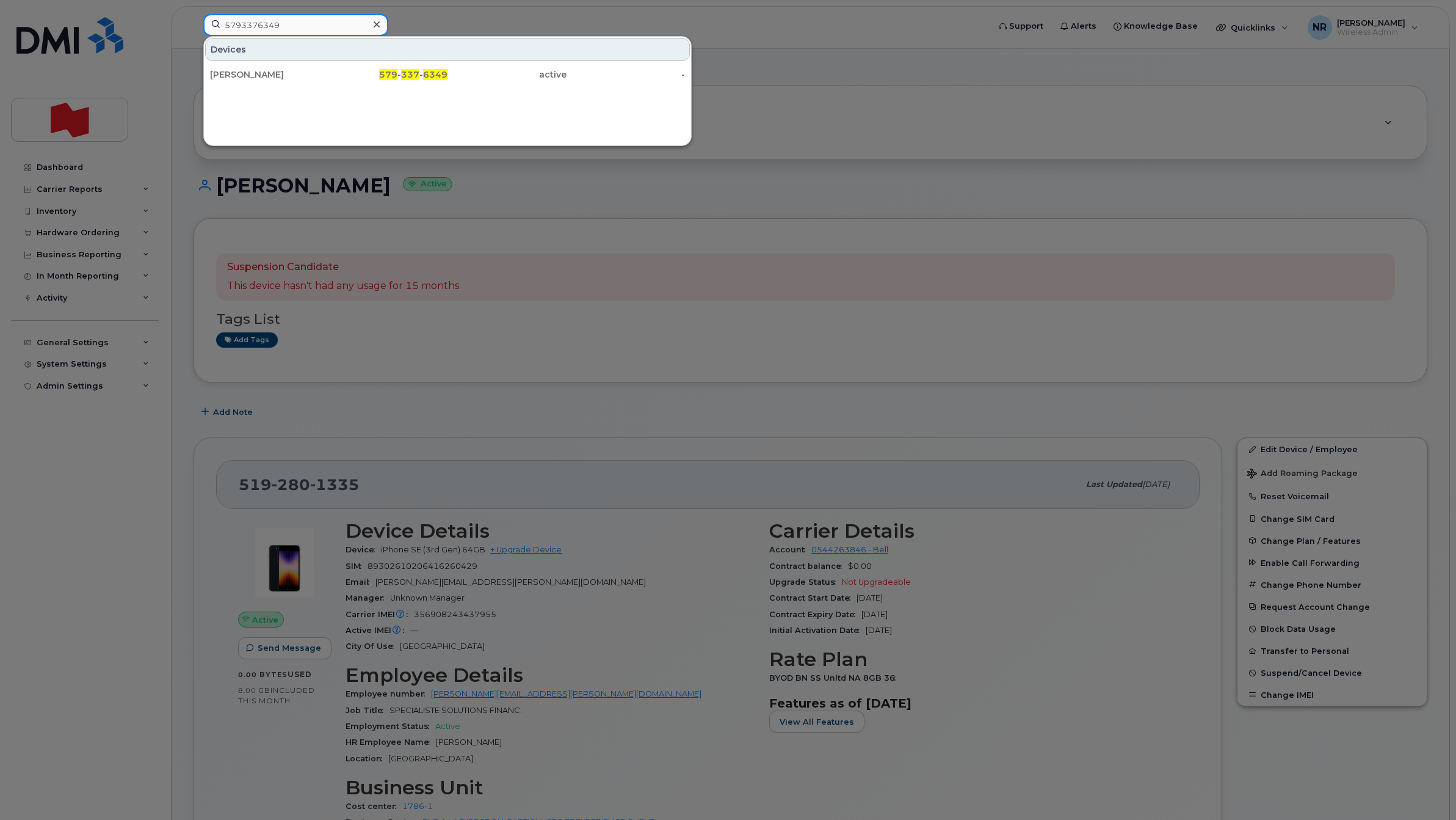
type input "5793376349"
click at [254, 74] on div "[PERSON_NAME]" at bounding box center [269, 75] width 119 height 12
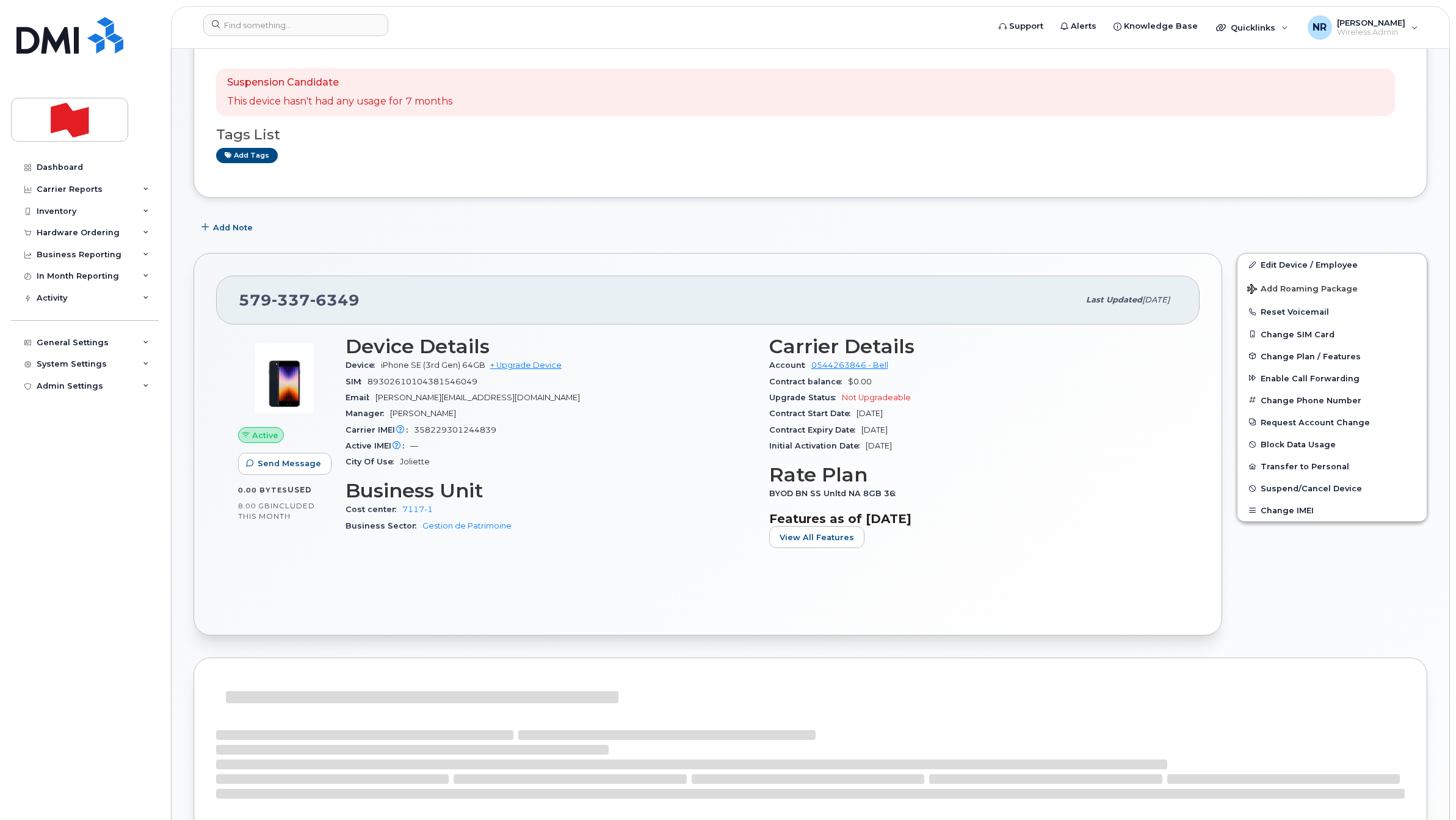
scroll to position [306, 0]
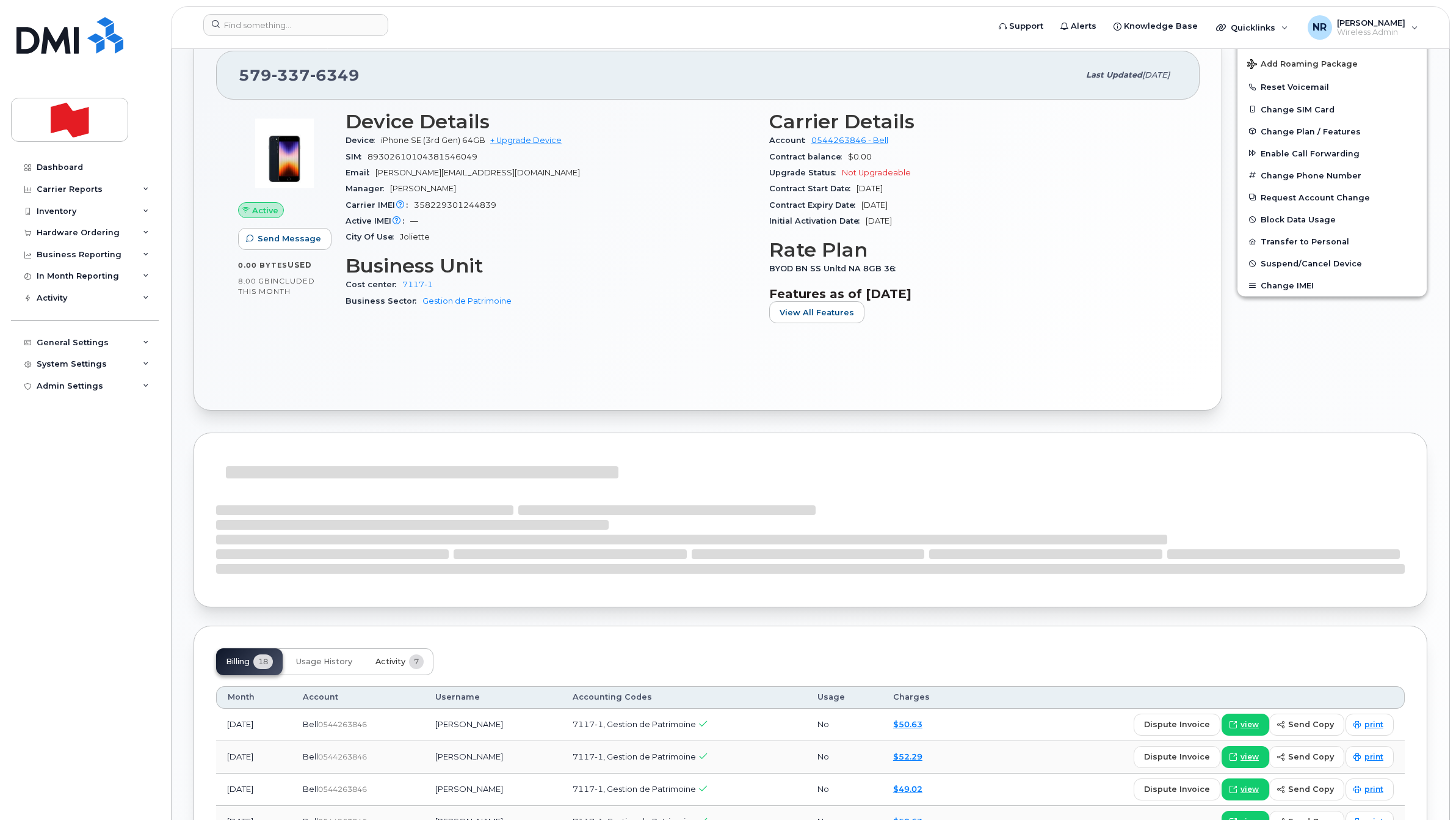
click at [391, 669] on button "Activity 7" at bounding box center [399, 661] width 68 height 27
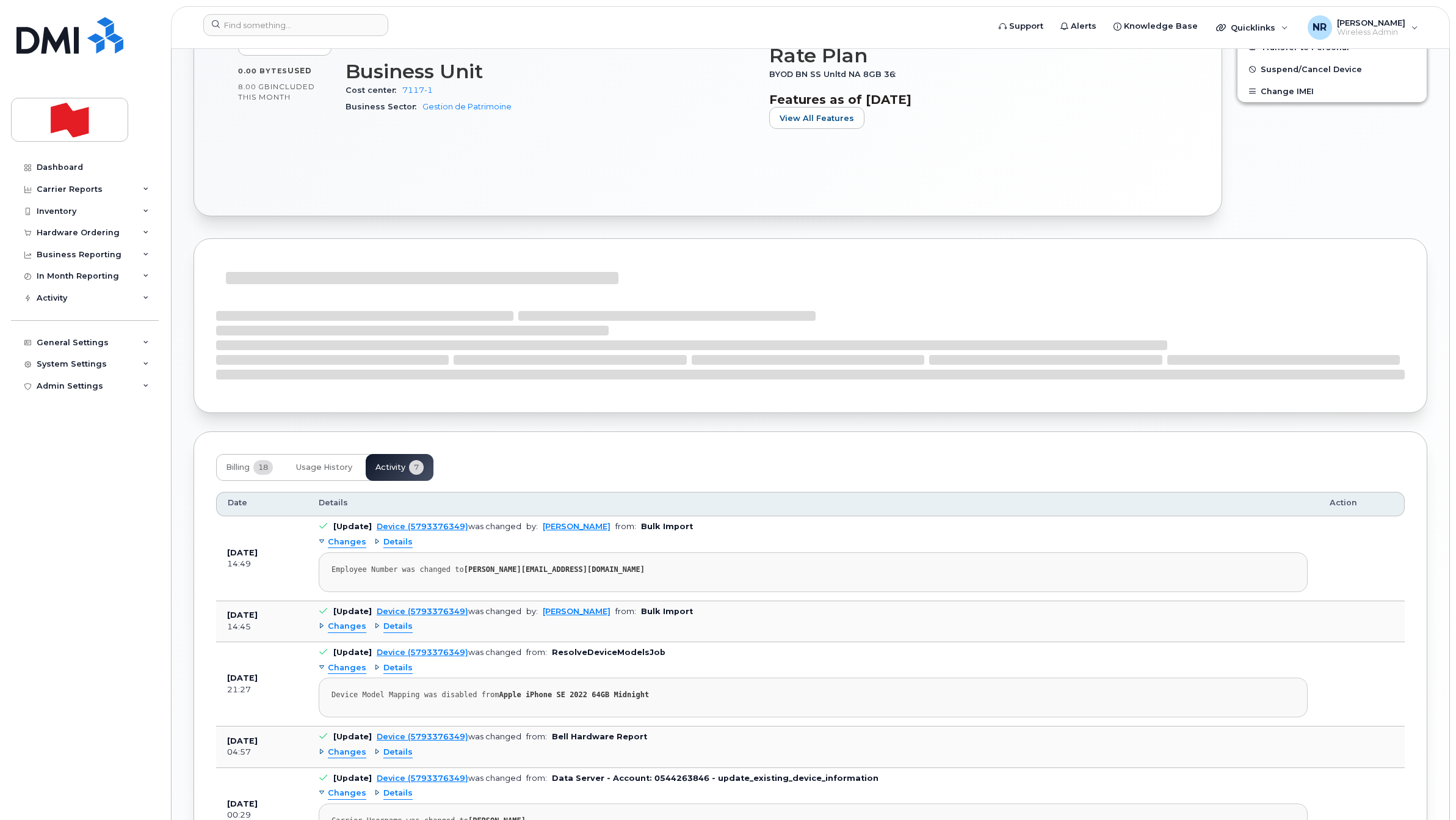
scroll to position [535, 0]
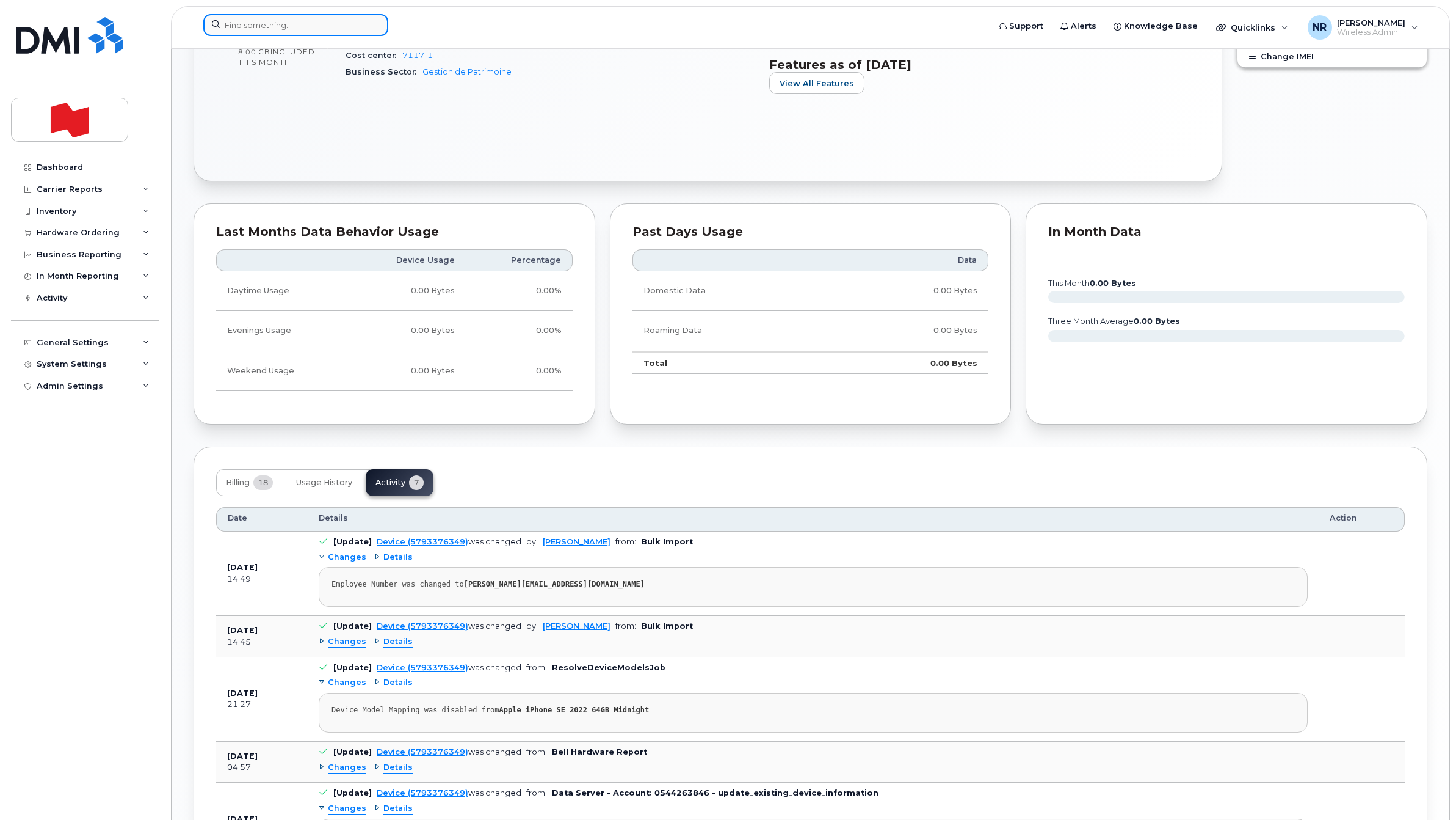
click at [334, 21] on input at bounding box center [296, 25] width 185 height 22
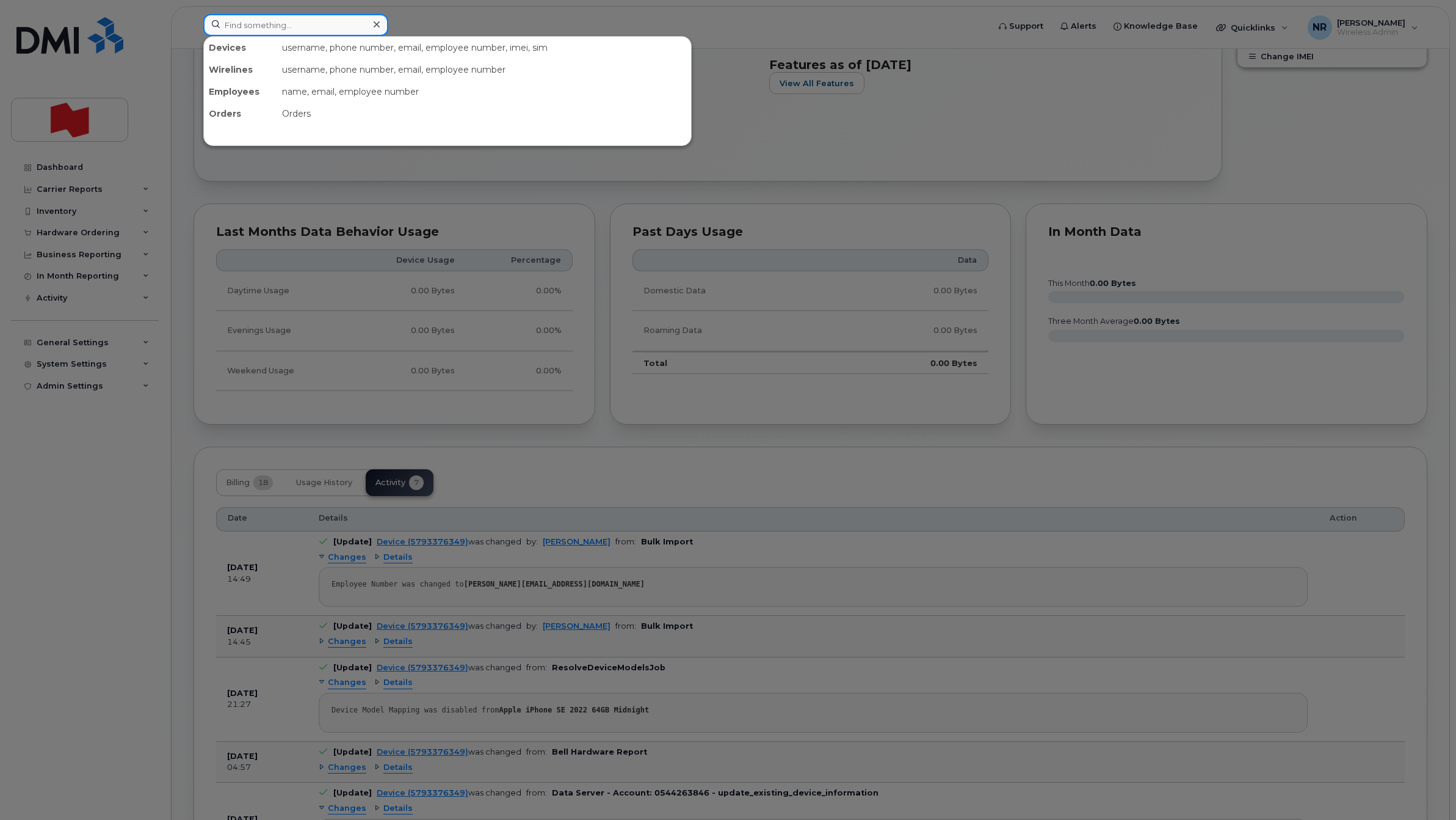
paste input "5793377311"
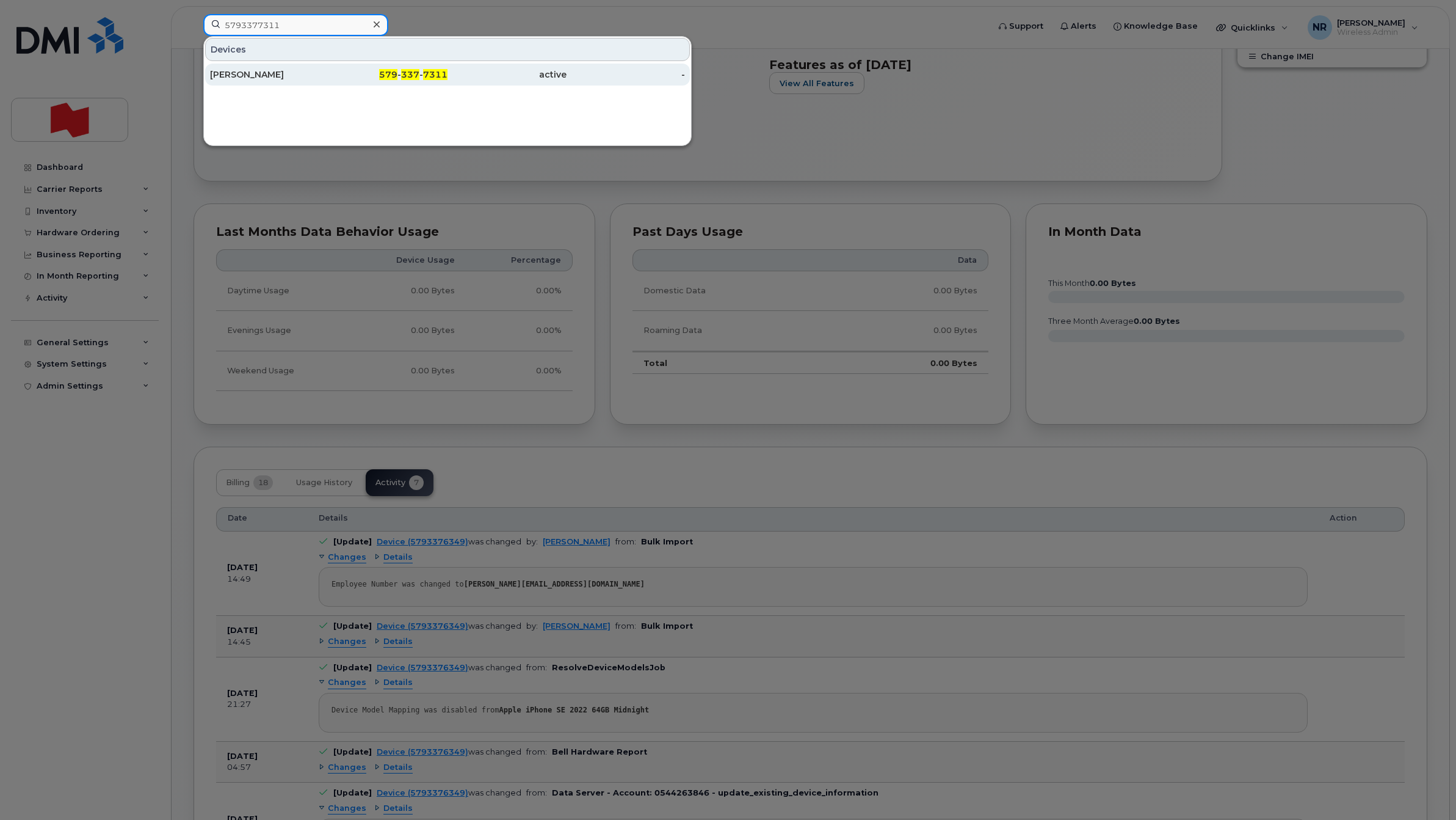
type input "5793377311"
drag, startPoint x: 242, startPoint y: 71, endPoint x: 332, endPoint y: 81, distance: 90.6
click at [242, 71] on div "[PERSON_NAME]" at bounding box center [269, 75] width 119 height 12
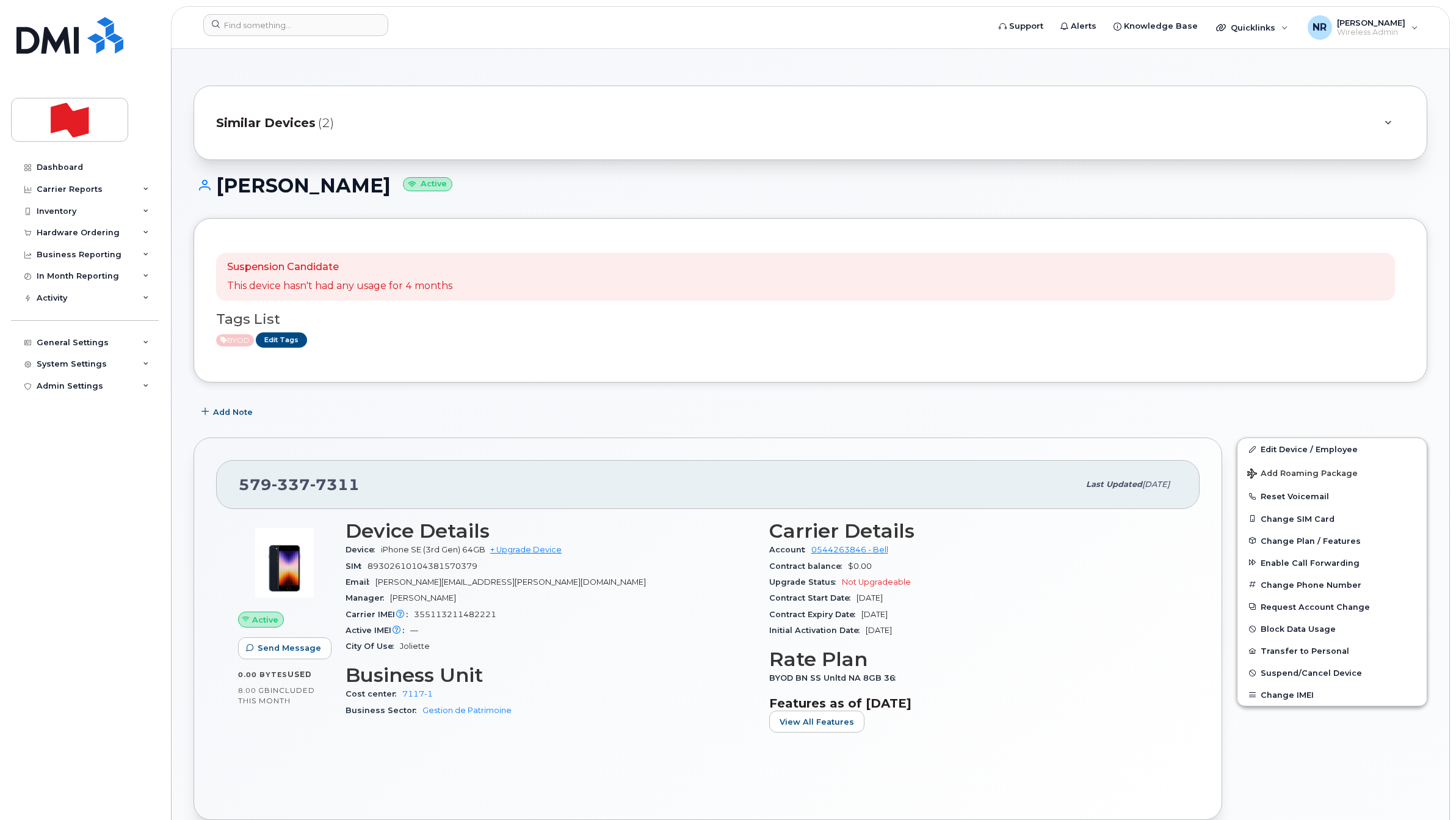
click at [281, 118] on span "Similar Devices" at bounding box center [265, 123] width 99 height 18
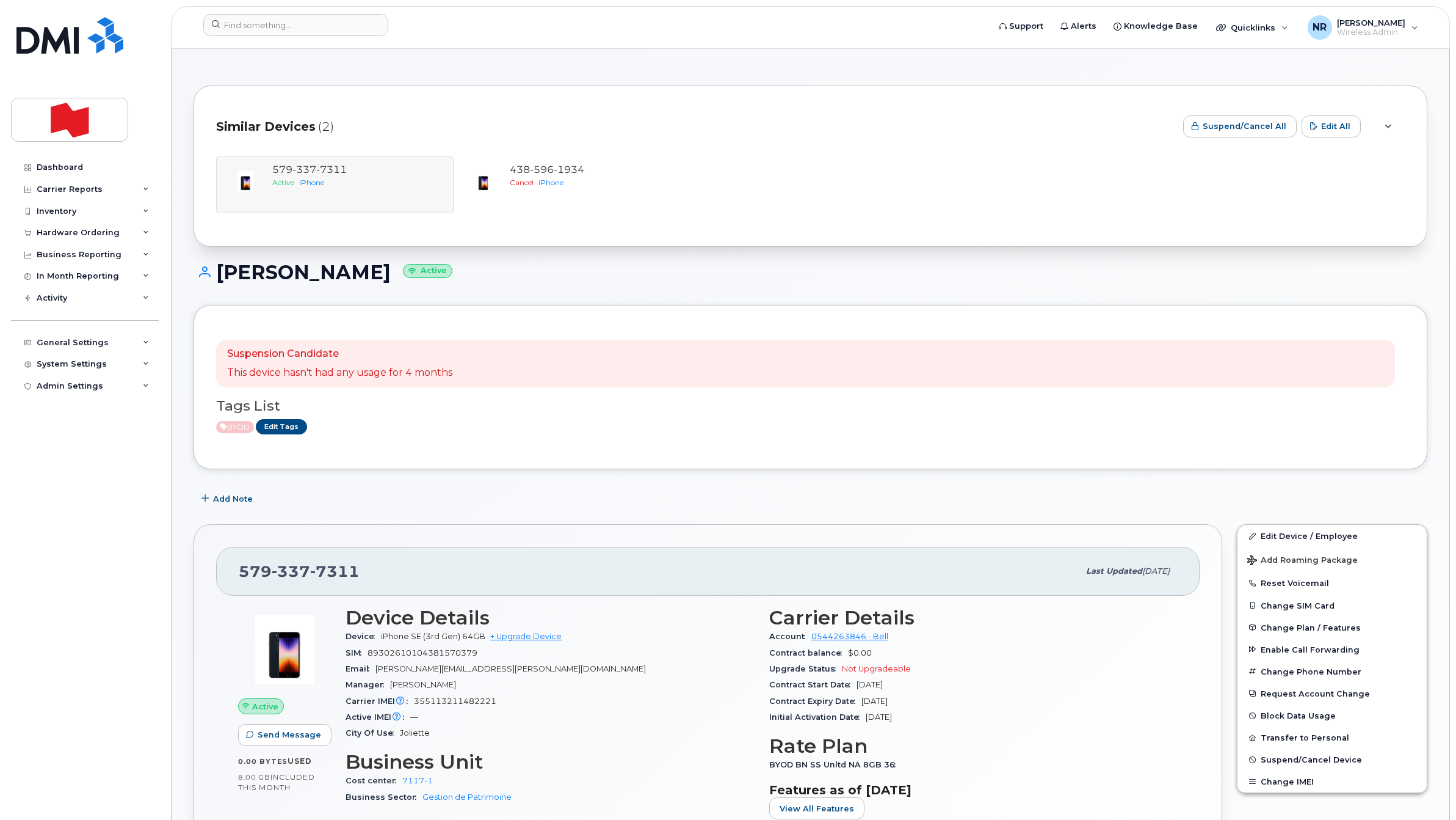
click at [281, 118] on span "Similar Devices" at bounding box center [265, 127] width 99 height 18
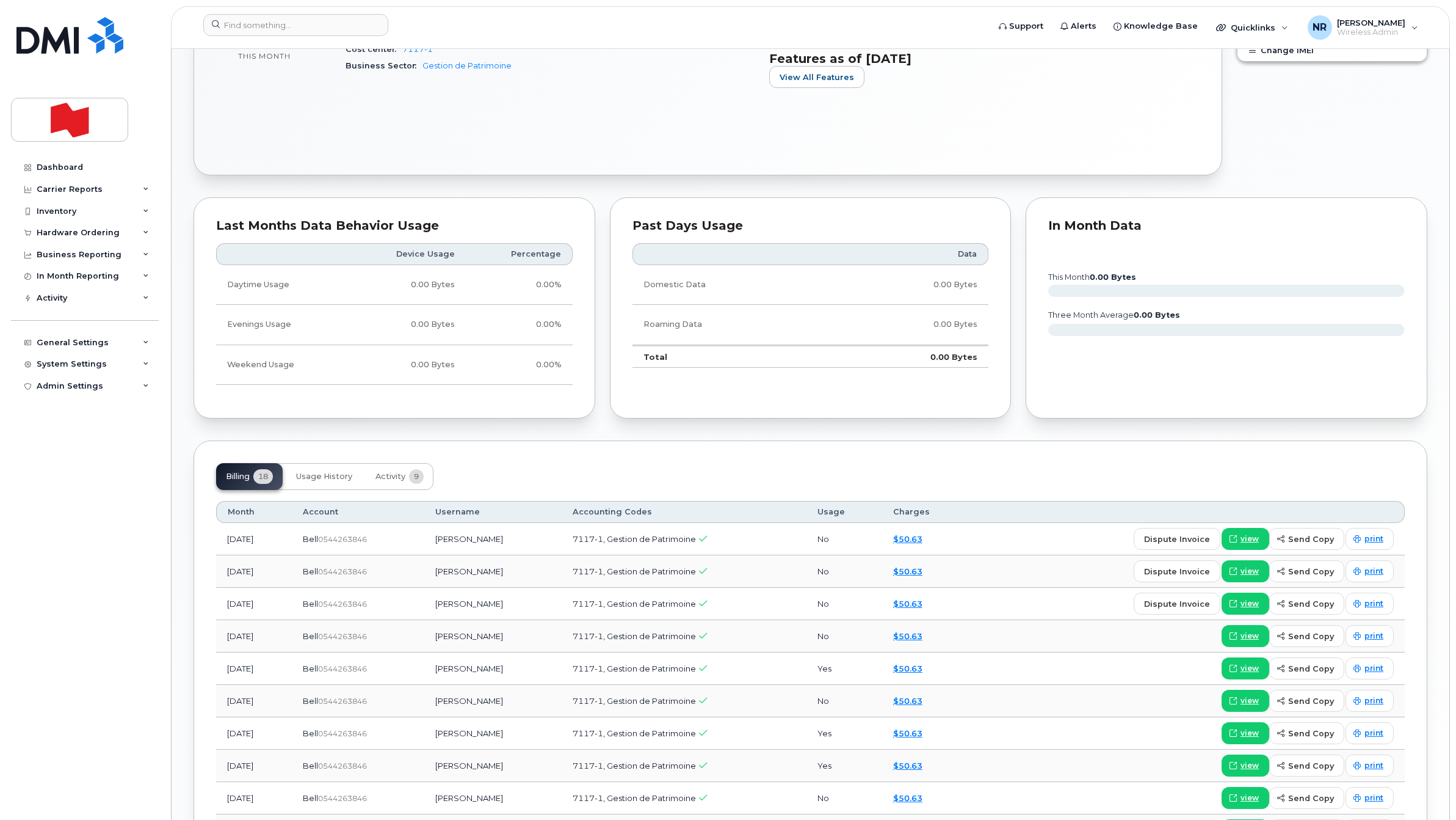
scroll to position [687, 0]
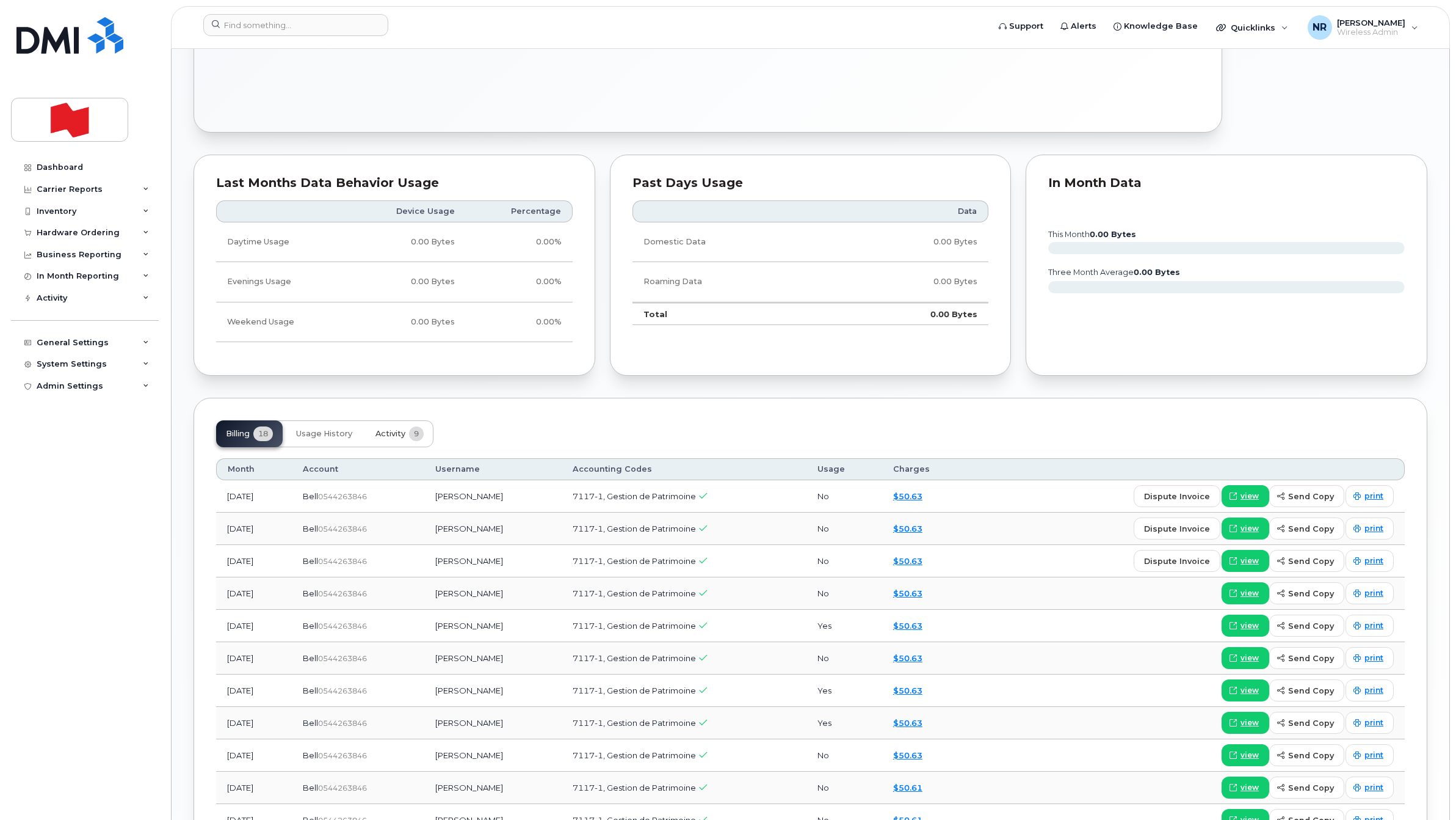
click at [386, 435] on span "Activity" at bounding box center [390, 433] width 30 height 10
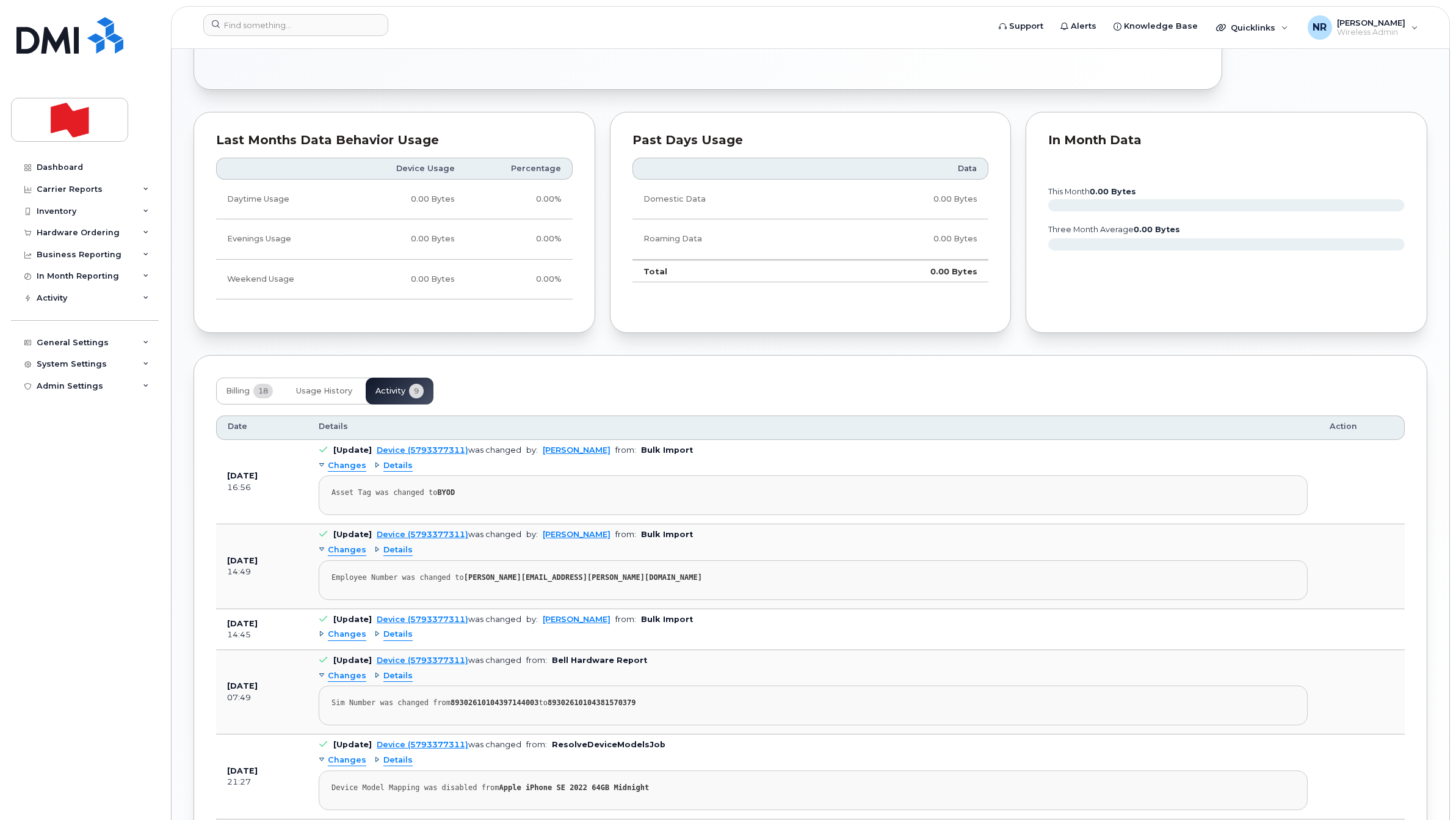
scroll to position [764, 0]
